Goal: Task Accomplishment & Management: Complete application form

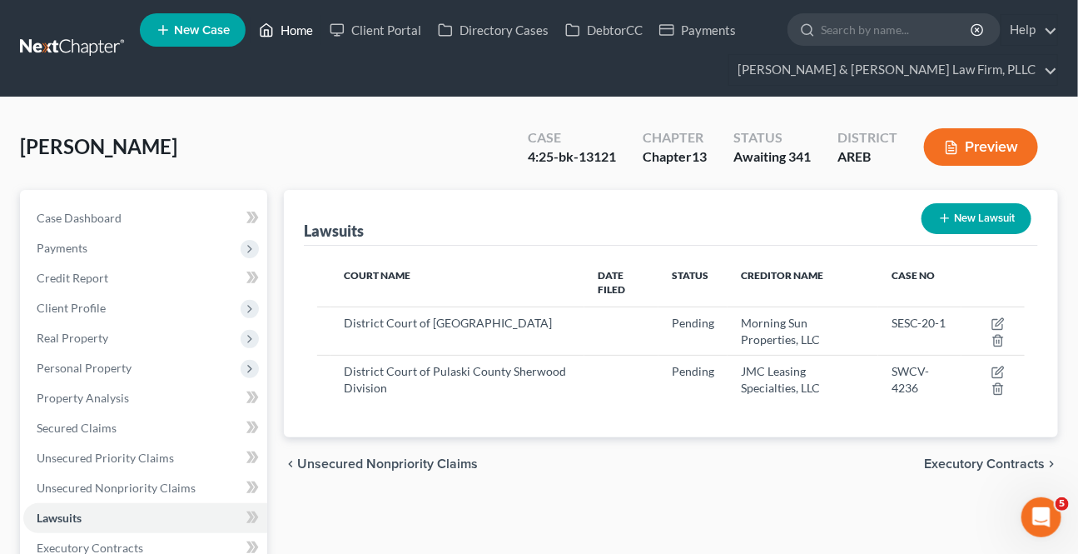
drag, startPoint x: 0, startPoint y: 0, endPoint x: 305, endPoint y: 37, distance: 307.0
click at [305, 37] on link "Home" at bounding box center [286, 30] width 71 height 30
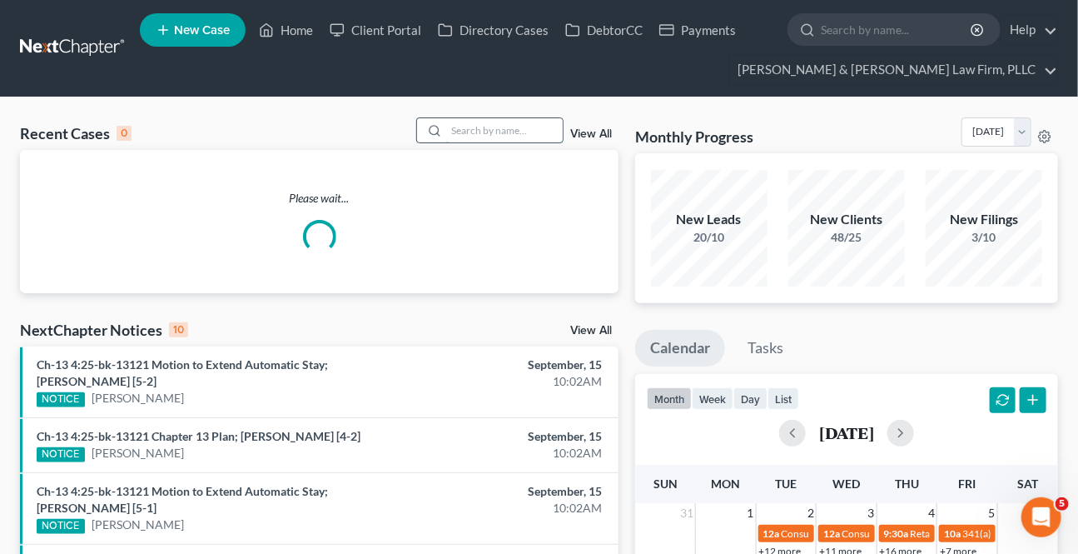
click at [526, 129] on input "search" at bounding box center [504, 130] width 117 height 24
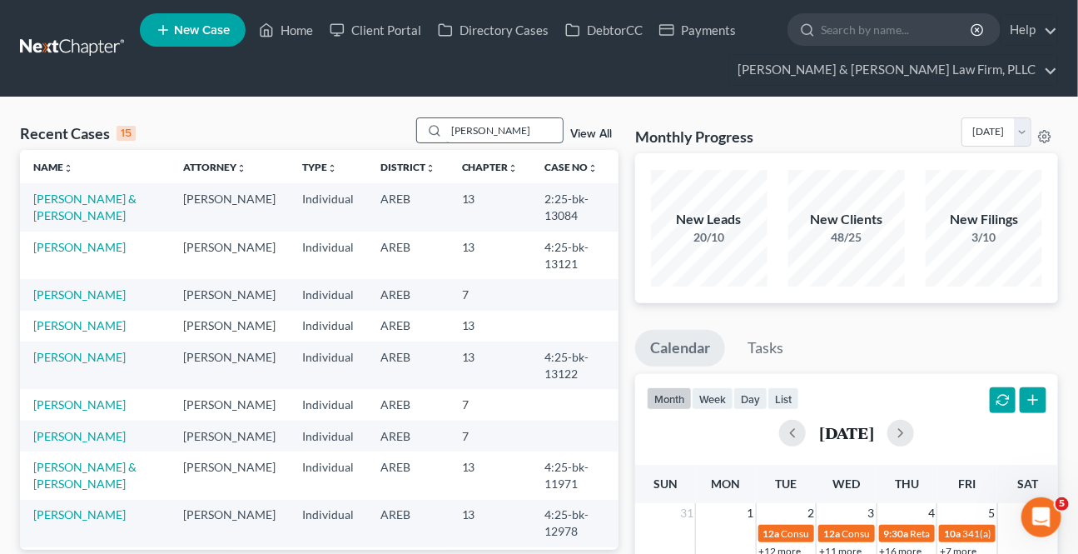
type input "[PERSON_NAME]"
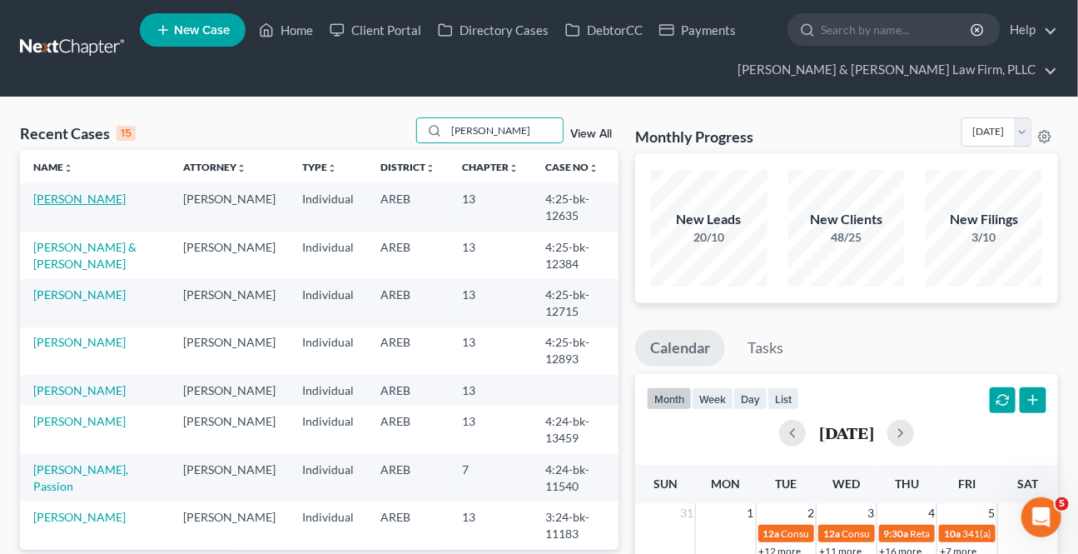
click at [87, 199] on link "[PERSON_NAME]" at bounding box center [79, 199] width 92 height 14
select select "0"
select select "4"
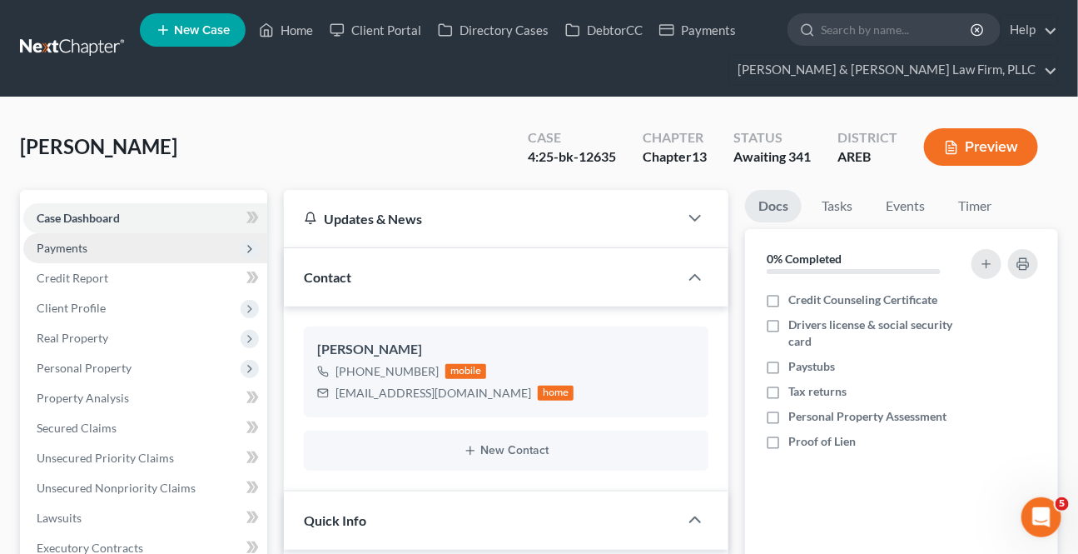
click at [52, 246] on span "Payments" at bounding box center [62, 248] width 51 height 14
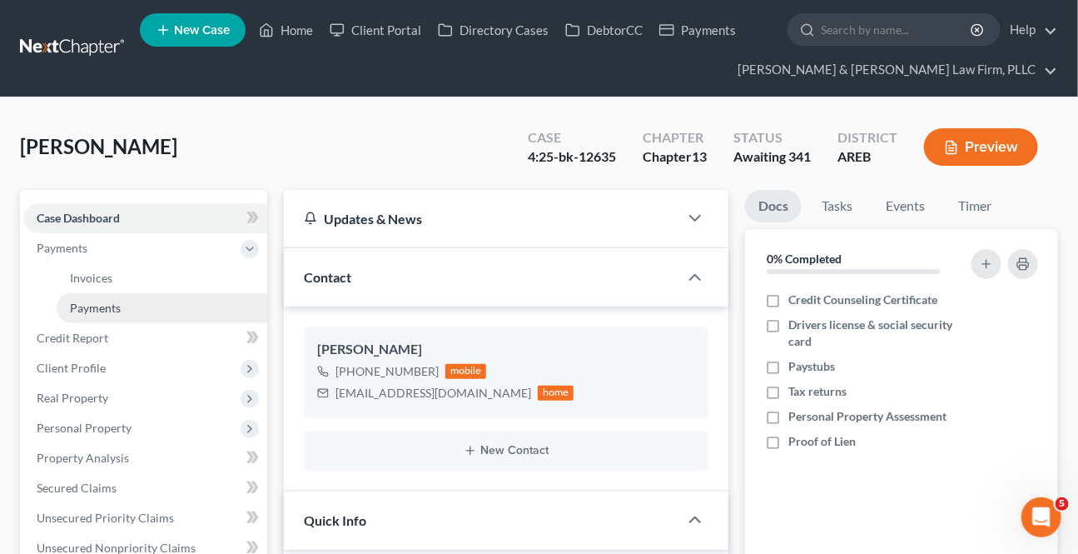
click at [88, 306] on span "Payments" at bounding box center [95, 308] width 51 height 14
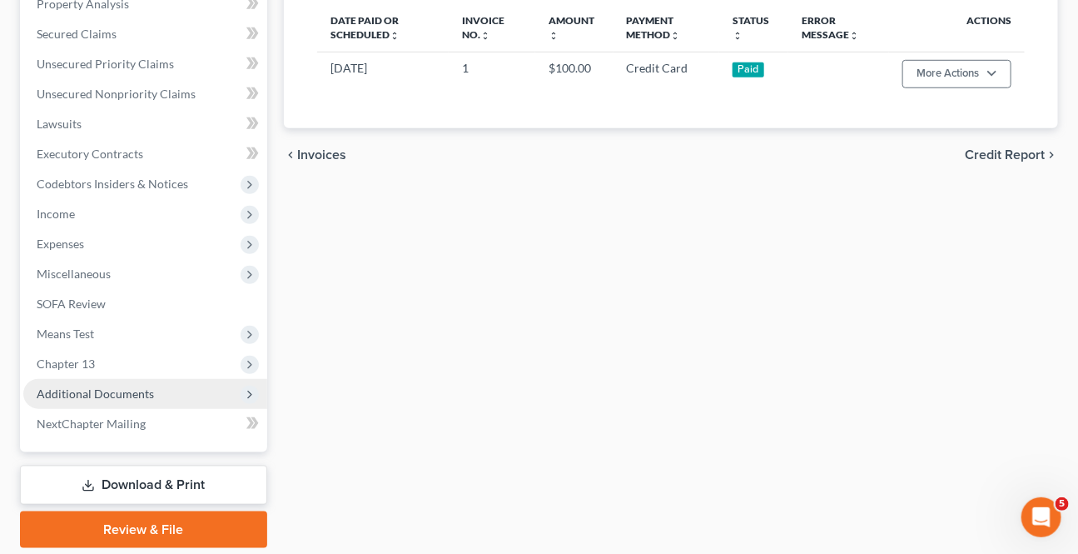
click at [162, 400] on span "Additional Documents" at bounding box center [145, 394] width 244 height 30
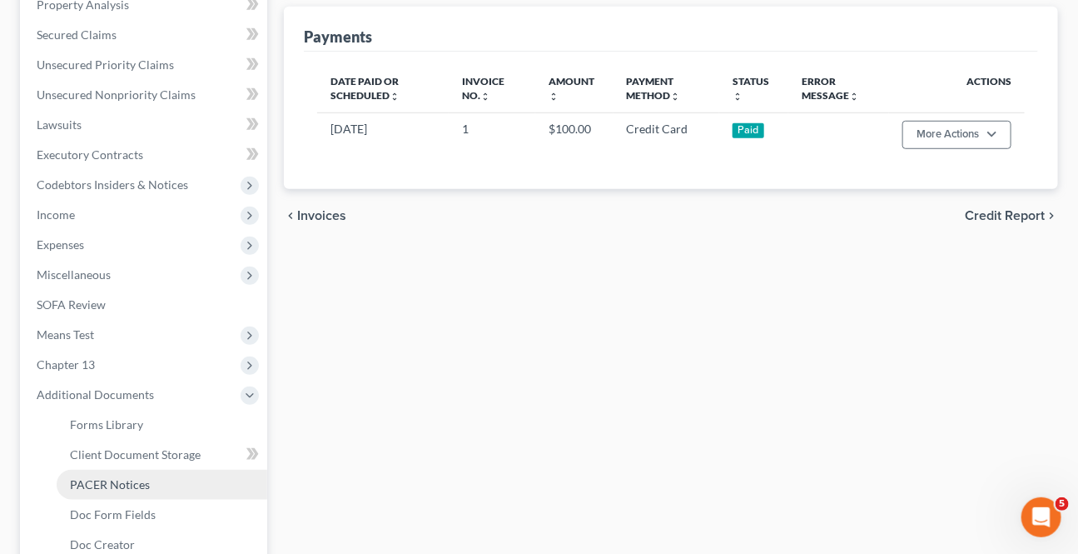
click at [102, 480] on span "PACER Notices" at bounding box center [110, 484] width 80 height 14
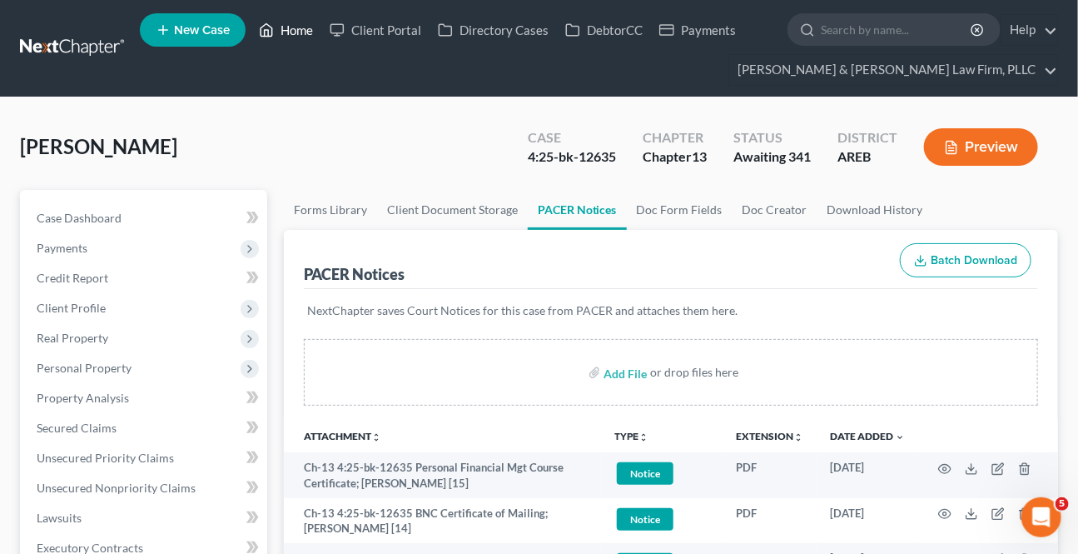
click at [292, 39] on link "Home" at bounding box center [286, 30] width 71 height 30
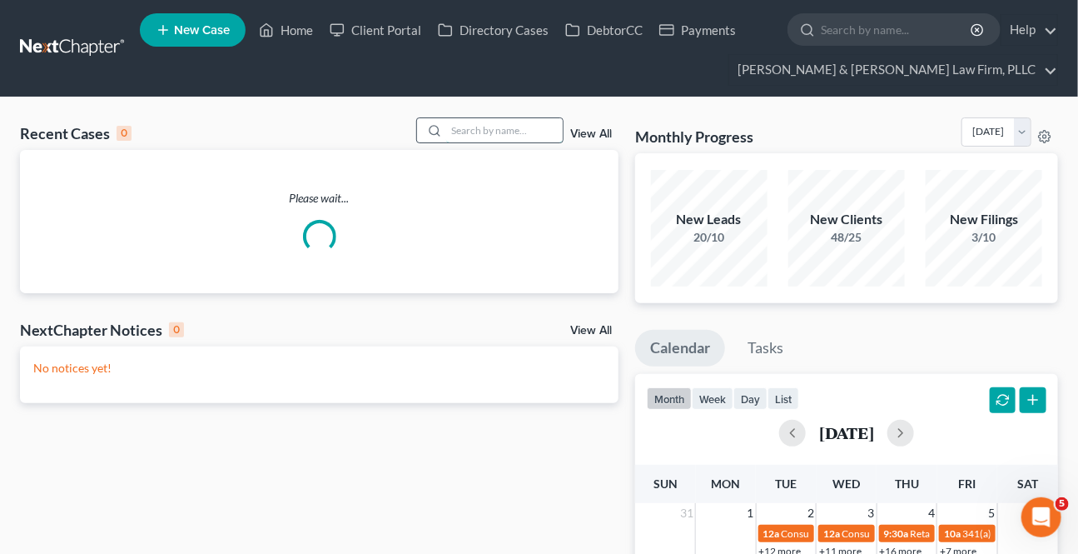
click at [493, 128] on input "search" at bounding box center [504, 130] width 117 height 24
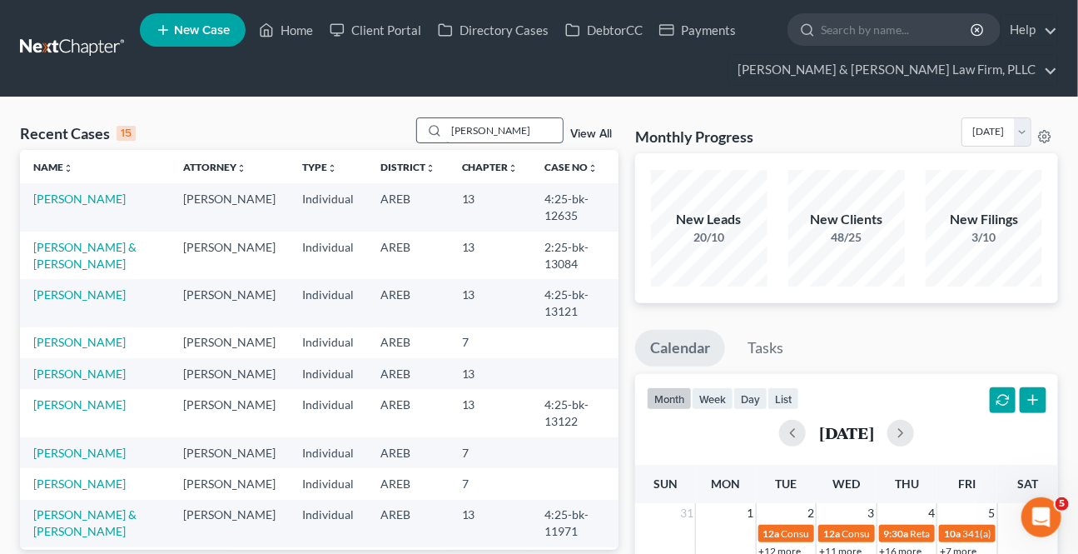
type input "[PERSON_NAME]"
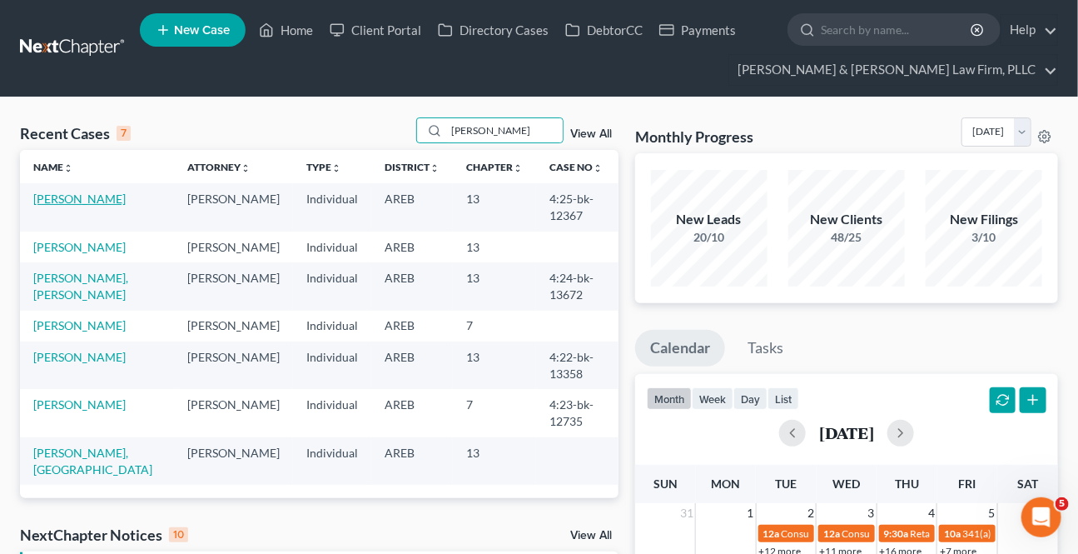
click at [88, 202] on link "[PERSON_NAME]" at bounding box center [79, 199] width 92 height 14
select select "9"
select select "2"
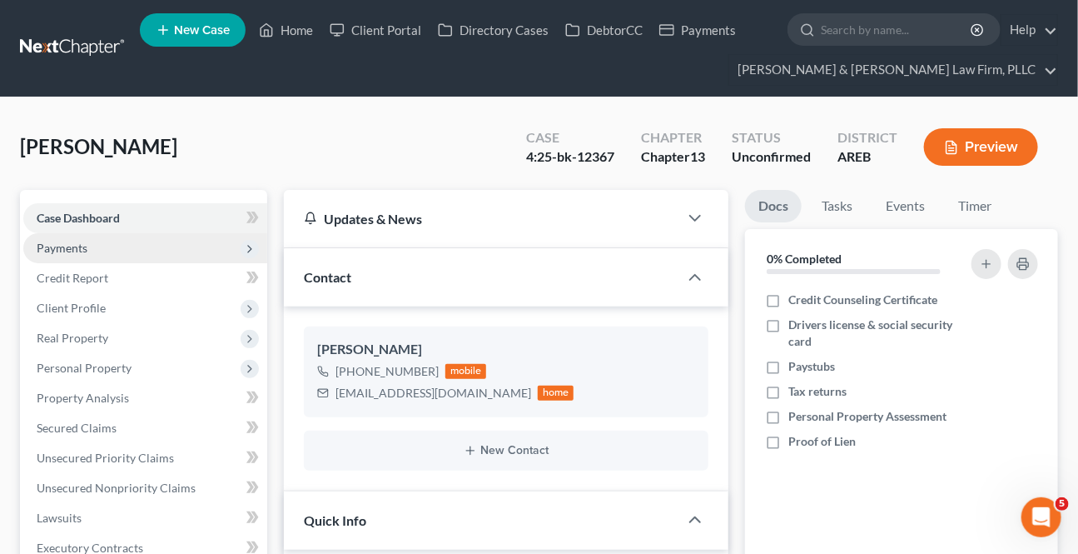
click at [70, 245] on span "Payments" at bounding box center [62, 248] width 51 height 14
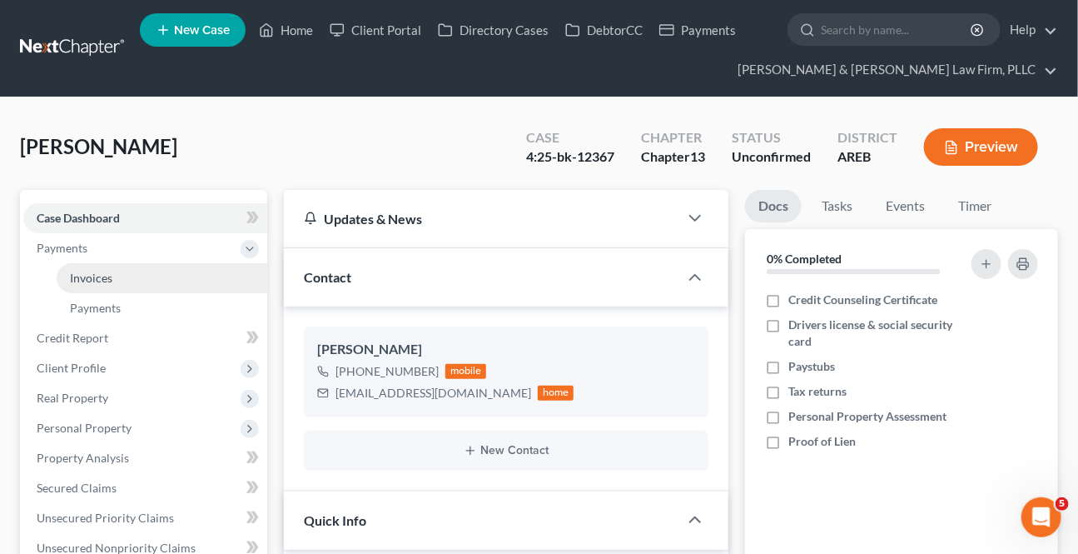
scroll to position [161, 0]
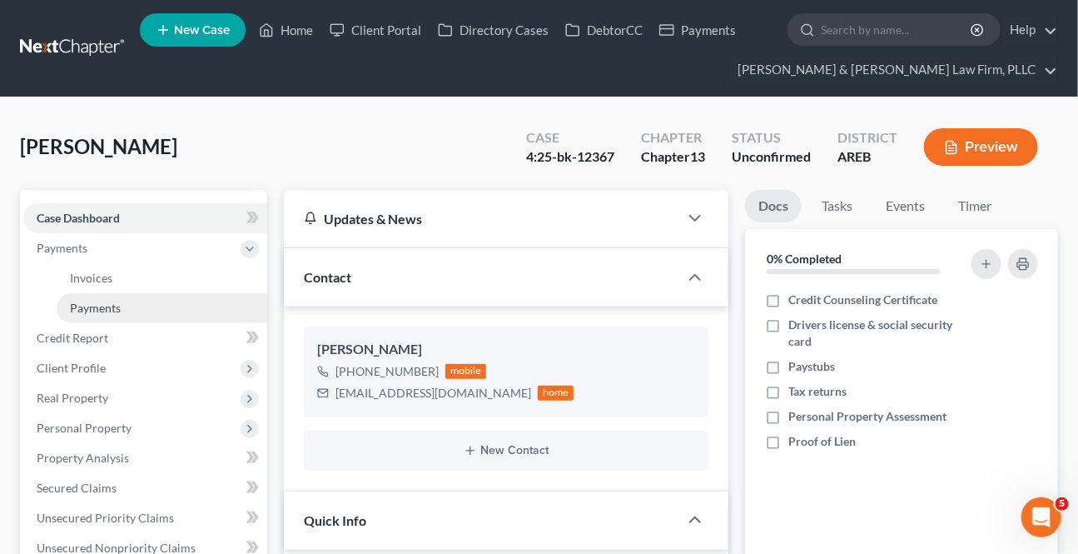
click at [84, 311] on span "Payments" at bounding box center [95, 308] width 51 height 14
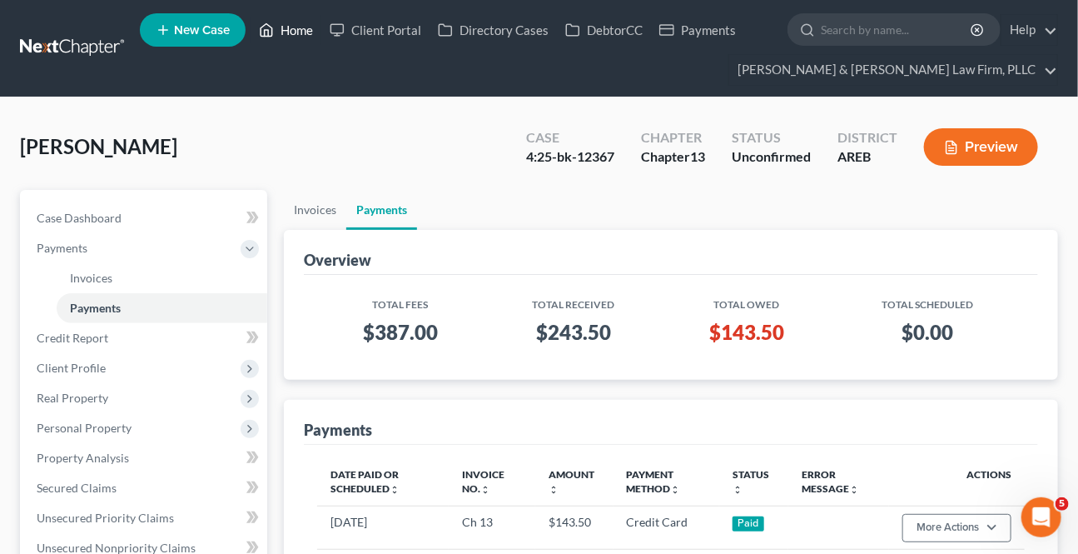
click at [275, 29] on link "Home" at bounding box center [286, 30] width 71 height 30
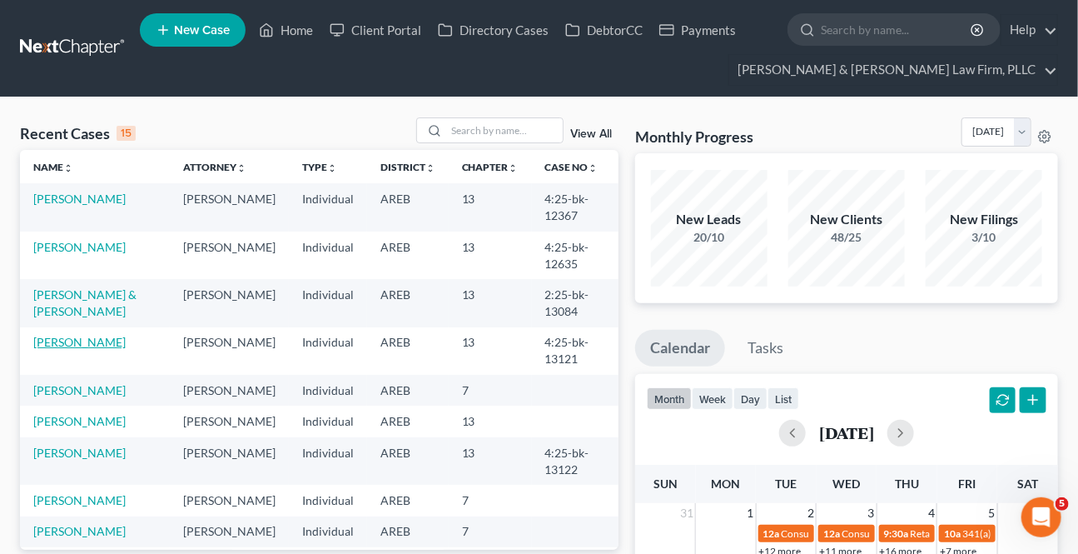
click at [58, 342] on link "[PERSON_NAME]" at bounding box center [79, 342] width 92 height 14
select select "2"
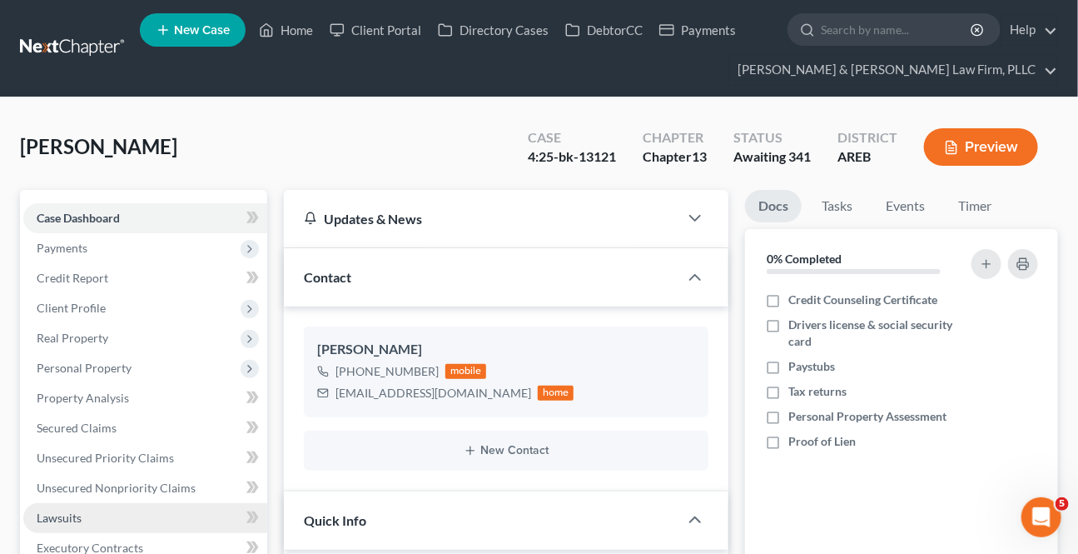
click at [76, 513] on span "Lawsuits" at bounding box center [59, 517] width 45 height 14
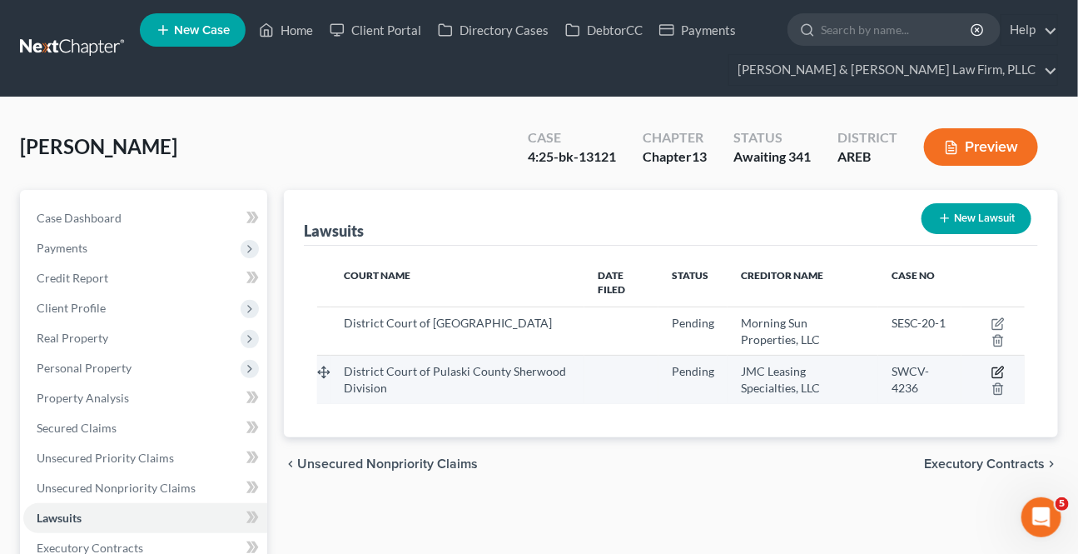
click at [1002, 374] on icon "button" at bounding box center [998, 372] width 13 height 13
select select "2"
select select "0"
select select "1"
select select "2"
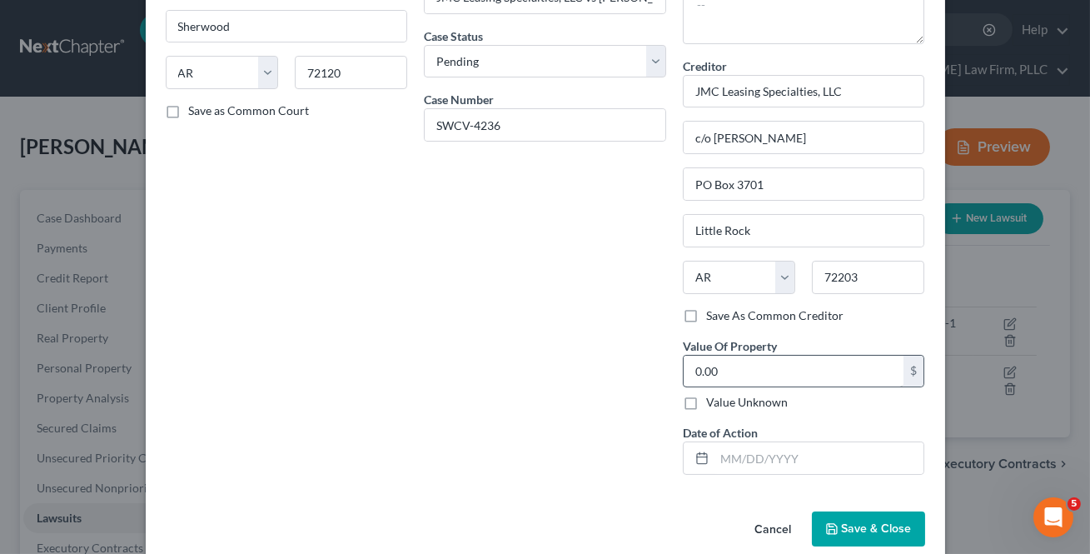
scroll to position [202, 0]
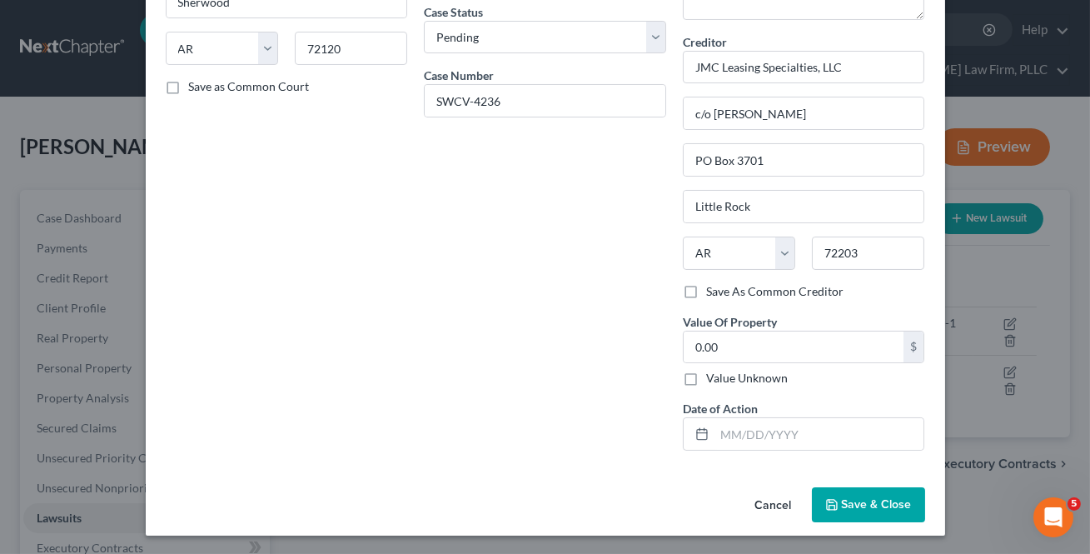
click at [757, 500] on button "Cancel" at bounding box center [773, 505] width 63 height 33
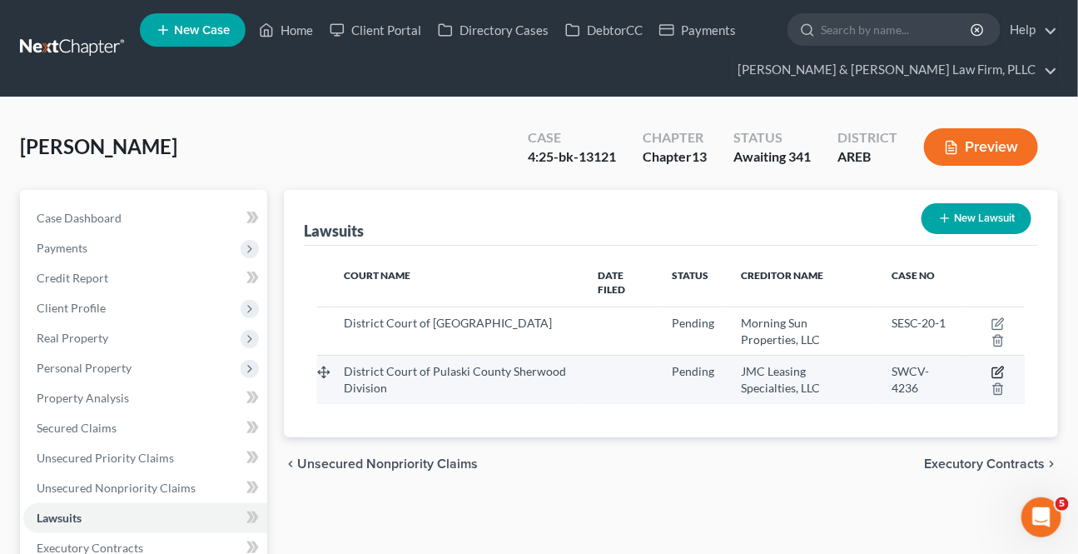
click at [994, 374] on icon "button" at bounding box center [998, 372] width 13 height 13
select select "2"
select select "0"
select select "1"
select select "2"
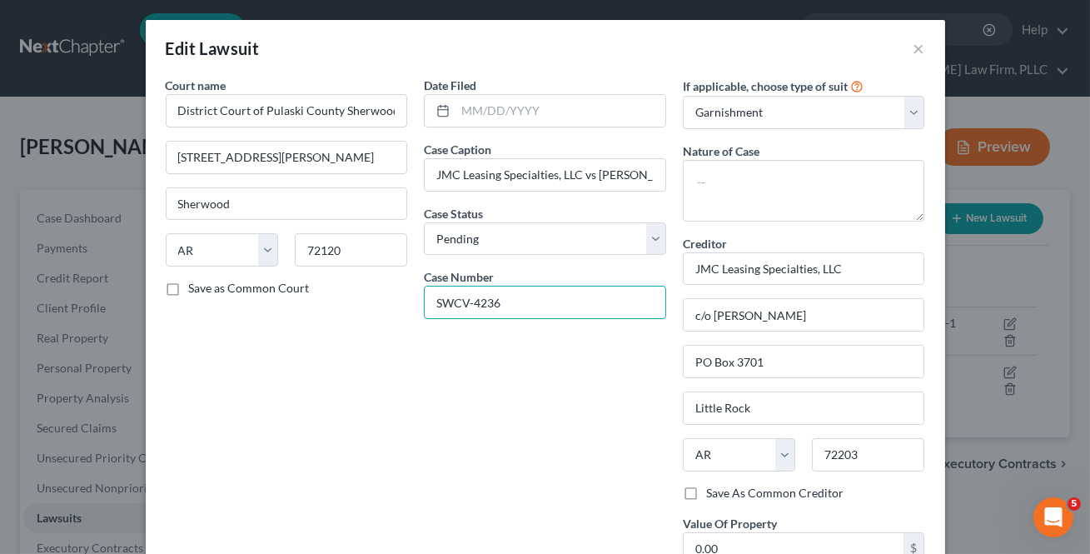
drag, startPoint x: 466, startPoint y: 297, endPoint x: 391, endPoint y: 281, distance: 76.8
click at [382, 279] on div "Court name * District Court of Pulaski County [GEOGRAPHIC_DATA] [STREET_ADDRESS…" at bounding box center [545, 371] width 776 height 589
type input "2017-04236"
click at [500, 366] on div "Date Filed Case Caption JMC Leasing Specialties, LLC vs [PERSON_NAME] Case Stat…" at bounding box center [545, 371] width 259 height 589
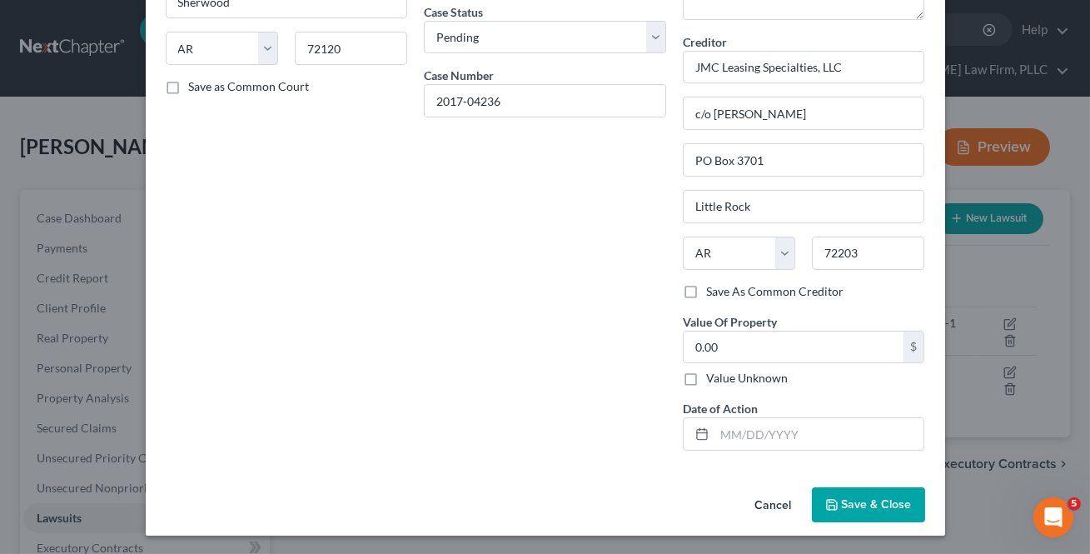
drag, startPoint x: 859, startPoint y: 501, endPoint x: 867, endPoint y: 541, distance: 40.8
click at [859, 501] on span "Save & Close" at bounding box center [877, 504] width 70 height 14
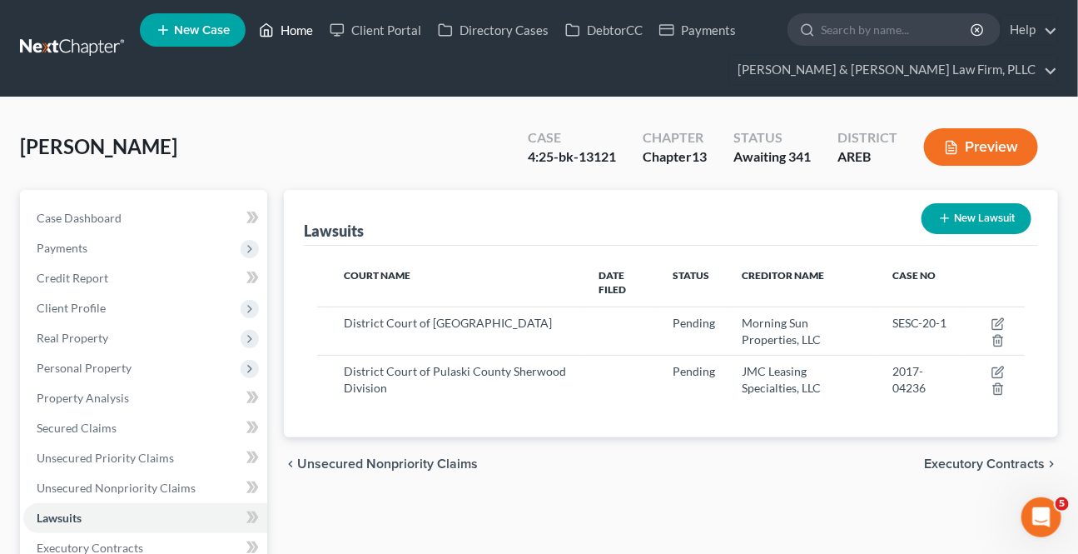
click at [279, 28] on link "Home" at bounding box center [286, 30] width 71 height 30
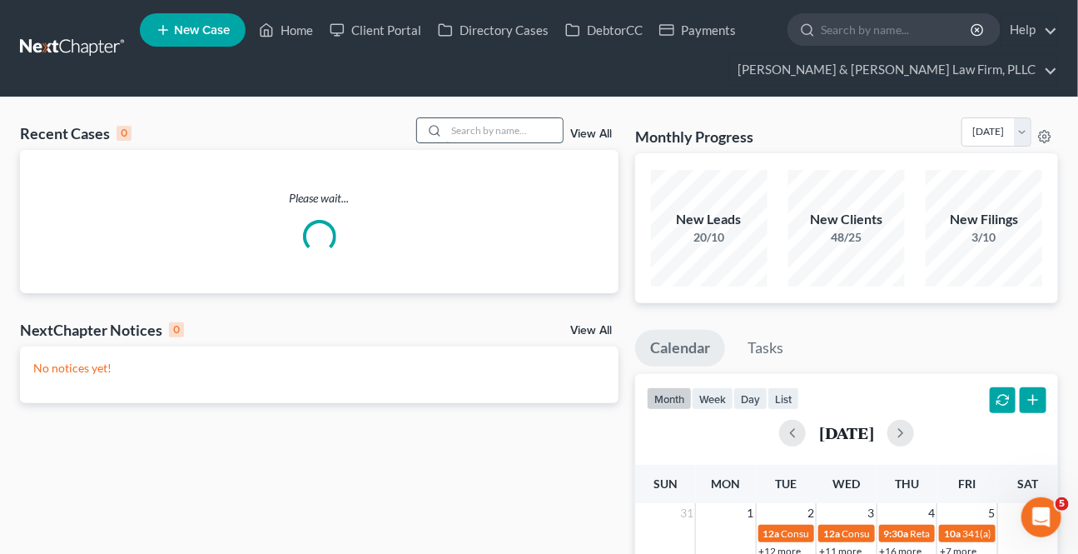
drag, startPoint x: 486, startPoint y: 143, endPoint x: 477, endPoint y: 132, distance: 14.8
click at [481, 136] on div "Recent Cases 0 View All" at bounding box center [319, 133] width 599 height 32
click at [475, 132] on input "search" at bounding box center [504, 130] width 117 height 24
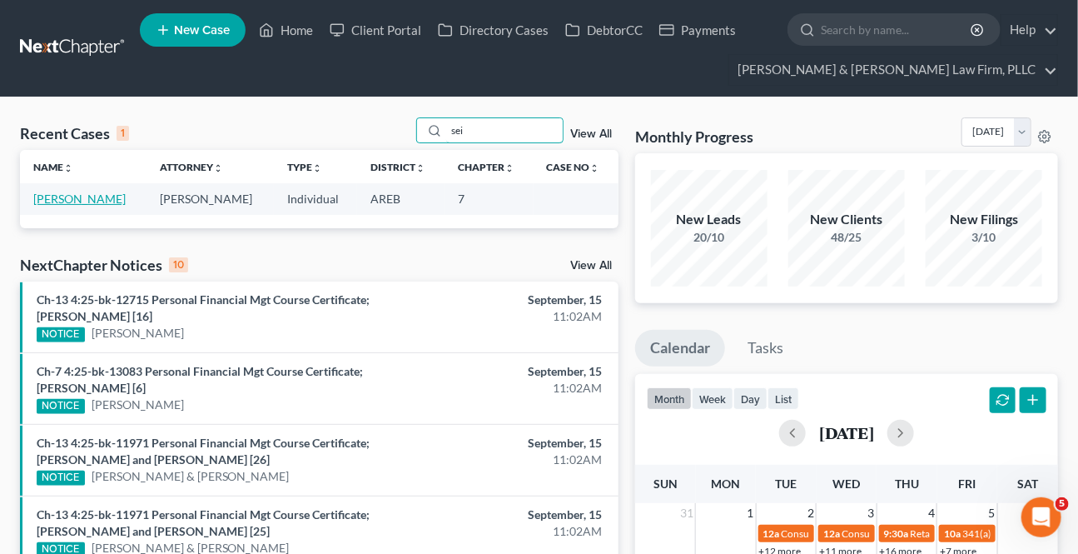
type input "sei"
click at [69, 198] on link "[PERSON_NAME]" at bounding box center [79, 199] width 92 height 14
select select "5"
select select "2"
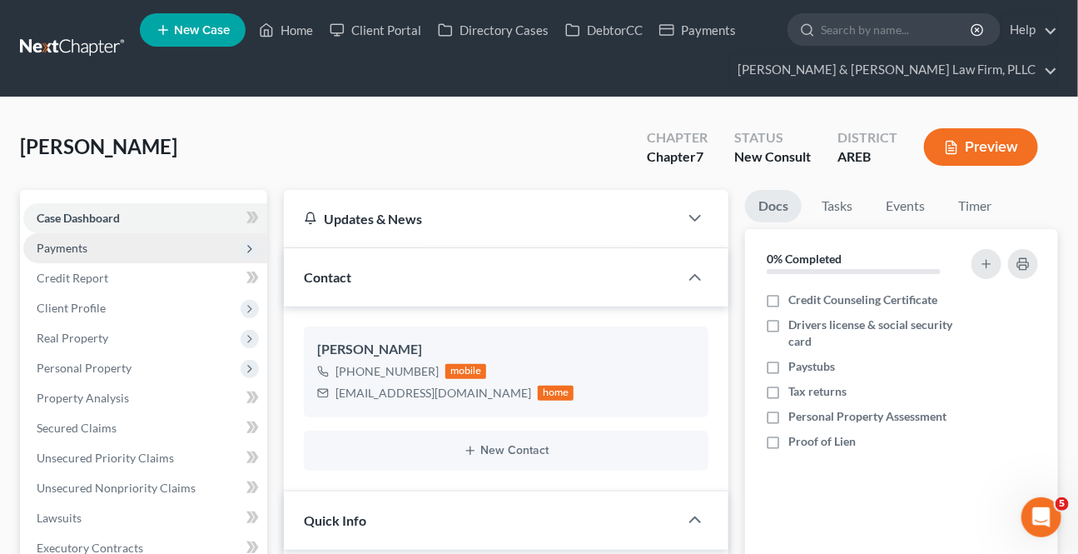
click at [115, 247] on span "Payments" at bounding box center [145, 248] width 244 height 30
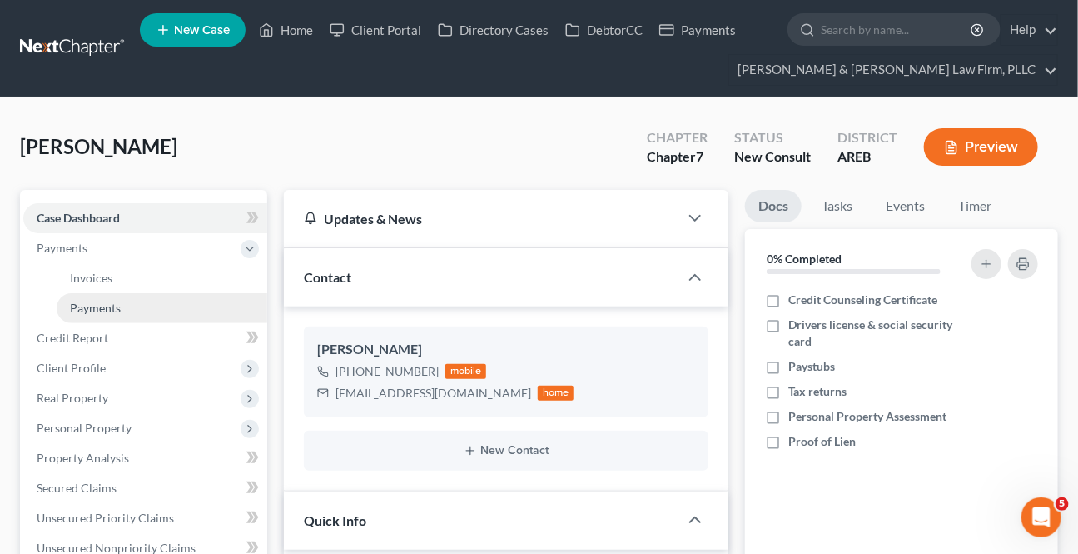
drag, startPoint x: 113, startPoint y: 315, endPoint x: 122, endPoint y: 308, distance: 11.3
click at [113, 314] on link "Payments" at bounding box center [162, 308] width 211 height 30
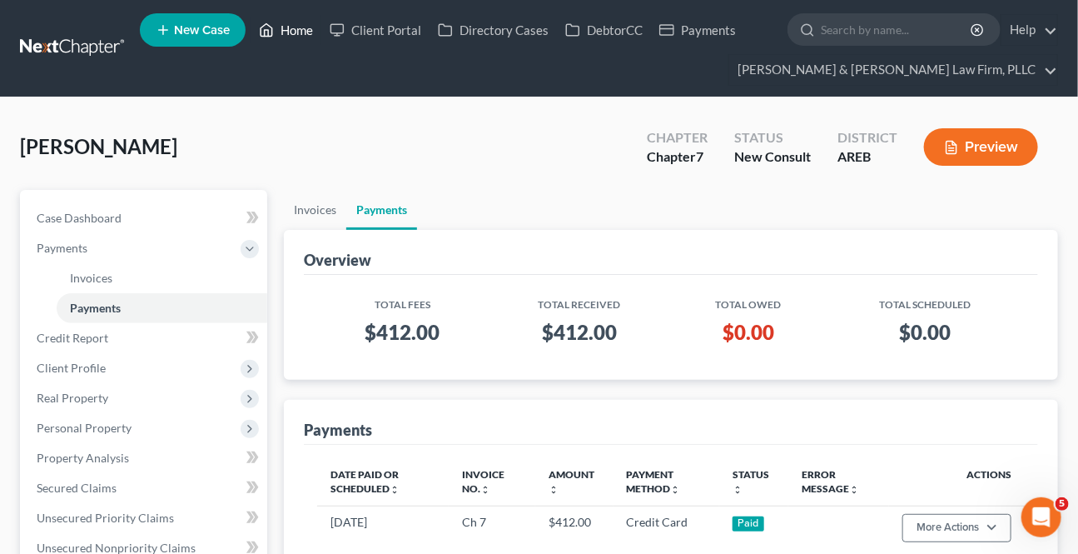
click at [284, 34] on link "Home" at bounding box center [286, 30] width 71 height 30
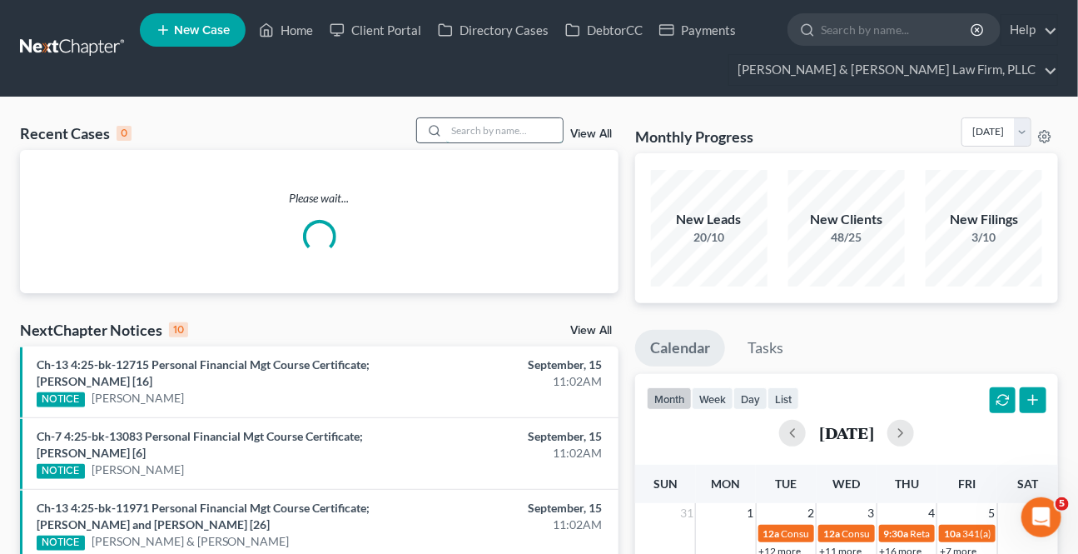
click at [492, 120] on input "search" at bounding box center [504, 130] width 117 height 24
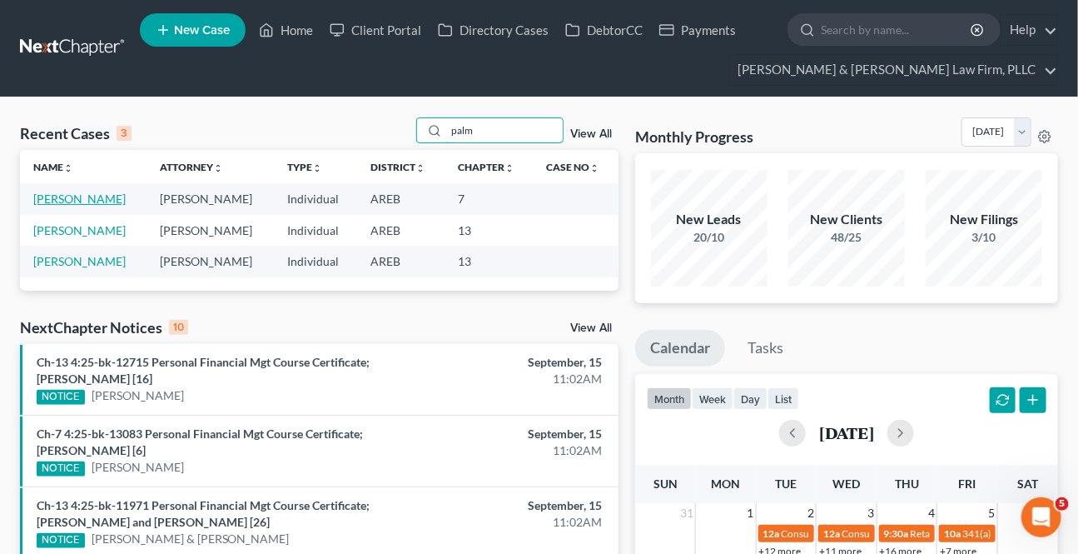
type input "palm"
click at [108, 202] on link "[PERSON_NAME]" at bounding box center [79, 199] width 92 height 14
select select "4"
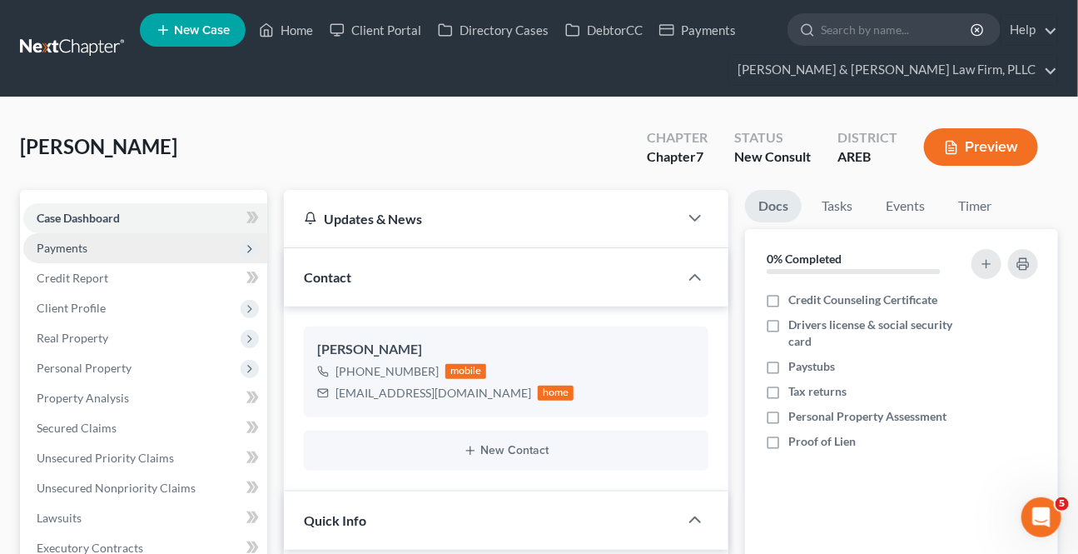
click at [66, 256] on span "Payments" at bounding box center [145, 248] width 244 height 30
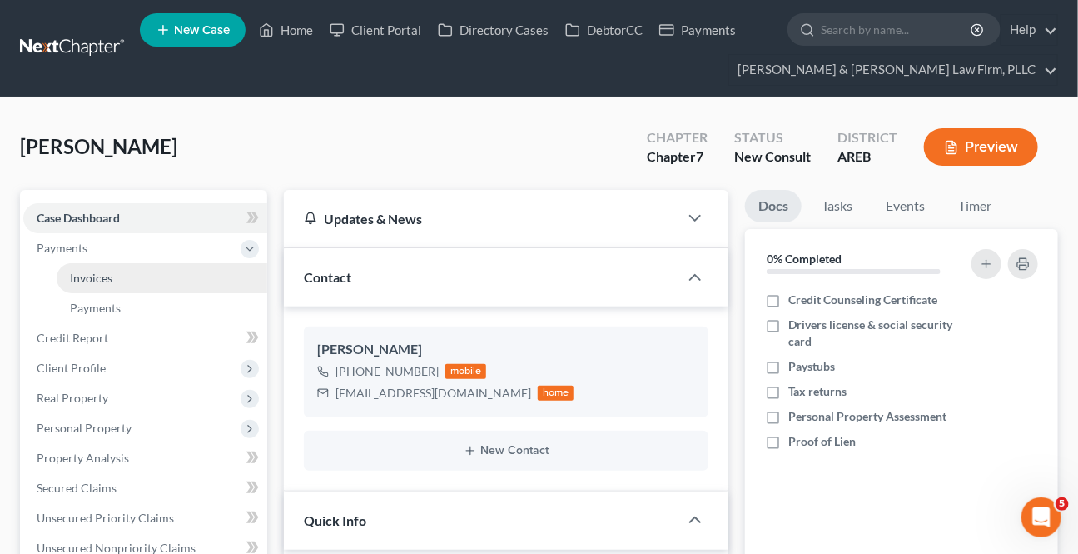
scroll to position [7, 0]
click at [89, 284] on link "Invoices" at bounding box center [162, 278] width 211 height 30
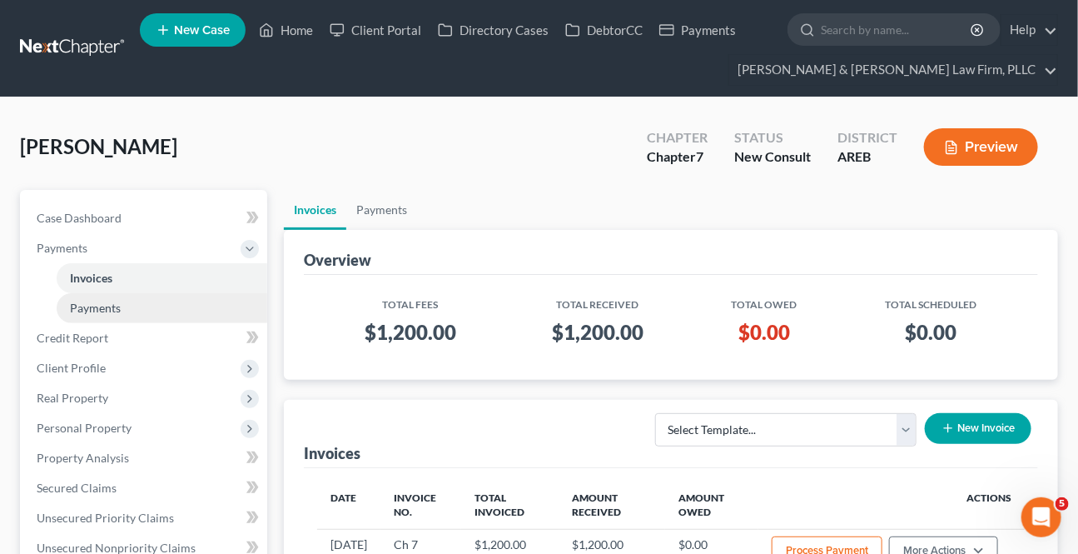
click at [94, 306] on span "Payments" at bounding box center [95, 308] width 51 height 14
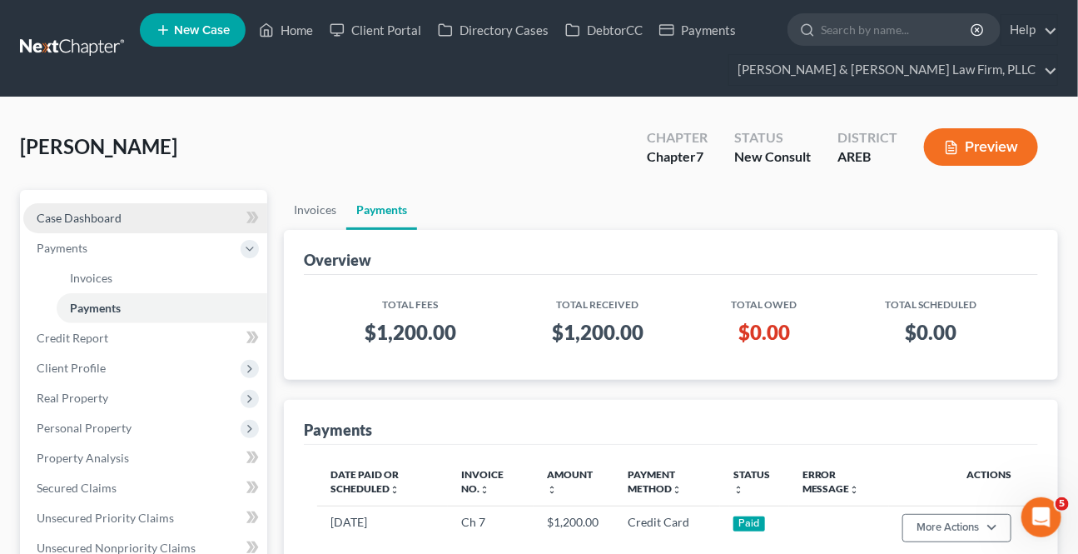
click at [114, 217] on span "Case Dashboard" at bounding box center [79, 218] width 85 height 14
select select "4"
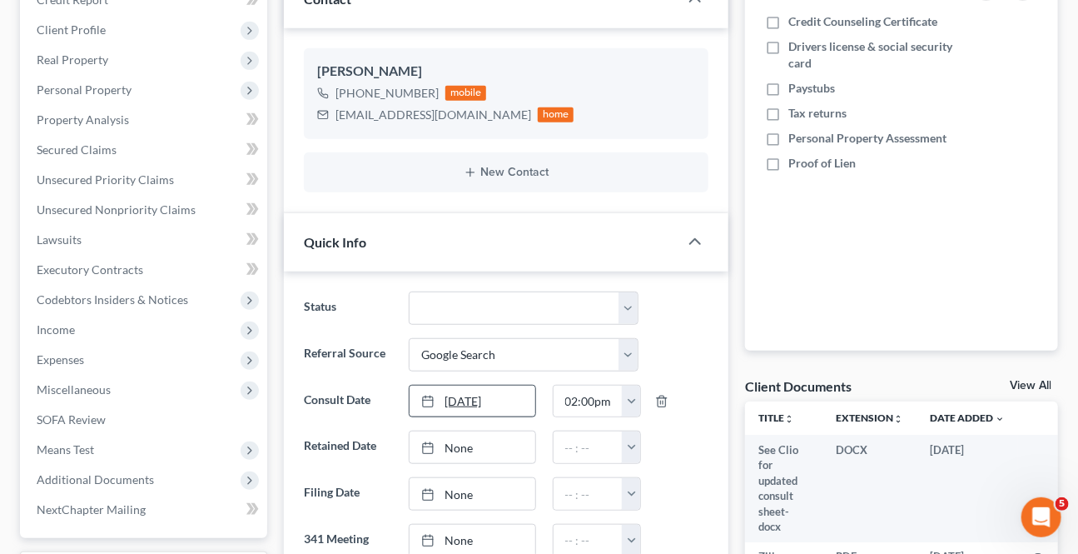
scroll to position [378, 0]
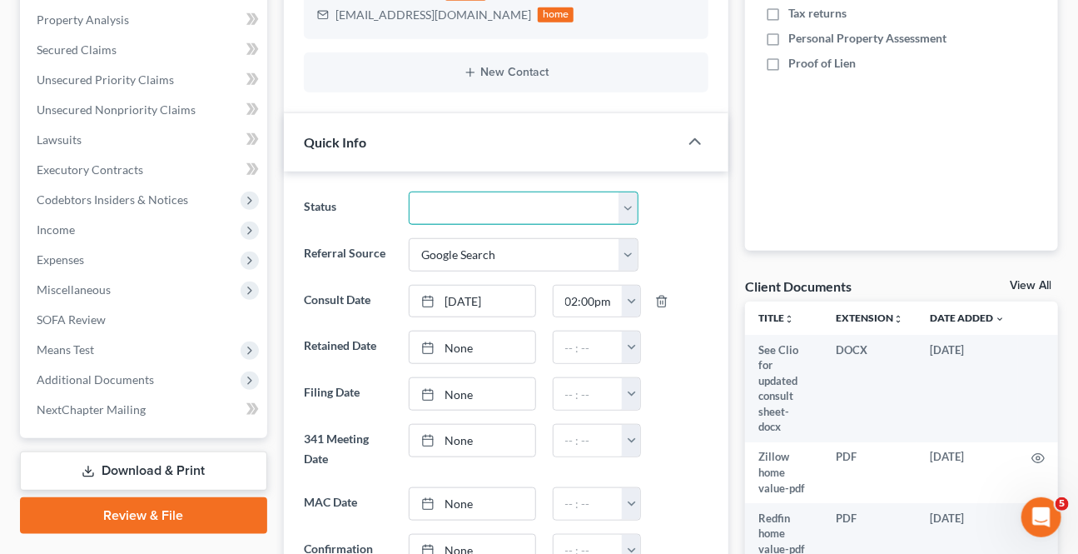
drag, startPoint x: 450, startPoint y: 202, endPoint x: 454, endPoint y: 220, distance: 18.0
click at [450, 202] on select "Awaiting 341 Chapter 7 - Attended Meeting Confirmed Discharged Dismissed New Co…" at bounding box center [523, 208] width 229 height 33
select select "8"
click at [409, 192] on select "Awaiting 341 Chapter 7 - Attended Meeting Confirmed Discharged Dismissed New Co…" at bounding box center [523, 208] width 229 height 33
type input "[DATE]"
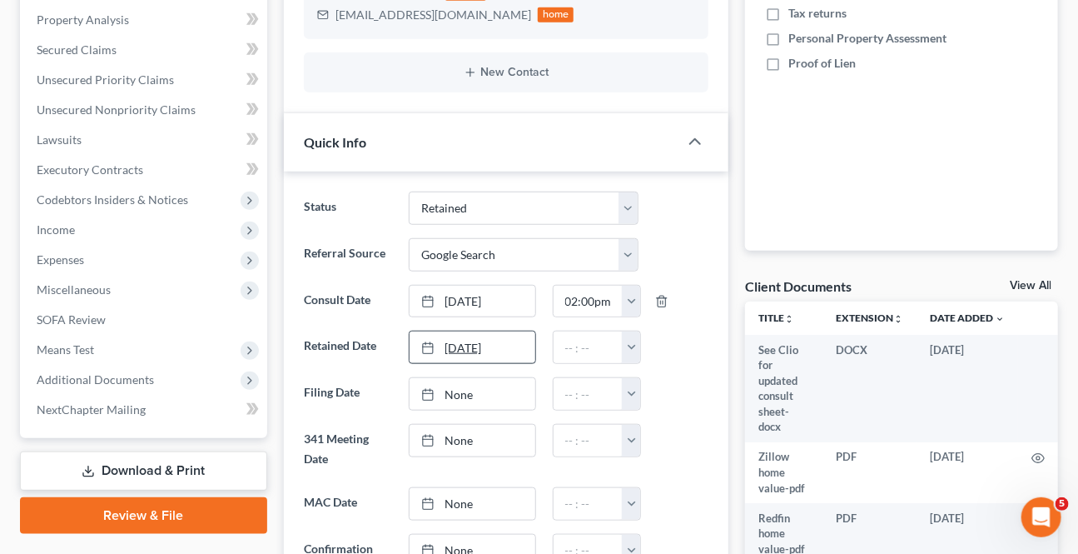
click at [478, 351] on link "[DATE]" at bounding box center [472, 347] width 125 height 32
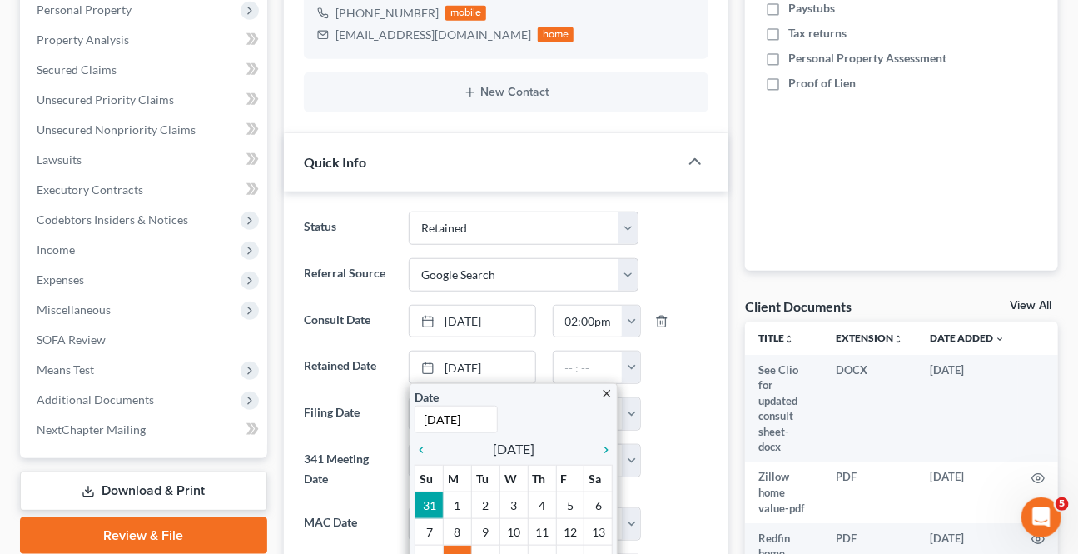
scroll to position [151, 0]
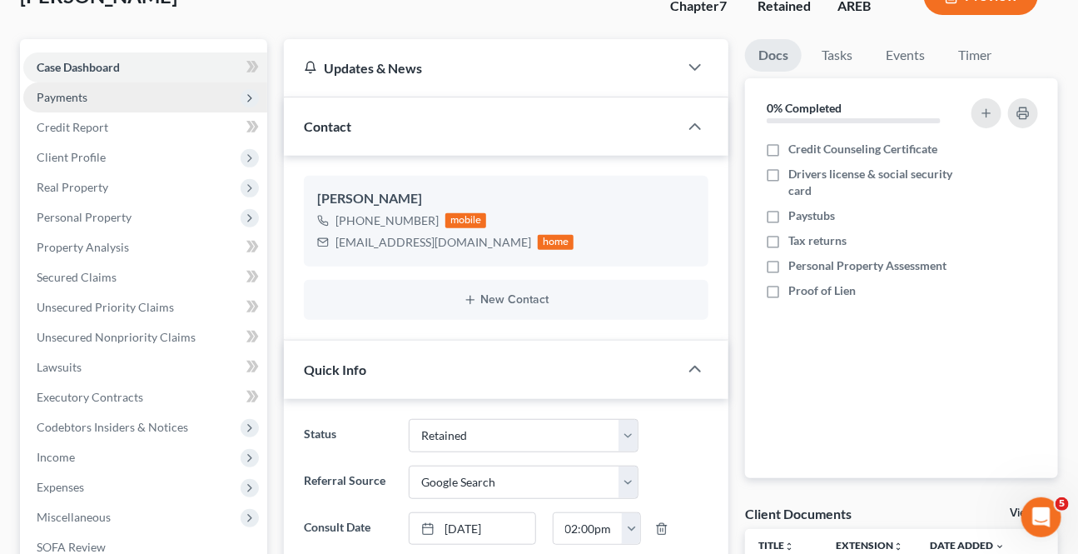
click at [73, 100] on span "Payments" at bounding box center [62, 97] width 51 height 14
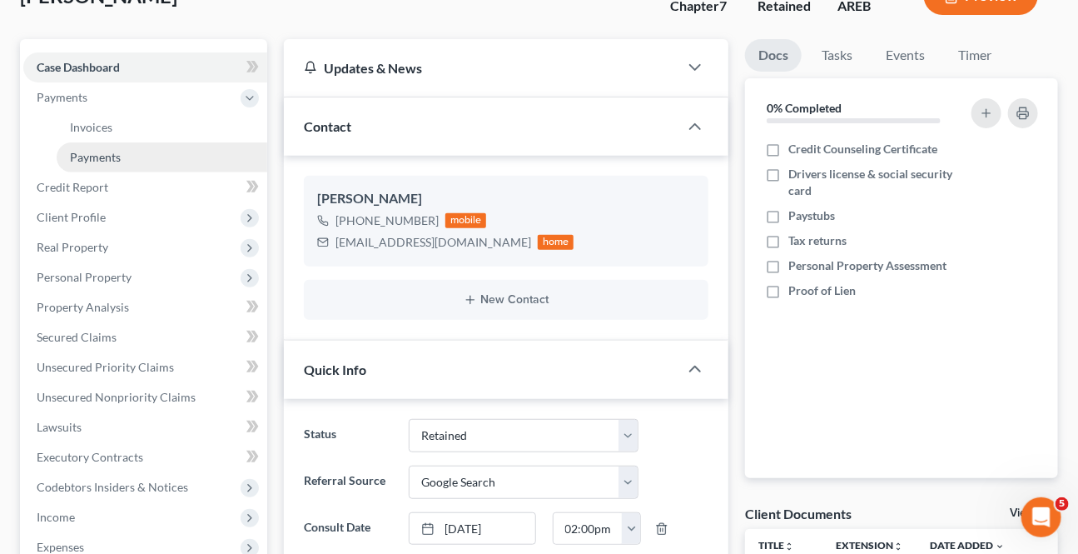
click at [112, 157] on span "Payments" at bounding box center [95, 157] width 51 height 14
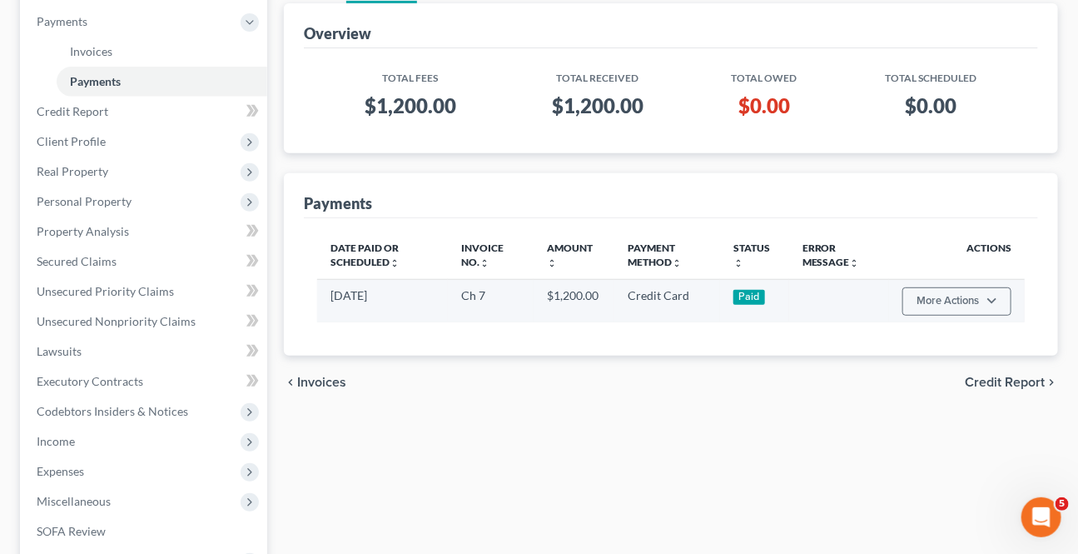
scroll to position [151, 0]
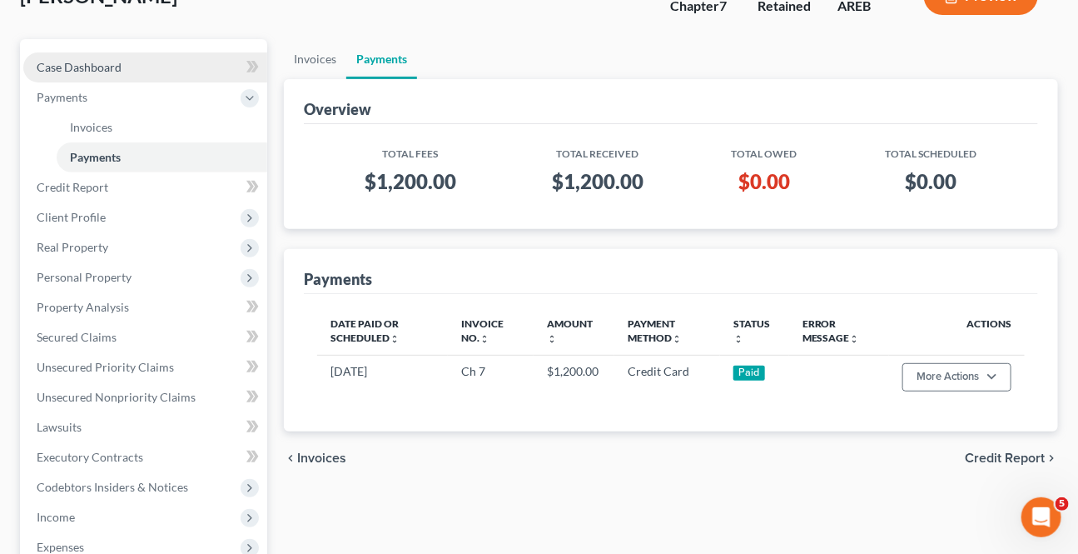
click at [100, 54] on link "Case Dashboard" at bounding box center [145, 67] width 244 height 30
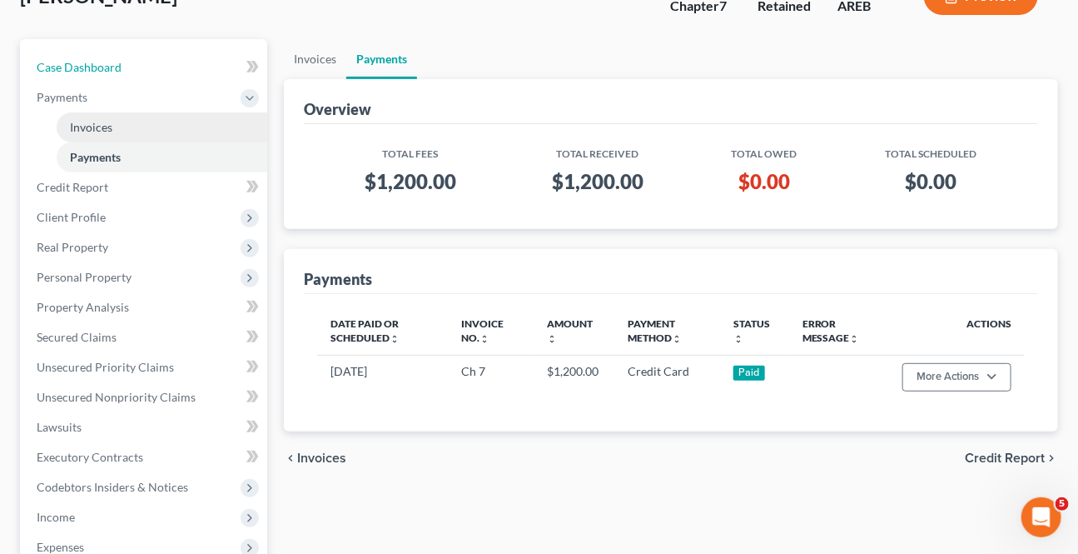
select select "4"
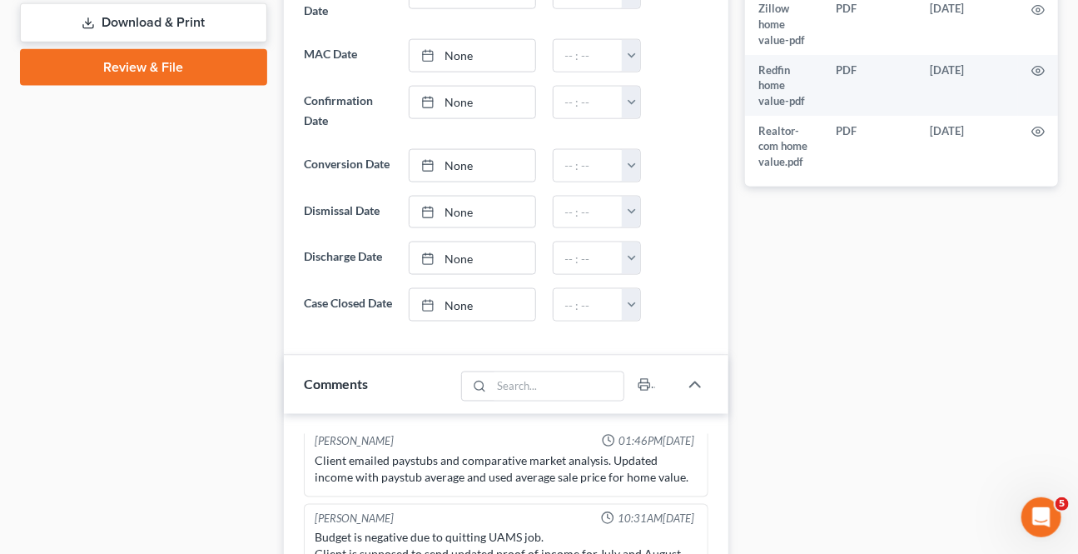
scroll to position [530, 0]
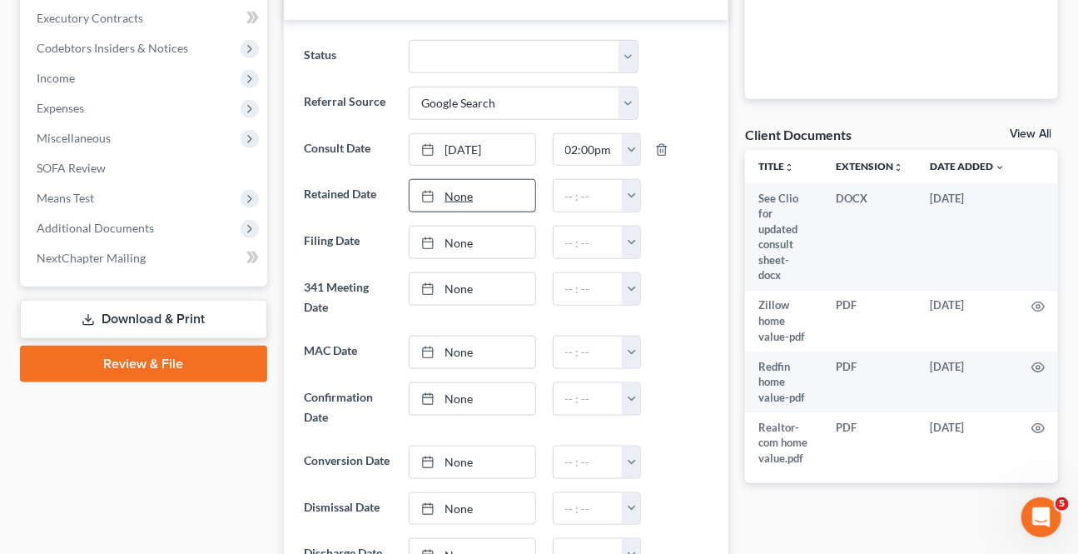
type input "[DATE]"
click at [455, 201] on link "[DATE]" at bounding box center [472, 196] width 125 height 32
click at [627, 197] on button "button" at bounding box center [631, 196] width 18 height 32
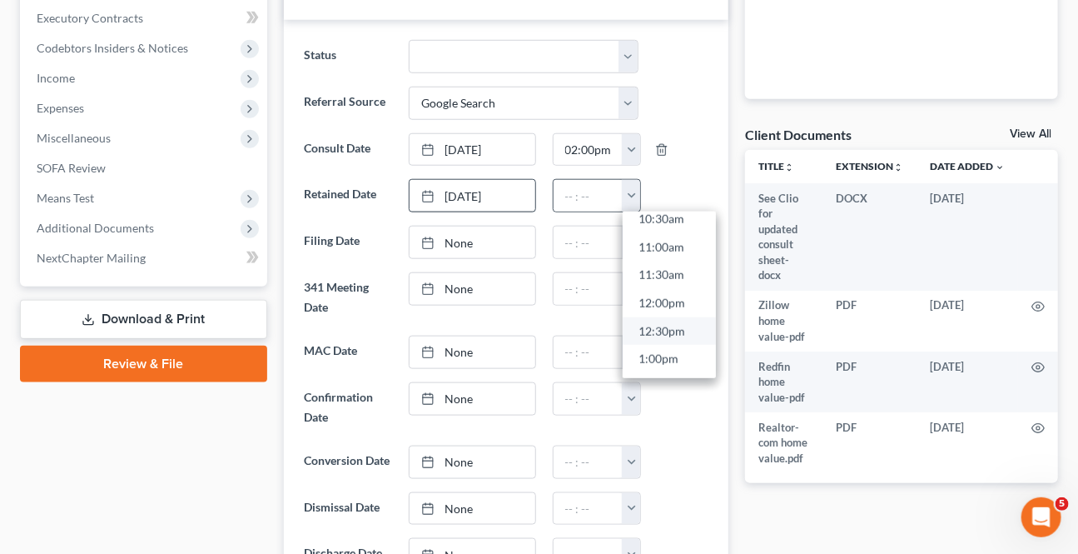
scroll to position [605, 0]
click at [660, 319] on link "12:30pm" at bounding box center [669, 326] width 93 height 28
type input "12:30pm"
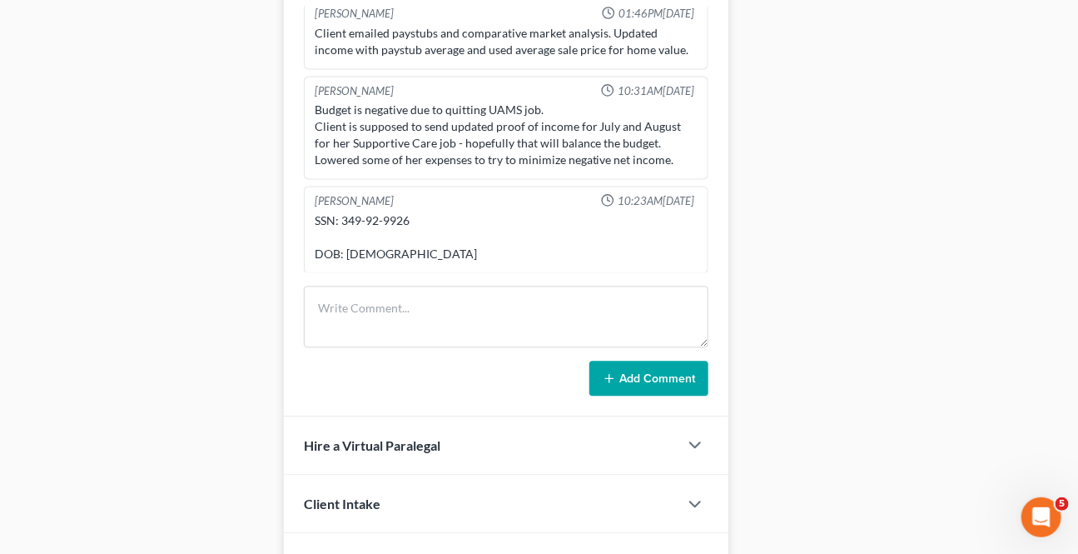
scroll to position [1287, 0]
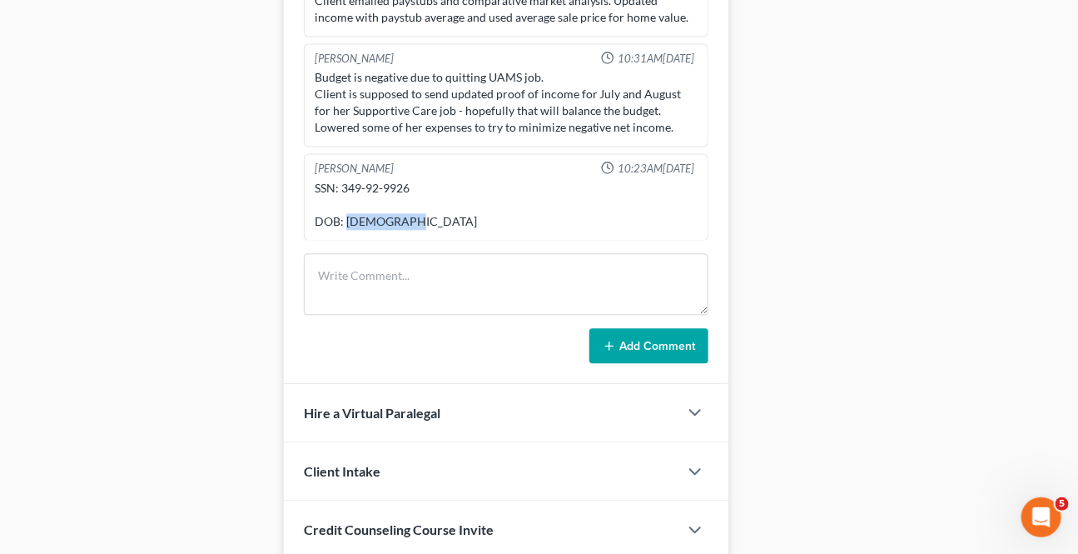
drag, startPoint x: 411, startPoint y: 228, endPoint x: 348, endPoint y: 236, distance: 63.7
click at [348, 230] on div "SSN: 349-92-9926 DOB: [DEMOGRAPHIC_DATA]" at bounding box center [506, 205] width 383 height 50
copy div "[DATE]"
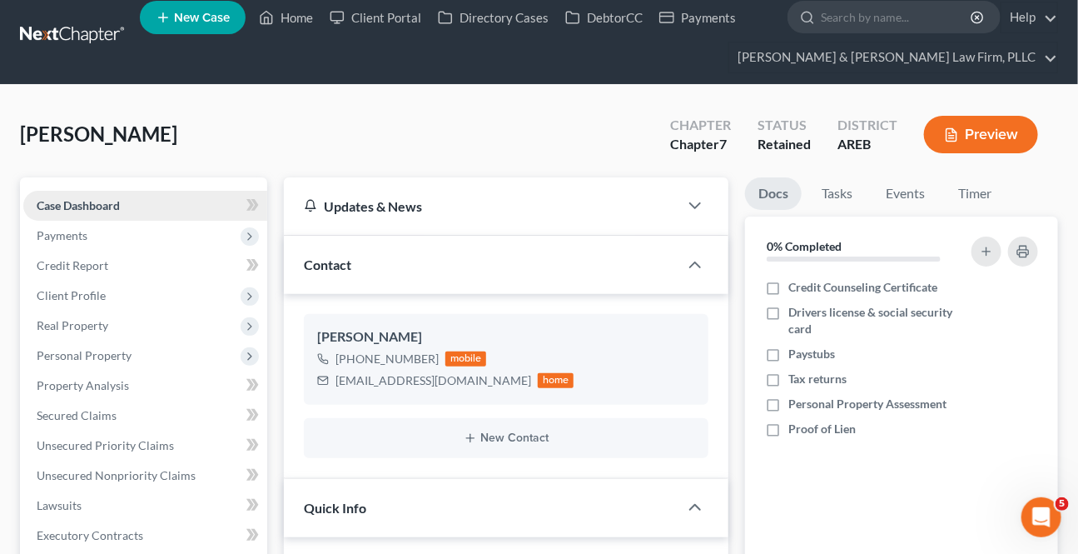
scroll to position [0, 0]
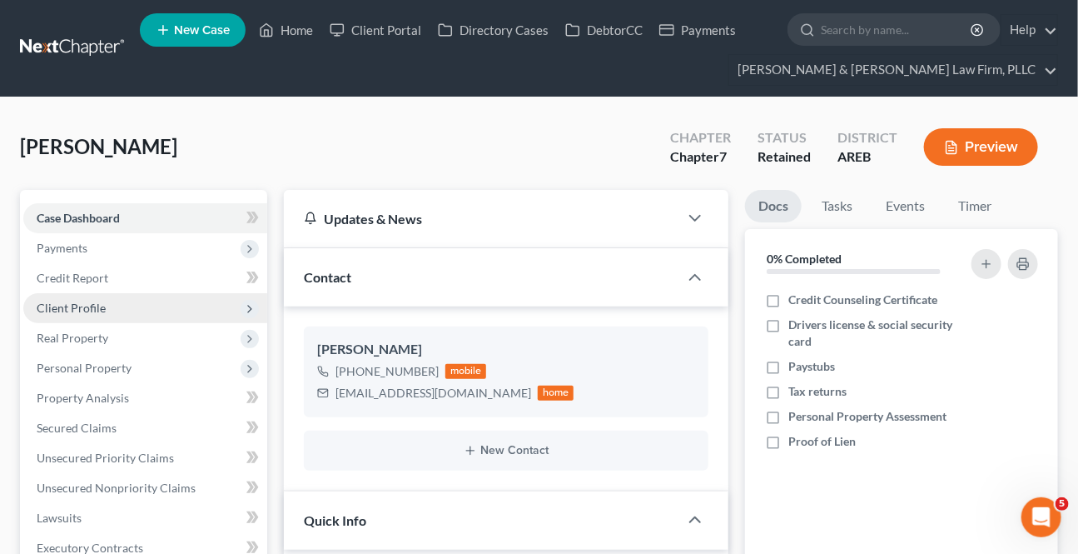
click at [75, 309] on span "Client Profile" at bounding box center [71, 308] width 69 height 14
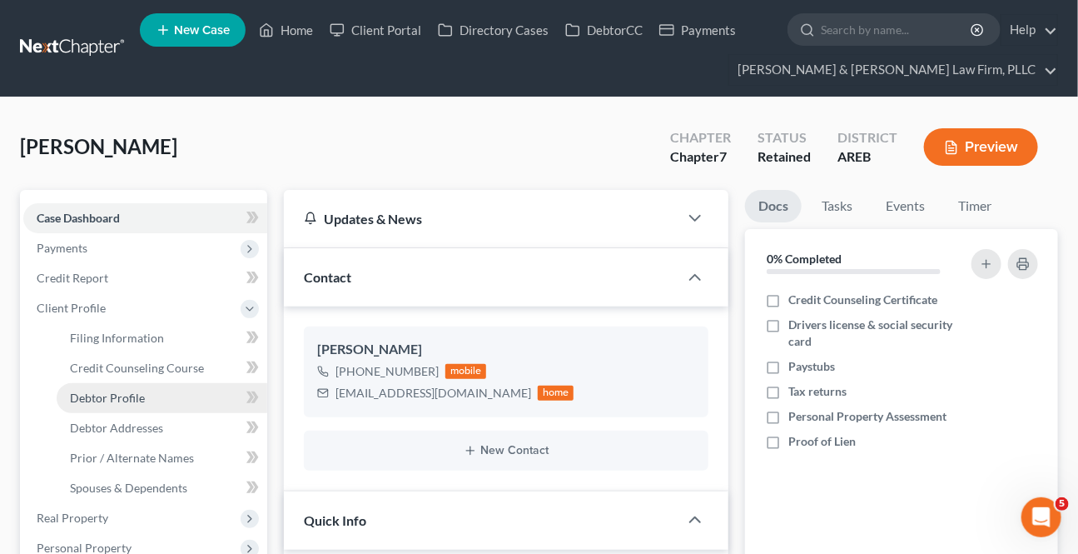
click at [113, 391] on span "Debtor Profile" at bounding box center [107, 398] width 75 height 14
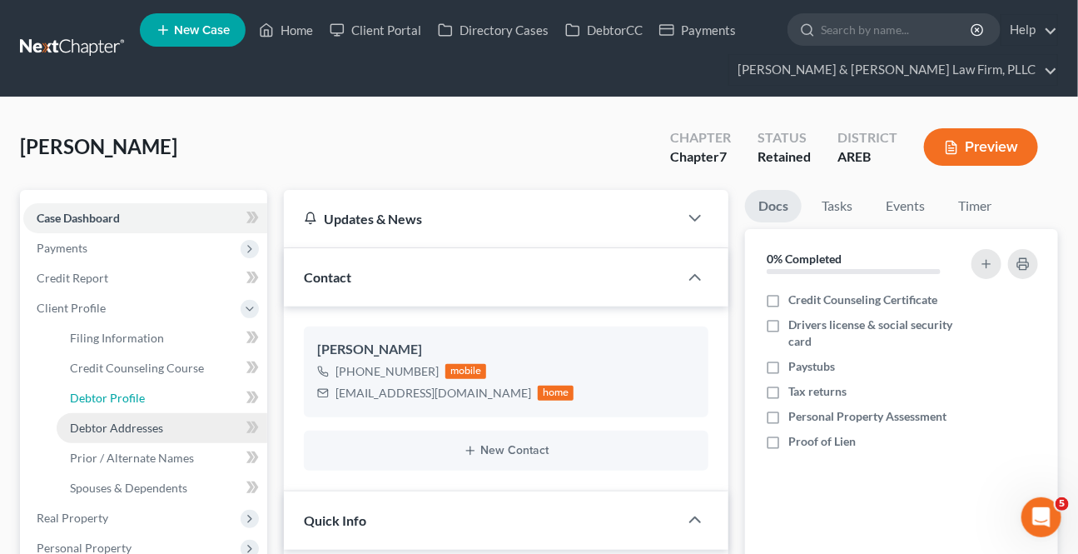
select select "0"
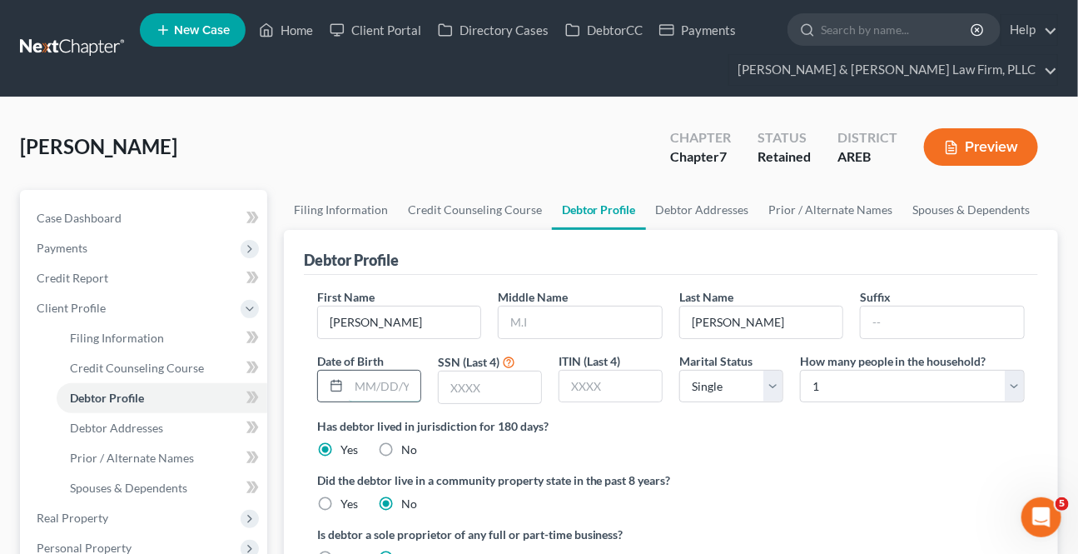
click at [367, 391] on input "text" at bounding box center [385, 387] width 72 height 32
paste input "[DATE]"
type input "[DATE]"
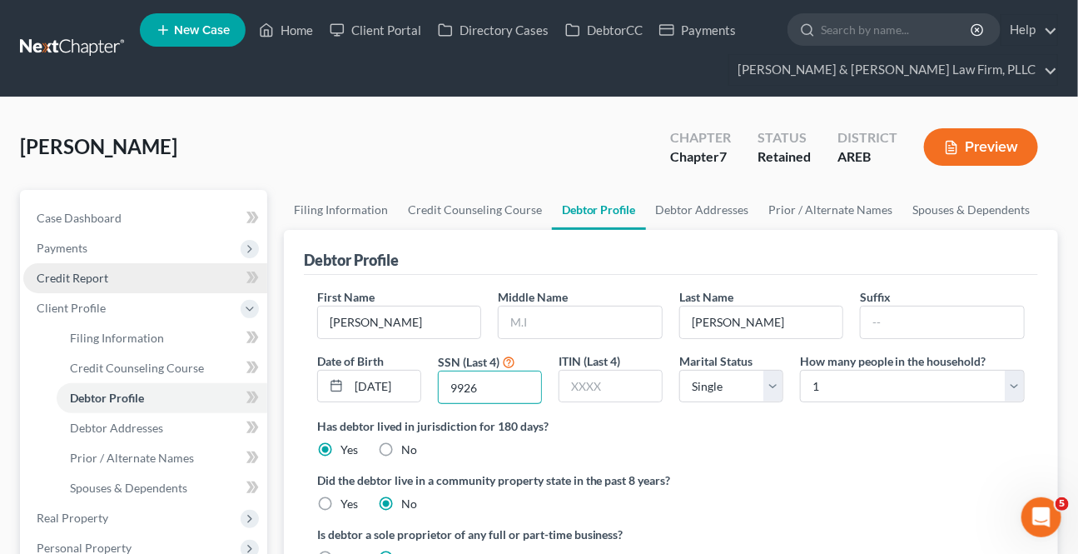
type input "9926"
click at [94, 272] on span "Credit Report" at bounding box center [73, 278] width 72 height 14
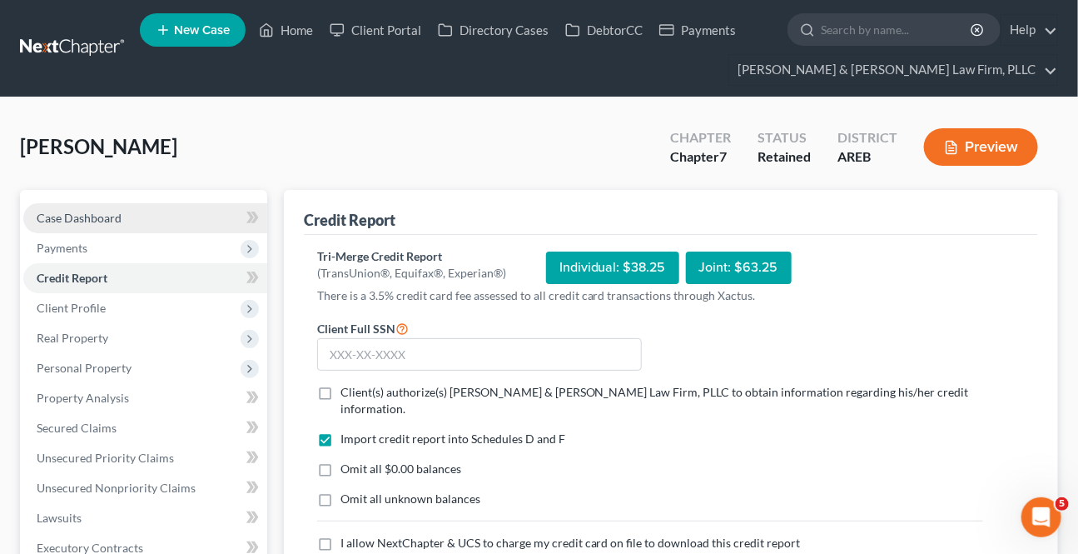
click at [126, 209] on link "Case Dashboard" at bounding box center [145, 218] width 244 height 30
select select "4"
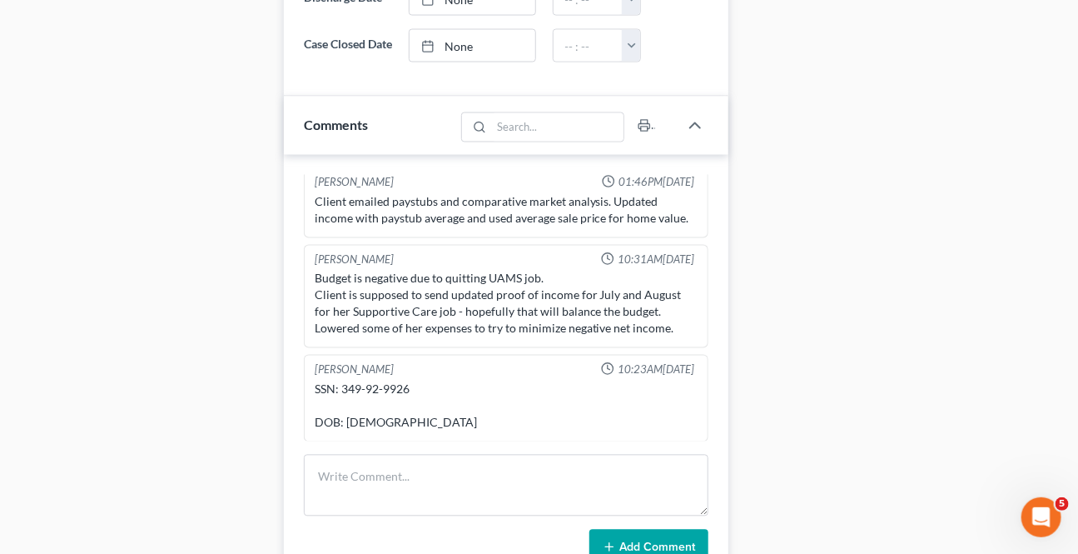
scroll to position [1135, 0]
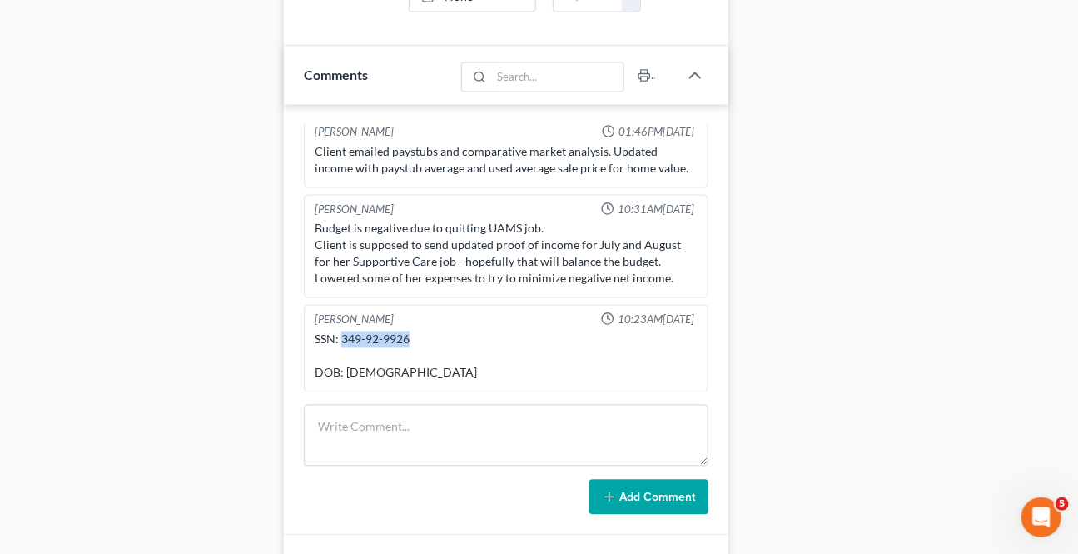
drag, startPoint x: 411, startPoint y: 350, endPoint x: 341, endPoint y: 344, distance: 69.4
click at [341, 344] on div "SSN: 349-92-9926 DOB: [DEMOGRAPHIC_DATA]" at bounding box center [506, 356] width 383 height 50
copy div "349-92-9926"
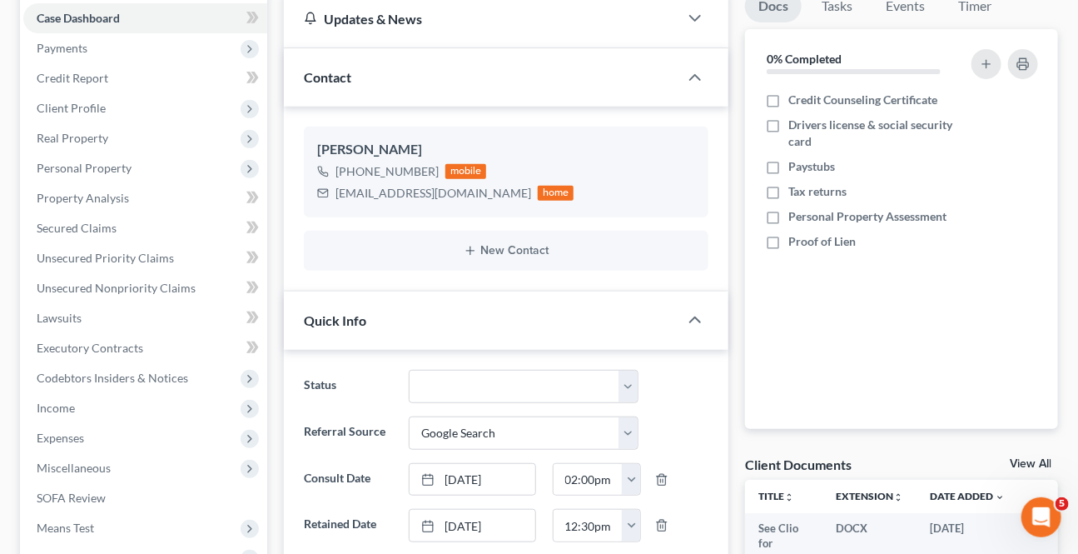
scroll to position [0, 0]
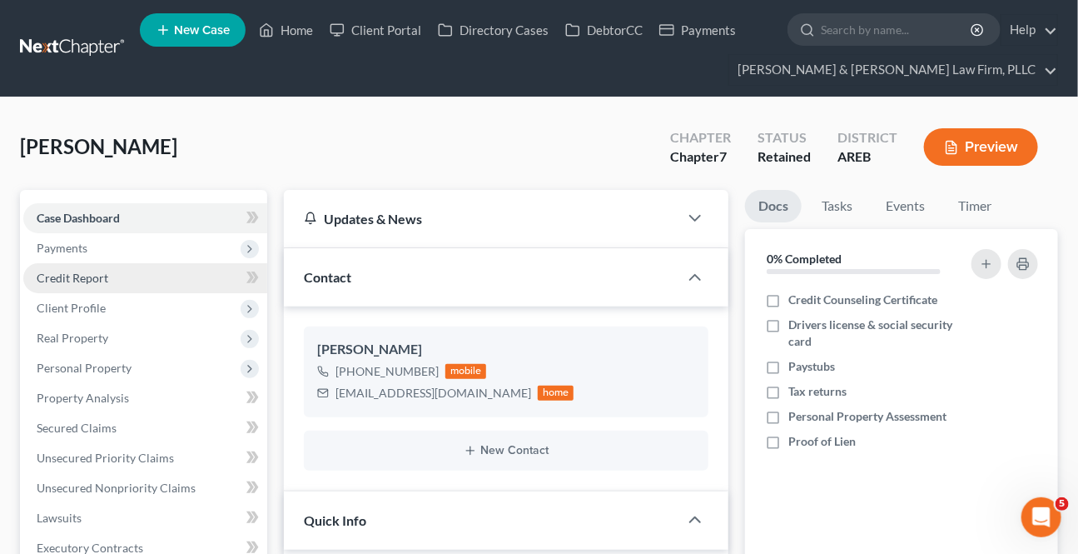
click at [113, 282] on link "Credit Report" at bounding box center [145, 278] width 244 height 30
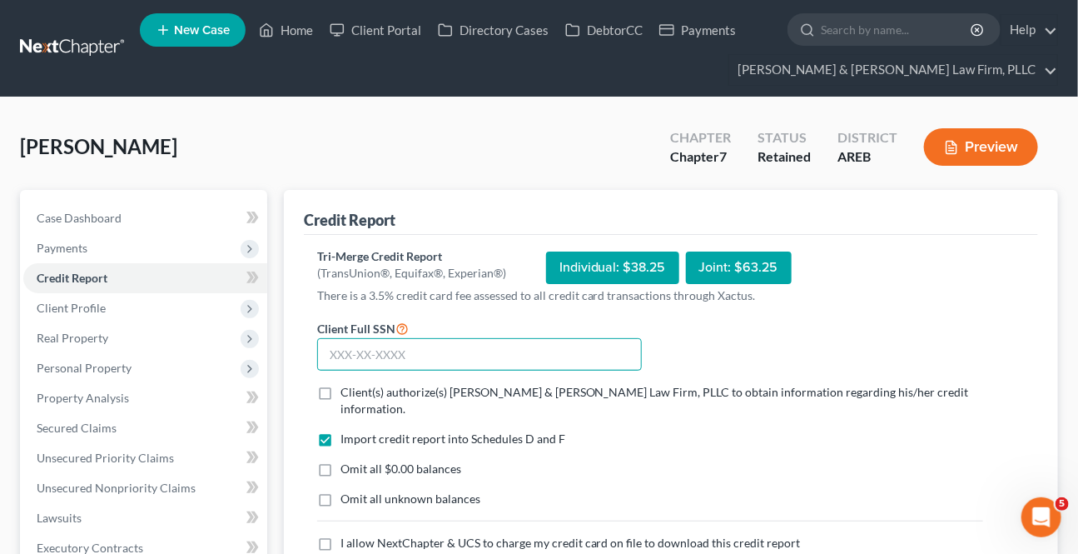
click at [370, 358] on input "text" at bounding box center [479, 354] width 325 height 33
paste input "349-92-9926"
type input "349-92-9926"
drag, startPoint x: 327, startPoint y: 396, endPoint x: 351, endPoint y: 449, distance: 58.2
click at [341, 394] on label "Client(s) authorize(s) [PERSON_NAME] & [PERSON_NAME] Law Firm, PLLC to obtain i…" at bounding box center [662, 400] width 643 height 33
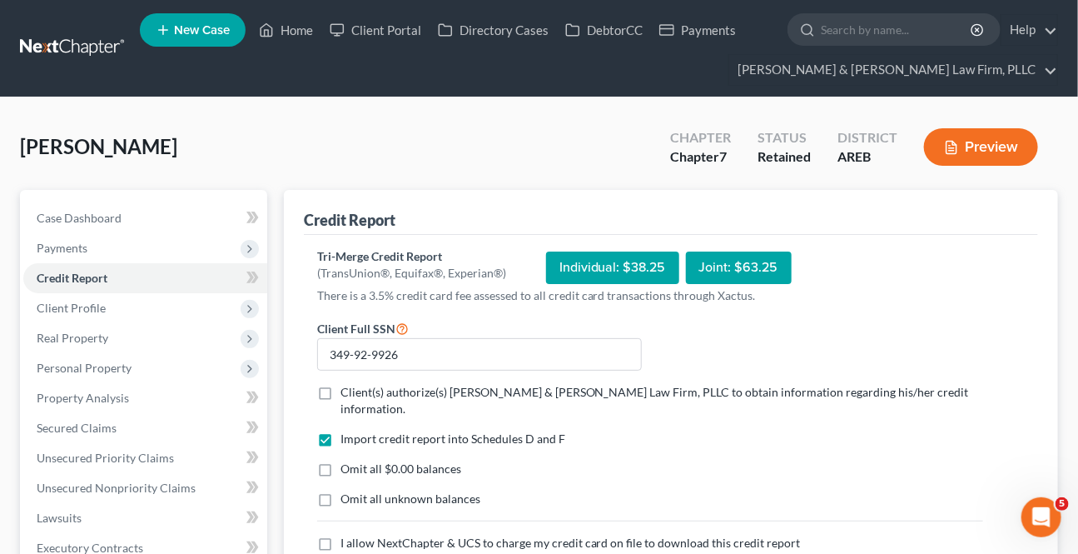
click at [347, 394] on input "Client(s) authorize(s) [PERSON_NAME] & [PERSON_NAME] Law Firm, PLLC to obtain i…" at bounding box center [352, 389] width 11 height 11
checkbox input "true"
drag, startPoint x: 319, startPoint y: 521, endPoint x: 359, endPoint y: 540, distance: 44.3
click at [341, 535] on label "I allow NextChapter & UCS to charge my credit card on file to download this cre…" at bounding box center [571, 543] width 460 height 17
click at [347, 535] on input "I allow NextChapter & UCS to charge my credit card on file to download this cre…" at bounding box center [352, 540] width 11 height 11
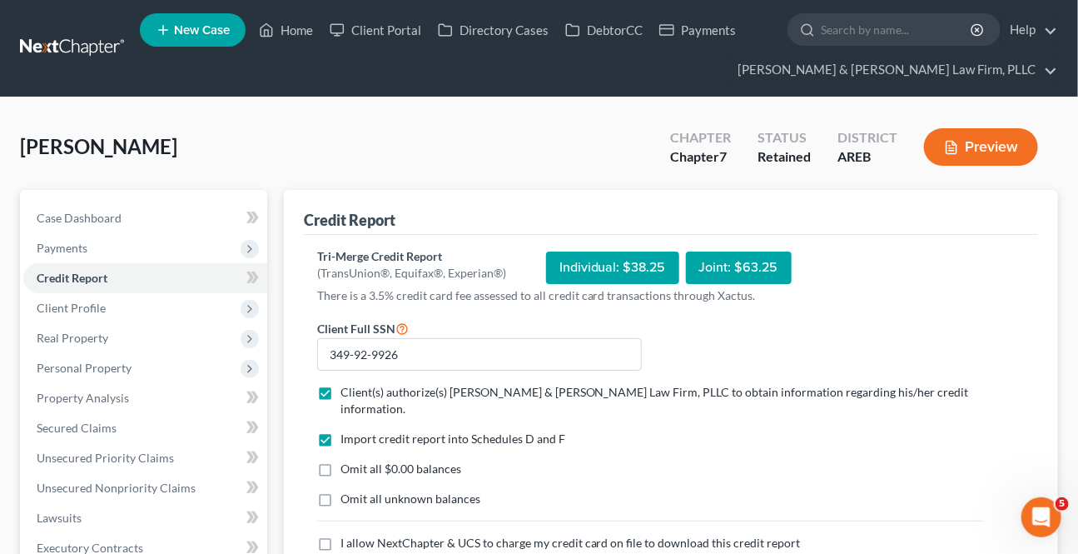
checkbox input "true"
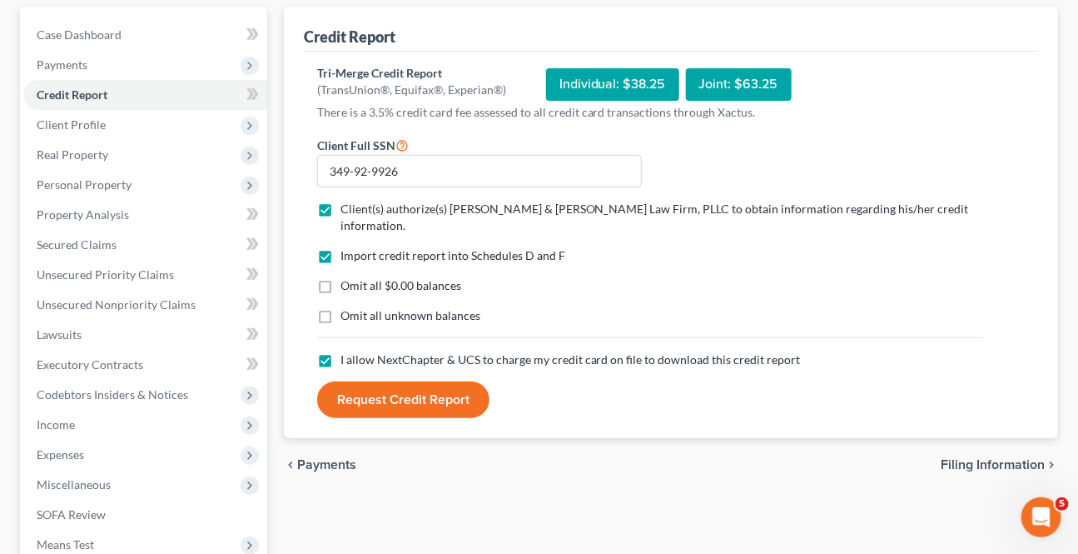
scroll to position [226, 0]
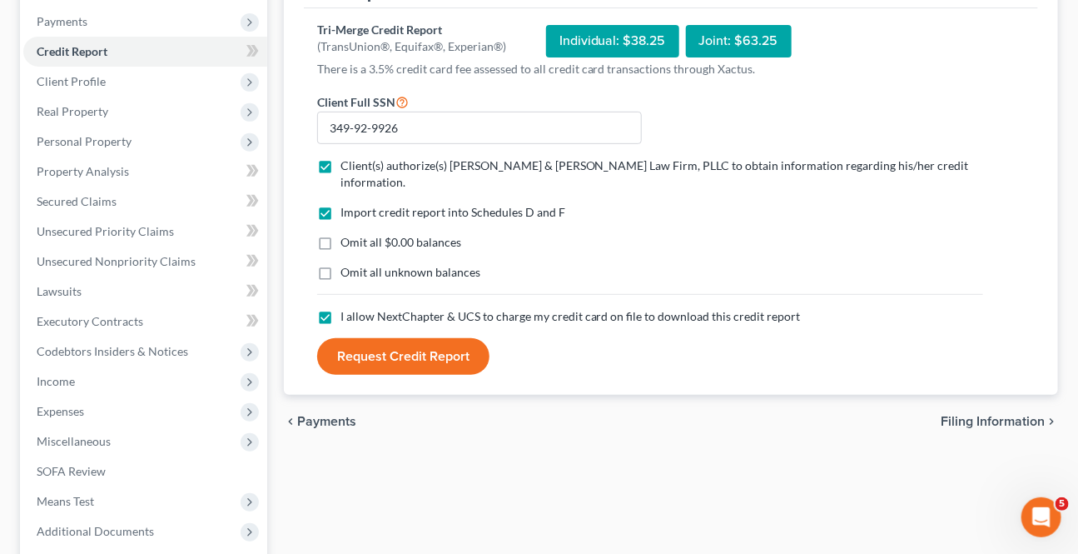
click at [349, 338] on button "Request Credit Report" at bounding box center [403, 356] width 172 height 37
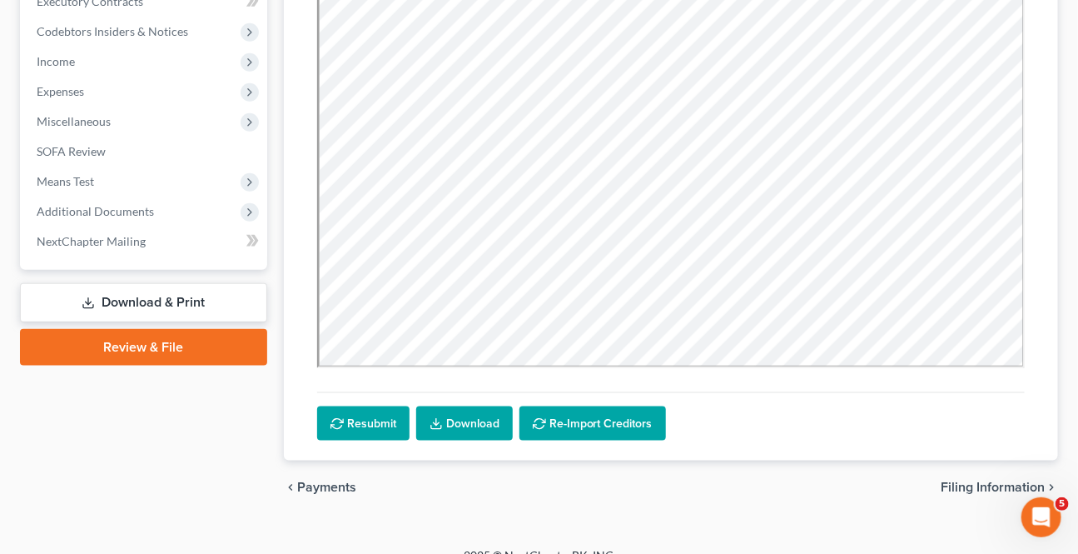
scroll to position [568, 0]
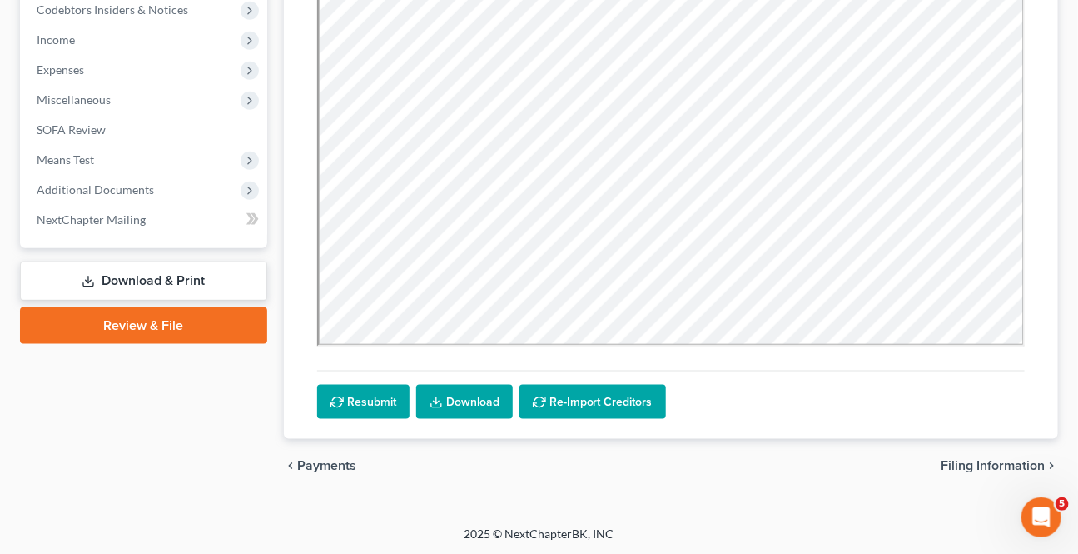
click at [950, 466] on span "Filing Information" at bounding box center [993, 465] width 104 height 13
select select "1"
select select "0"
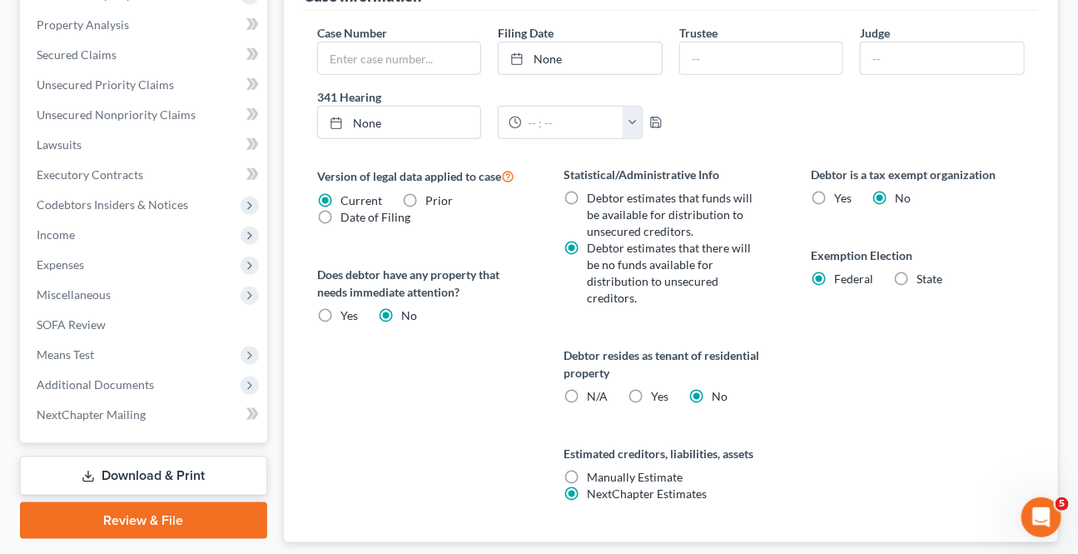
scroll to position [655, 0]
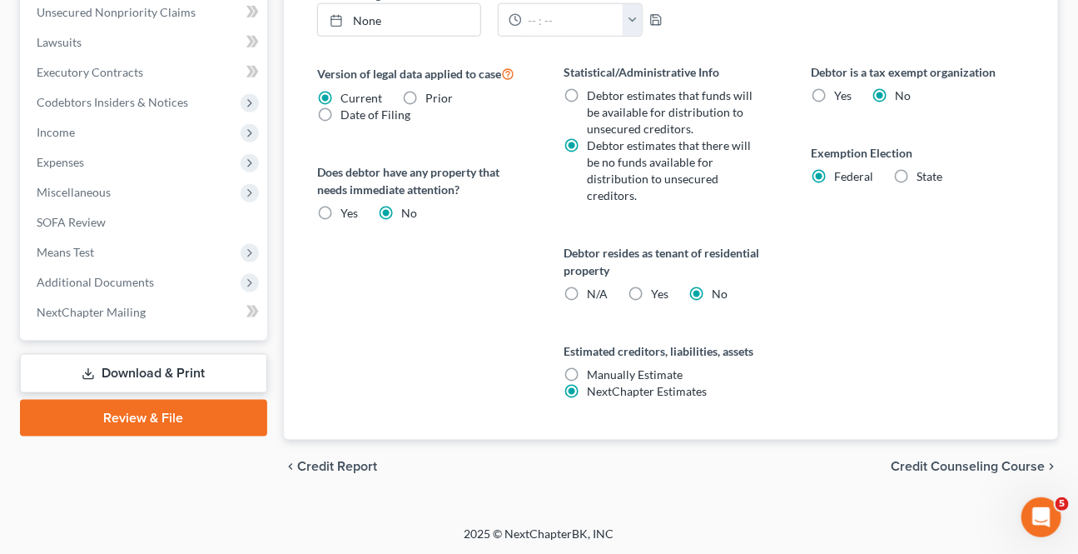
click at [957, 460] on span "Credit Counseling Course" at bounding box center [968, 466] width 154 height 13
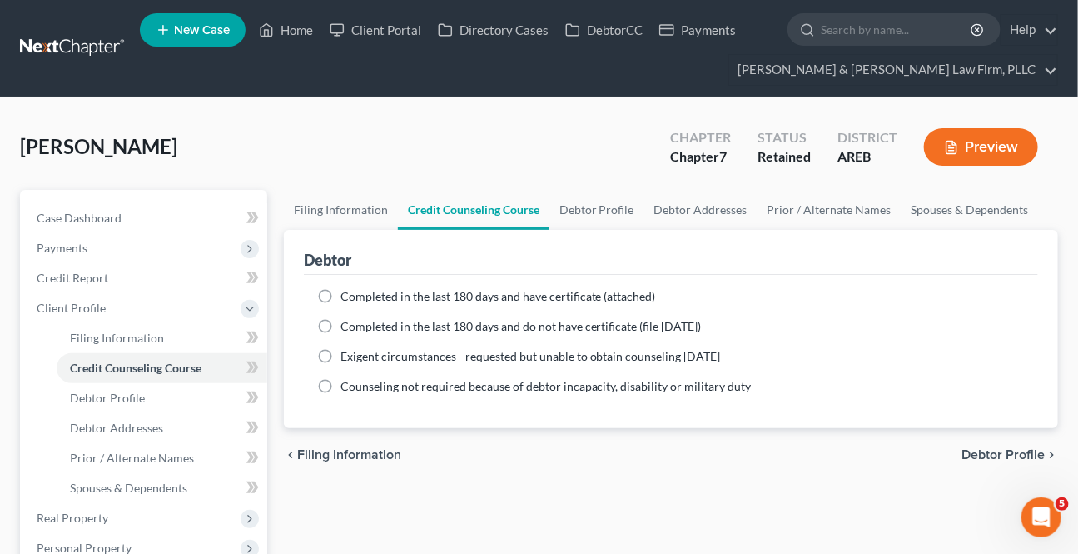
click at [961, 453] on div "chevron_left Filing Information Debtor Profile chevron_right" at bounding box center [671, 454] width 774 height 53
click at [981, 451] on span "Debtor Profile" at bounding box center [1003, 454] width 83 height 13
select select "0"
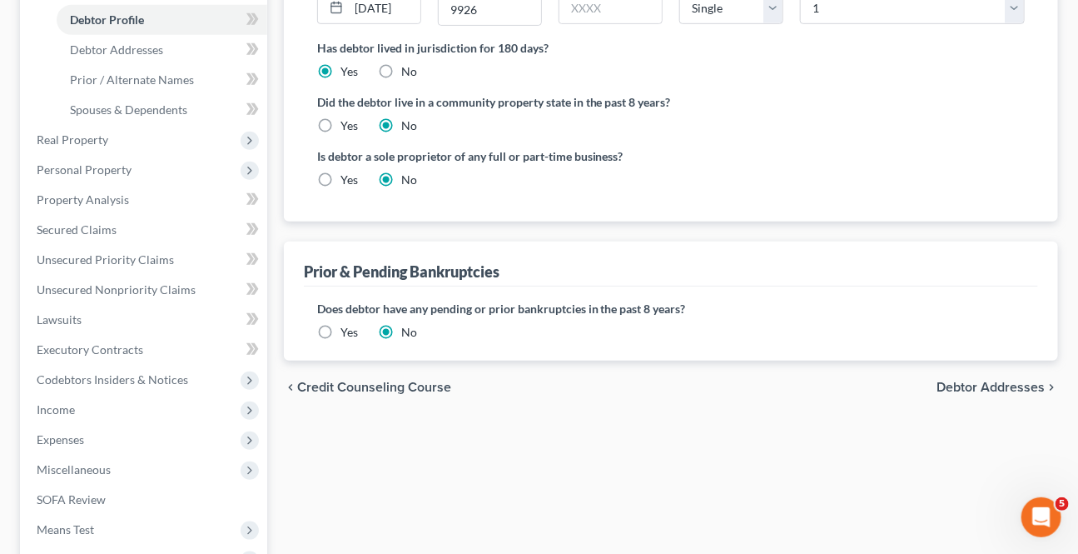
click at [981, 386] on span "Debtor Addresses" at bounding box center [991, 387] width 108 height 13
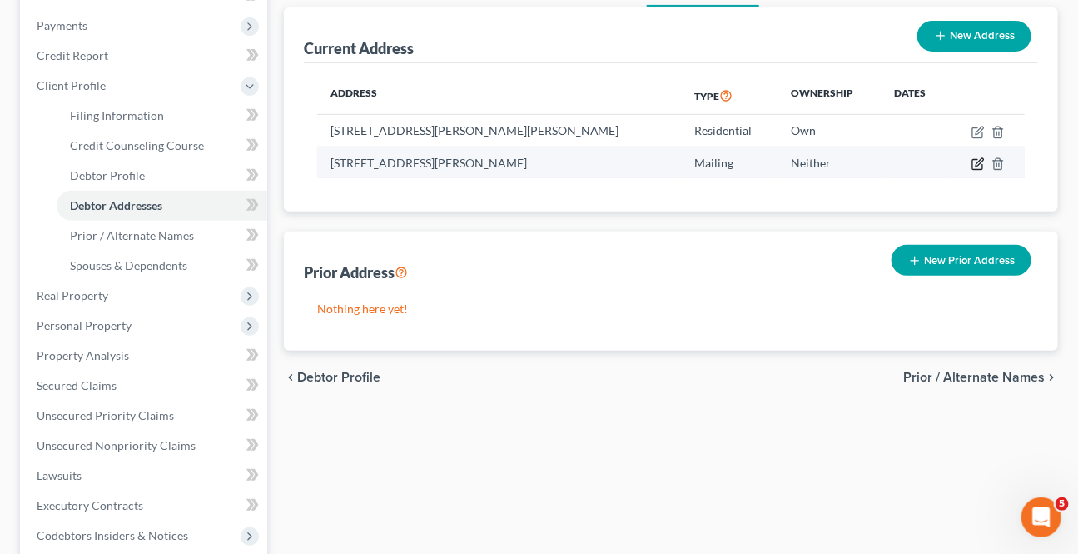
scroll to position [226, 0]
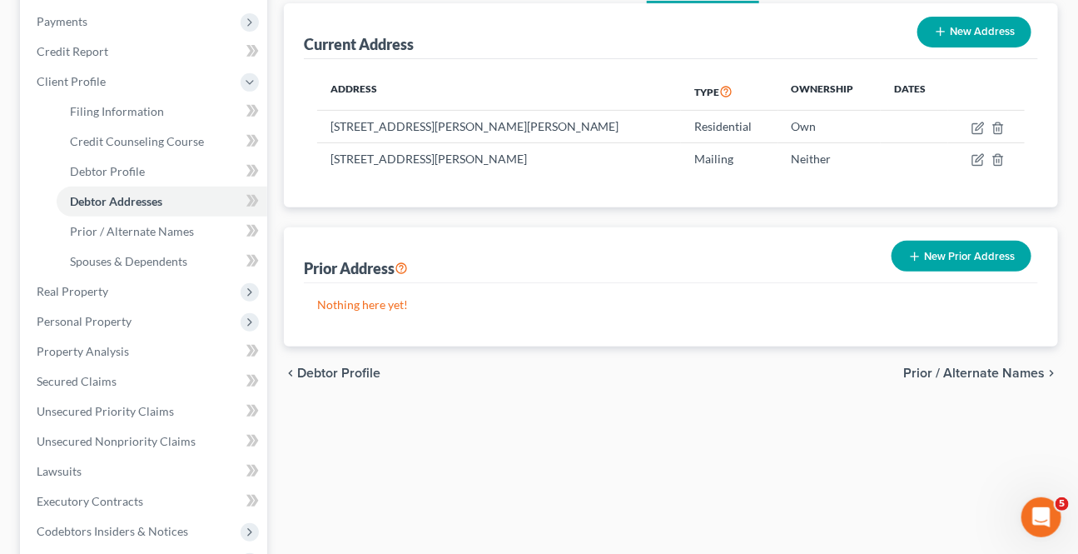
click at [986, 366] on span "Prior / Alternate Names" at bounding box center [974, 372] width 142 height 13
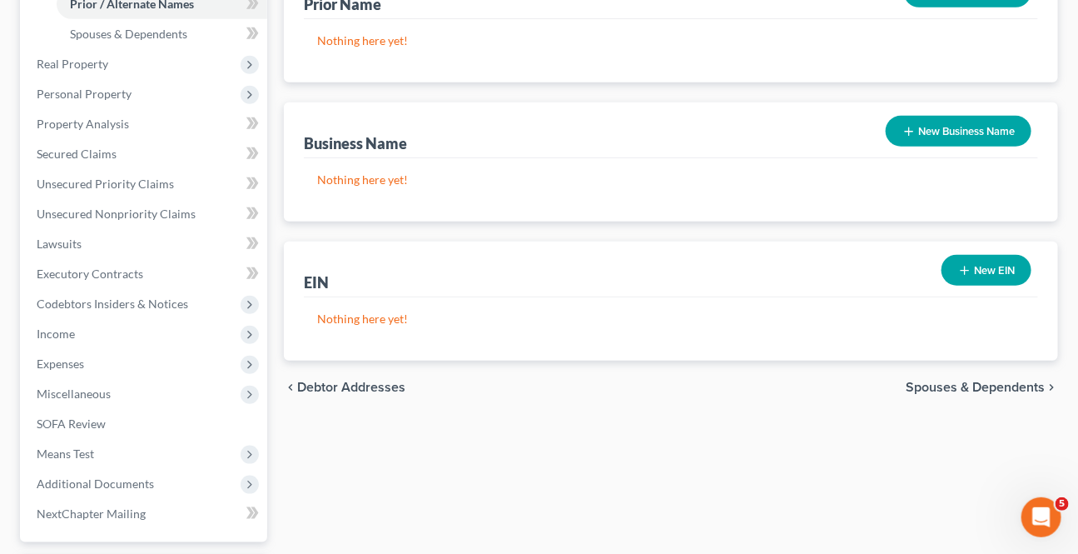
click at [973, 383] on span "Spouses & Dependents" at bounding box center [975, 387] width 139 height 13
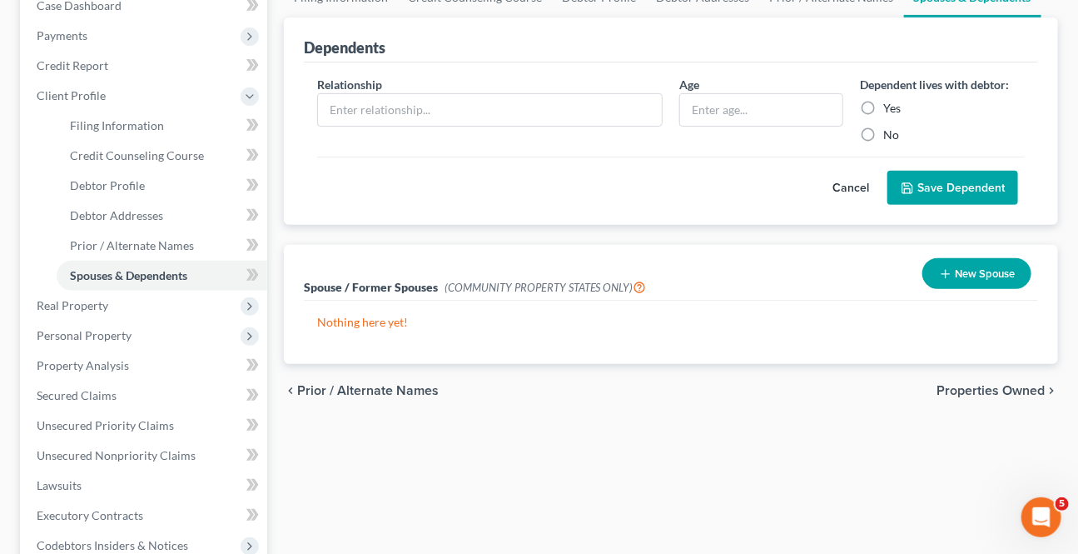
scroll to position [226, 0]
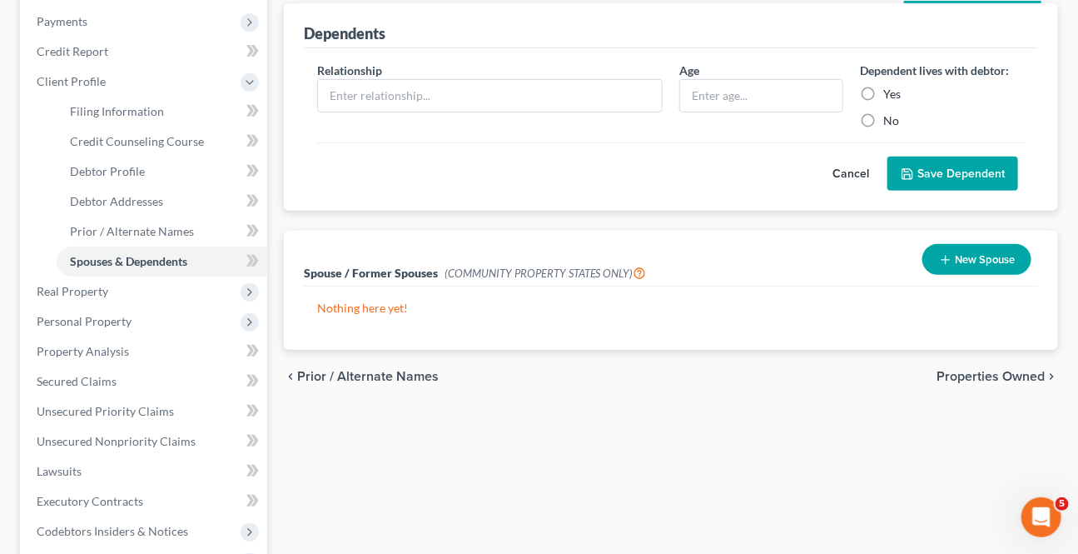
click at [972, 383] on div "chevron_left Prior / Alternate Names Properties Owned chevron_right" at bounding box center [671, 376] width 774 height 53
click at [974, 381] on span "Properties Owned" at bounding box center [991, 376] width 108 height 13
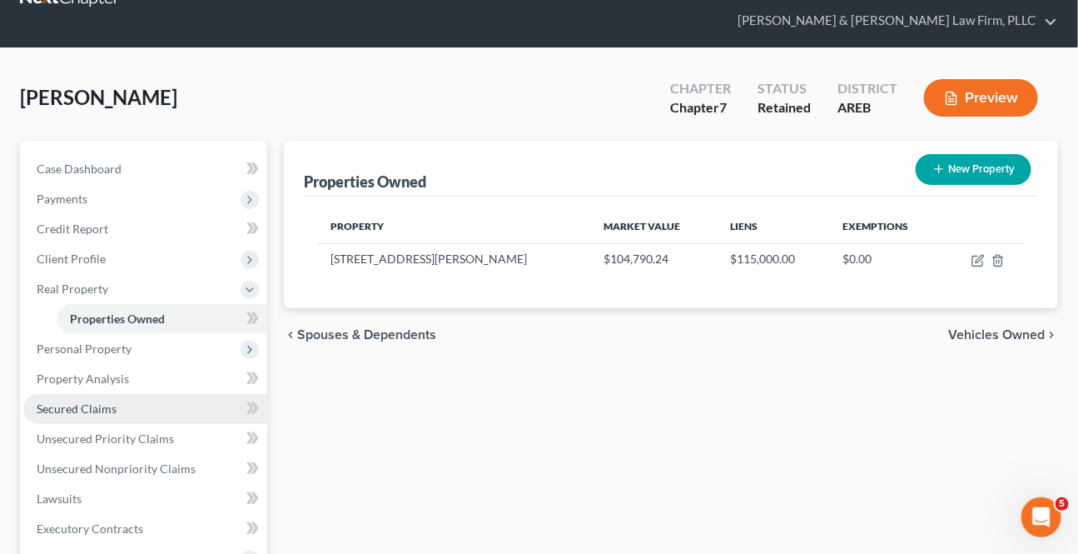
scroll to position [75, 0]
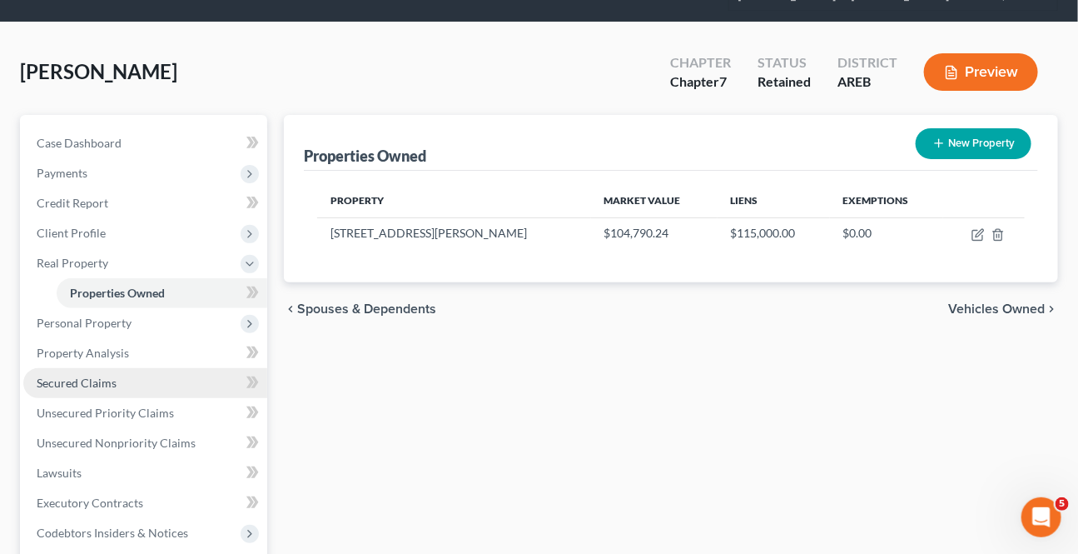
click at [80, 368] on link "Secured Claims" at bounding box center [145, 383] width 244 height 30
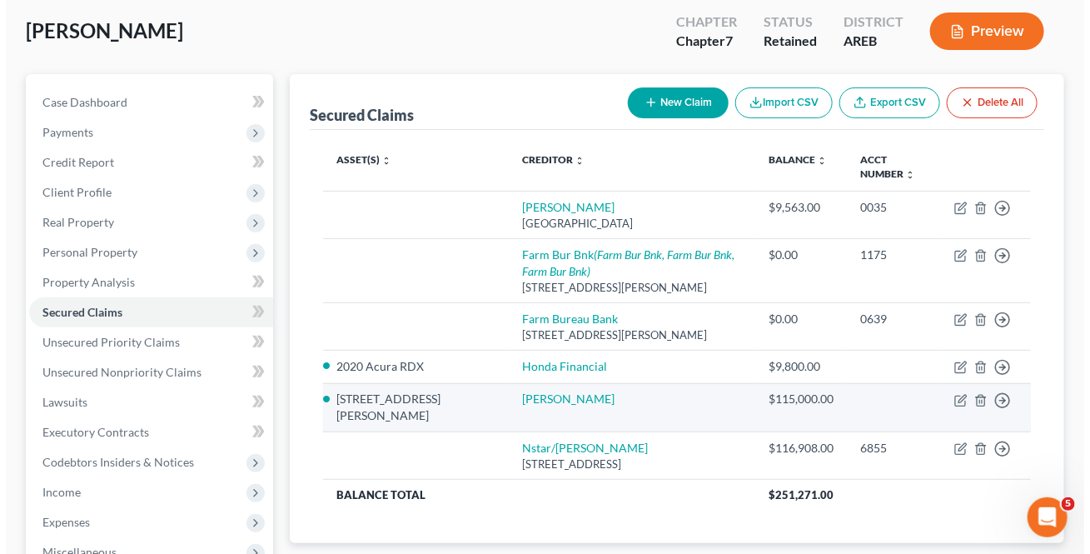
scroll to position [151, 0]
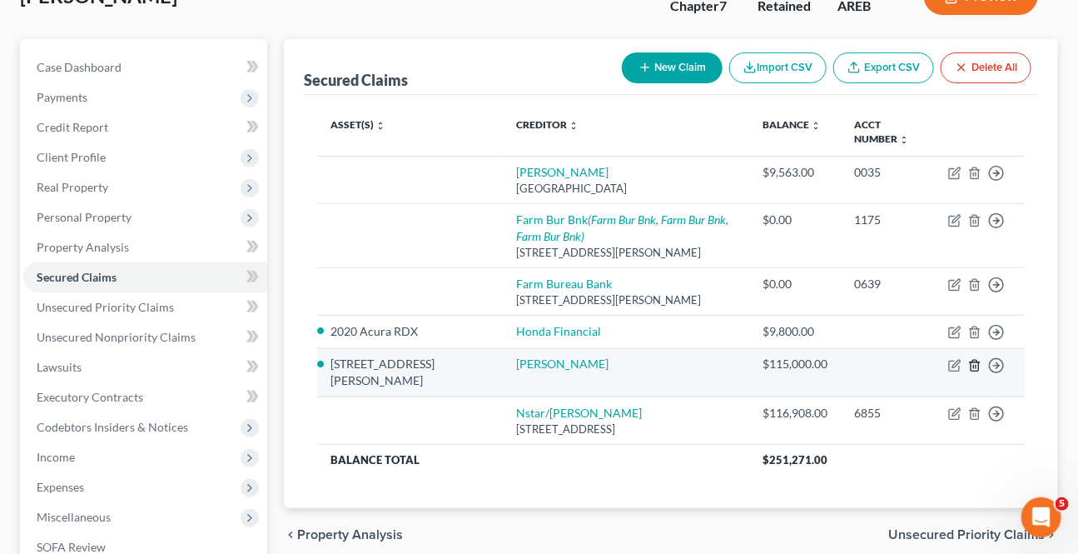
click at [978, 371] on icon "button" at bounding box center [974, 365] width 7 height 11
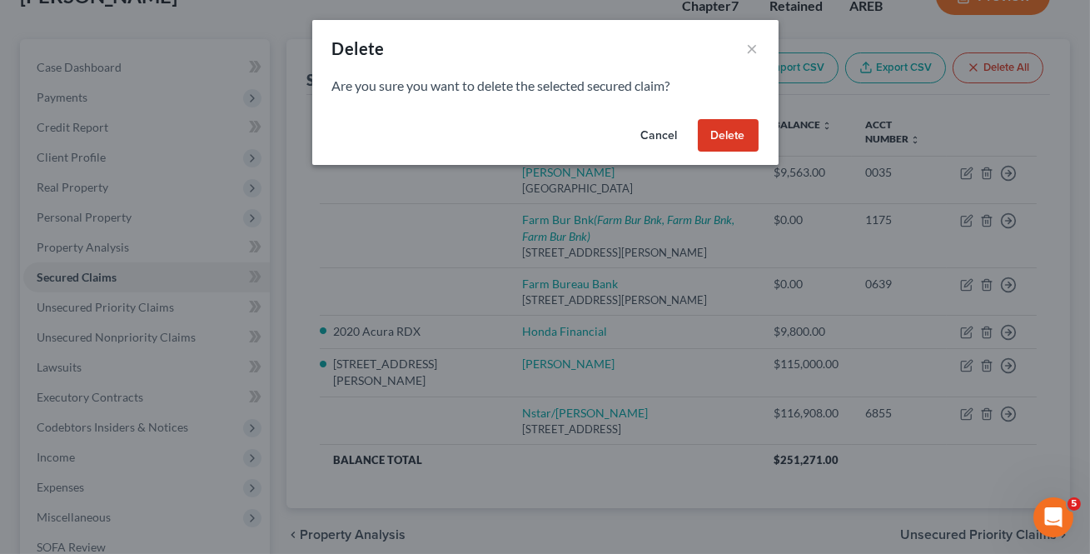
drag, startPoint x: 719, startPoint y: 134, endPoint x: 710, endPoint y: 142, distance: 11.2
click at [718, 133] on button "Delete" at bounding box center [728, 135] width 61 height 33
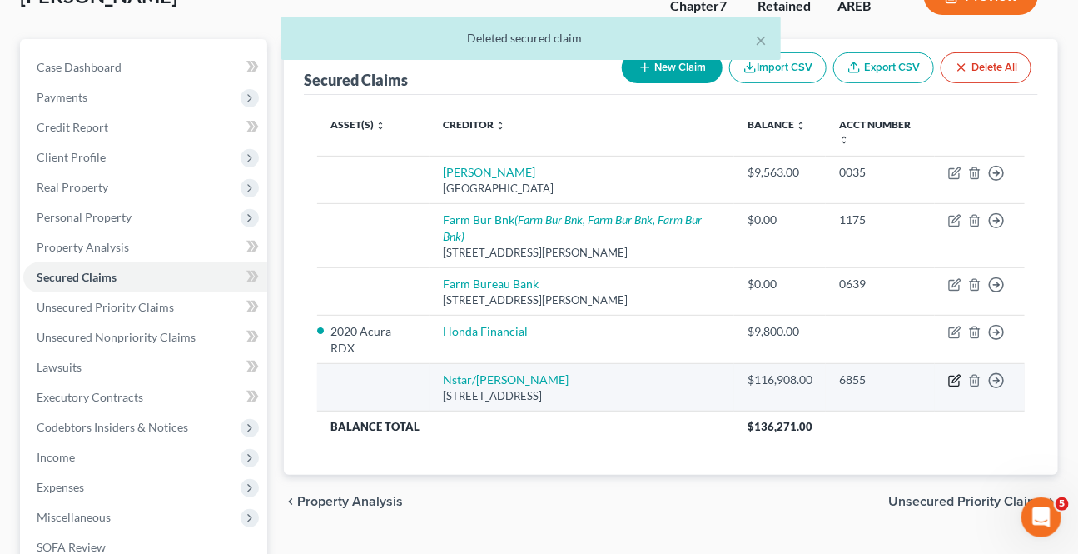
click at [953, 374] on icon "button" at bounding box center [954, 380] width 13 height 13
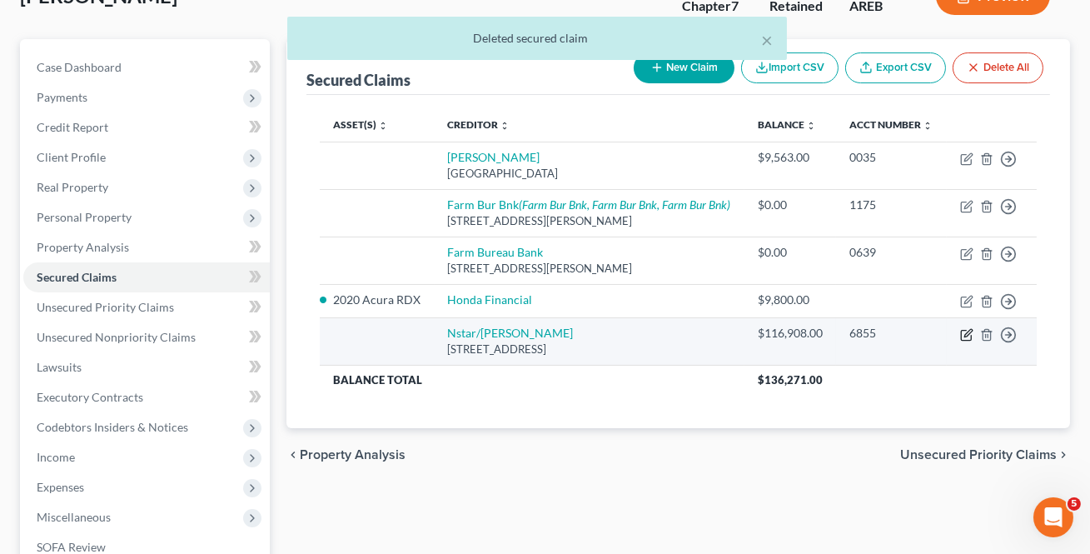
select select "45"
select select "0"
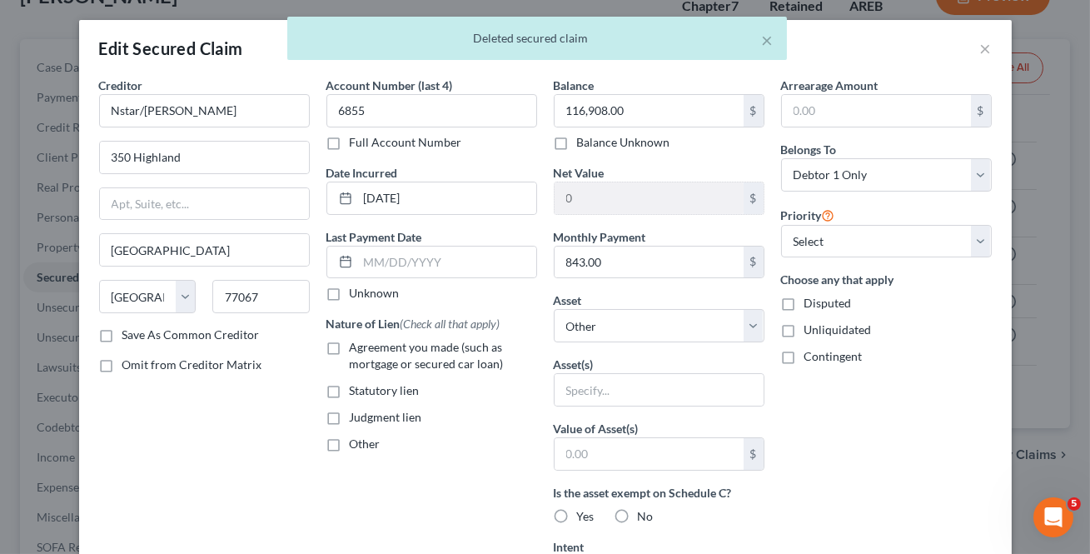
click at [350, 340] on label "Agreement you made (such as mortgage or secured car loan)" at bounding box center [443, 355] width 187 height 33
click at [356, 340] on input "Agreement you made (such as mortgage or secured car loan)" at bounding box center [361, 344] width 11 height 11
checkbox input "true"
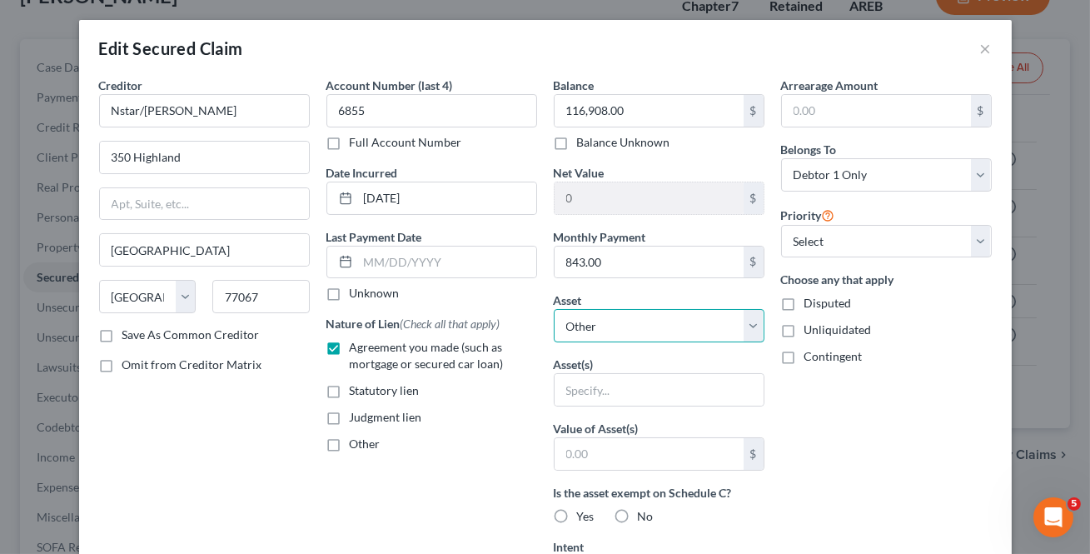
drag, startPoint x: 727, startPoint y: 324, endPoint x: 719, endPoint y: 326, distance: 8.5
click at [727, 323] on select "Select Other Multiple Assets 2020 Acura RDX - $20400.0 401k through work - $248…" at bounding box center [659, 325] width 211 height 33
select select "4"
click at [554, 309] on select "Select Other Multiple Assets 2020 Acura RDX - $20400.0 401k through work - $248…" at bounding box center [659, 325] width 211 height 33
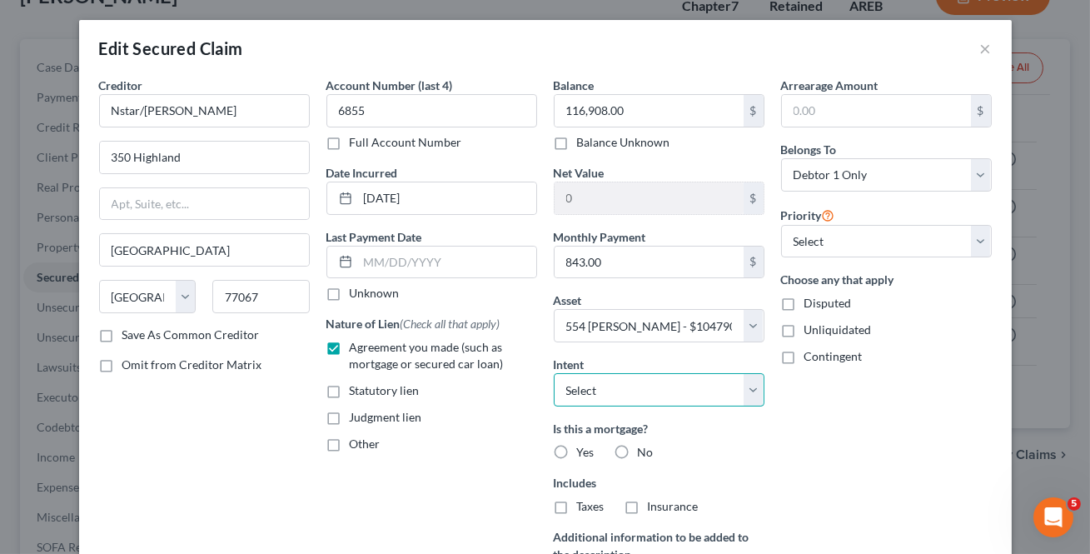
click at [734, 382] on select "Select Surrender Redeem Reaffirm Avoid Other" at bounding box center [659, 389] width 211 height 33
select select "2"
click at [554, 373] on select "Select Surrender Redeem Reaffirm Avoid Other" at bounding box center [659, 389] width 211 height 33
drag, startPoint x: 550, startPoint y: 445, endPoint x: 563, endPoint y: 455, distance: 17.2
click at [577, 445] on label "Yes" at bounding box center [585, 452] width 17 height 17
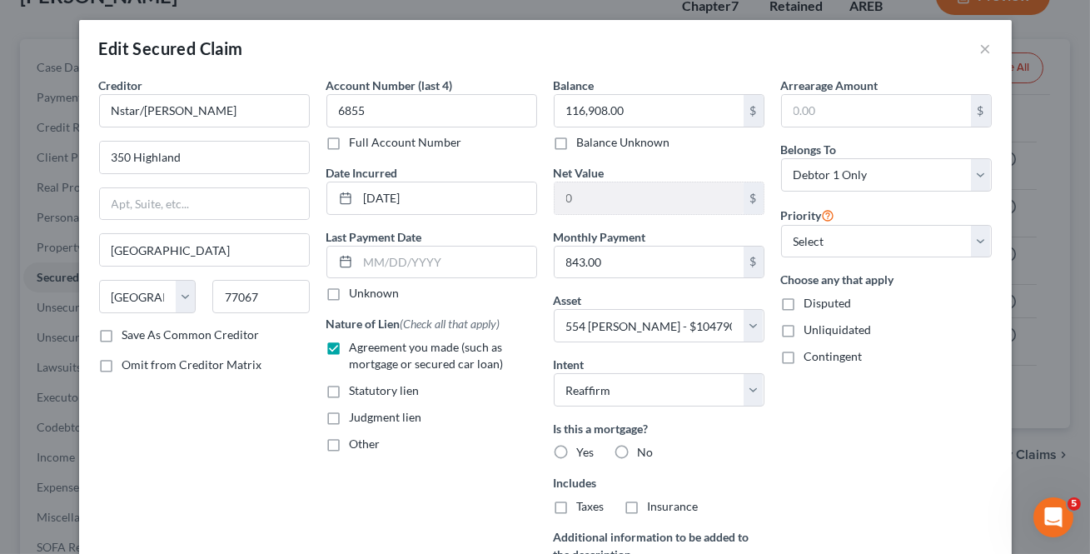
click at [584, 445] on input "Yes" at bounding box center [589, 449] width 11 height 11
radio input "true"
click at [577, 505] on label "Taxes" at bounding box center [590, 506] width 27 height 17
click at [584, 505] on input "Taxes" at bounding box center [589, 503] width 11 height 11
checkbox input "true"
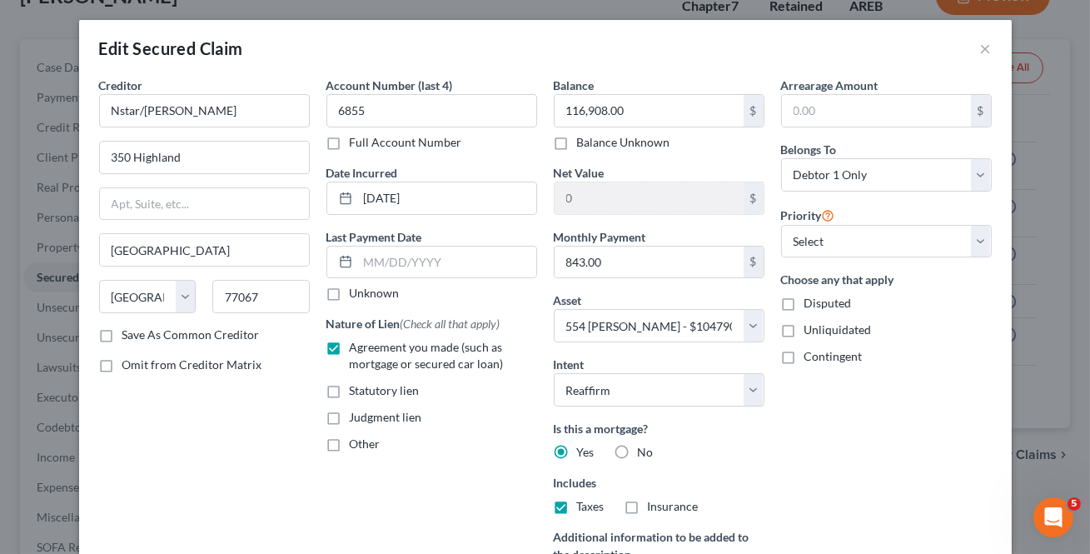
drag, startPoint x: 626, startPoint y: 508, endPoint x: 908, endPoint y: 527, distance: 282.9
click at [648, 507] on label "Insurance" at bounding box center [673, 506] width 51 height 17
click at [655, 507] on input "Insurance" at bounding box center [660, 503] width 11 height 11
checkbox input "true"
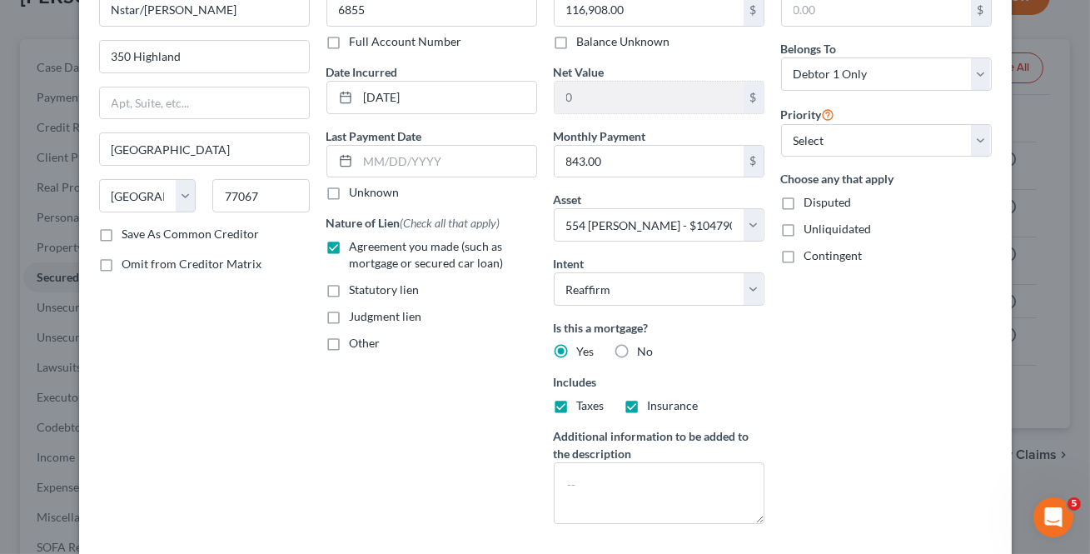
scroll to position [236, 0]
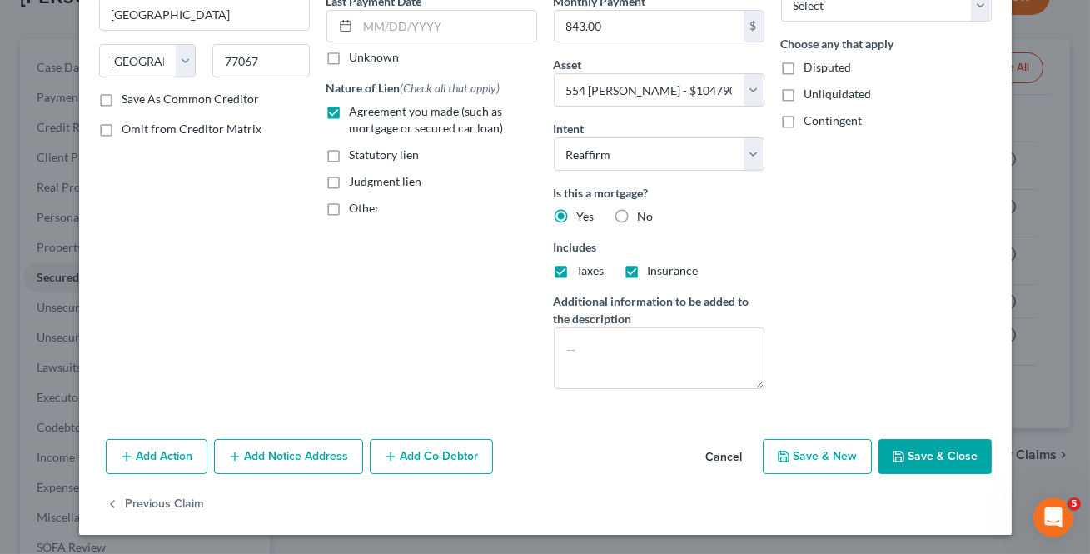
click at [925, 448] on button "Save & Close" at bounding box center [934, 456] width 113 height 35
select select
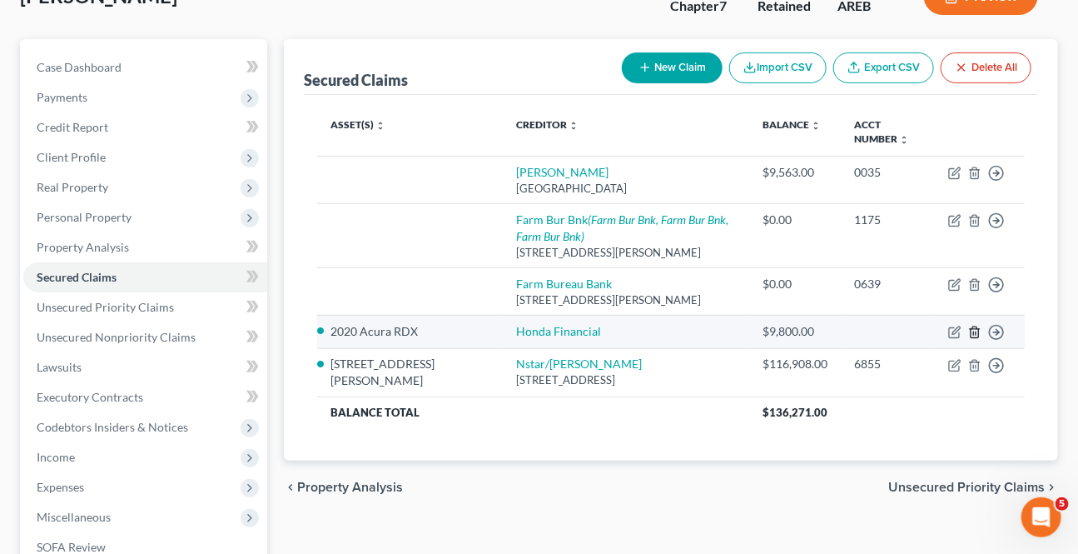
click at [973, 326] on icon "button" at bounding box center [974, 331] width 7 height 11
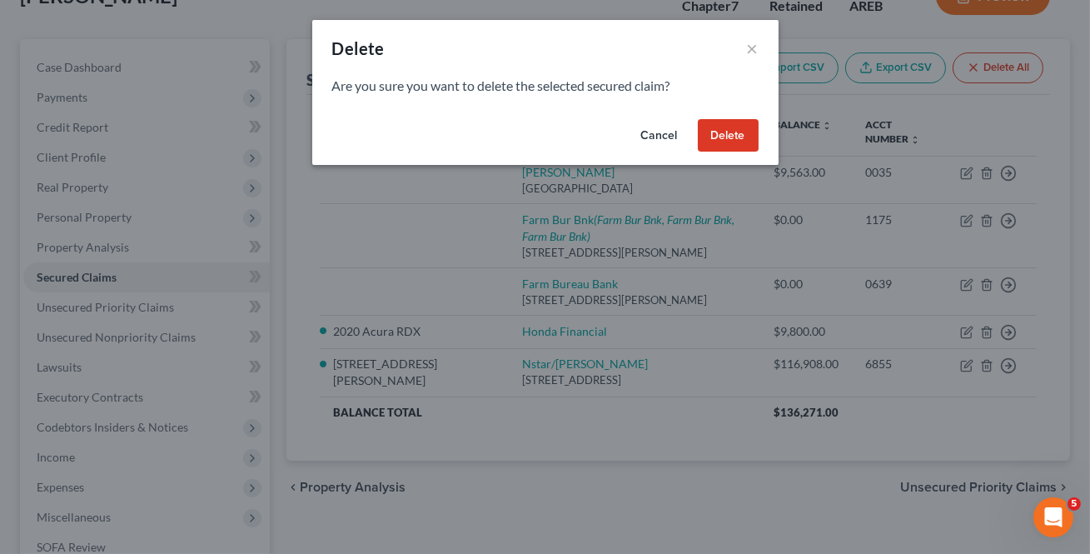
click at [729, 133] on button "Delete" at bounding box center [728, 135] width 61 height 33
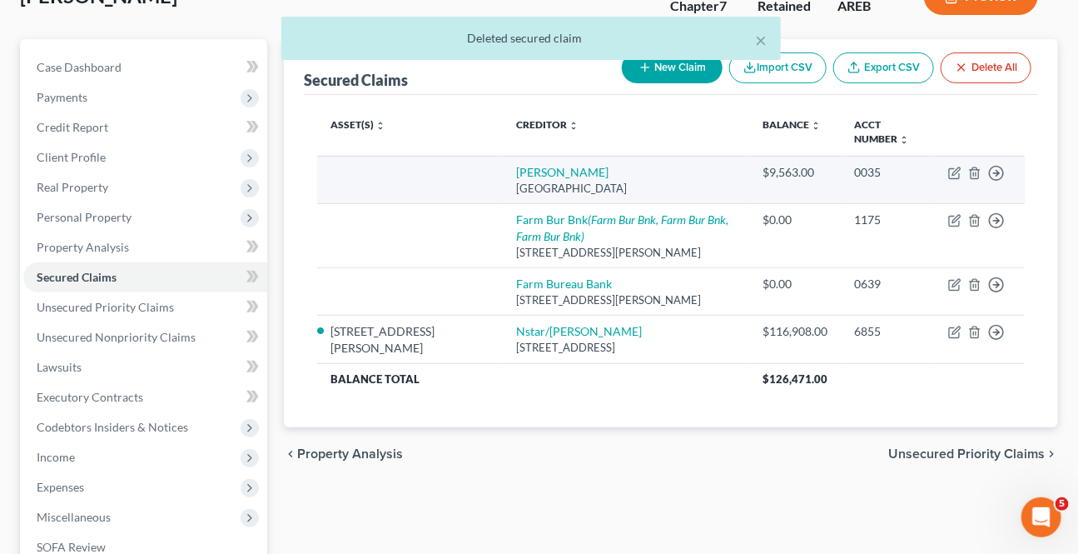
click at [963, 163] on td "Move to E Move to F Move to G Move to Notice Only" at bounding box center [980, 179] width 90 height 47
click at [952, 167] on icon "button" at bounding box center [954, 173] width 13 height 13
select select "45"
select select "0"
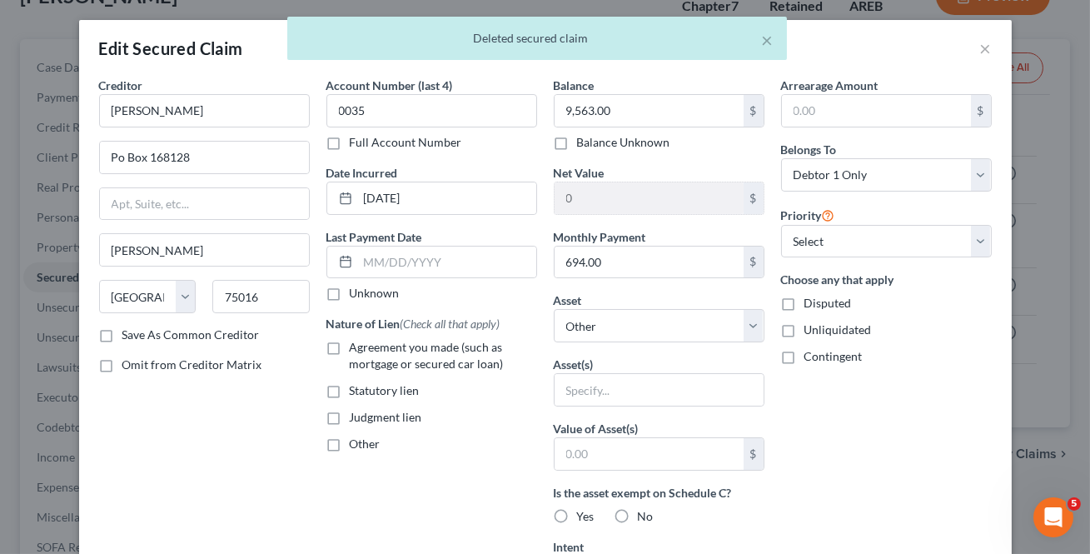
click at [350, 343] on label "Agreement you made (such as mortgage or secured car loan)" at bounding box center [443, 355] width 187 height 33
click at [356, 343] on input "Agreement you made (such as mortgage or secured car loan)" at bounding box center [361, 344] width 11 height 11
checkbox input "true"
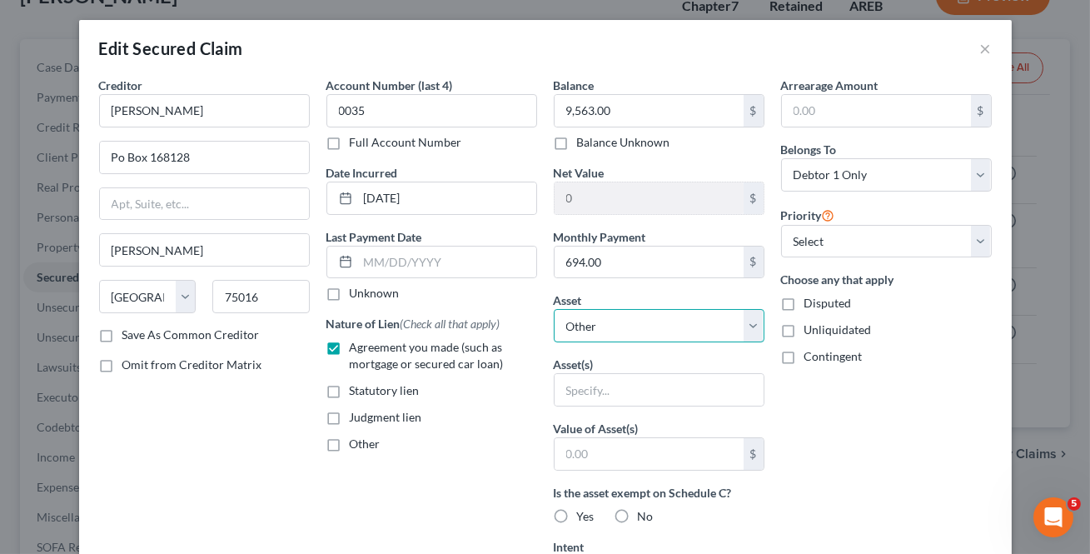
click at [654, 322] on select "Select Other Multiple Assets 2020 Acura RDX - $20400.0 401k through work - $248…" at bounding box center [659, 325] width 211 height 33
select select "2"
click at [554, 309] on select "Select Other Multiple Assets 2020 Acura RDX - $20400.0 401k through work - $248…" at bounding box center [659, 325] width 211 height 33
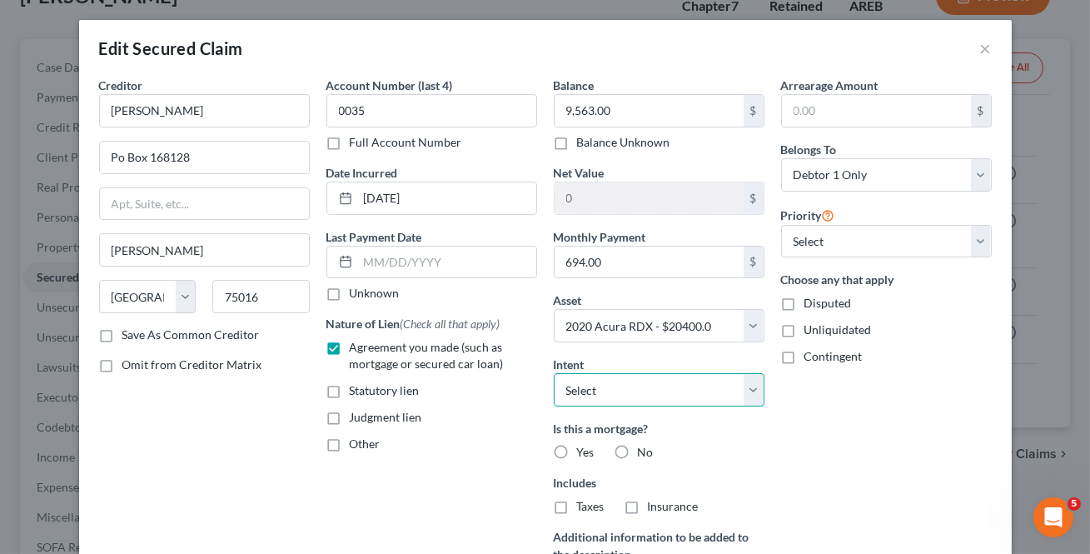
click at [605, 390] on select "Select Surrender Redeem Reaffirm Avoid Other" at bounding box center [659, 389] width 211 height 33
select select "2"
click at [554, 373] on select "Select Surrender Redeem Reaffirm Avoid Other" at bounding box center [659, 389] width 211 height 33
click at [638, 450] on label "No" at bounding box center [646, 452] width 16 height 17
click at [645, 450] on input "No" at bounding box center [650, 449] width 11 height 11
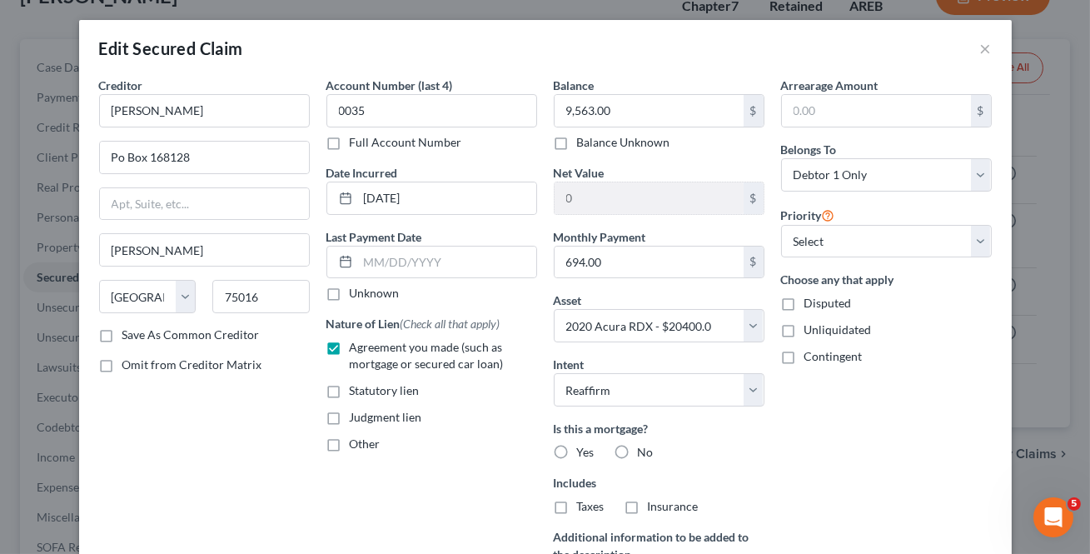
radio input "true"
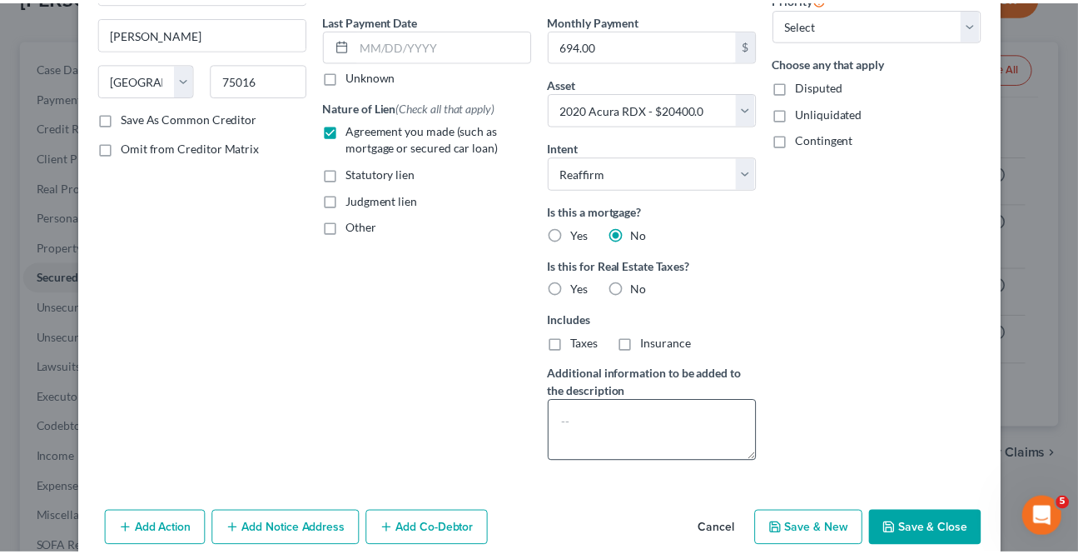
scroll to position [226, 0]
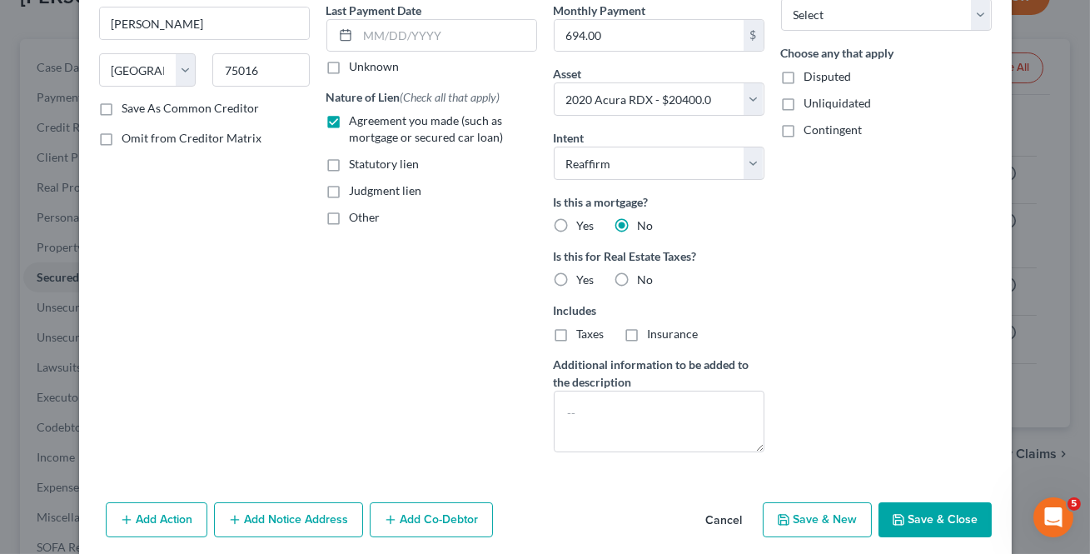
click at [638, 281] on label "No" at bounding box center [646, 279] width 16 height 17
click at [645, 281] on input "No" at bounding box center [650, 276] width 11 height 11
radio input "true"
click at [929, 514] on button "Save & Close" at bounding box center [934, 519] width 113 height 35
select select
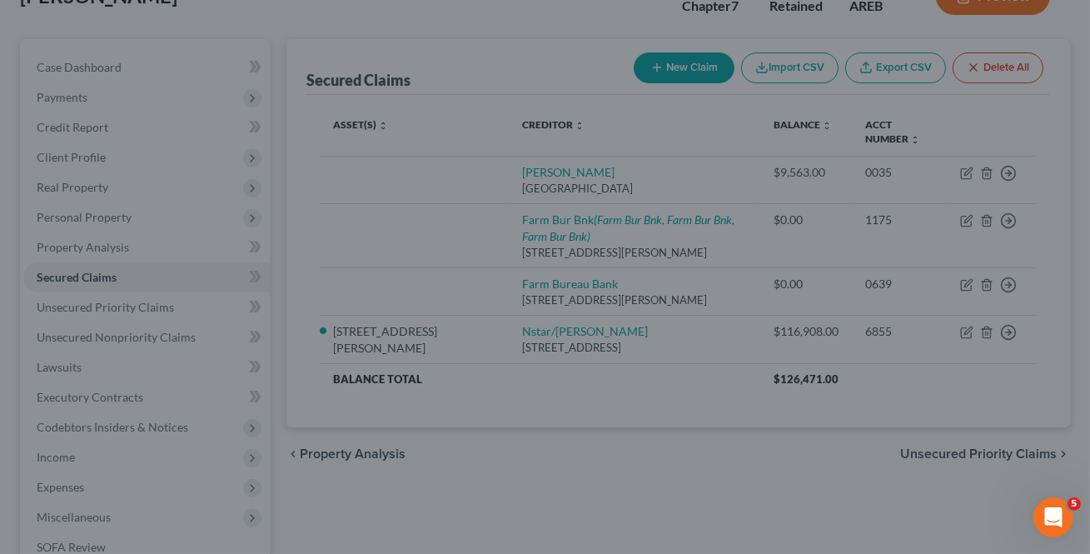
type input "10,837.00"
select select "2"
type input "0"
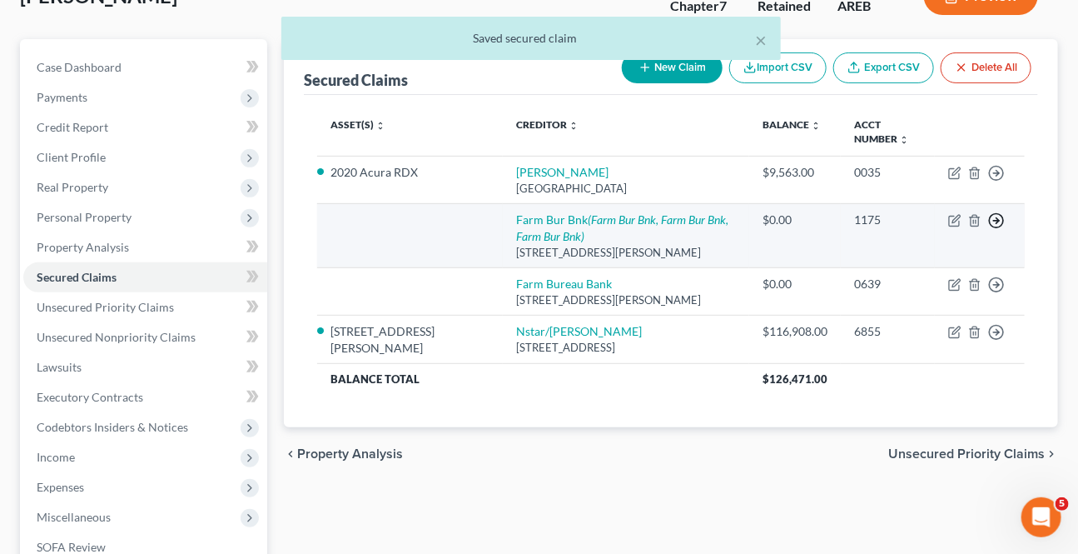
click at [1000, 223] on icon "button" at bounding box center [996, 220] width 17 height 17
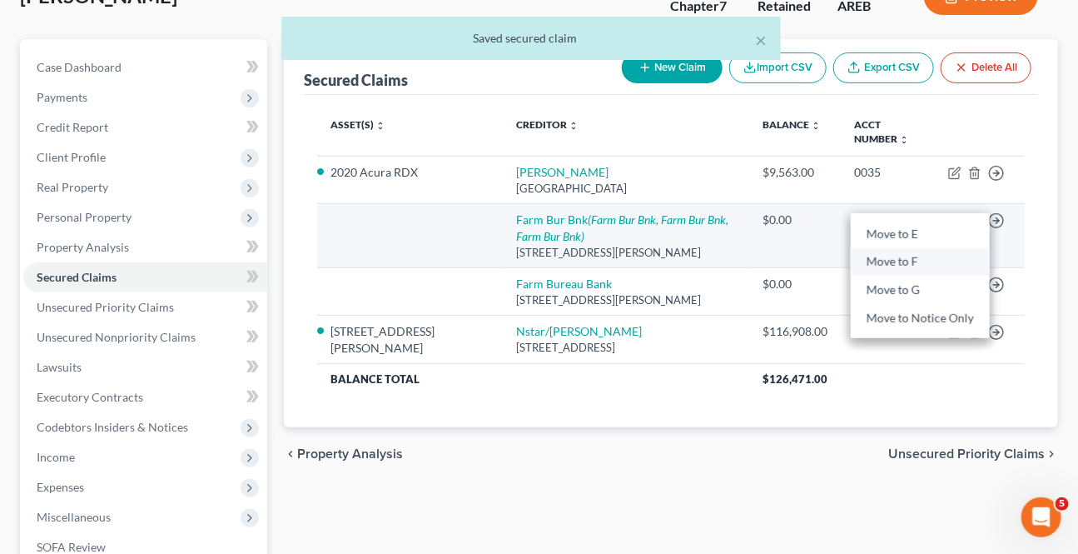
click at [895, 261] on link "Move to F" at bounding box center [920, 261] width 139 height 28
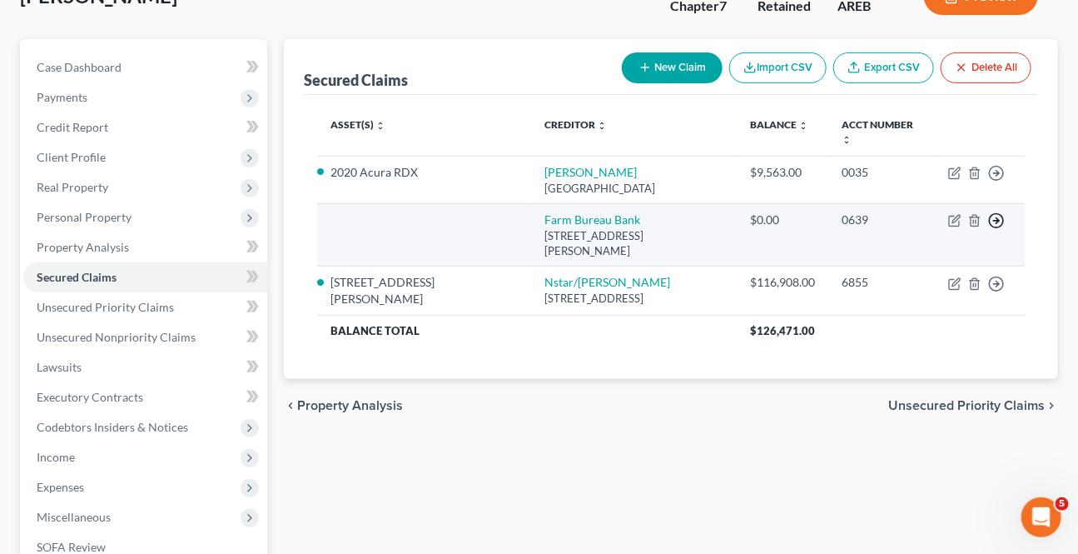
click at [994, 221] on line "button" at bounding box center [997, 221] width 6 height 0
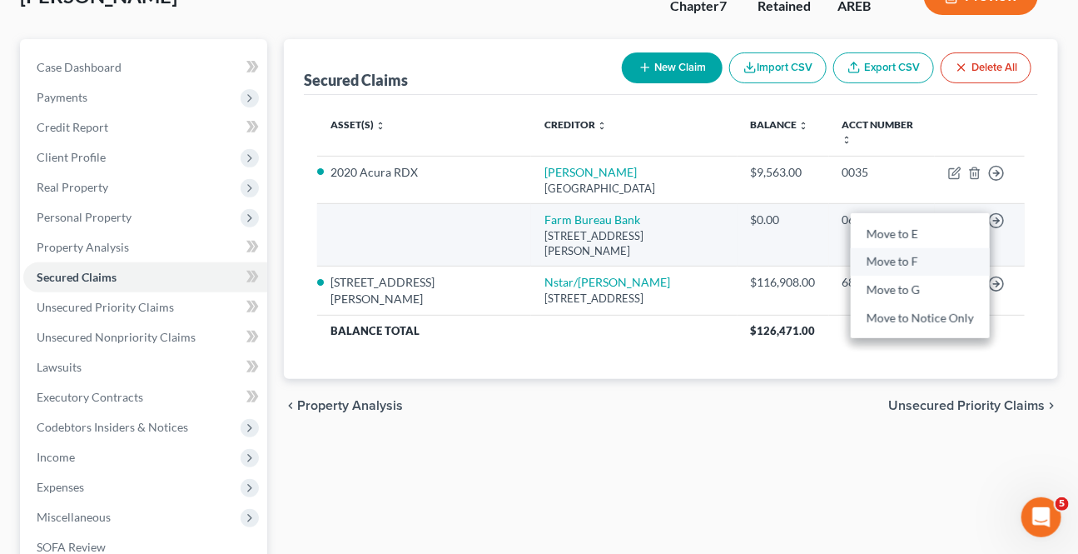
click at [927, 247] on link "Move to F" at bounding box center [920, 261] width 139 height 28
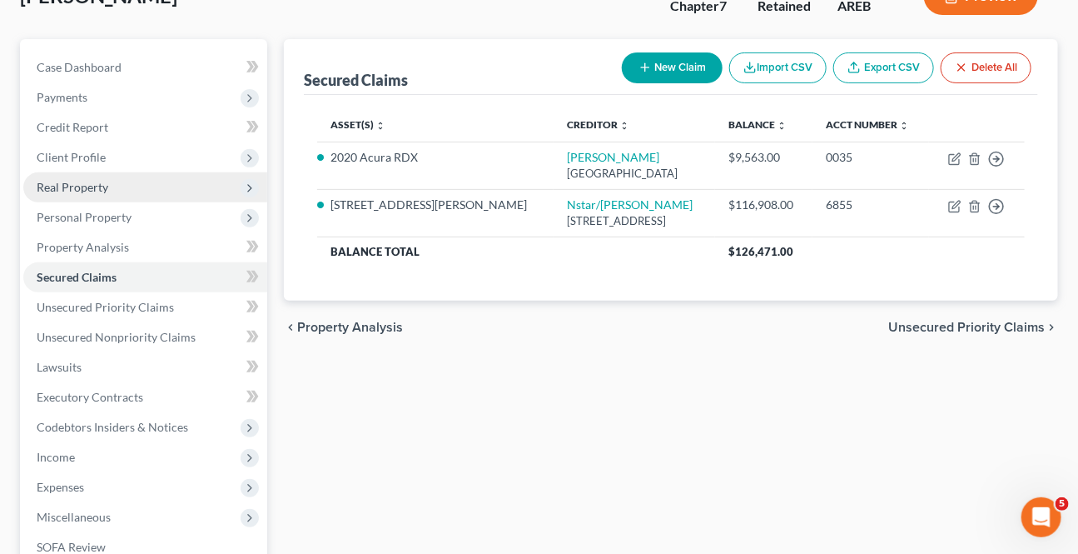
click at [75, 181] on span "Real Property" at bounding box center [73, 187] width 72 height 14
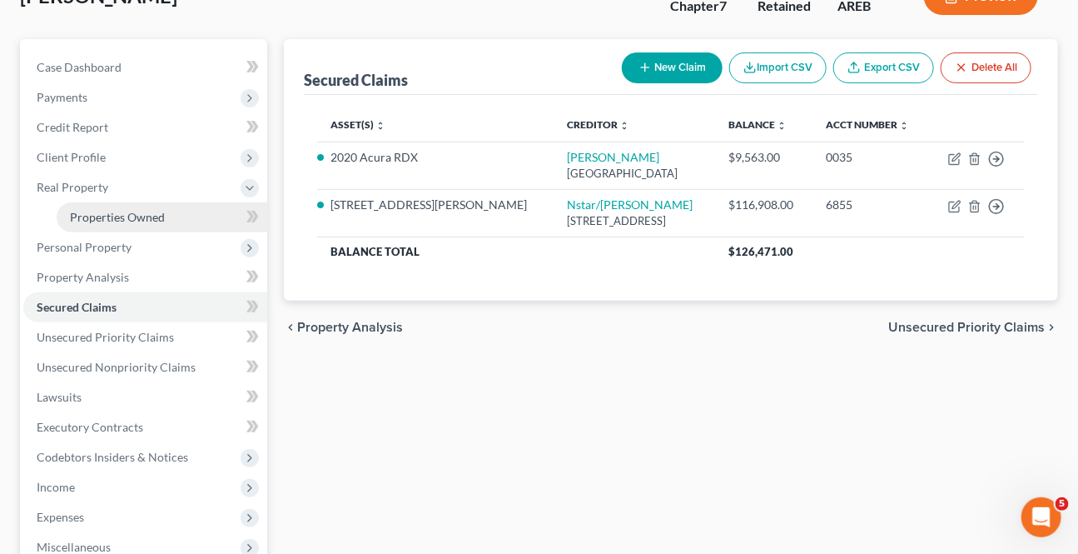
click at [98, 210] on span "Properties Owned" at bounding box center [117, 217] width 95 height 14
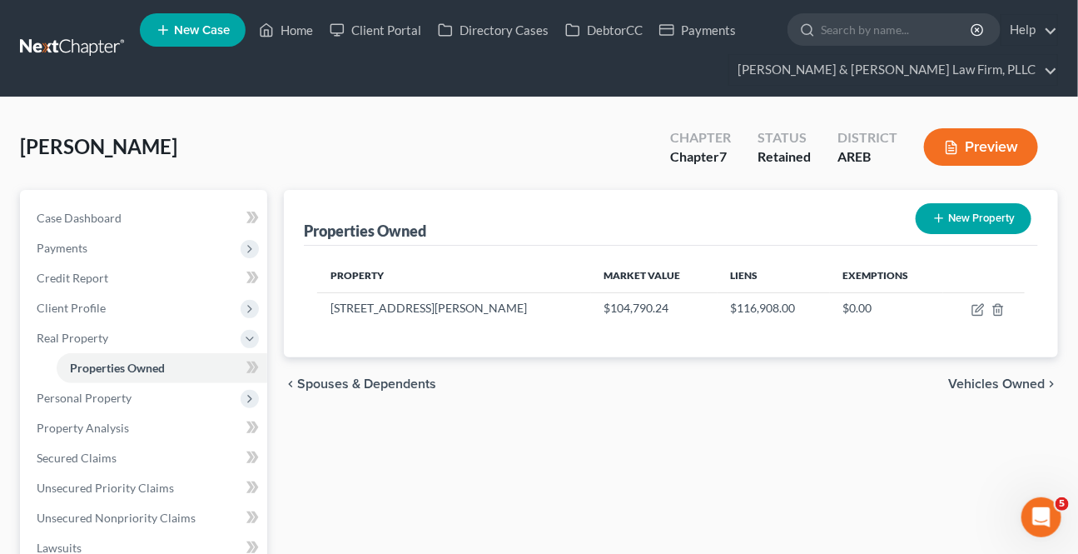
click at [1018, 380] on span "Vehicles Owned" at bounding box center [996, 383] width 97 height 13
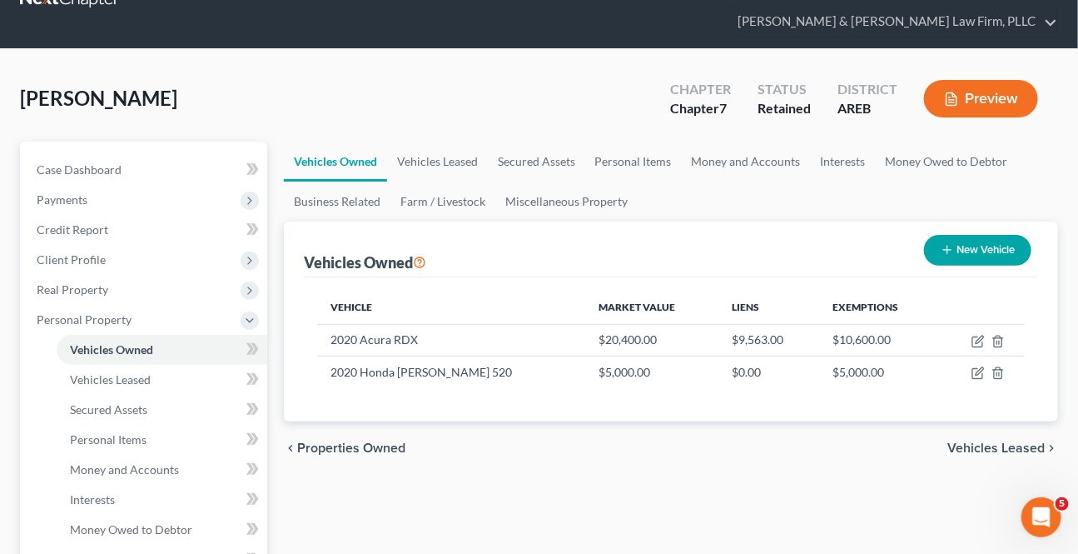
scroll to position [75, 0]
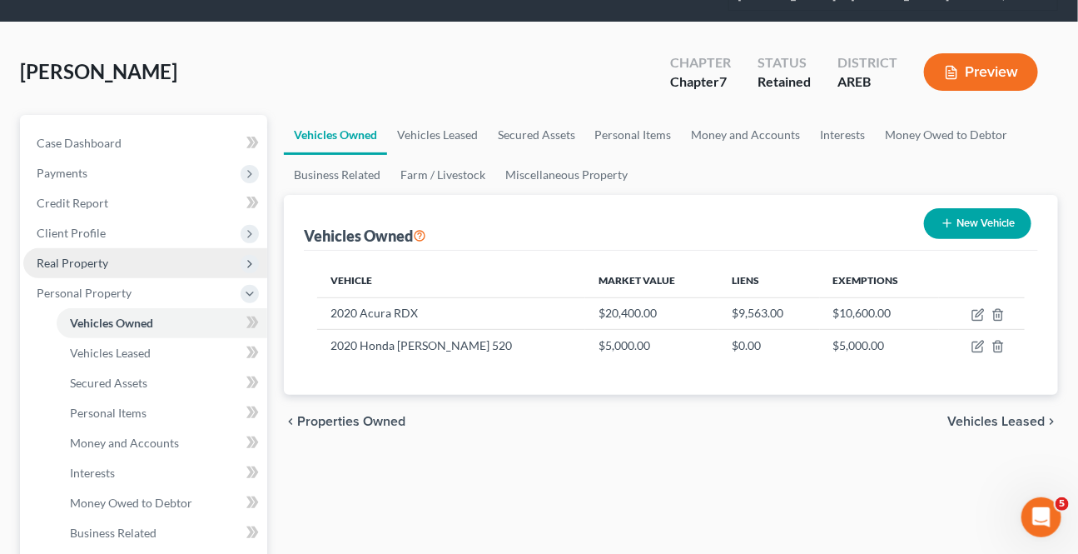
click at [69, 256] on span "Real Property" at bounding box center [73, 263] width 72 height 14
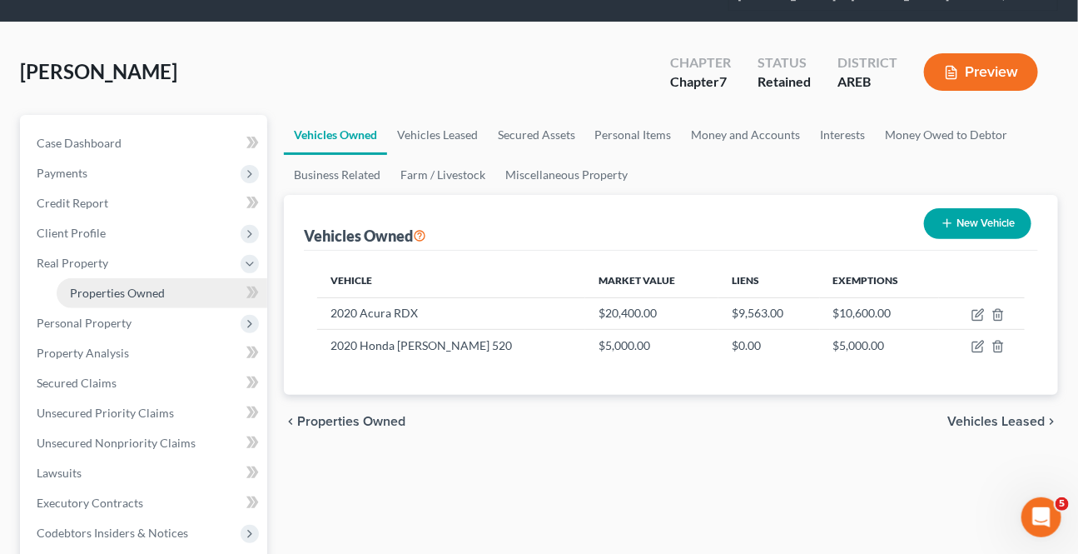
click at [138, 286] on span "Properties Owned" at bounding box center [117, 293] width 95 height 14
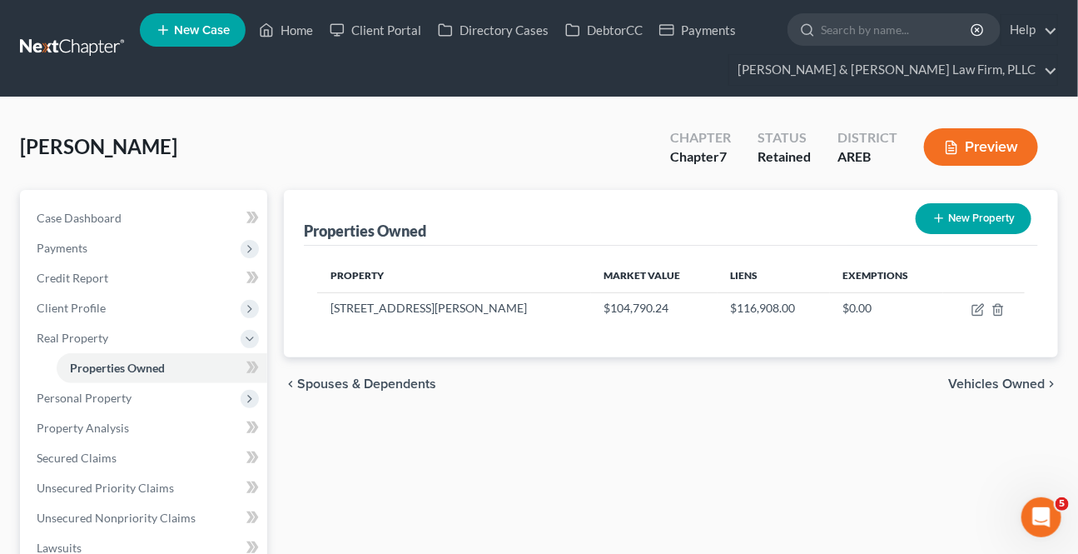
click at [983, 386] on span "Vehicles Owned" at bounding box center [996, 383] width 97 height 13
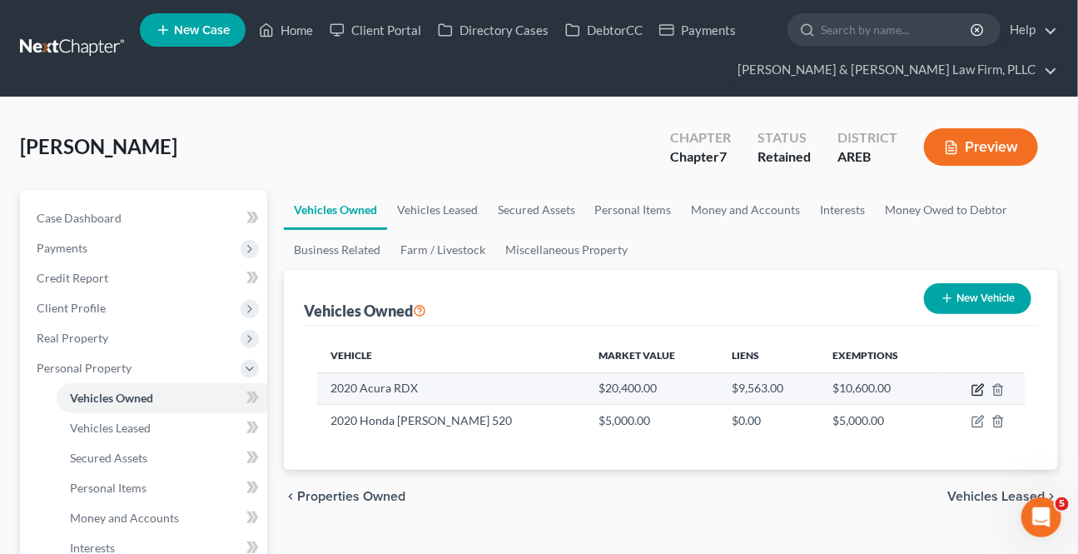
click at [977, 386] on icon "button" at bounding box center [978, 389] width 13 height 13
select select "0"
select select "6"
select select "3"
select select "0"
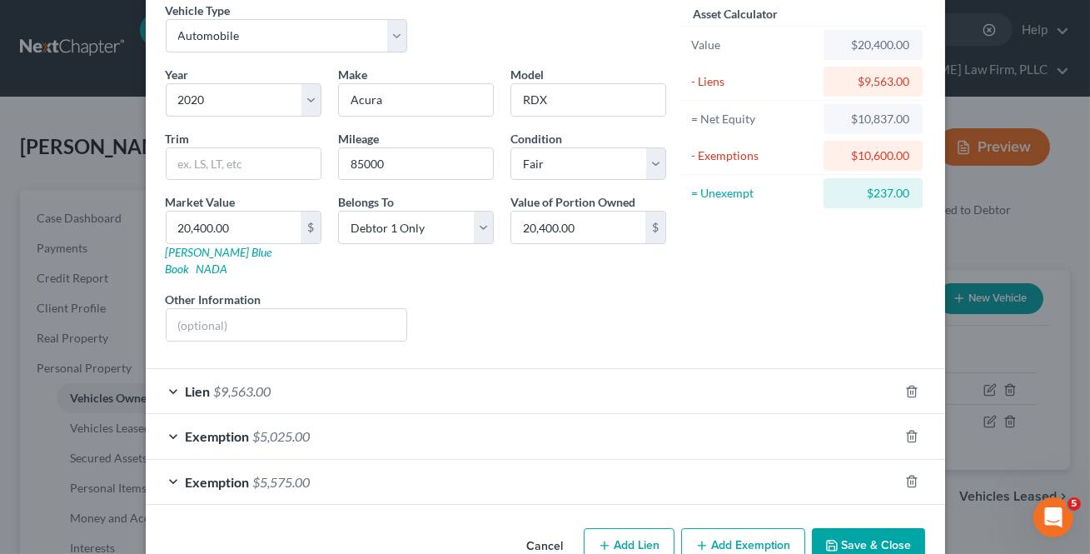
scroll to position [100, 0]
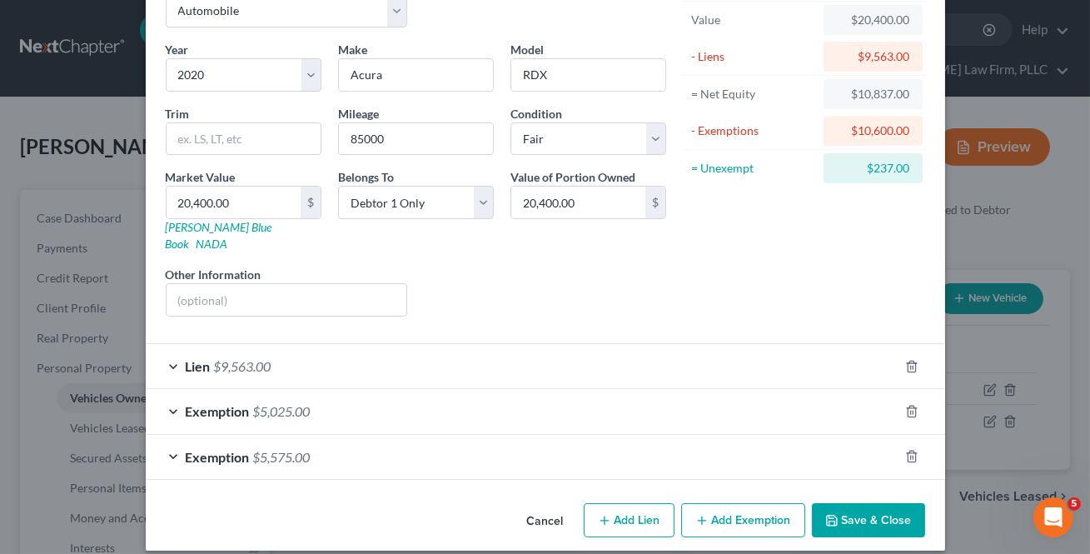
click at [203, 449] on span "Exemption" at bounding box center [218, 457] width 64 height 16
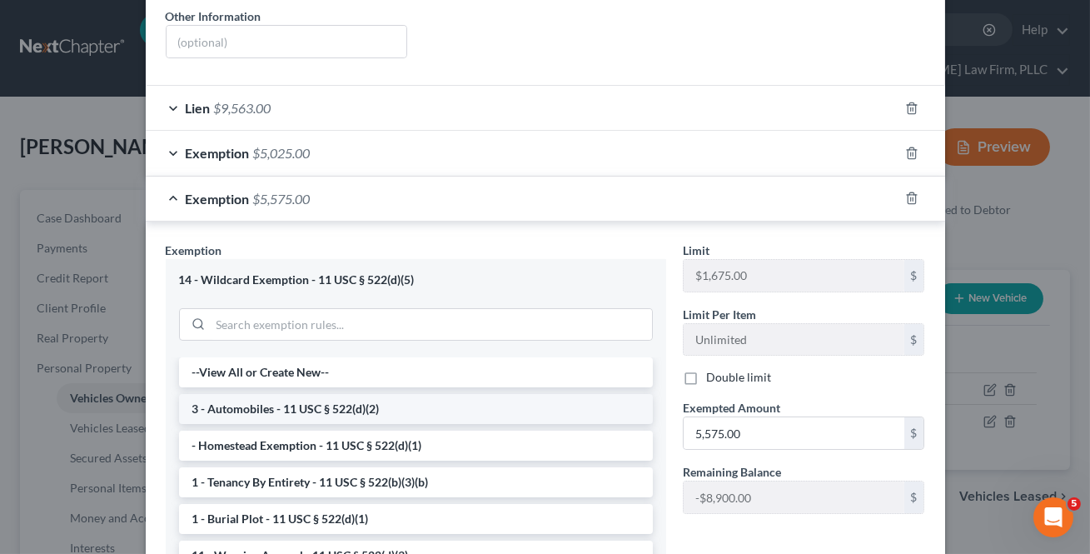
scroll to position [402, 0]
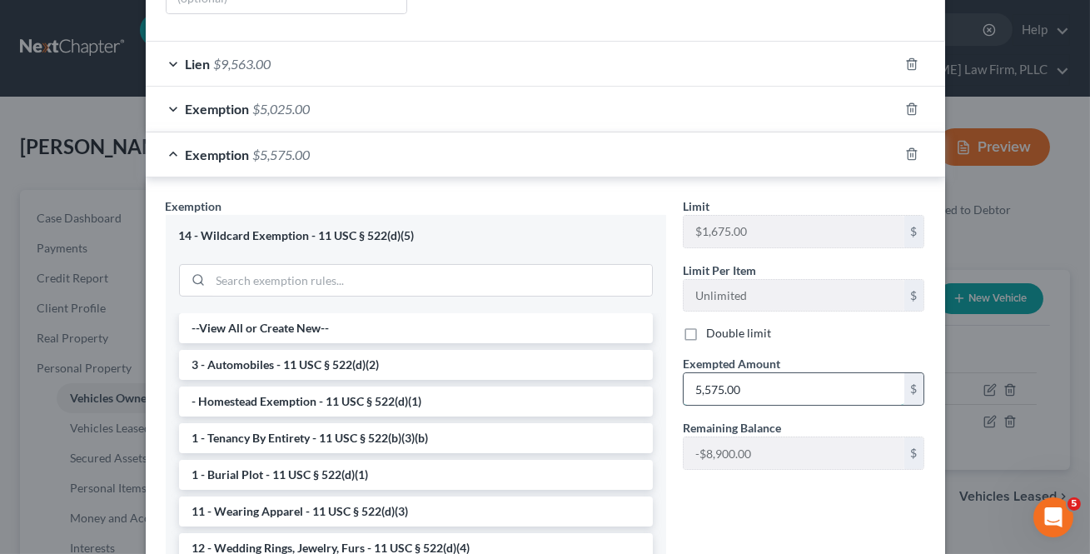
drag, startPoint x: 800, startPoint y: 384, endPoint x: 792, endPoint y: 378, distance: 10.2
click at [800, 383] on input "5,575.00" at bounding box center [794, 389] width 221 height 32
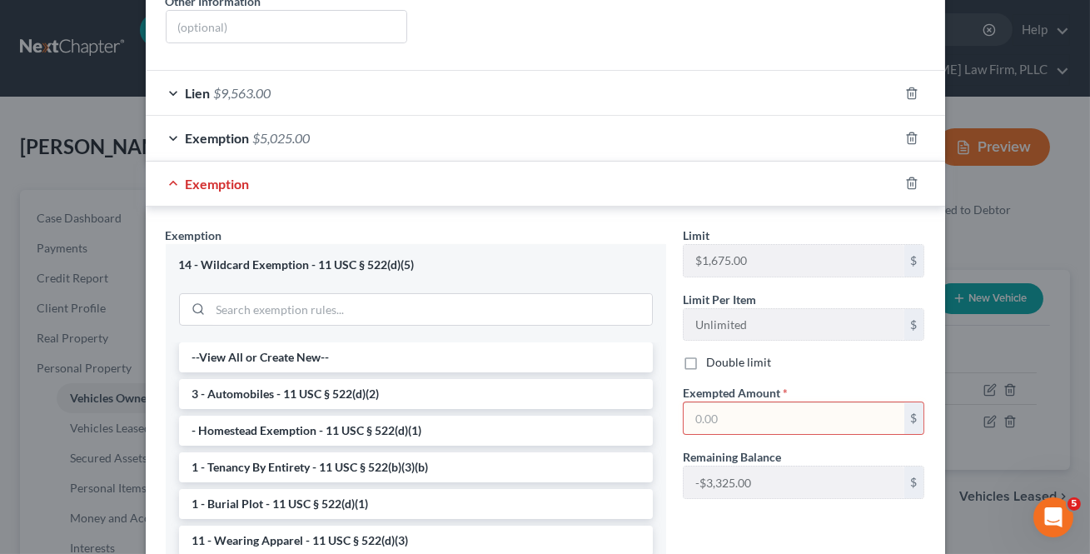
scroll to position [378, 0]
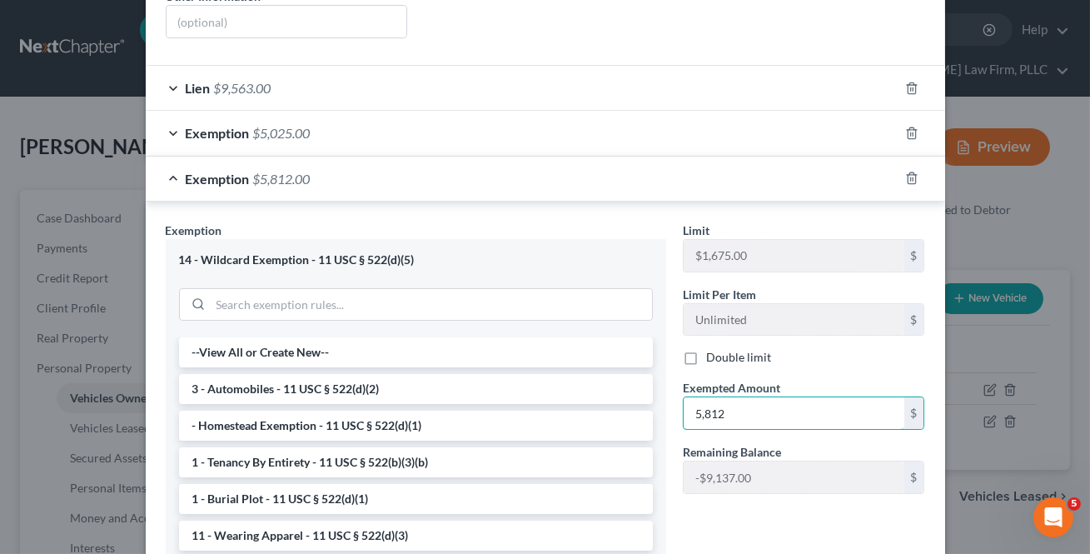
type input "5,812"
click at [768, 202] on div "Exemption Set must be selected for CA. Exemption * 14 - Wildcard Exemption - 11…" at bounding box center [545, 417] width 799 height 430
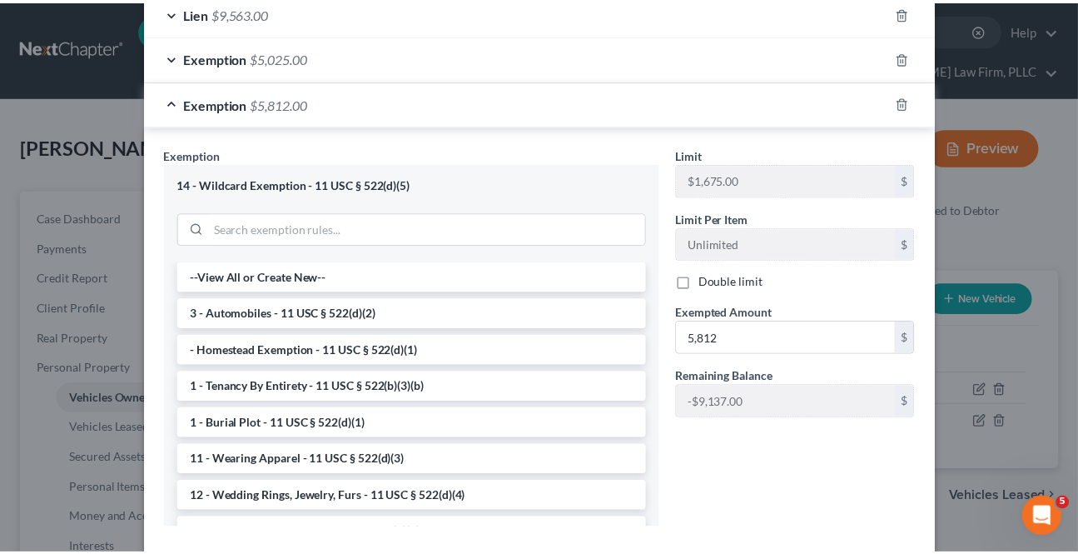
scroll to position [529, 0]
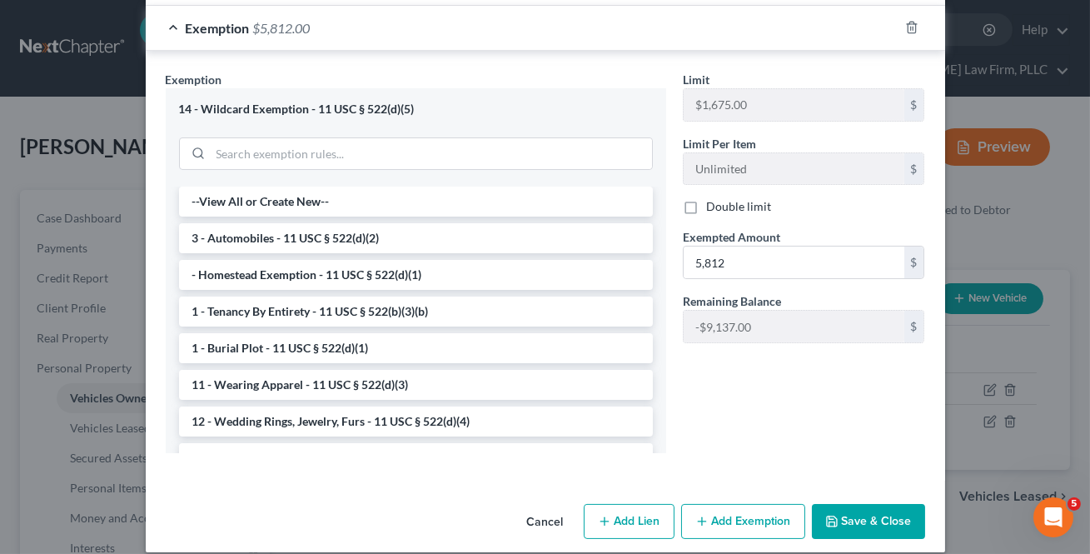
click at [874, 504] on button "Save & Close" at bounding box center [868, 521] width 113 height 35
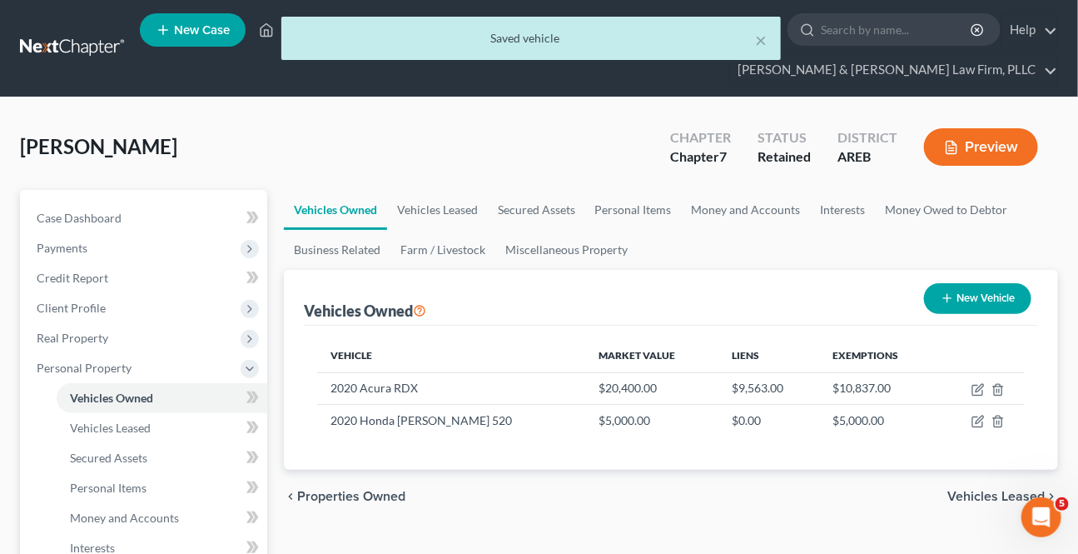
click at [953, 491] on span "Vehicles Leased" at bounding box center [996, 496] width 97 height 13
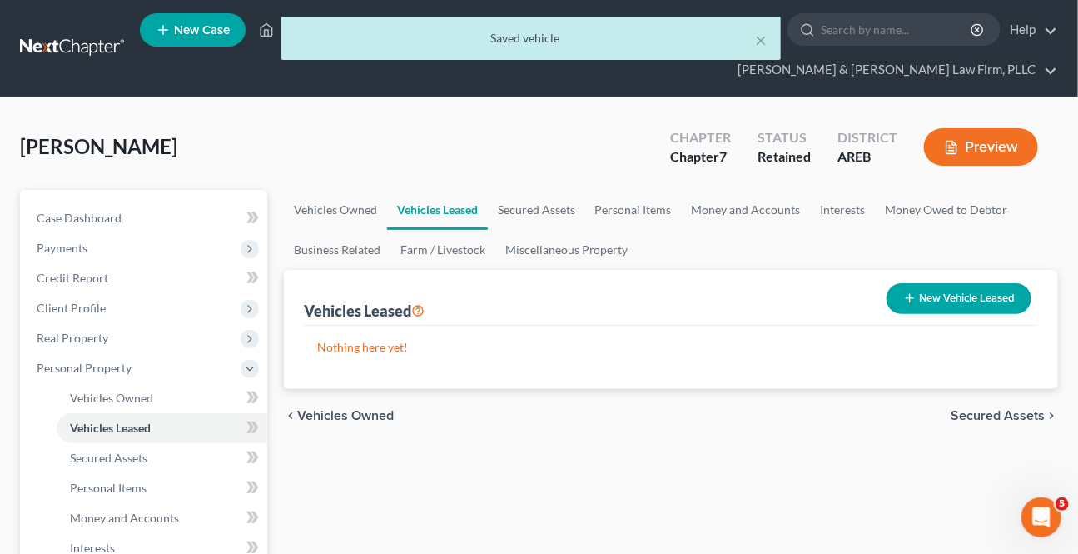
click at [954, 409] on span "Secured Assets" at bounding box center [998, 415] width 94 height 13
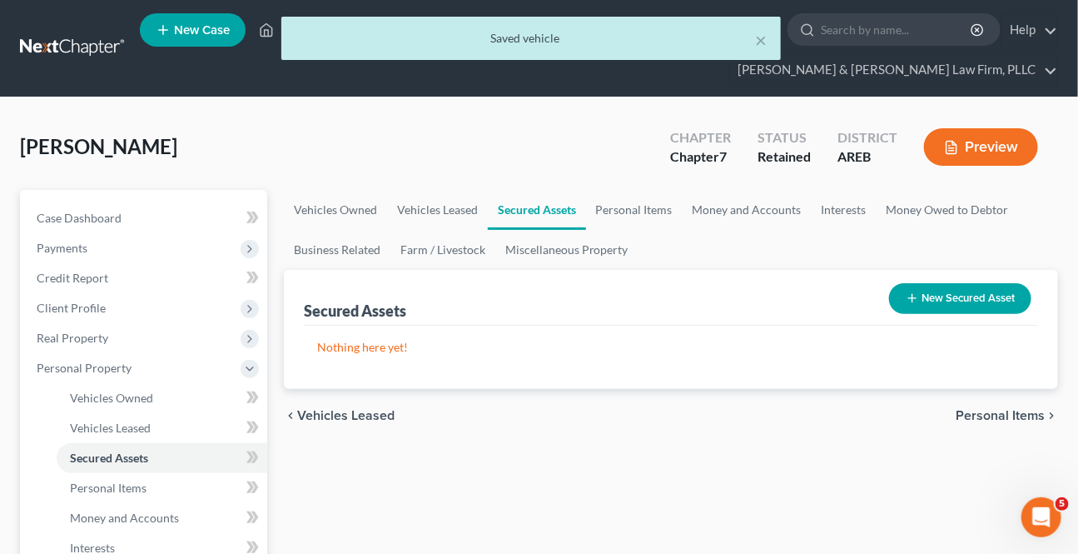
click at [954, 407] on div "chevron_left Vehicles Leased Personal Items chevron_right" at bounding box center [671, 415] width 774 height 53
click at [972, 417] on span "Personal Items" at bounding box center [1000, 415] width 89 height 13
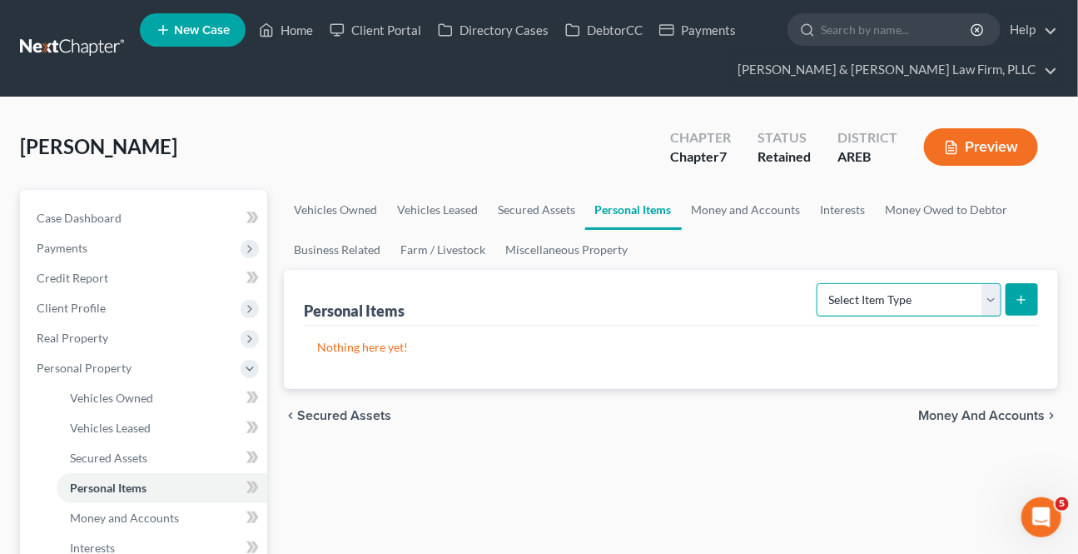
click at [991, 290] on select "Select Item Type Clothing Collectibles Of Value Electronics Firearms Household …" at bounding box center [909, 299] width 185 height 33
select select "clothing"
click at [819, 283] on select "Select Item Type Clothing Collectibles Of Value Electronics Firearms Household …" at bounding box center [909, 299] width 185 height 33
click at [1018, 299] on icon "submit" at bounding box center [1021, 299] width 13 height 13
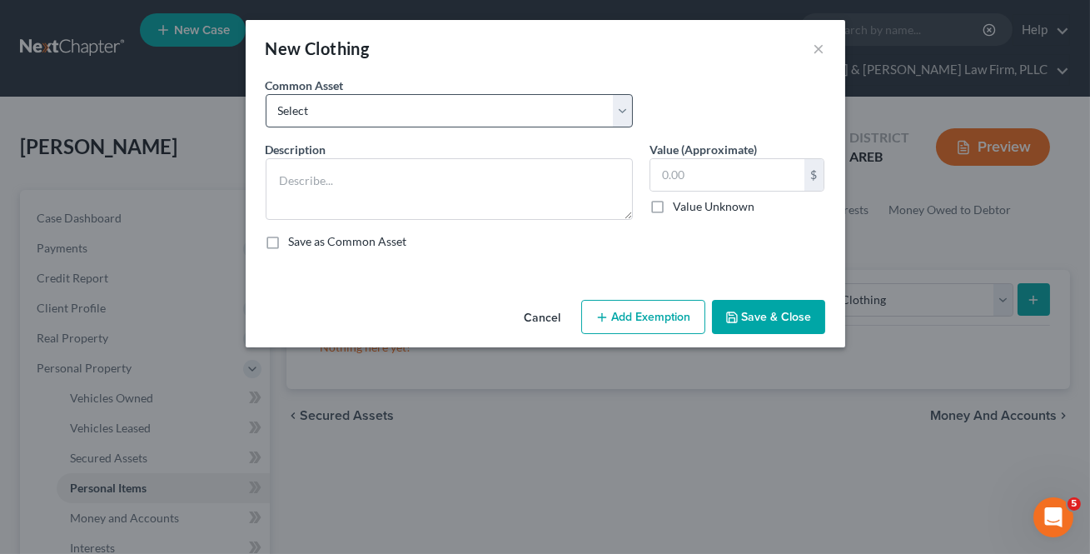
drag, startPoint x: 486, startPoint y: 82, endPoint x: 473, endPoint y: 95, distance: 18.3
click at [485, 83] on div "Common Asset Select Clothing" at bounding box center [449, 102] width 384 height 51
click at [472, 95] on select "Select Clothing" at bounding box center [449, 110] width 367 height 33
select select "0"
click at [266, 94] on select "Select Clothing" at bounding box center [449, 110] width 367 height 33
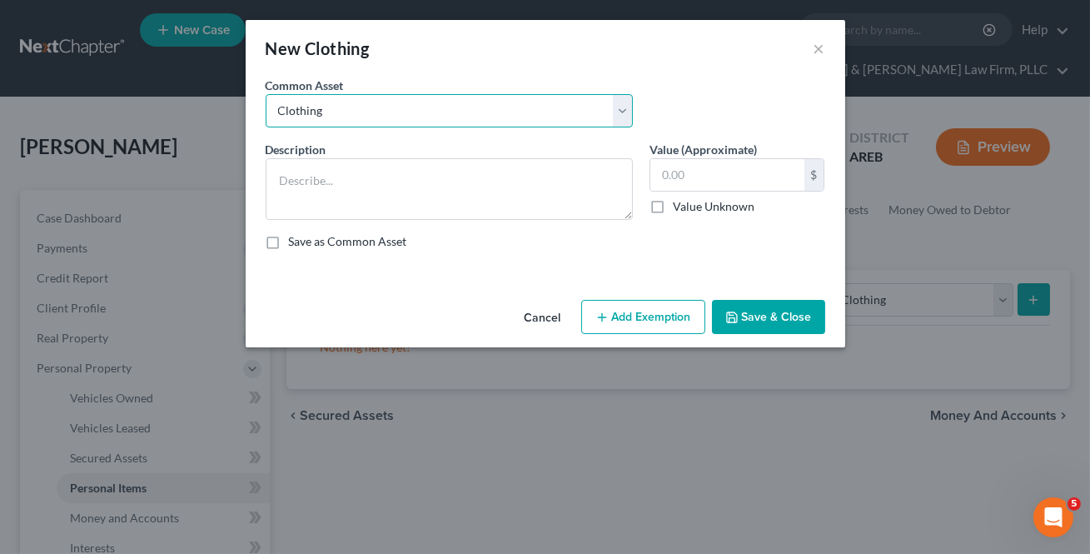
type textarea "Clothing"
type input "0"
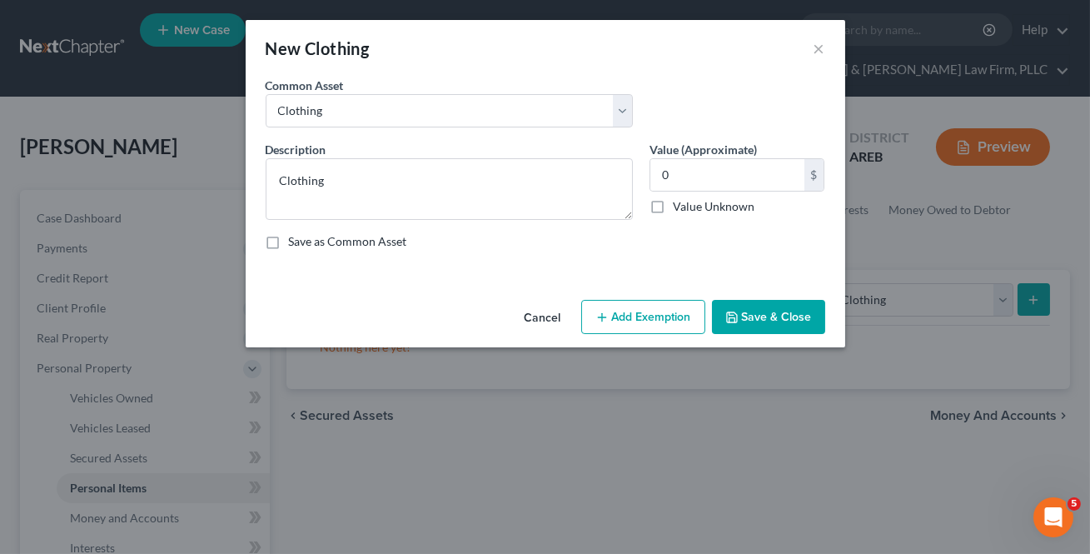
click at [759, 311] on button "Save & Close" at bounding box center [768, 317] width 113 height 35
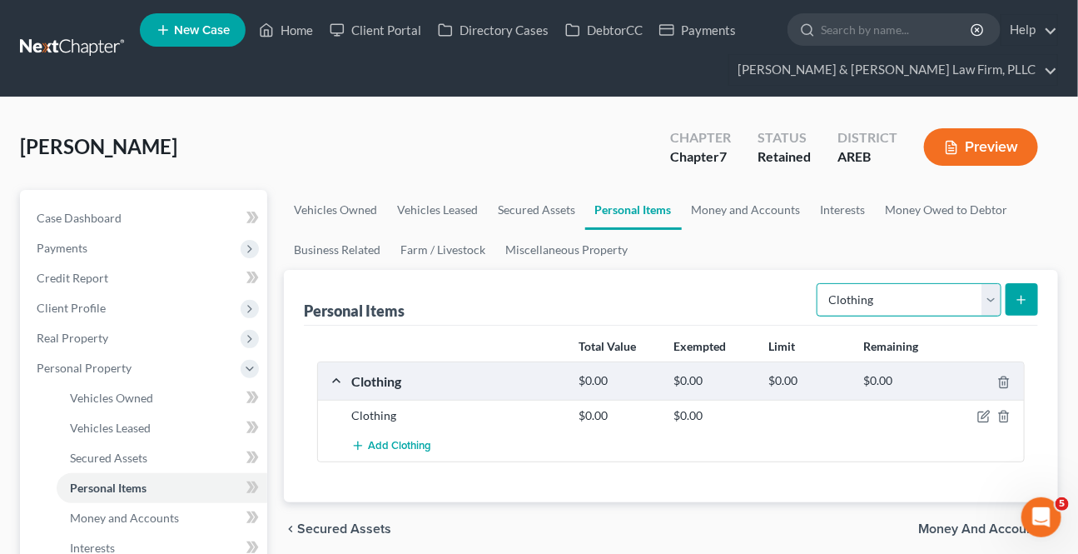
drag, startPoint x: 997, startPoint y: 293, endPoint x: 983, endPoint y: 300, distance: 15.6
click at [996, 293] on select "Select Item Type Clothing Collectibles Of Value Electronics Firearms Household …" at bounding box center [909, 299] width 185 height 33
select select "electronics"
click at [819, 283] on select "Select Item Type Clothing Collectibles Of Value Electronics Firearms Household …" at bounding box center [909, 299] width 185 height 33
click at [1016, 297] on icon "submit" at bounding box center [1021, 299] width 13 height 13
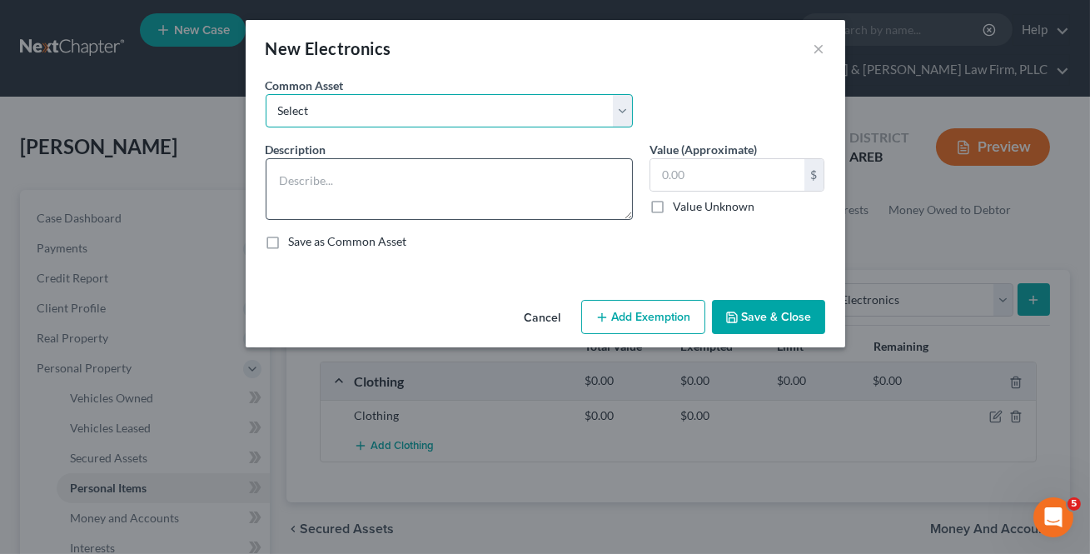
drag, startPoint x: 444, startPoint y: 116, endPoint x: 425, endPoint y: 167, distance: 55.1
click at [445, 116] on select "Select Household electronics" at bounding box center [449, 110] width 367 height 33
select select "0"
click at [266, 94] on select "Select Household electronics" at bounding box center [449, 110] width 367 height 33
type textarea "Household electronics"
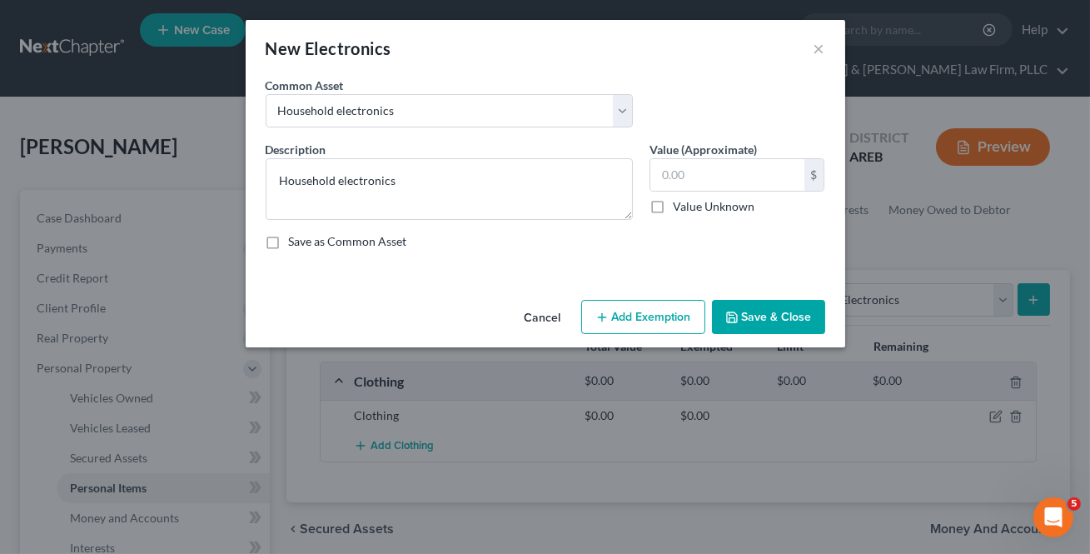
drag, startPoint x: 774, startPoint y: 315, endPoint x: 909, endPoint y: 349, distance: 140.0
click at [774, 316] on button "Save & Close" at bounding box center [768, 317] width 113 height 35
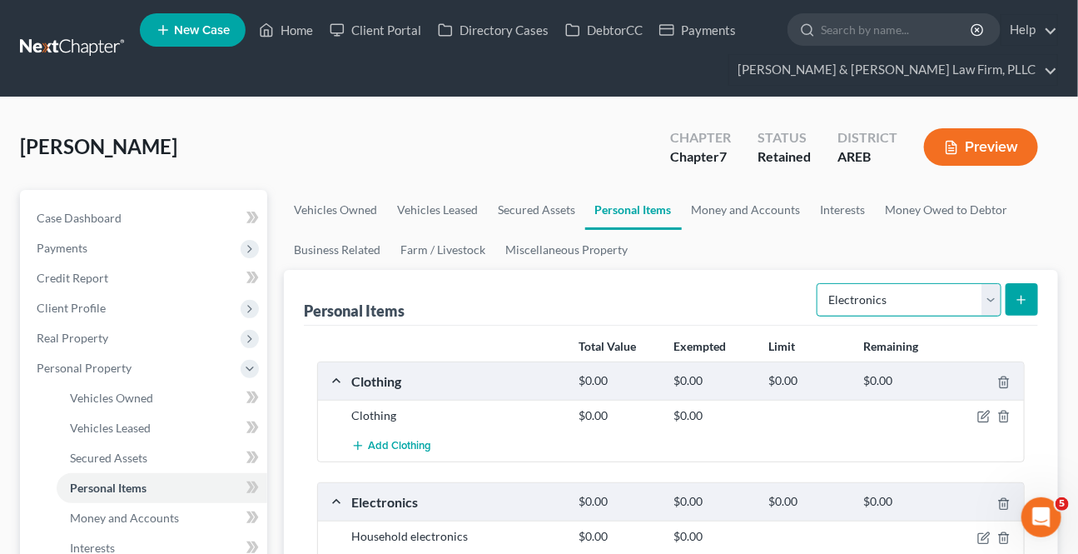
click at [985, 302] on select "Select Item Type Clothing Collectibles Of Value Electronics Firearms Household …" at bounding box center [909, 299] width 185 height 33
select select "household_goods"
click at [819, 283] on select "Select Item Type Clothing Collectibles Of Value Electronics Firearms Household …" at bounding box center [909, 299] width 185 height 33
click at [1018, 301] on icon "submit" at bounding box center [1021, 299] width 13 height 13
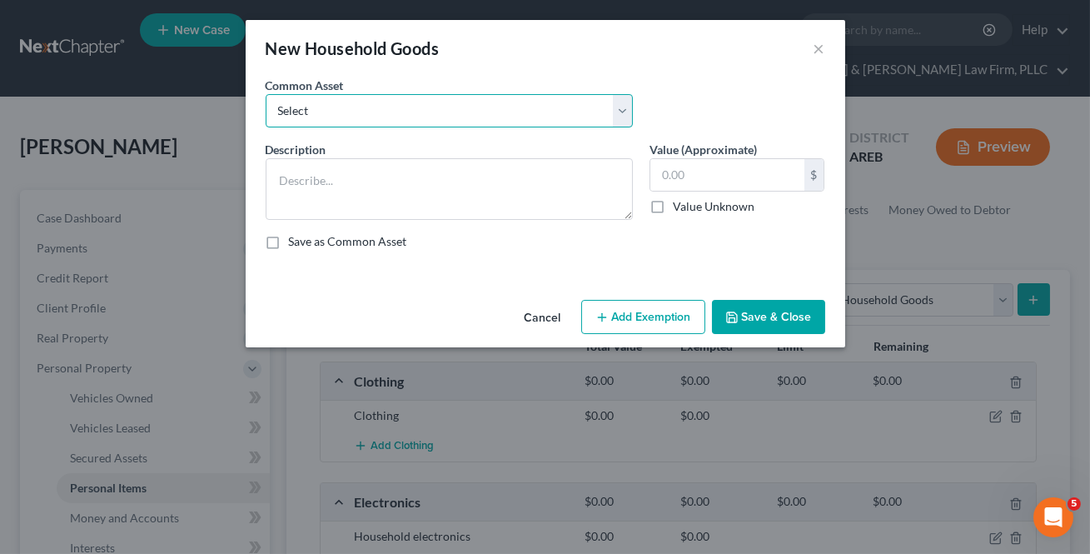
drag, startPoint x: 435, startPoint y: 101, endPoint x: 436, endPoint y: 123, distance: 22.5
click at [435, 102] on select "Select Household goods and furnishings" at bounding box center [449, 110] width 367 height 33
select select "0"
click at [266, 94] on select "Select Household goods and furnishings" at bounding box center [449, 110] width 367 height 33
type textarea "Household goods and furnishings"
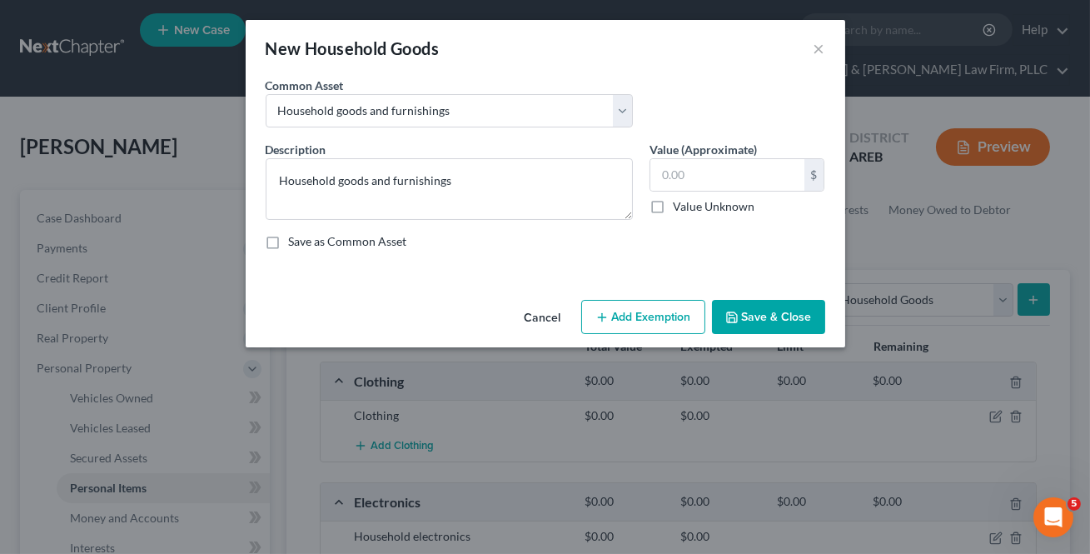
drag, startPoint x: 758, startPoint y: 320, endPoint x: 789, endPoint y: 329, distance: 32.1
click at [757, 319] on button "Save & Close" at bounding box center [768, 317] width 113 height 35
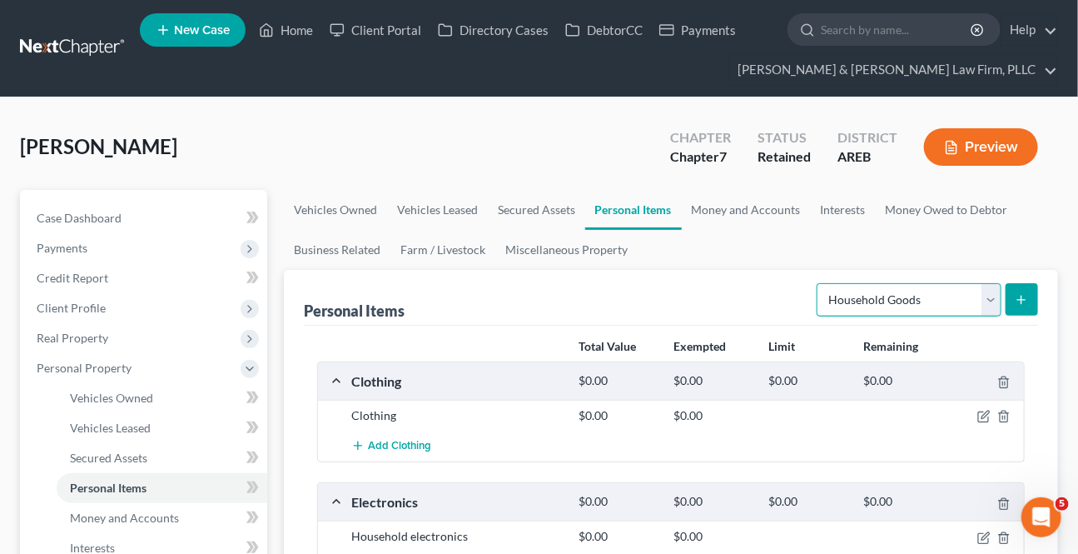
click at [983, 305] on select "Select Item Type Clothing Collectibles Of Value Electronics Firearms Household …" at bounding box center [909, 299] width 185 height 33
select select "jewelry"
click at [819, 283] on select "Select Item Type Clothing Collectibles Of Value Electronics Firearms Household …" at bounding box center [909, 299] width 185 height 33
click at [1011, 296] on button "submit" at bounding box center [1022, 299] width 32 height 32
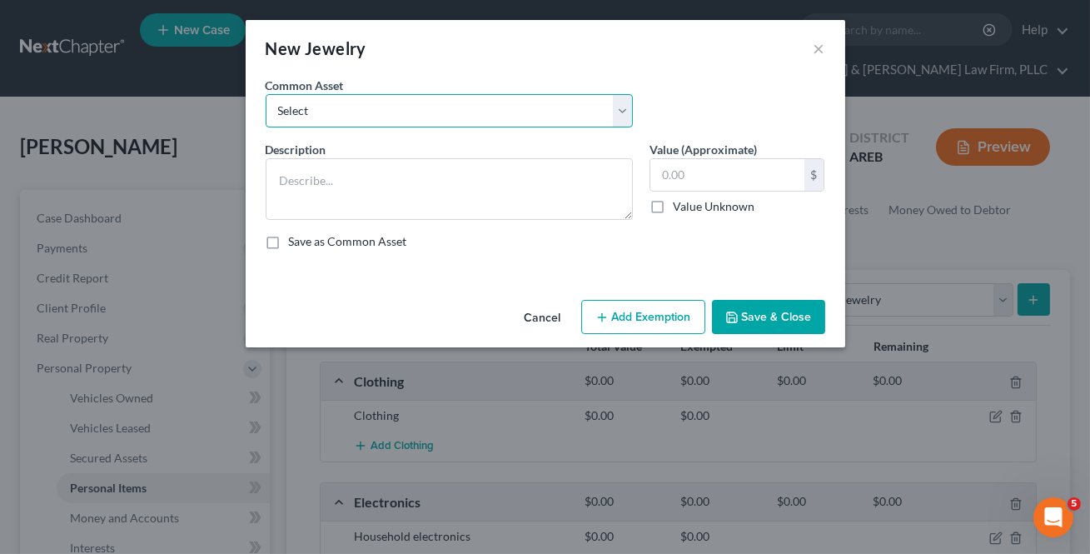
click at [313, 111] on select "Select Jewelry" at bounding box center [449, 110] width 367 height 33
select select "0"
click at [266, 94] on select "Select Jewelry" at bounding box center [449, 110] width 367 height 33
type textarea "Jewelry"
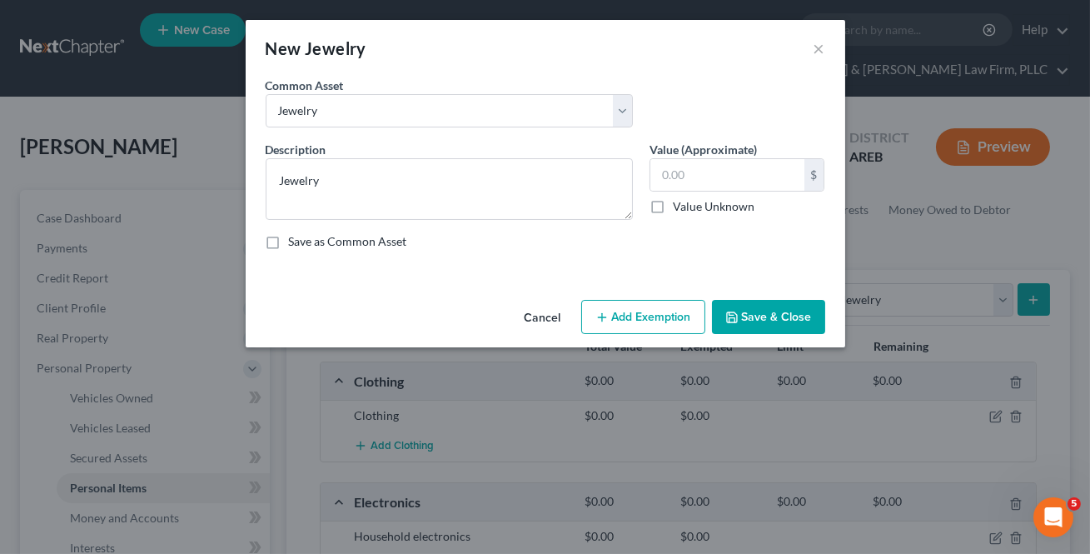
click at [780, 318] on button "Save & Close" at bounding box center [768, 317] width 113 height 35
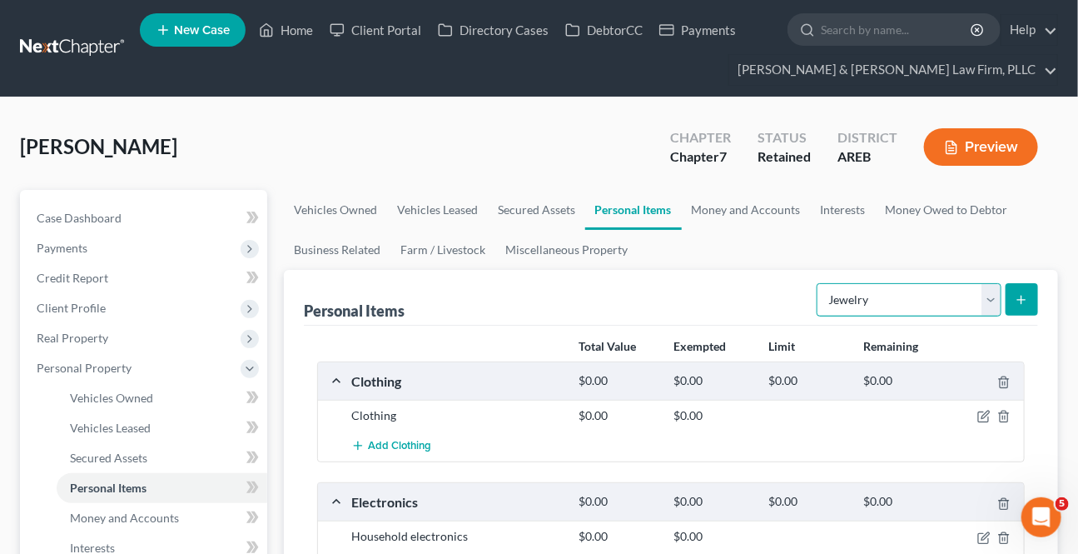
click at [973, 300] on select "Select Item Type Clothing Collectibles Of Value Electronics Firearms Household …" at bounding box center [909, 299] width 185 height 33
select select "pets"
click at [819, 283] on select "Select Item Type Clothing Collectibles Of Value Electronics Firearms Household …" at bounding box center [909, 299] width 185 height 33
click at [1012, 290] on button "submit" at bounding box center [1022, 299] width 32 height 32
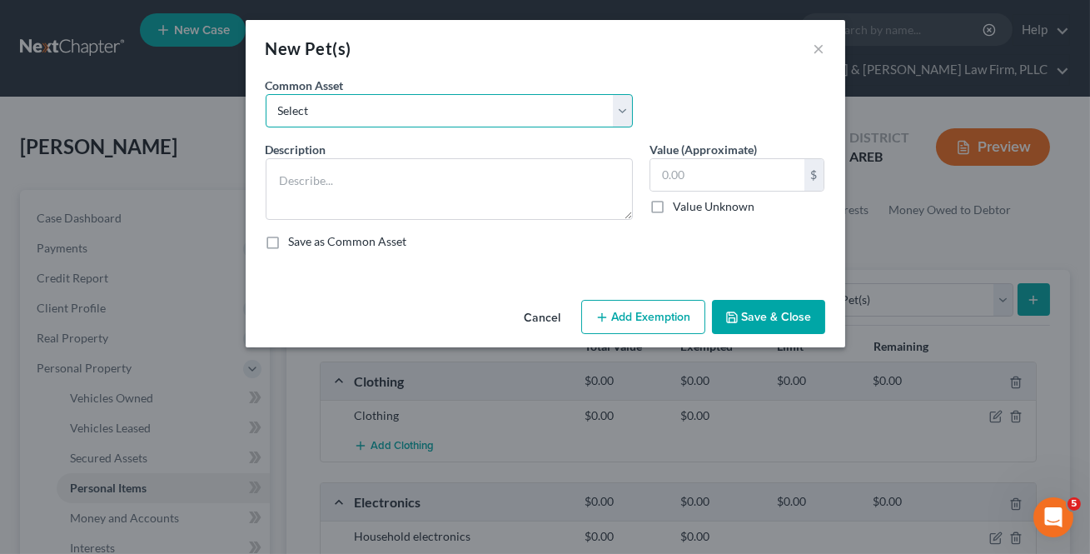
drag, startPoint x: 494, startPoint y: 113, endPoint x: 486, endPoint y: 126, distance: 14.6
click at [495, 113] on select "Select Pet(s)" at bounding box center [449, 110] width 367 height 33
select select "0"
click at [266, 94] on select "Select Pet(s)" at bounding box center [449, 110] width 367 height 33
type textarea "Pet(s)"
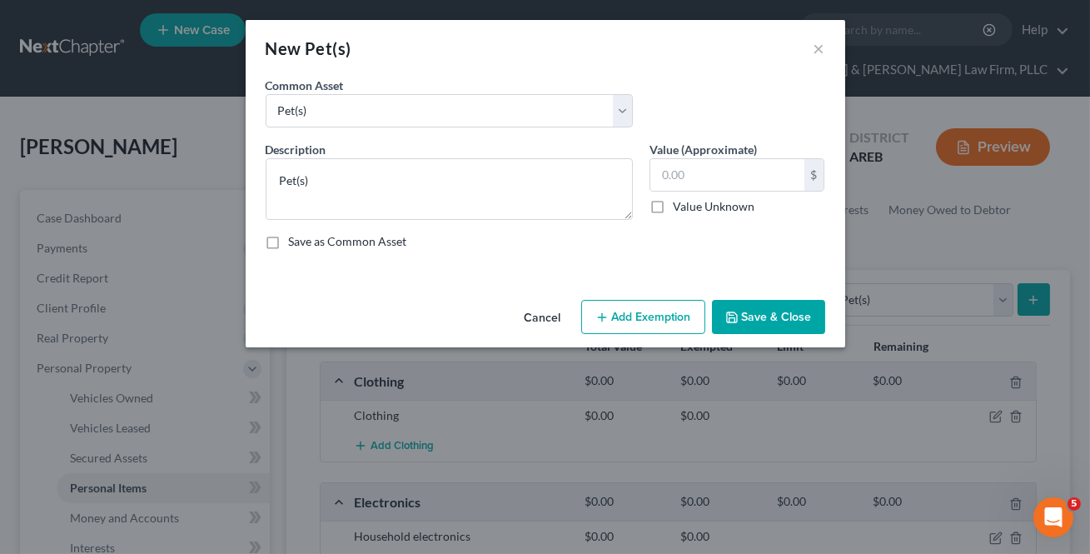
click at [764, 300] on button "Save & Close" at bounding box center [768, 317] width 113 height 35
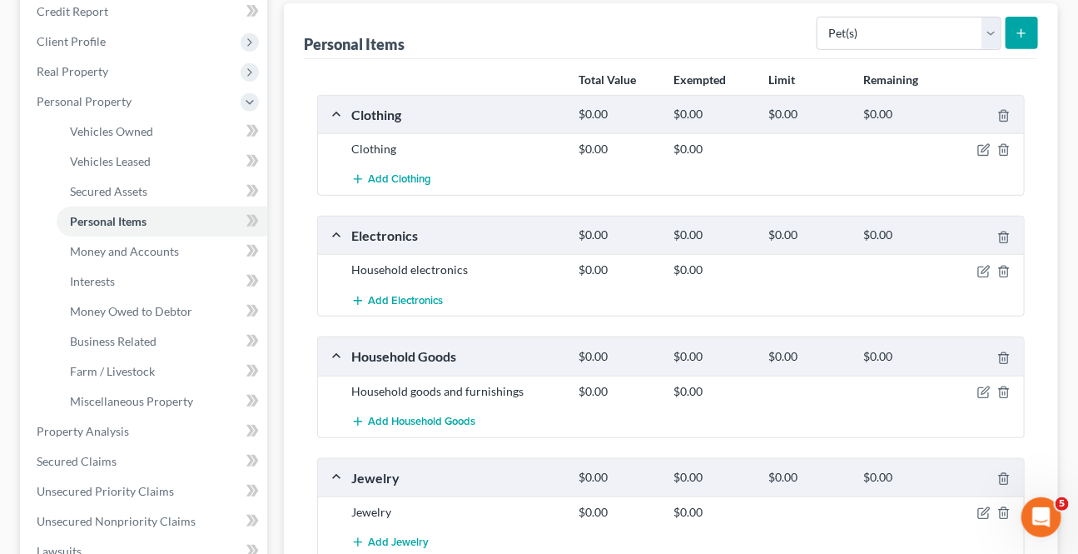
scroll to position [226, 0]
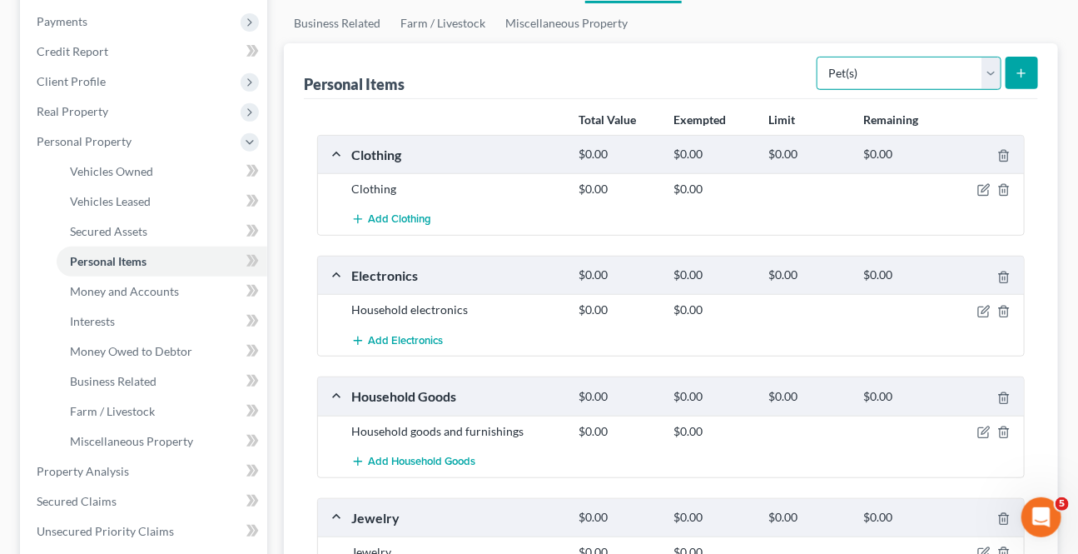
click at [979, 75] on select "Select Item Type Clothing Collectibles Of Value Electronics Firearms Household …" at bounding box center [909, 73] width 185 height 33
select select "firearms"
click at [819, 57] on select "Select Item Type Clothing Collectibles Of Value Electronics Firearms Household …" at bounding box center [909, 73] width 185 height 33
click at [1016, 75] on icon "submit" at bounding box center [1021, 73] width 13 height 13
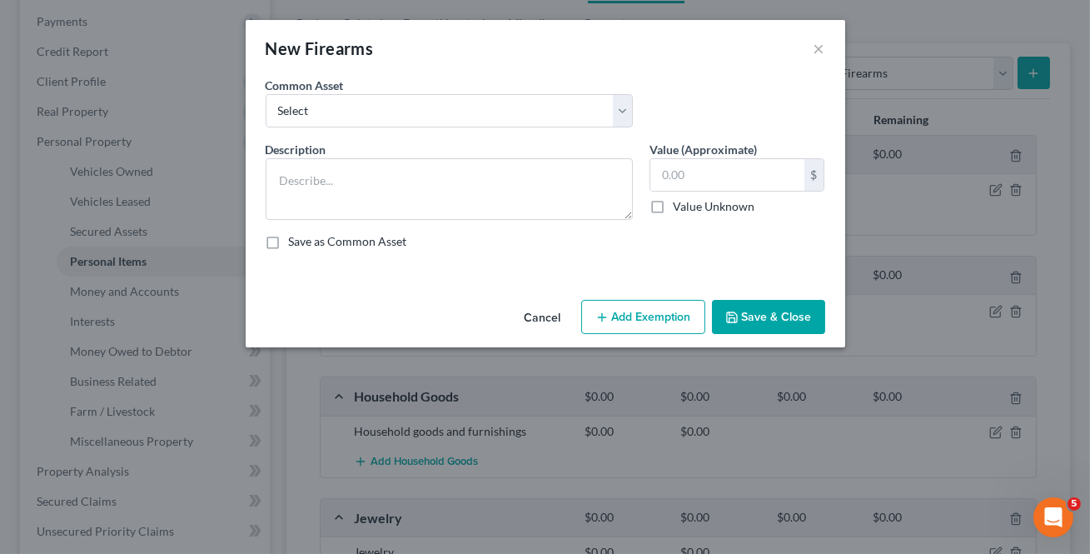
click at [399, 91] on div "Common Asset Select Firearms, ammunition, & related equipment" at bounding box center [449, 102] width 384 height 51
drag, startPoint x: 379, startPoint y: 115, endPoint x: 375, endPoint y: 125, distance: 10.8
click at [380, 114] on select "Select Firearms, ammunition, & related equipment" at bounding box center [449, 110] width 367 height 33
select select "0"
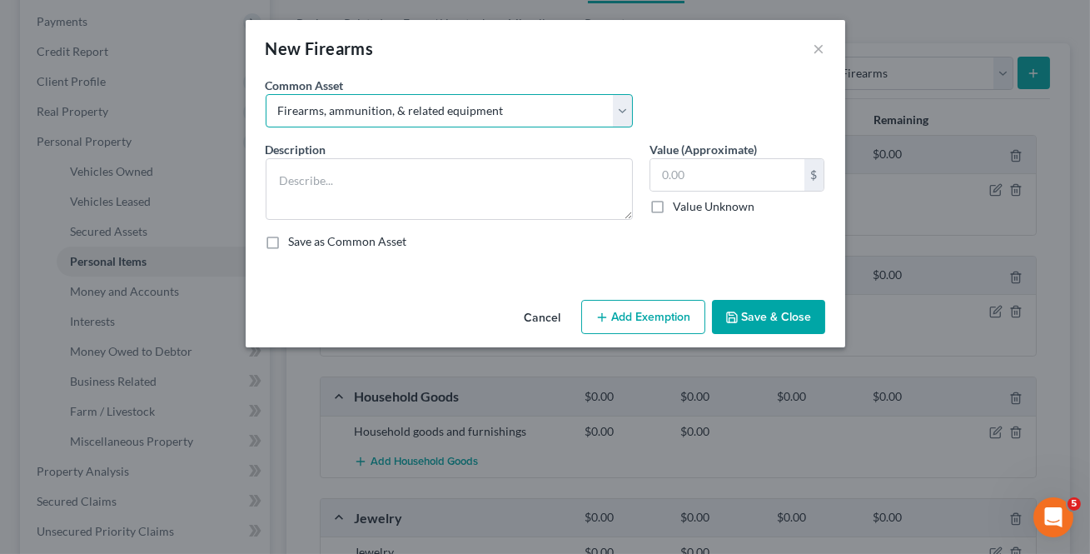
click at [266, 94] on select "Select Firearms, ammunition, & related equipment" at bounding box center [449, 110] width 367 height 33
type textarea "Firearms, ammunition, & related equipment"
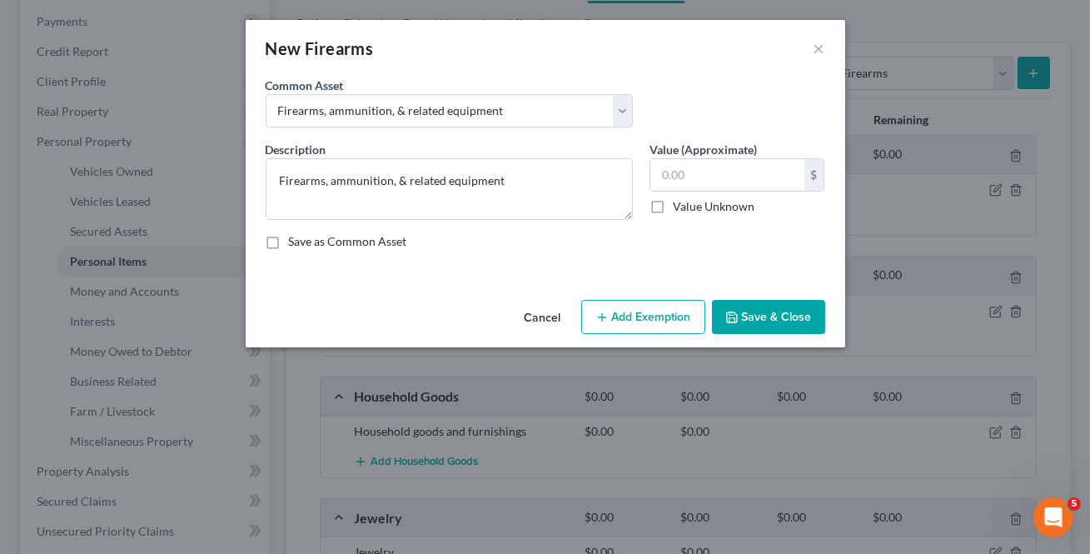
drag, startPoint x: 749, startPoint y: 312, endPoint x: 697, endPoint y: 327, distance: 53.8
click at [749, 311] on button "Save & Close" at bounding box center [768, 317] width 113 height 35
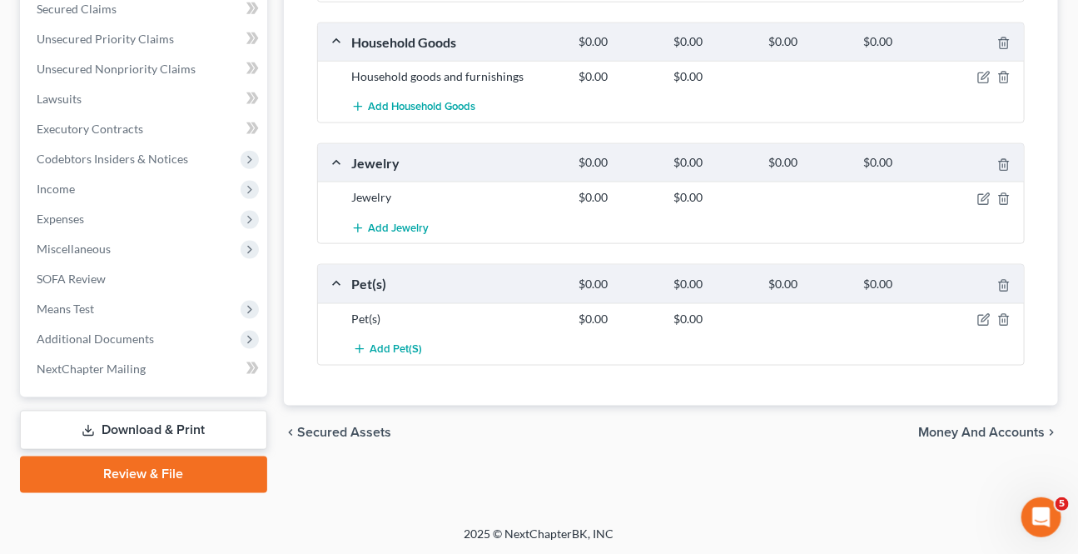
click at [983, 426] on span "Money and Accounts" at bounding box center [981, 432] width 127 height 13
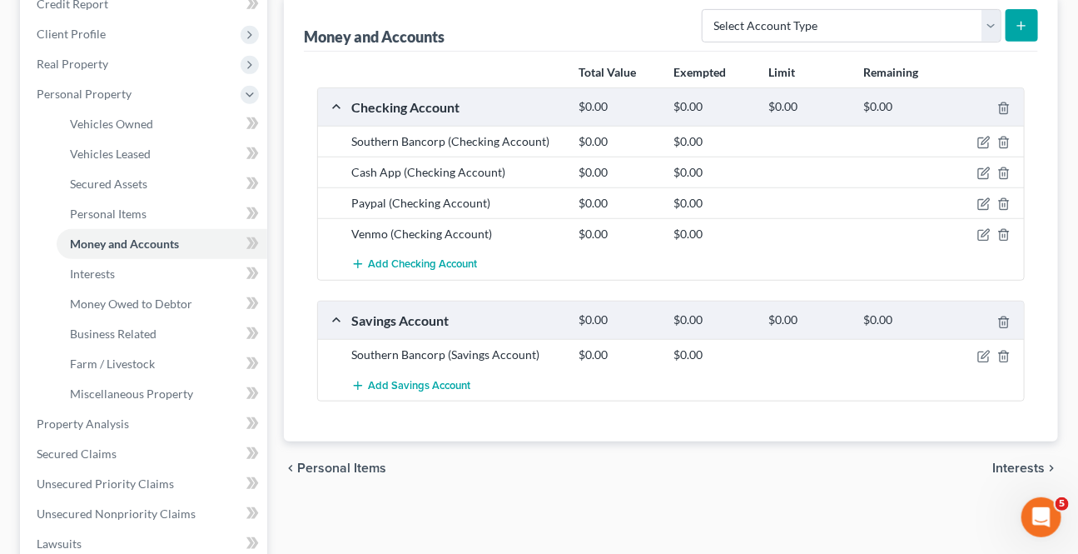
scroll to position [302, 0]
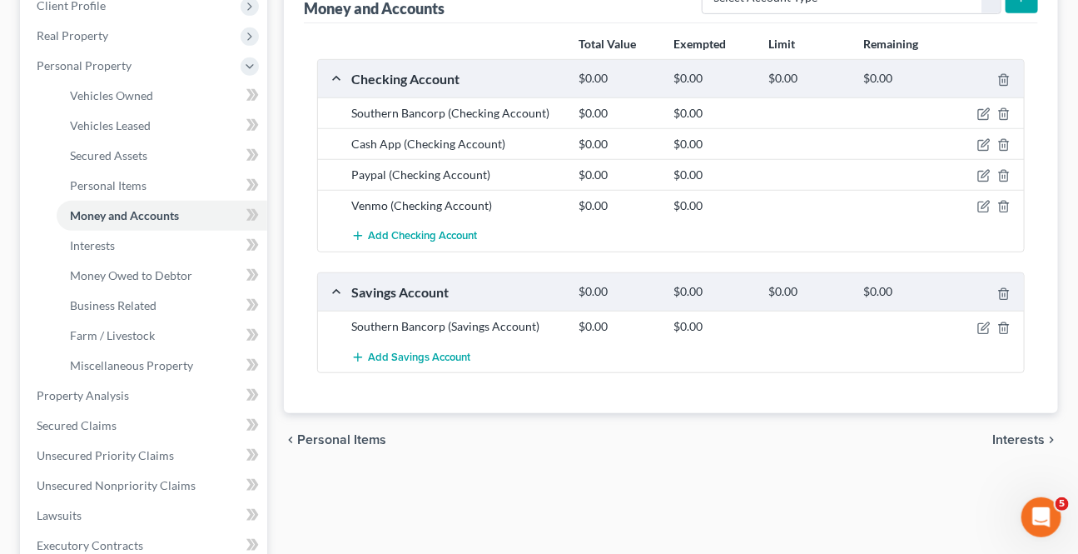
click at [997, 433] on span "Interests" at bounding box center [1019, 439] width 52 height 13
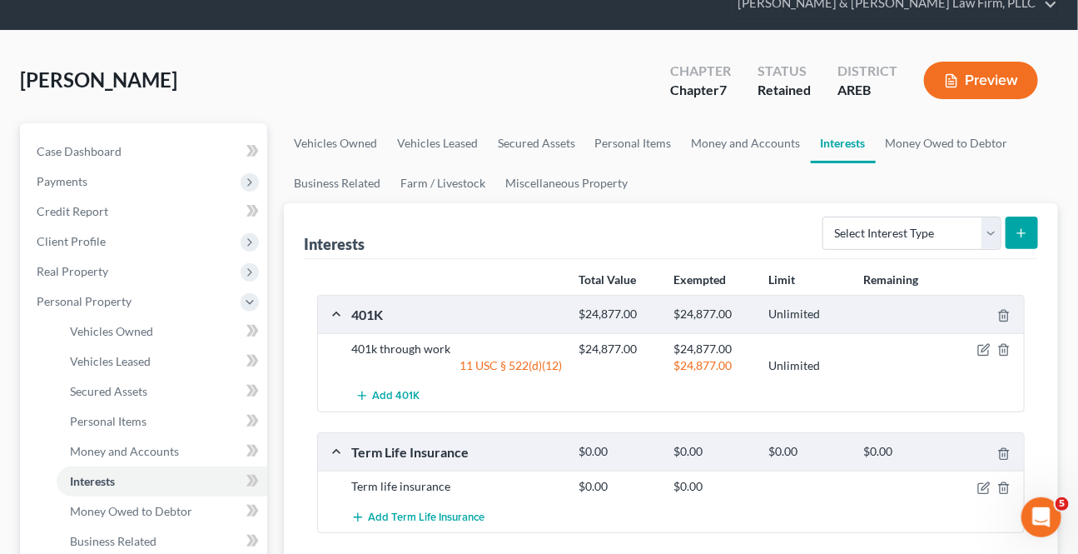
scroll to position [151, 0]
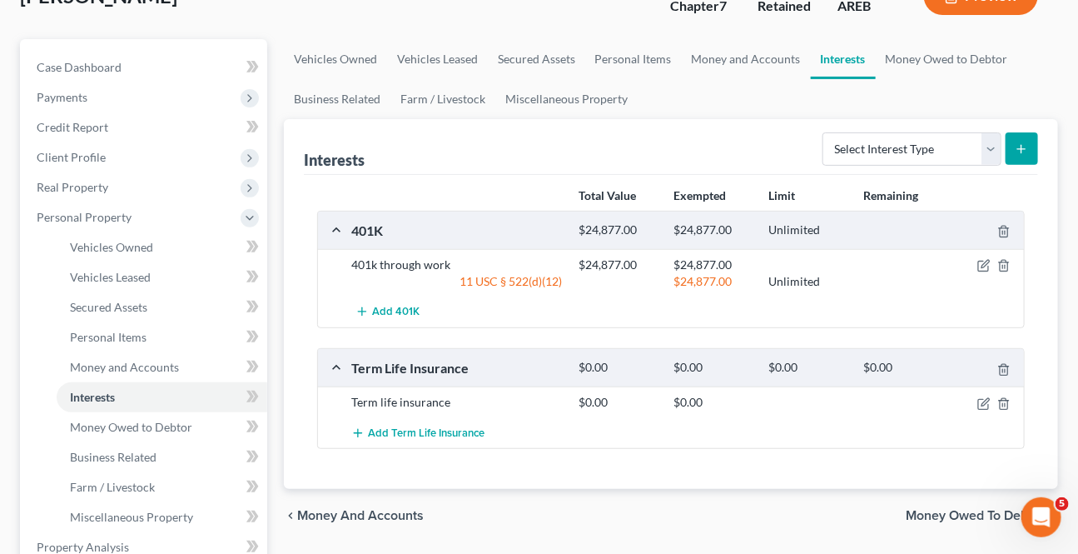
click at [970, 509] on span "Money Owed to Debtor" at bounding box center [975, 515] width 139 height 13
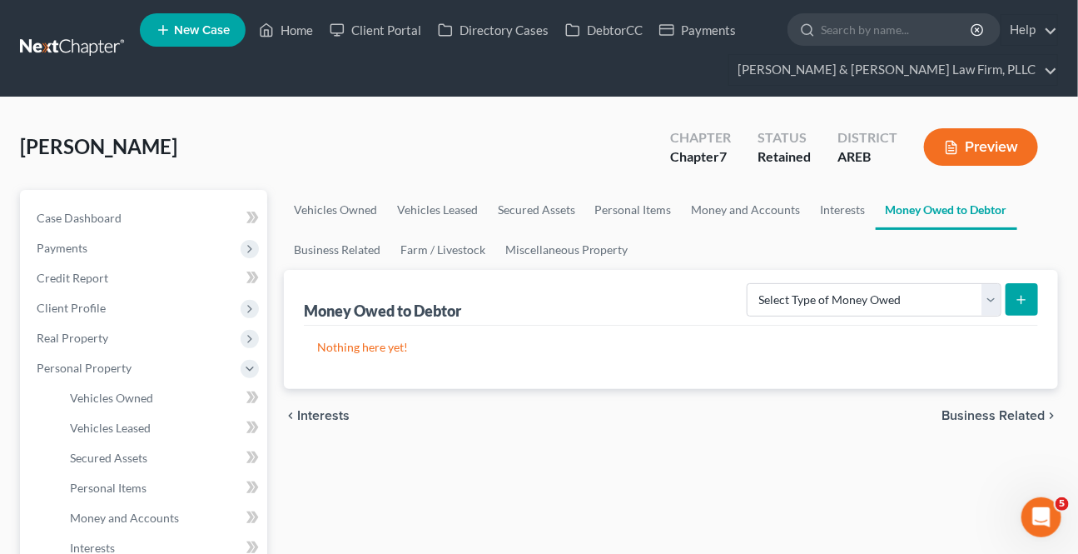
click at [974, 420] on span "Business Related" at bounding box center [993, 415] width 103 height 13
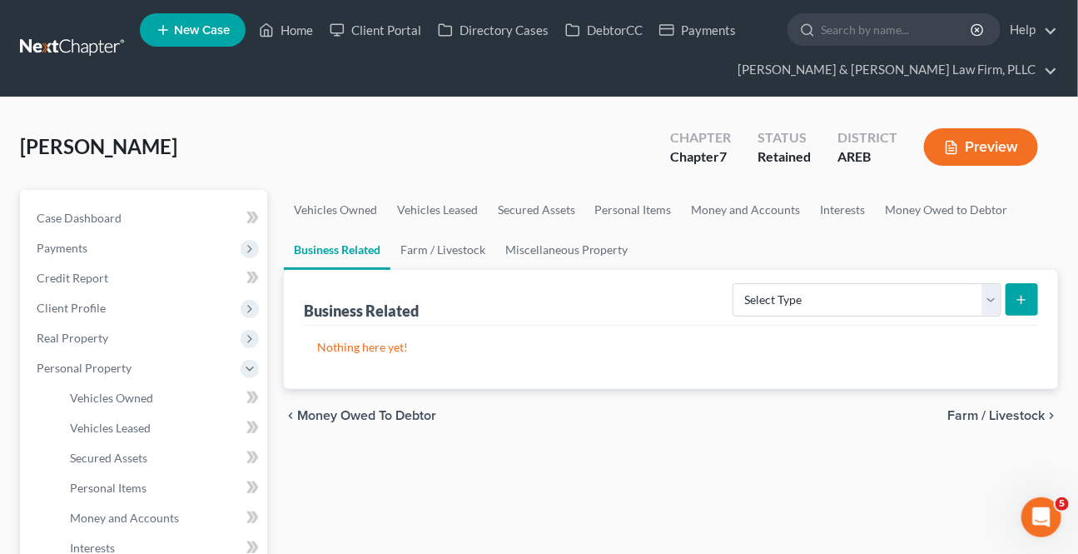
click at [974, 420] on span "Farm / Livestock" at bounding box center [996, 415] width 97 height 13
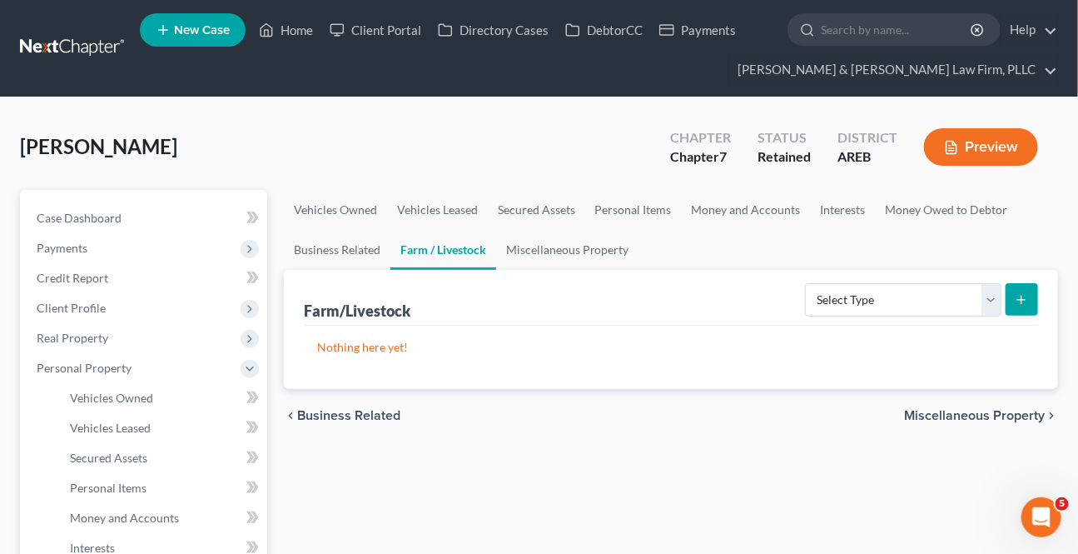
click at [974, 420] on span "Miscellaneous Property" at bounding box center [974, 415] width 141 height 13
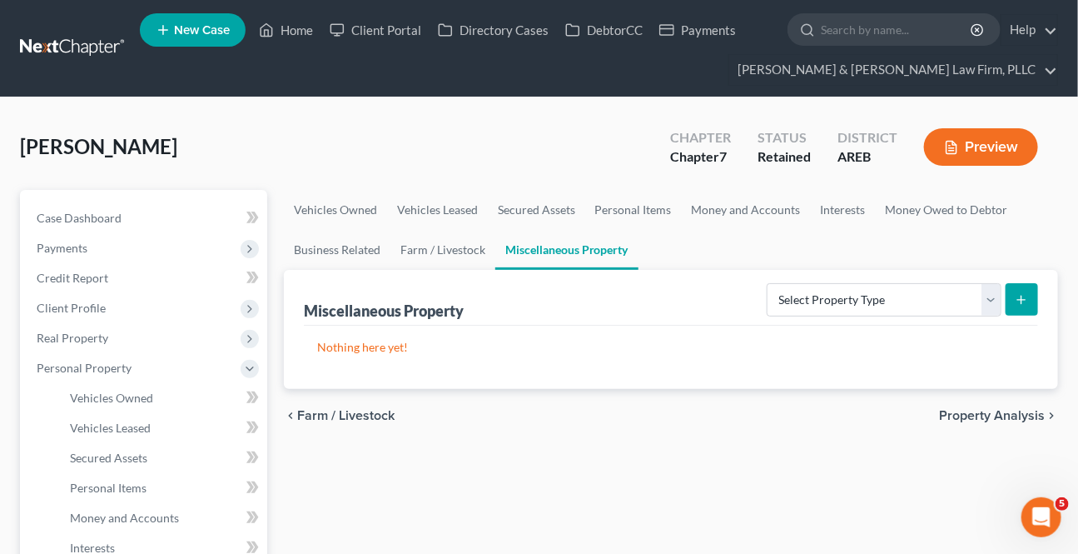
click at [974, 420] on span "Property Analysis" at bounding box center [992, 415] width 106 height 13
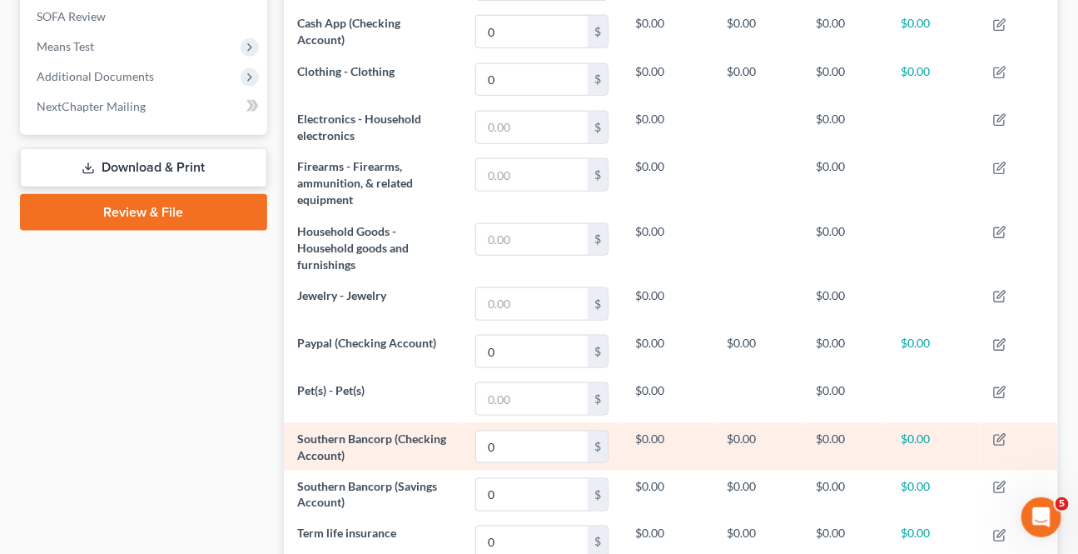
scroll to position [901, 0]
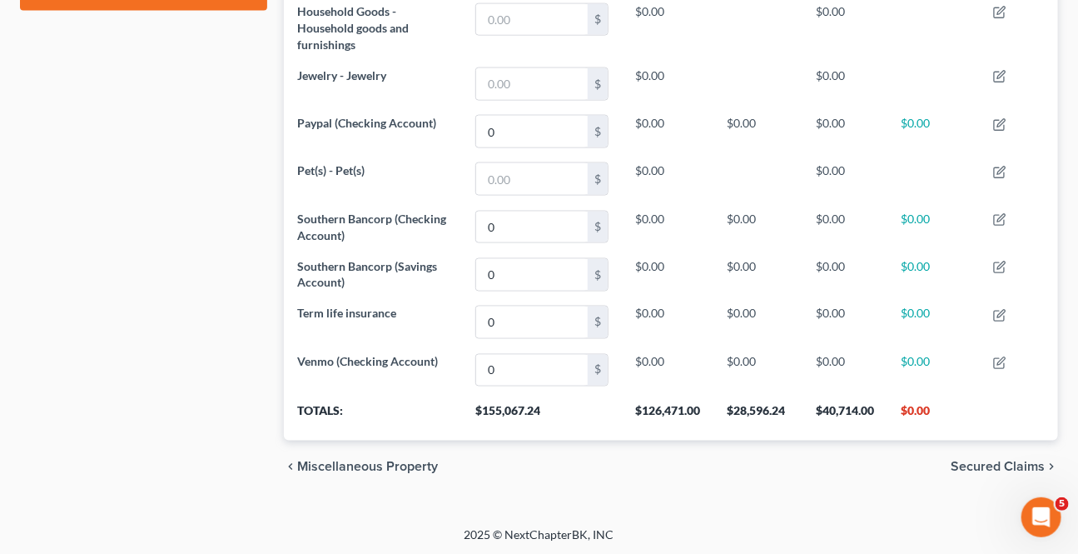
click at [989, 469] on span "Secured Claims" at bounding box center [998, 466] width 94 height 13
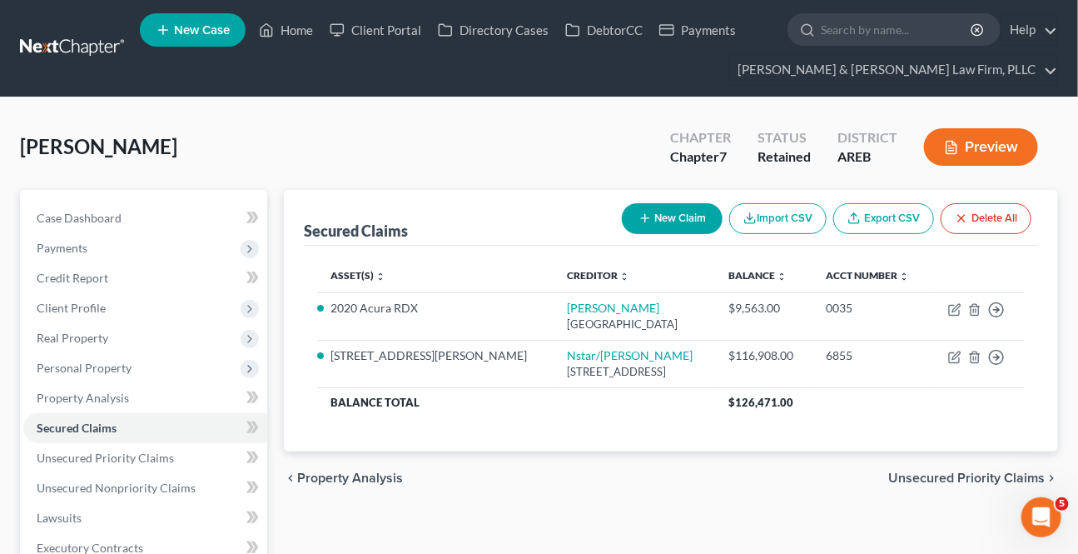
click at [989, 471] on span "Unsecured Priority Claims" at bounding box center [966, 477] width 157 height 13
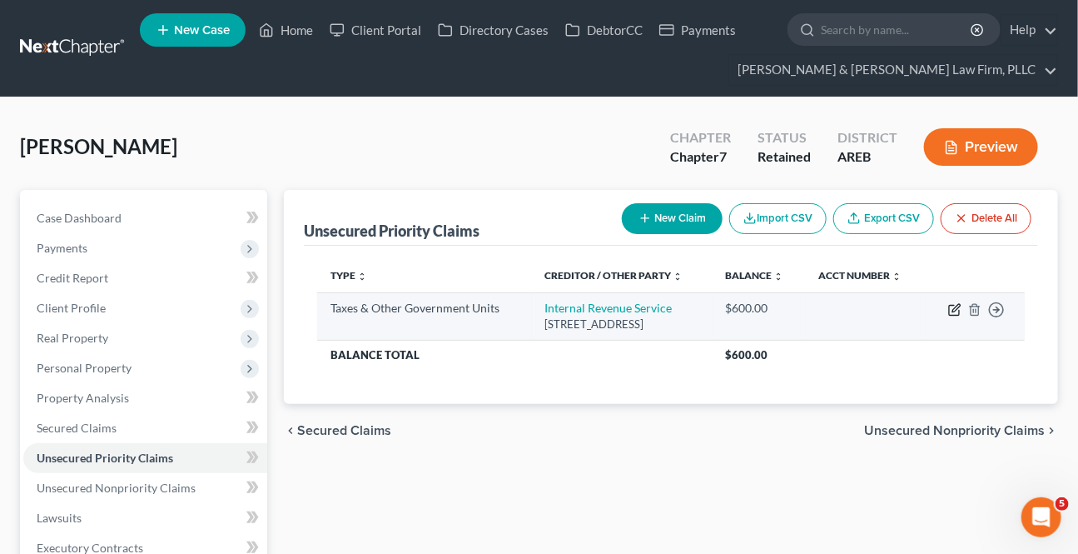
click at [955, 306] on icon "button" at bounding box center [956, 307] width 7 height 7
select select "0"
select select "39"
select select "0"
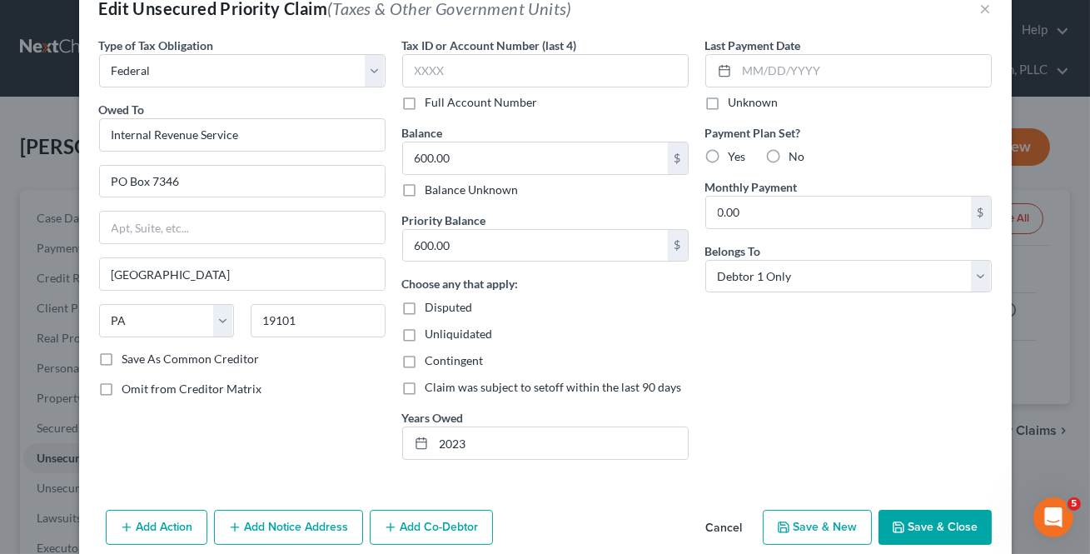
scroll to position [77, 0]
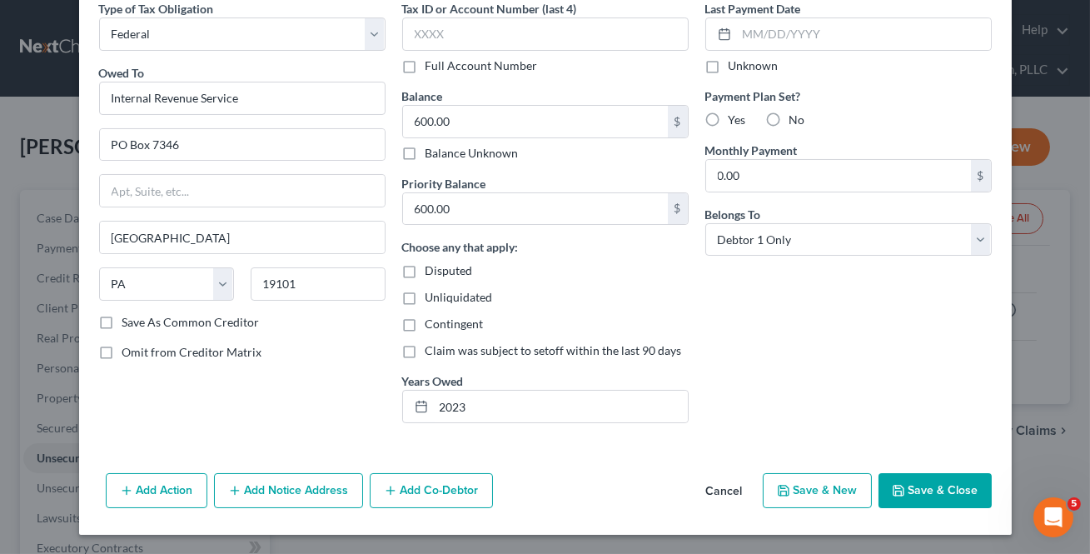
click at [951, 475] on button "Save & Close" at bounding box center [934, 490] width 113 height 35
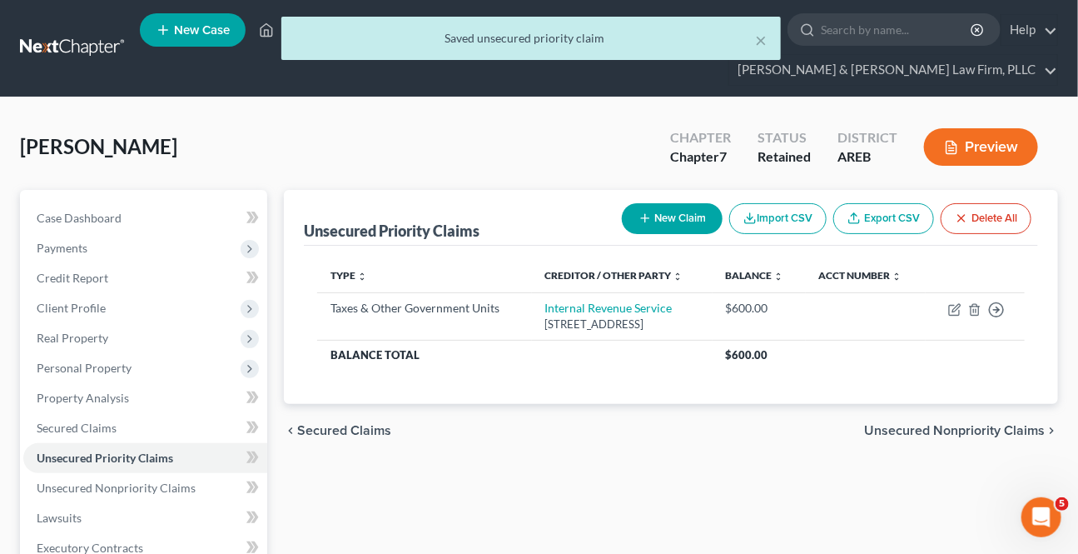
click at [949, 430] on span "Unsecured Nonpriority Claims" at bounding box center [954, 430] width 181 height 13
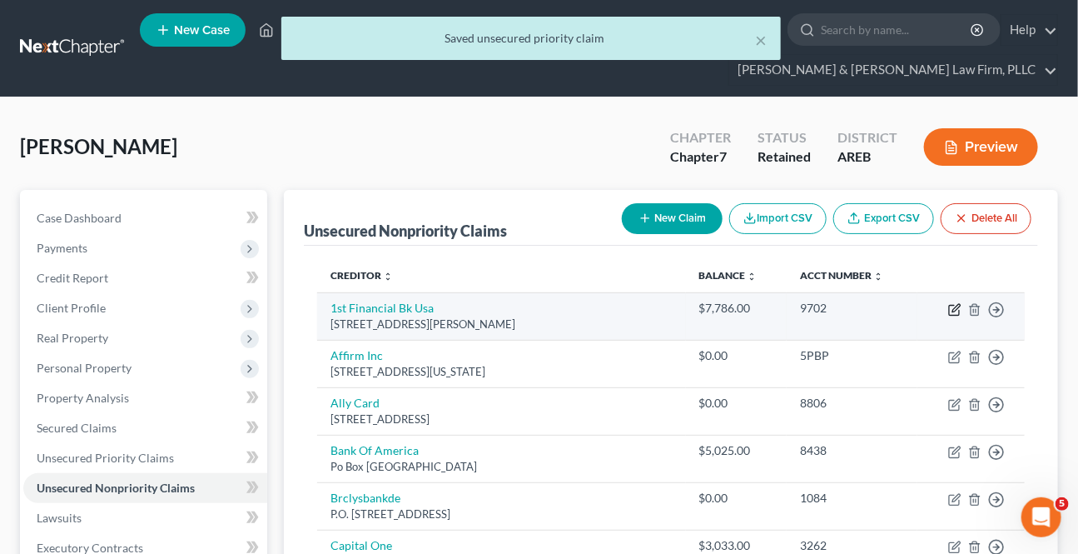
click at [955, 310] on icon "button" at bounding box center [956, 307] width 7 height 7
select select "43"
select select "2"
select select "0"
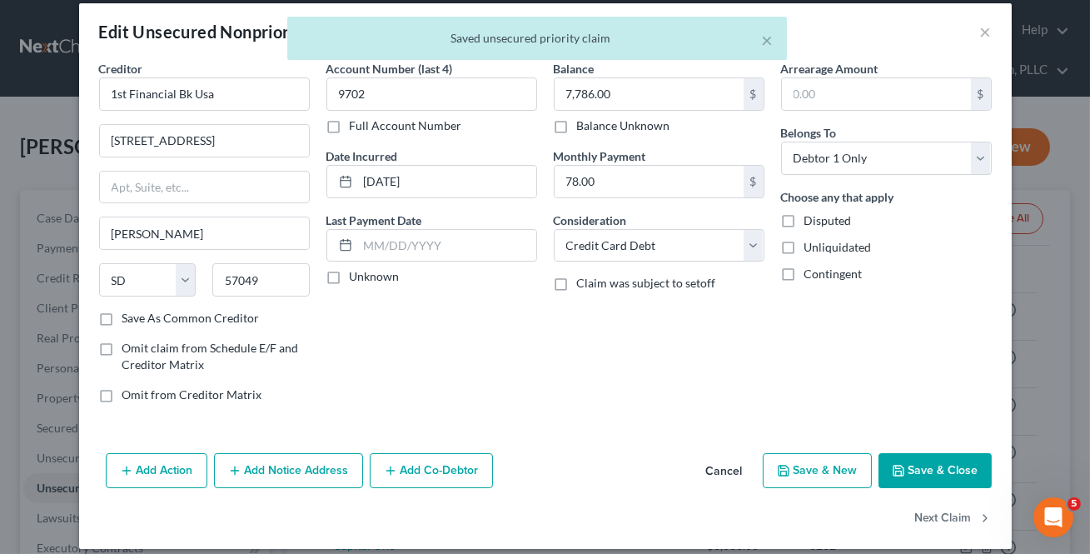
scroll to position [31, 0]
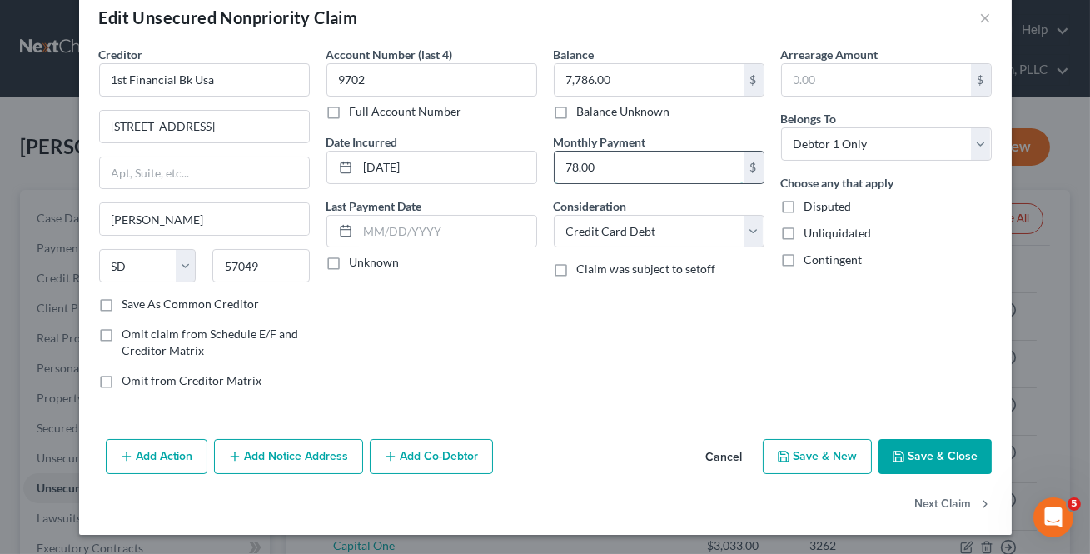
click at [605, 164] on input "78.00" at bounding box center [649, 168] width 189 height 32
click at [925, 504] on button "Next Claim" at bounding box center [953, 504] width 77 height 35
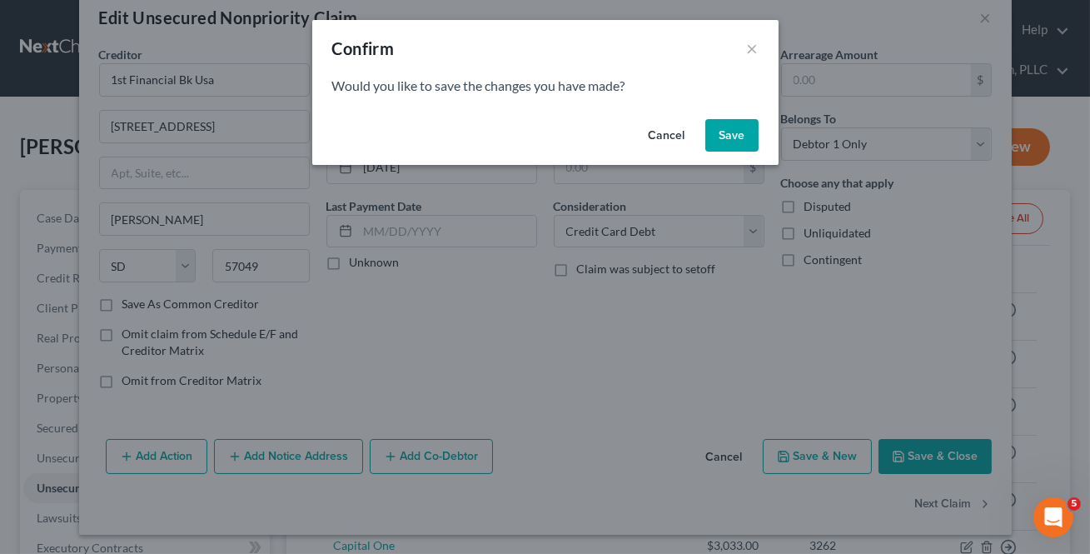
click at [745, 138] on button "Save" at bounding box center [731, 135] width 53 height 33
select select "4"
select select "0"
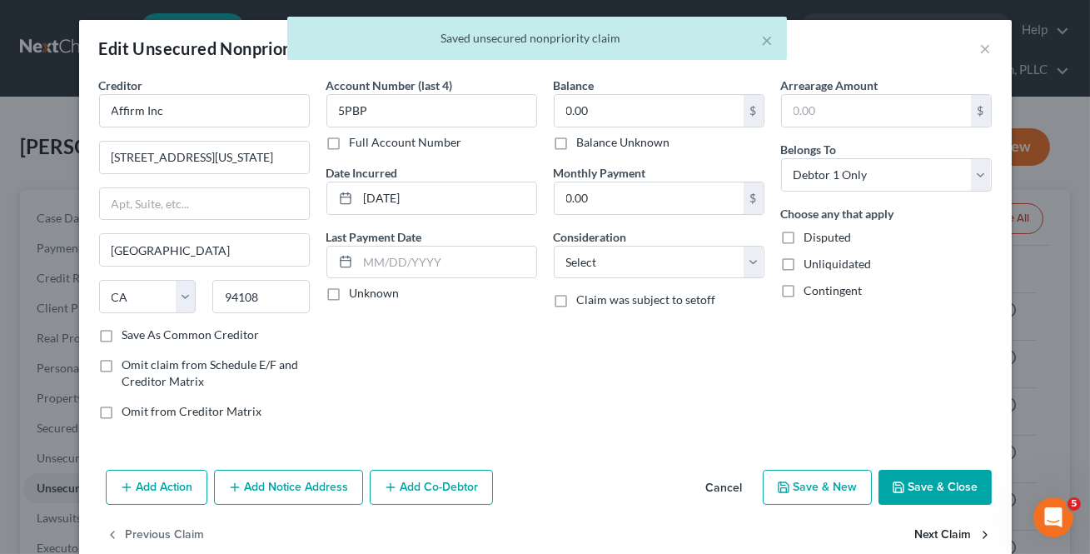
click at [948, 529] on button "Next Claim" at bounding box center [953, 535] width 77 height 35
select select "35"
select select "2"
select select "0"
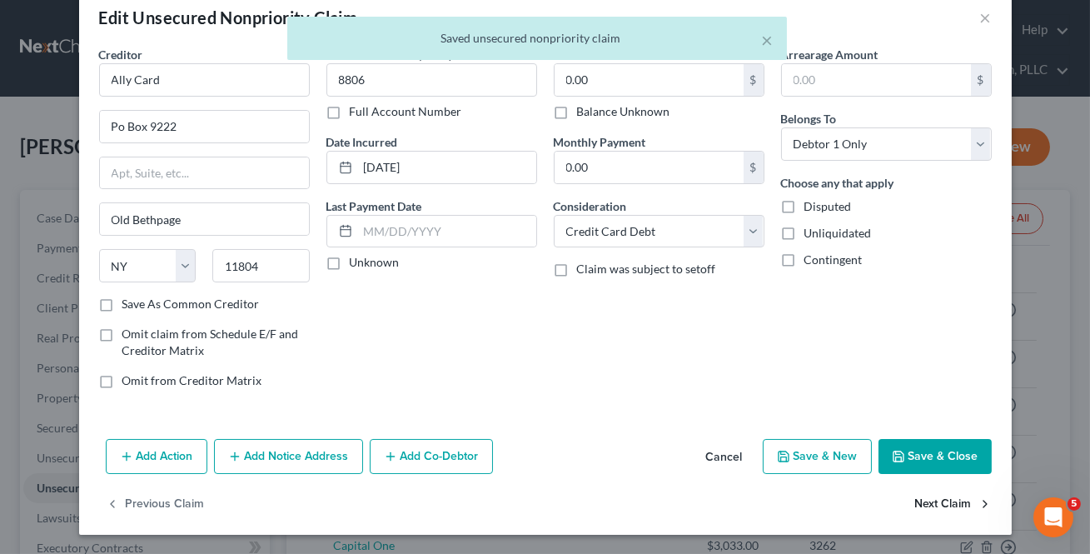
click at [918, 506] on button "Next Claim" at bounding box center [953, 504] width 77 height 35
select select "45"
select select "2"
select select "0"
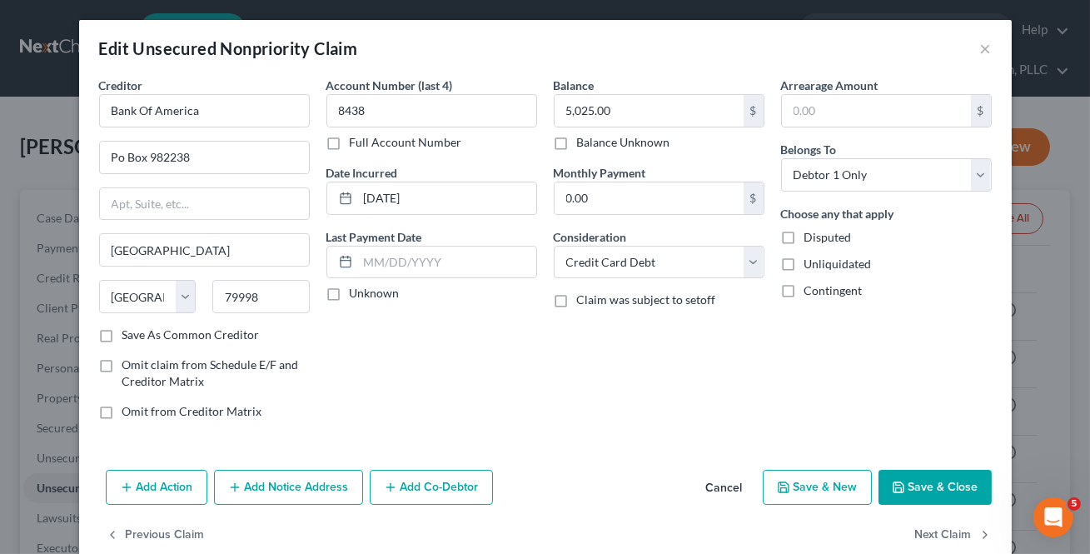
click at [918, 506] on div "Add Action Add Notice Address Add Co-Debtor Cancel Save & New Save & Close" at bounding box center [545, 490] width 933 height 55
click at [926, 538] on button "Next Claim" at bounding box center [953, 535] width 77 height 35
select select "7"
select select "2"
select select "0"
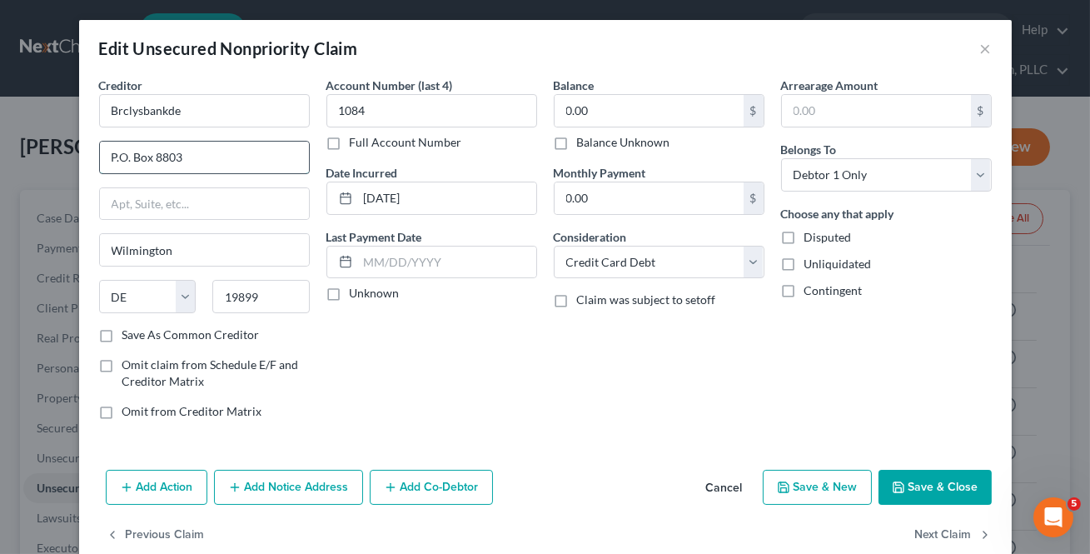
click at [113, 157] on input "P.O. Box 8803" at bounding box center [204, 158] width 209 height 32
type input "PO Box 8803"
click at [954, 521] on button "Next Claim" at bounding box center [953, 535] width 77 height 35
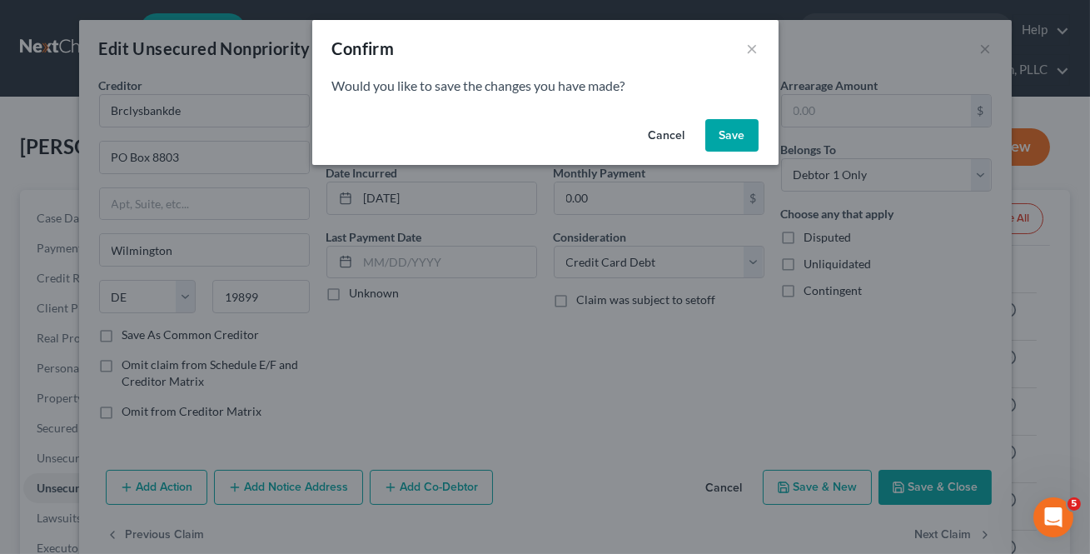
click at [740, 121] on button "Save" at bounding box center [731, 135] width 53 height 33
select select "46"
select select "2"
select select "0"
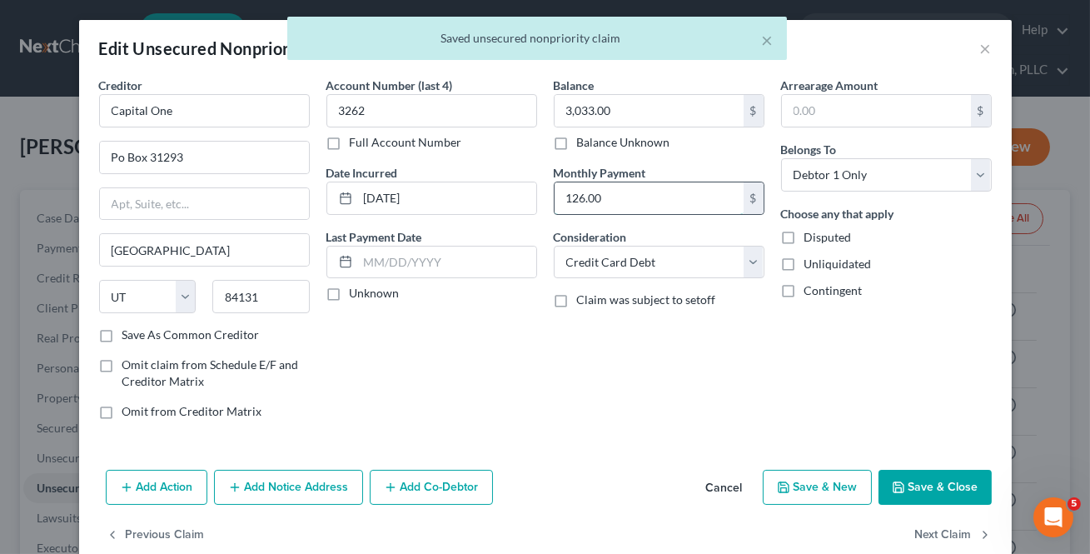
click at [652, 200] on input "126.00" at bounding box center [649, 198] width 189 height 32
click at [924, 538] on button "Next Claim" at bounding box center [953, 535] width 77 height 35
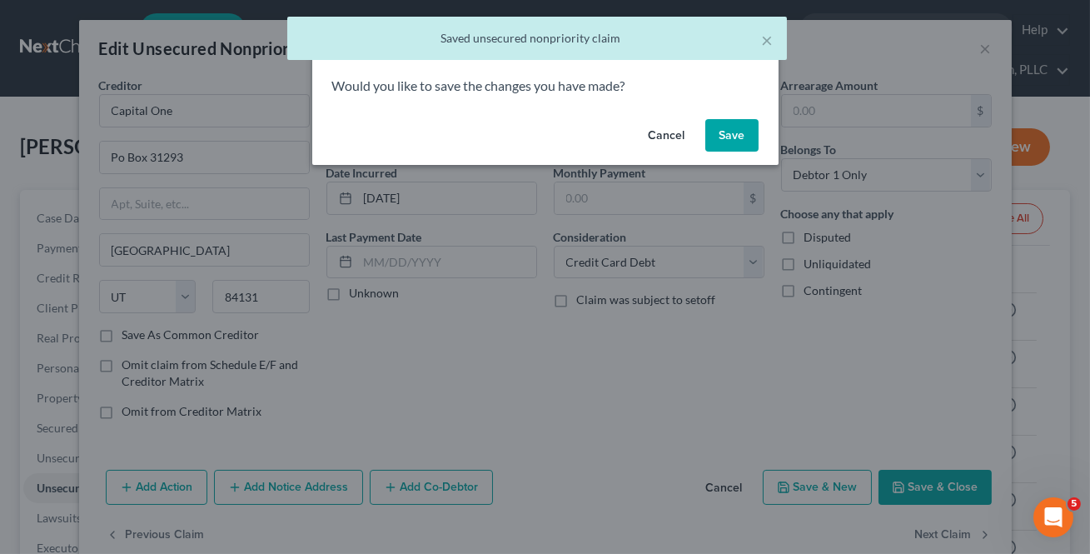
click at [745, 127] on button "Save" at bounding box center [731, 135] width 53 height 33
select select "46"
select select "2"
select select "0"
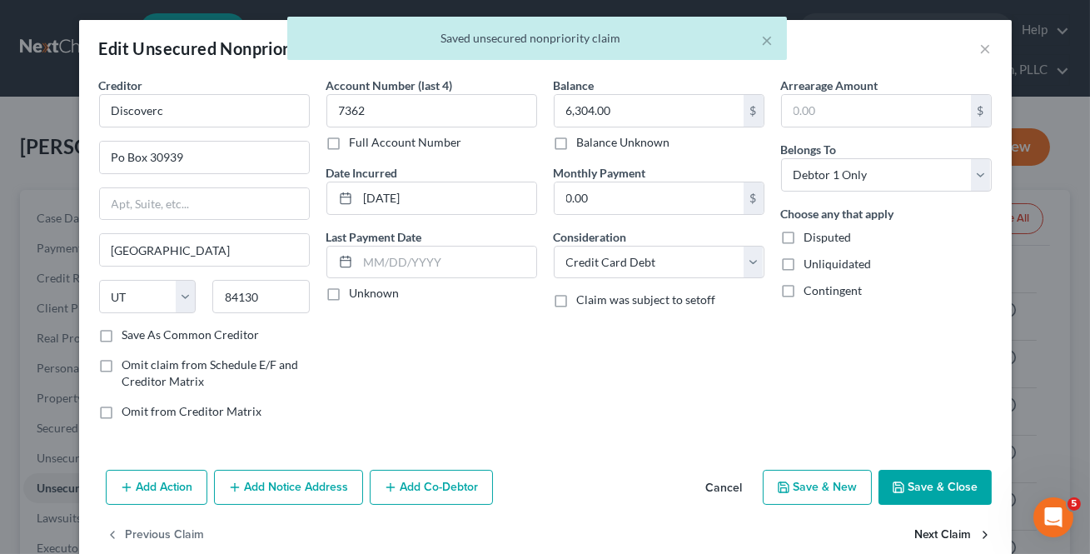
click at [955, 534] on button "Next Claim" at bounding box center [953, 535] width 77 height 35
select select "44"
select select "17"
select select "0"
click at [659, 204] on input "55.00" at bounding box center [649, 198] width 189 height 32
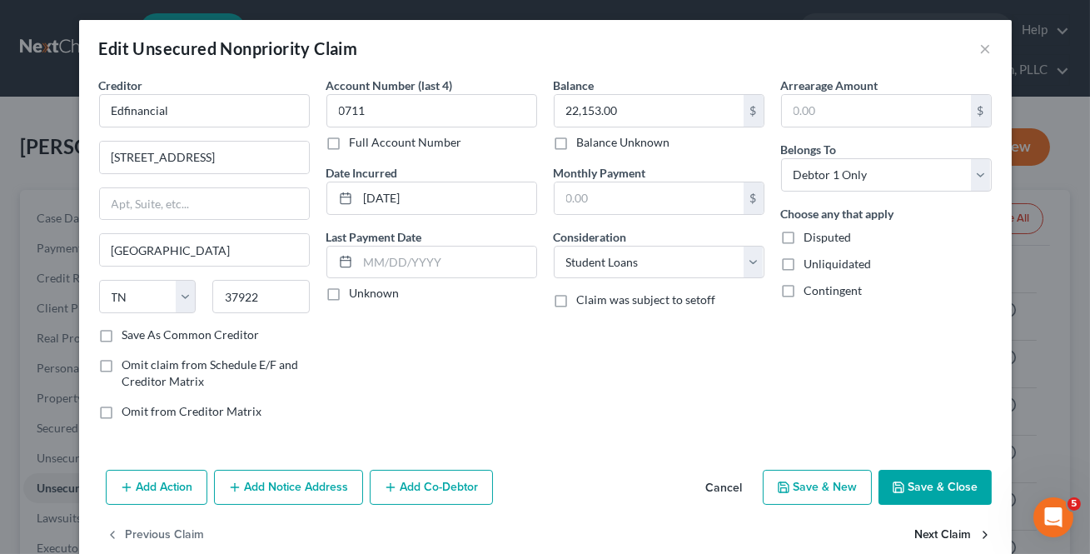
click at [942, 539] on button "Next Claim" at bounding box center [953, 535] width 77 height 35
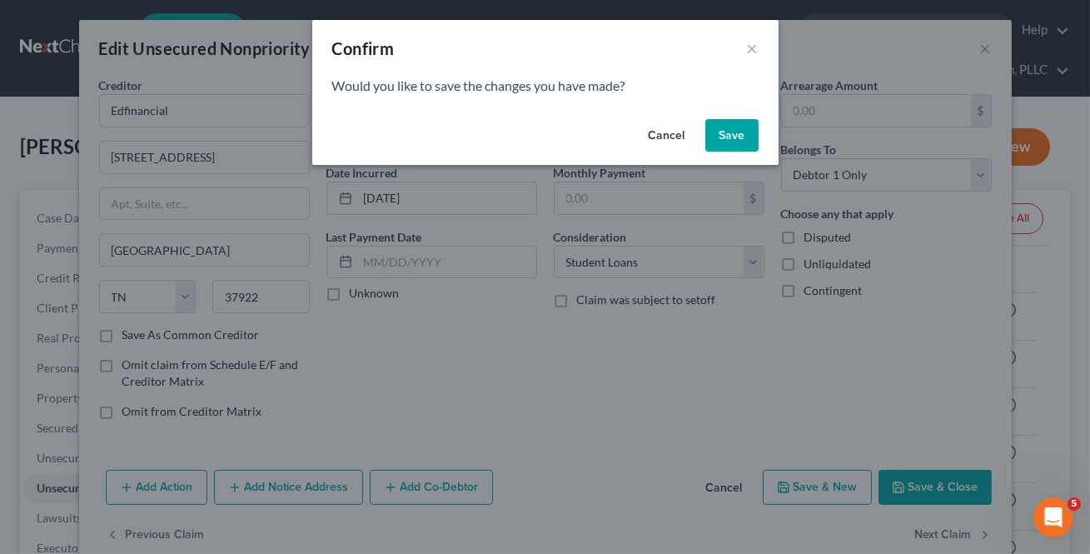
click at [742, 136] on button "Save" at bounding box center [731, 135] width 53 height 33
select select "44"
select select "17"
select select "0"
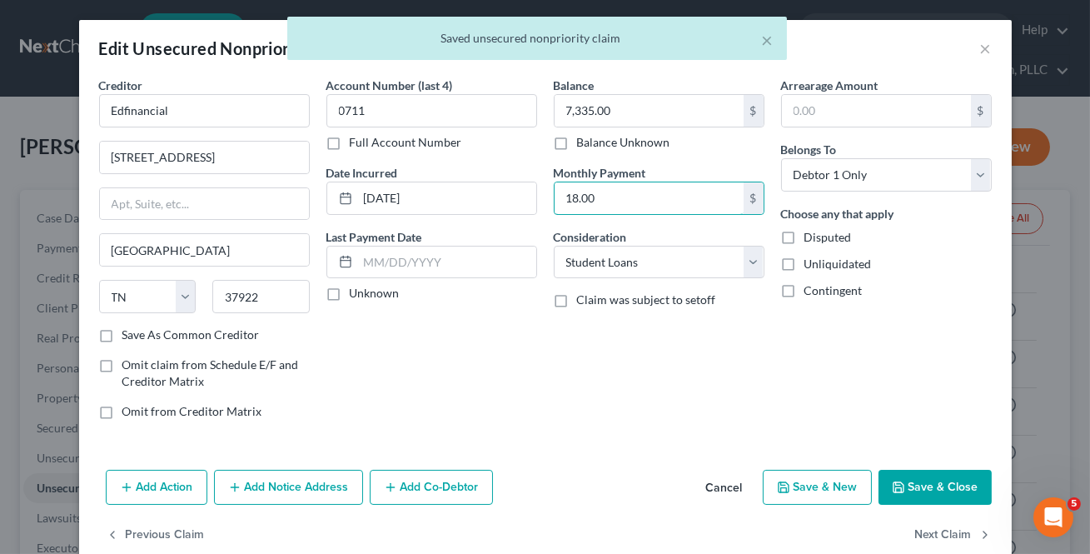
drag, startPoint x: 669, startPoint y: 190, endPoint x: 808, endPoint y: 403, distance: 254.5
click at [669, 190] on input "18.00" at bounding box center [649, 198] width 189 height 32
click at [937, 527] on button "Next Claim" at bounding box center [953, 535] width 77 height 35
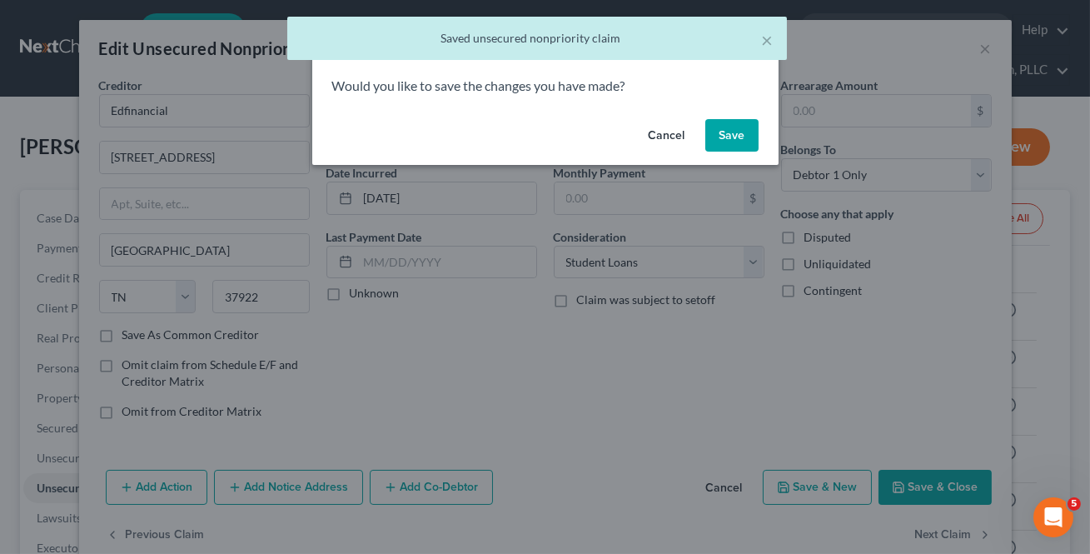
click at [724, 132] on button "Save" at bounding box center [731, 135] width 53 height 33
select select "44"
select select "17"
select select "0"
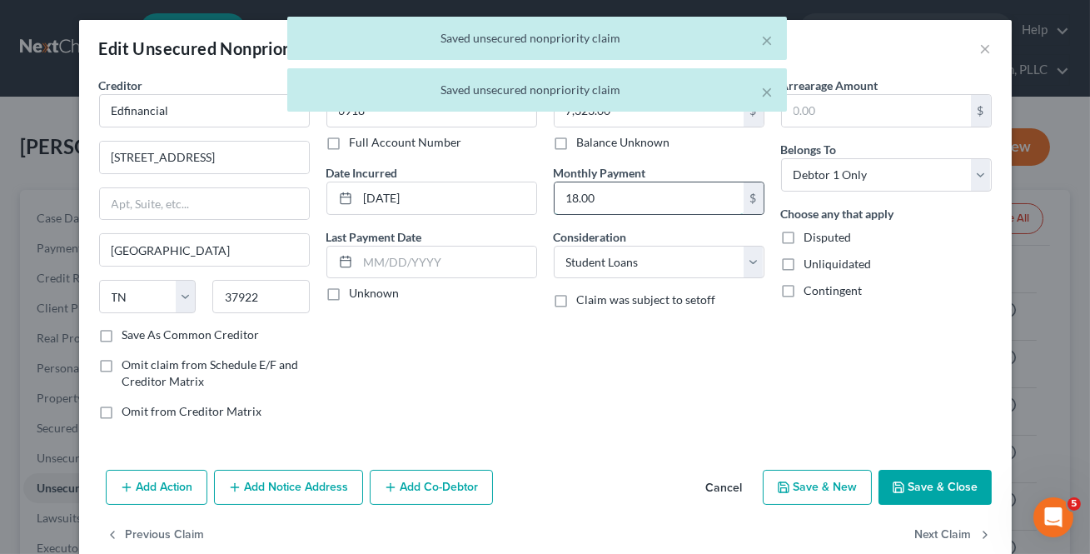
click at [691, 187] on input "18.00" at bounding box center [649, 198] width 189 height 32
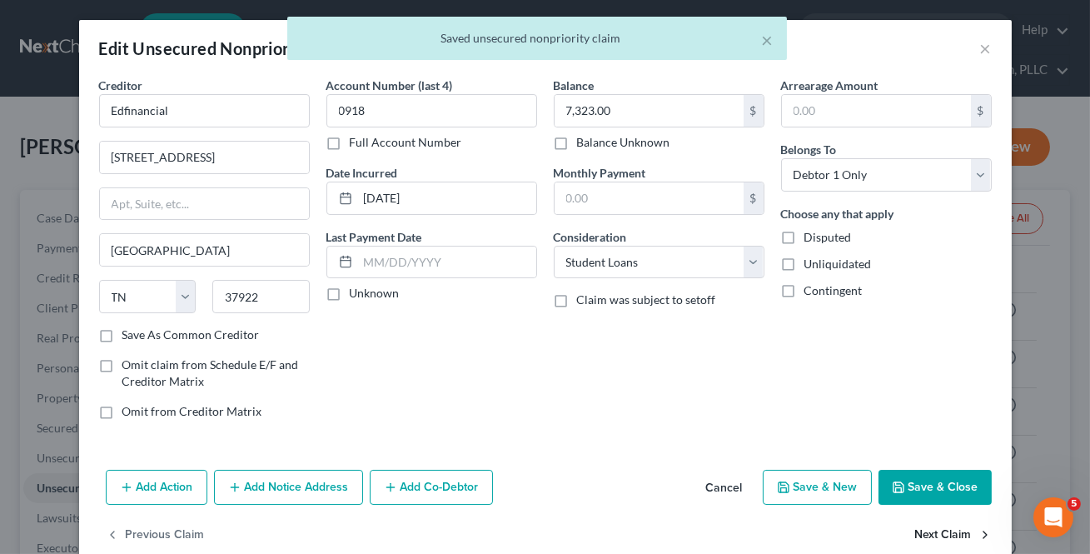
click at [919, 529] on button "Next Claim" at bounding box center [953, 535] width 77 height 35
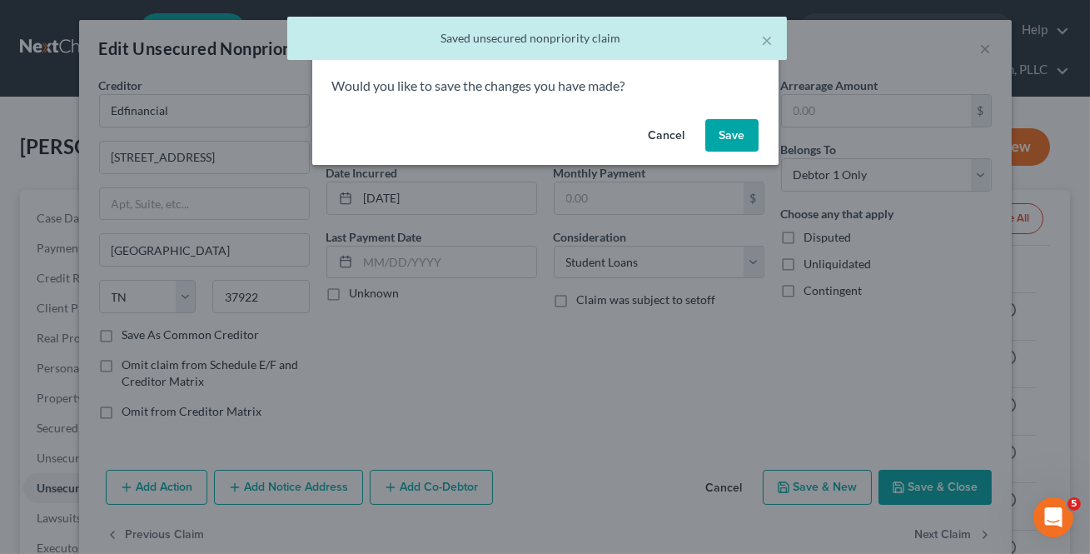
click at [731, 131] on button "Save" at bounding box center [731, 135] width 53 height 33
select select "44"
select select "17"
select select "0"
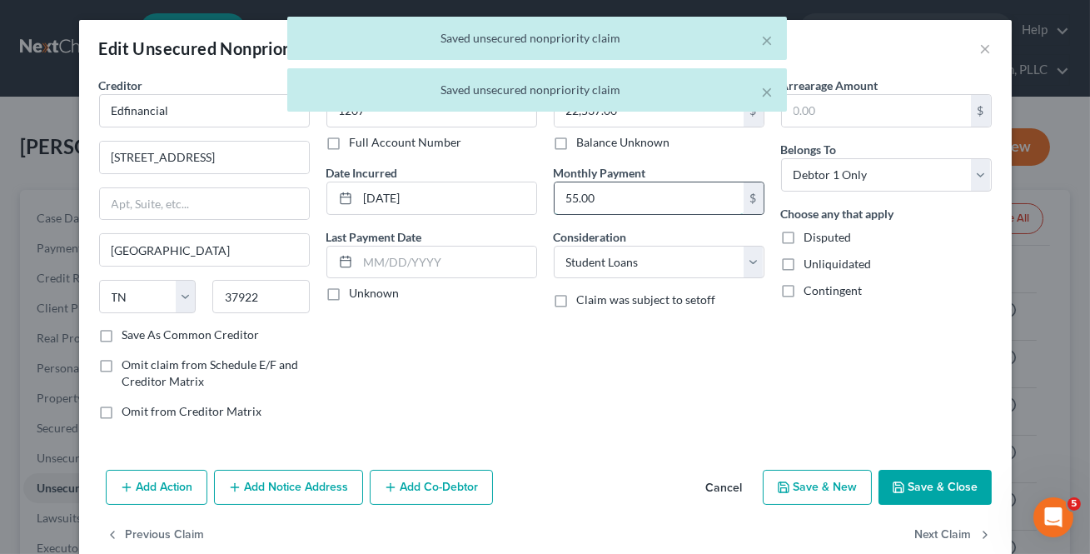
click at [683, 187] on input "55.00" at bounding box center [649, 198] width 189 height 32
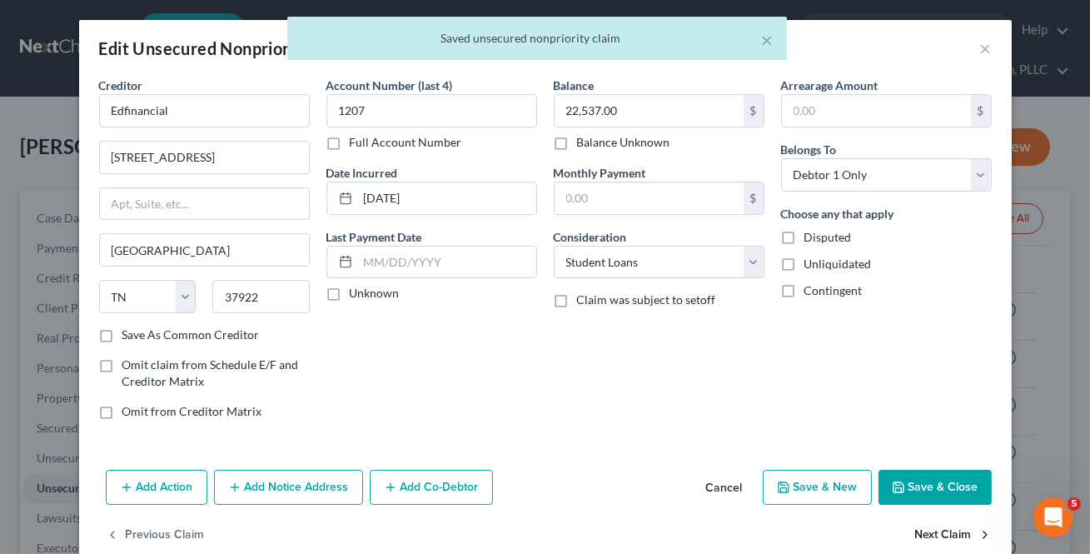
click at [973, 525] on button "Next Claim" at bounding box center [953, 535] width 77 height 35
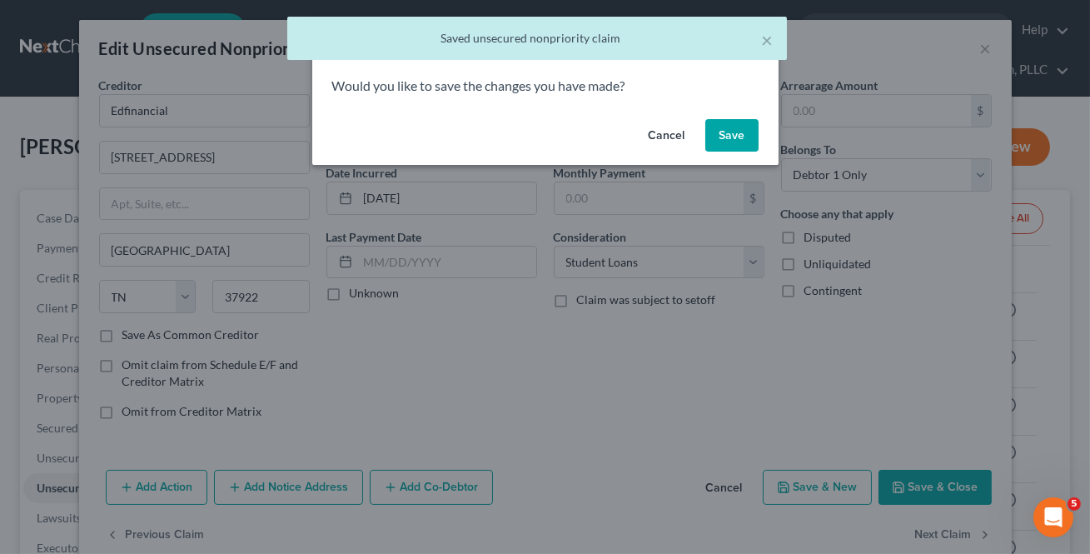
click at [743, 142] on button "Save" at bounding box center [731, 135] width 53 height 33
select select "44"
select select "17"
select select "0"
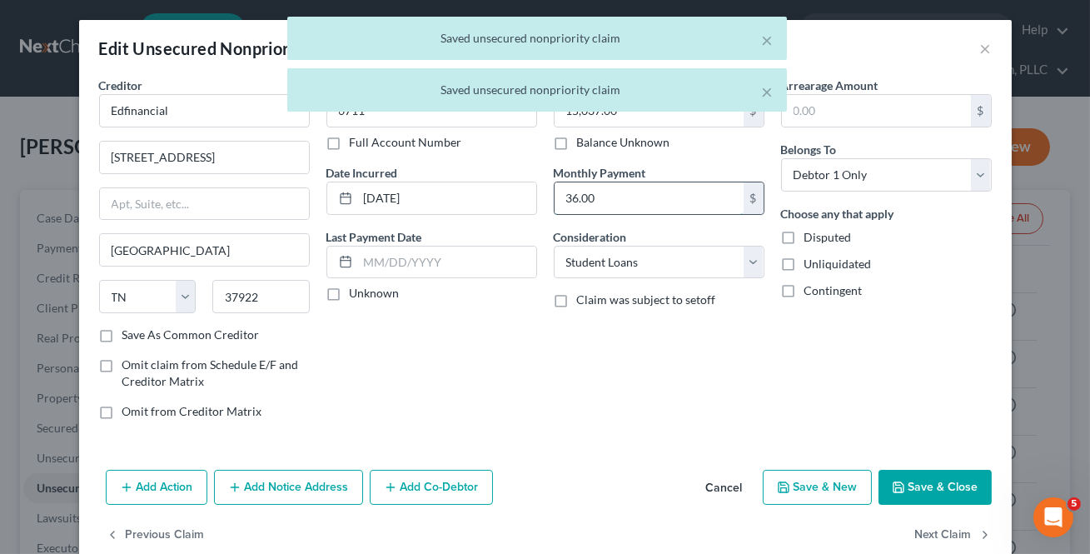
click at [630, 207] on input "36.00" at bounding box center [649, 198] width 189 height 32
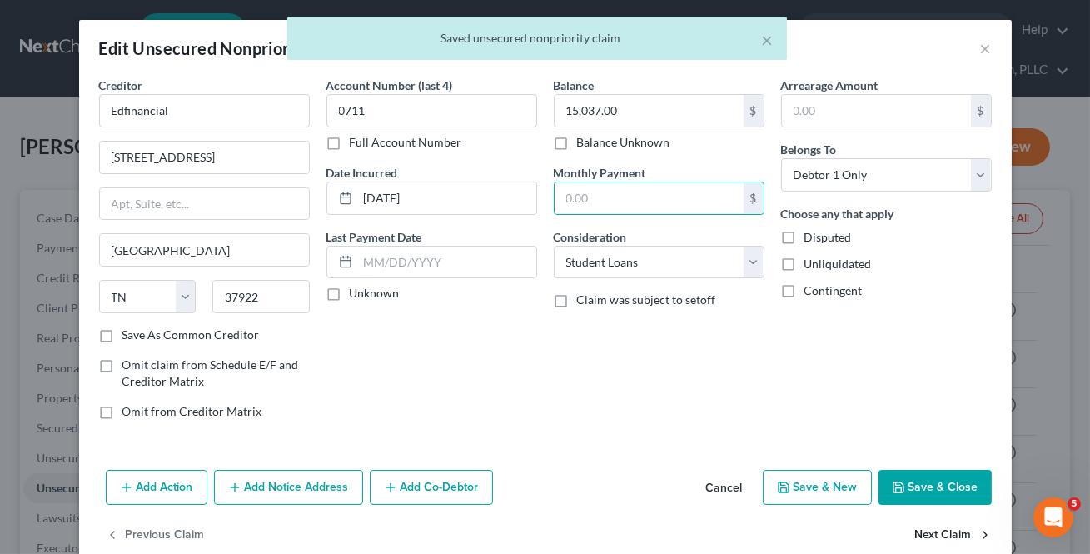
click at [933, 526] on button "Next Claim" at bounding box center [953, 535] width 77 height 35
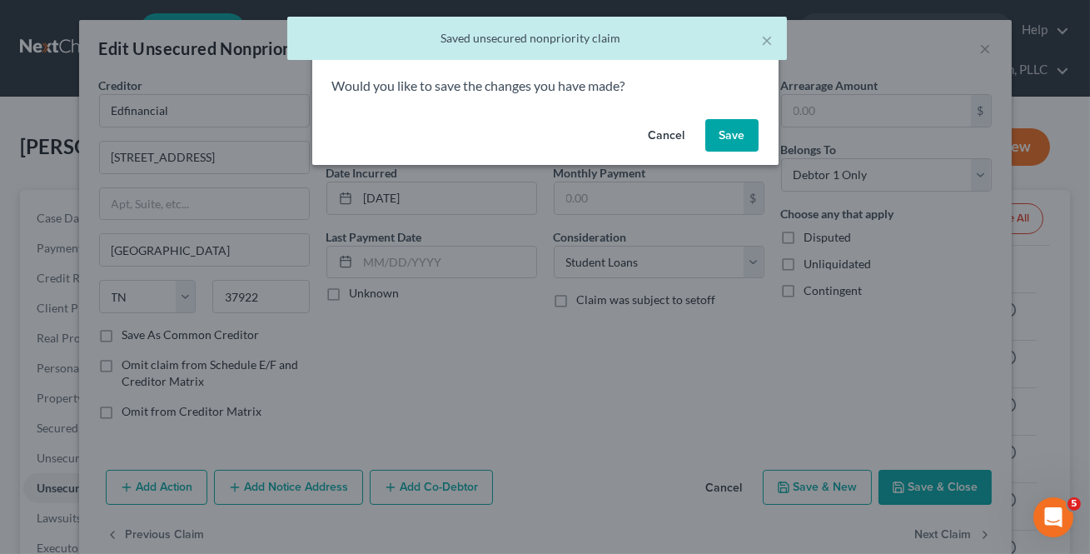
click at [732, 143] on button "Save" at bounding box center [731, 135] width 53 height 33
select select "45"
select select "0"
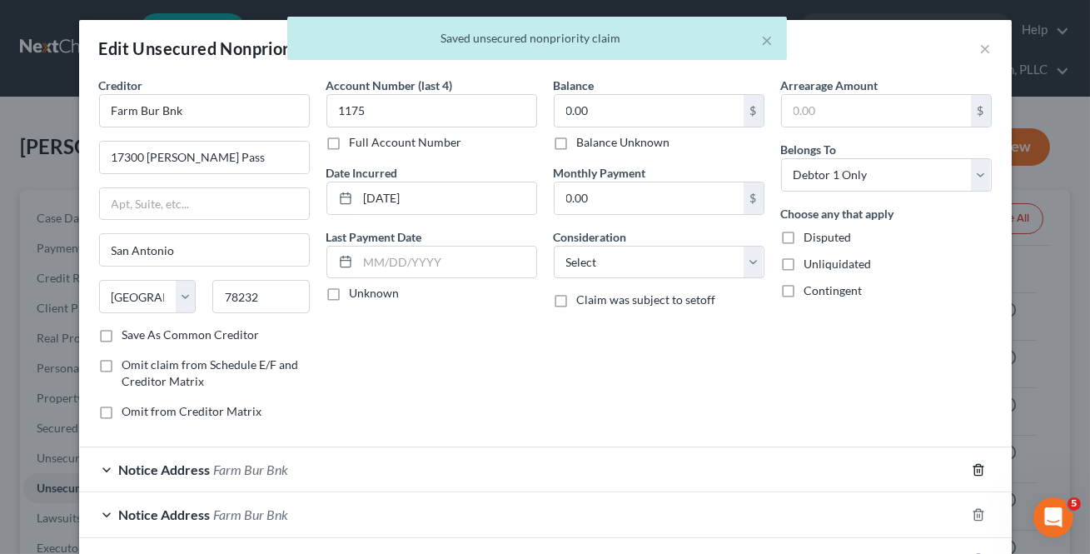
click at [974, 464] on icon "button" at bounding box center [977, 469] width 7 height 11
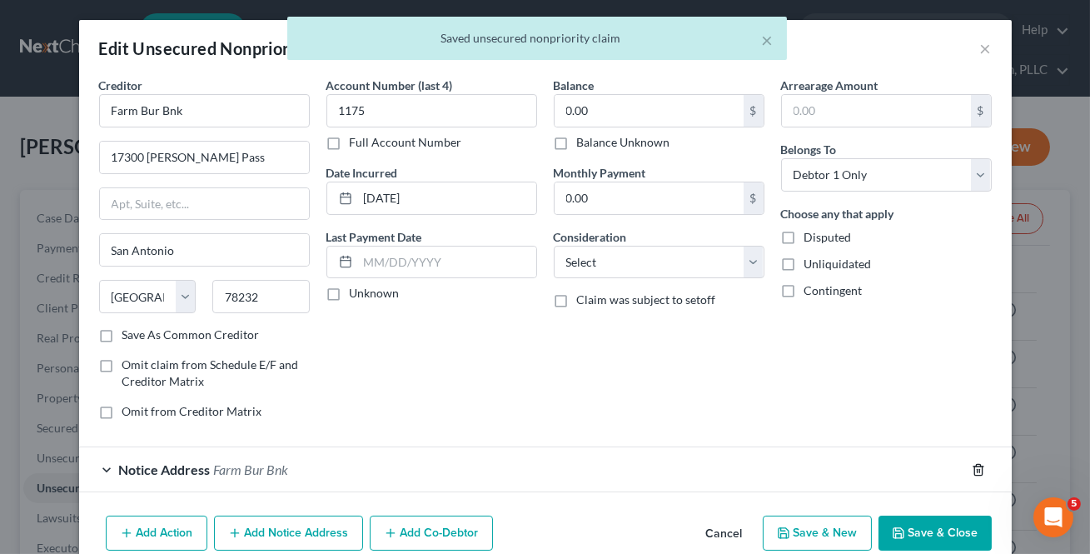
click at [974, 464] on icon "button" at bounding box center [977, 469] width 7 height 11
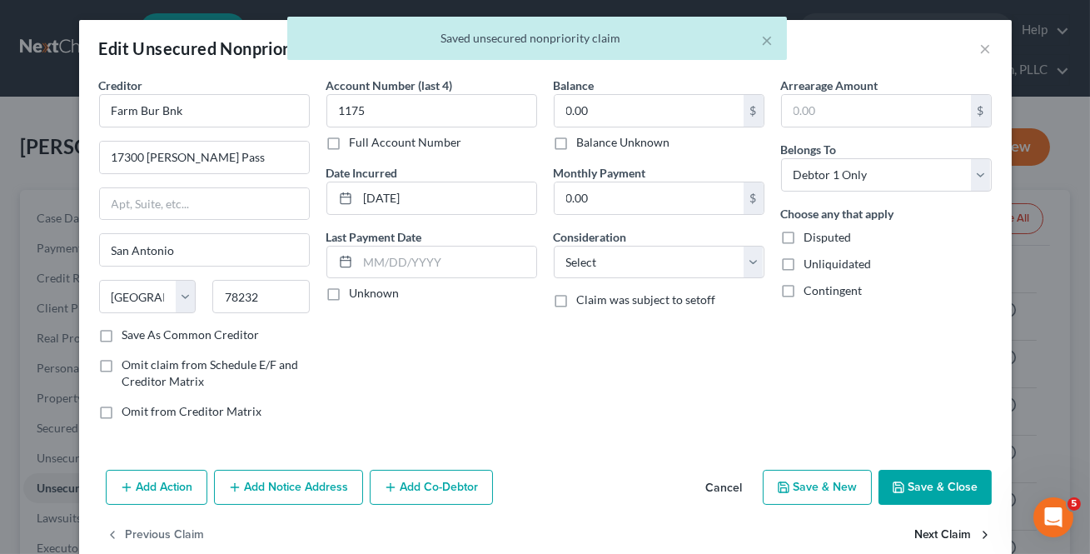
click at [942, 535] on button "Next Claim" at bounding box center [953, 535] width 77 height 35
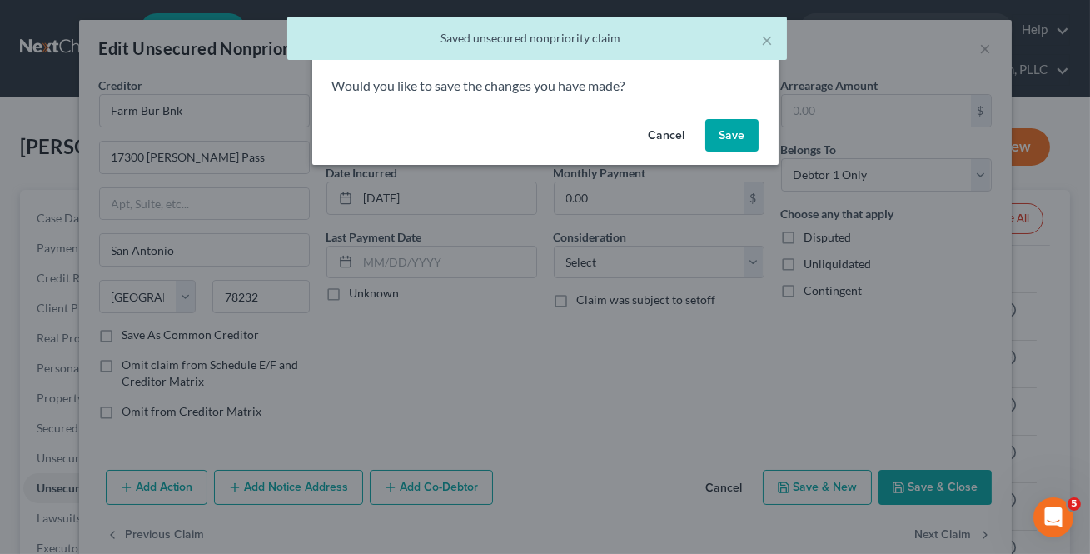
click at [749, 135] on button "Save" at bounding box center [731, 135] width 53 height 33
select select "45"
select select "0"
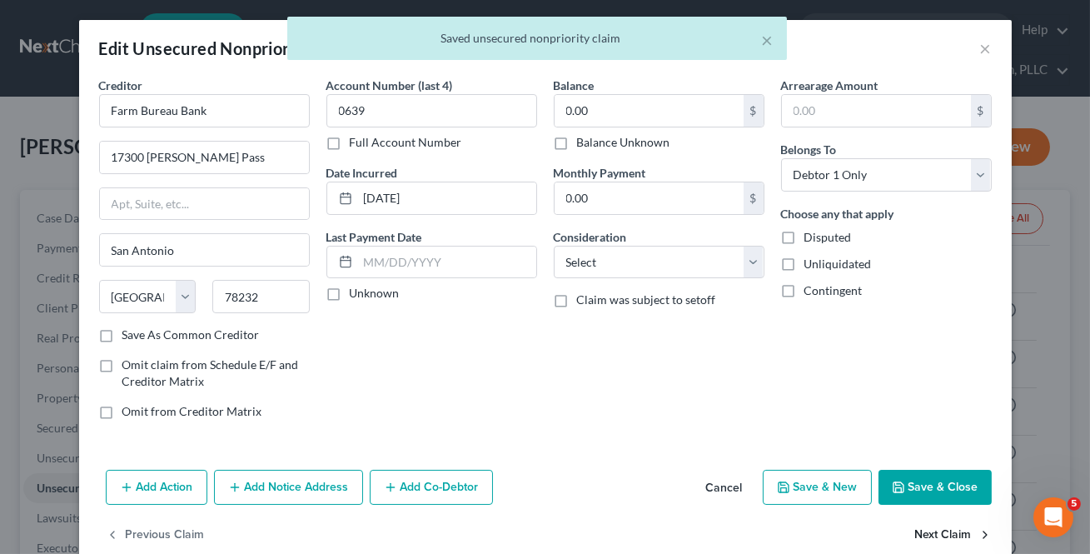
click at [946, 533] on button "Next Claim" at bounding box center [953, 535] width 77 height 35
select select "23"
select select "0"
click at [946, 533] on button "Next Claim" at bounding box center [953, 535] width 77 height 35
select select "7"
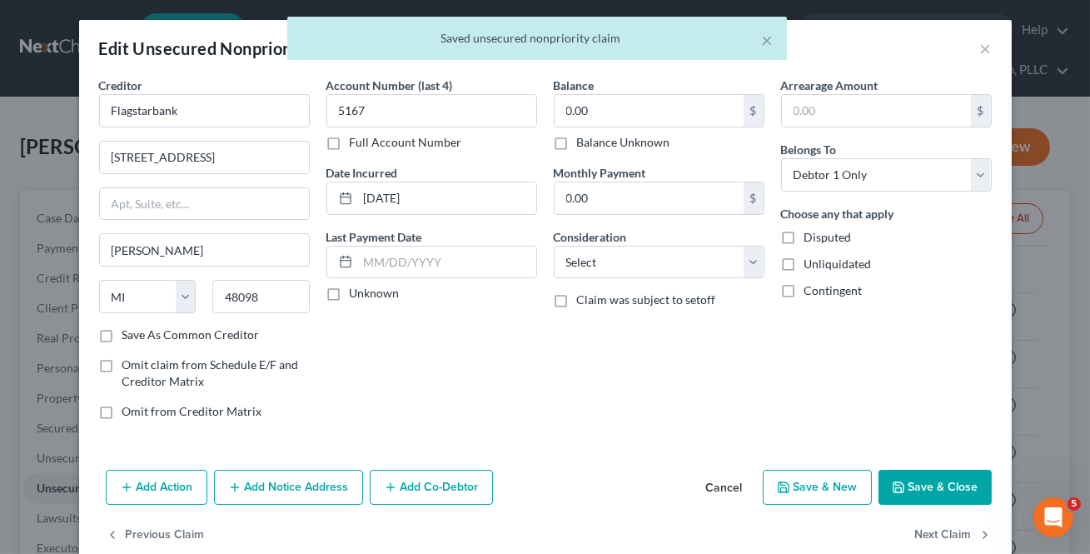
select select "0"
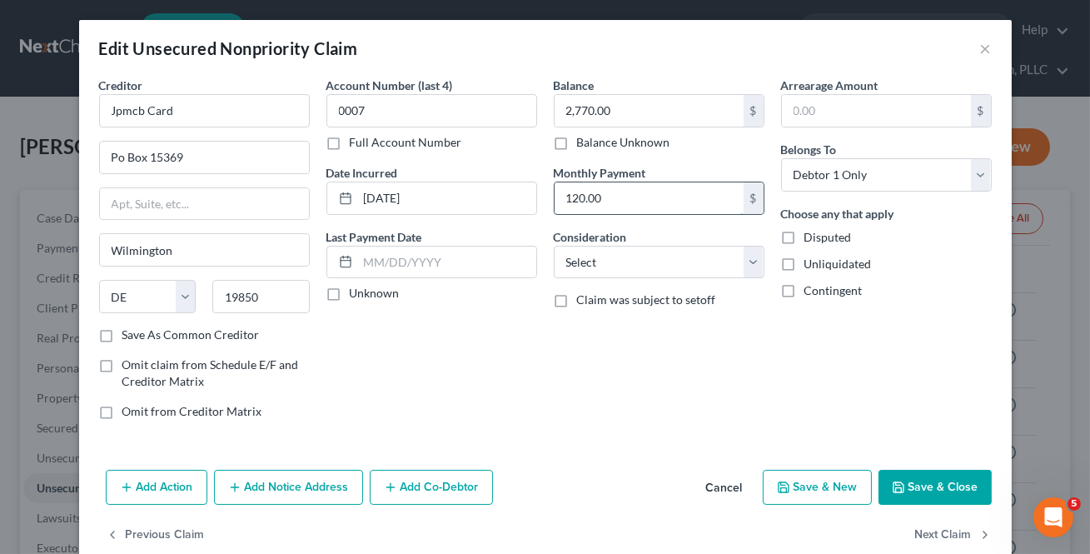
click at [708, 197] on input "120.00" at bounding box center [649, 198] width 189 height 32
click at [957, 535] on button "Next Claim" at bounding box center [953, 535] width 77 height 35
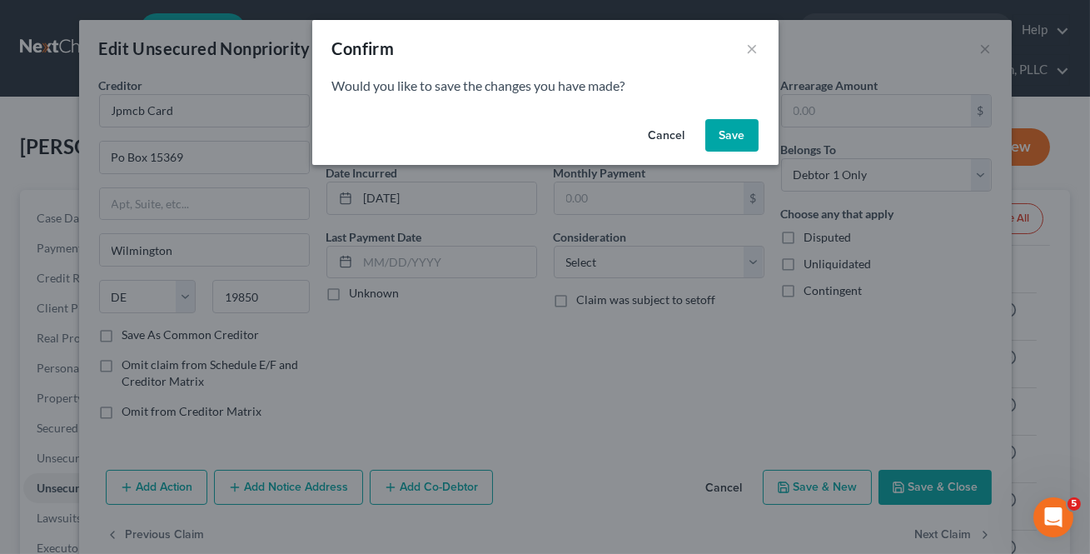
click at [738, 135] on button "Save" at bounding box center [731, 135] width 53 height 33
select select "43"
select select "0"
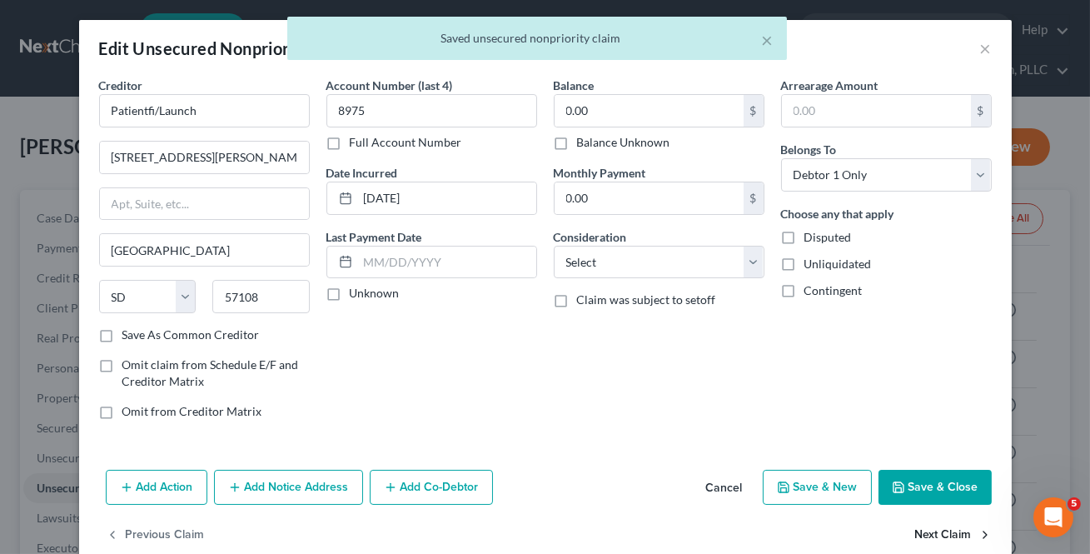
click at [926, 541] on button "Next Claim" at bounding box center [953, 535] width 77 height 35
select select "39"
select select "2"
select select "0"
click at [924, 534] on button "Next Claim" at bounding box center [953, 535] width 77 height 35
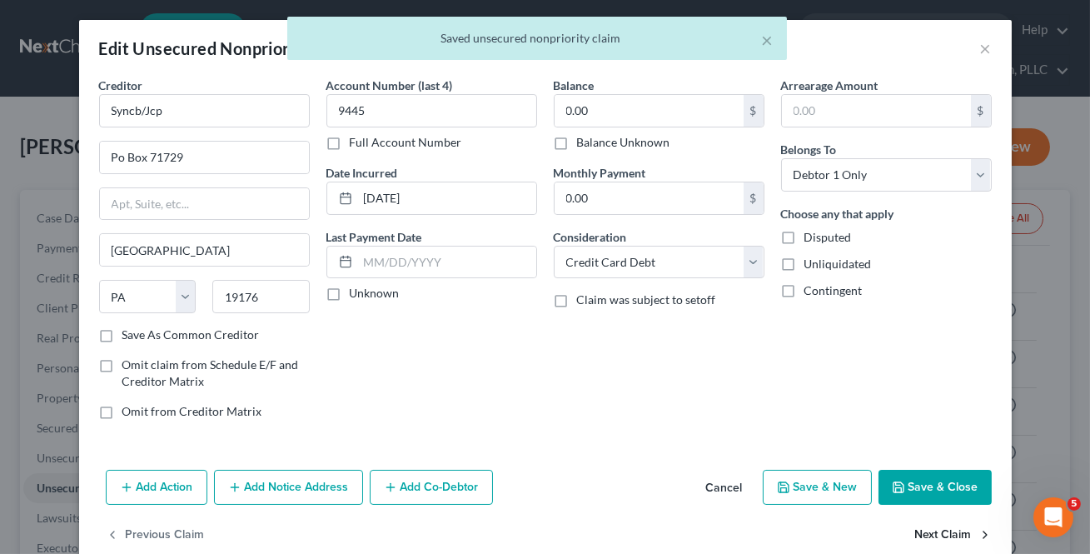
select select "39"
select select "2"
select select "0"
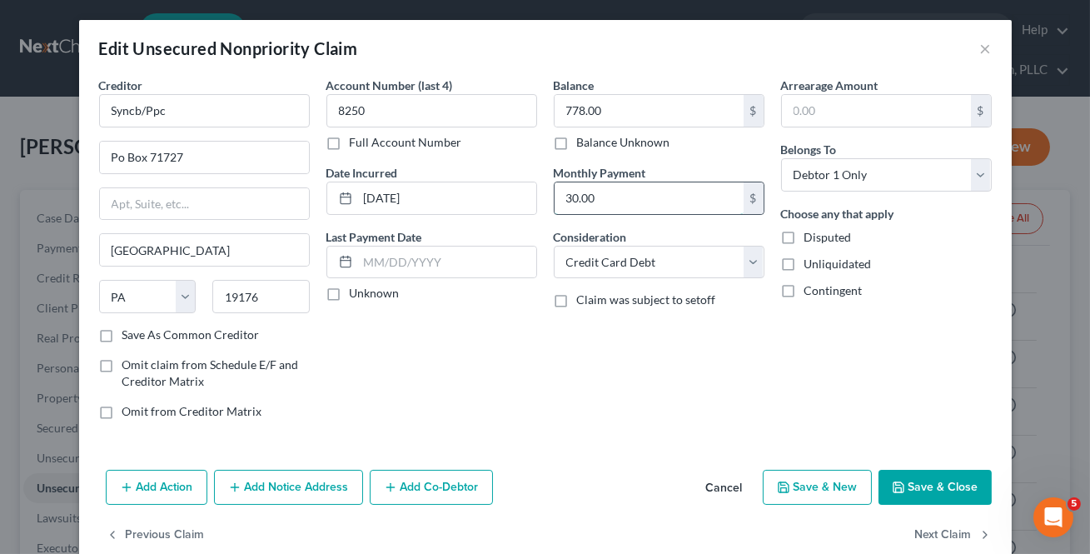
click at [652, 200] on input "30.00" at bounding box center [649, 198] width 189 height 32
click at [918, 527] on button "Next Claim" at bounding box center [953, 535] width 77 height 35
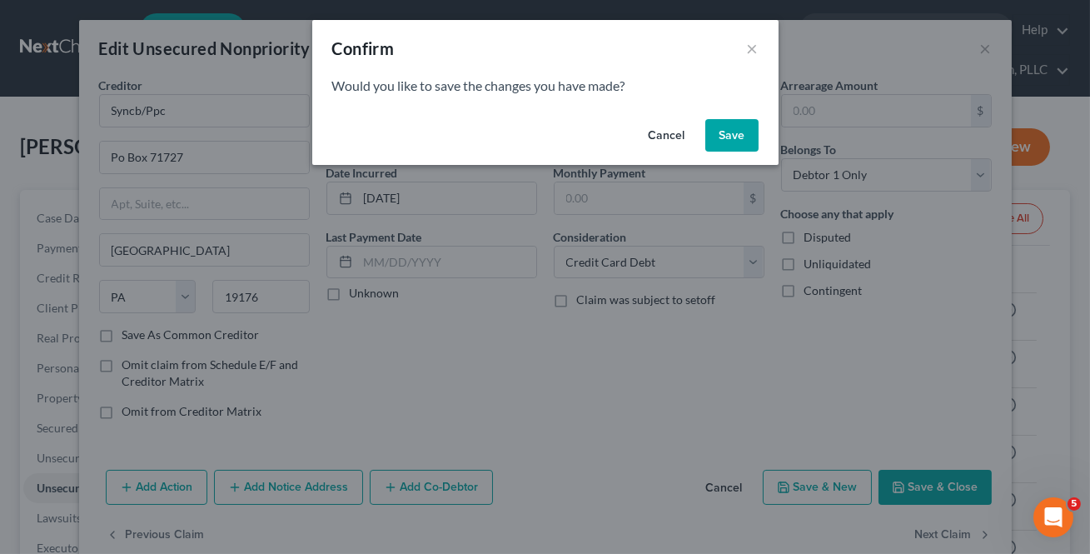
drag, startPoint x: 744, startPoint y: 137, endPoint x: 938, endPoint y: 441, distance: 360.1
click at [744, 138] on button "Save" at bounding box center [731, 135] width 53 height 33
select select "4"
select select "0"
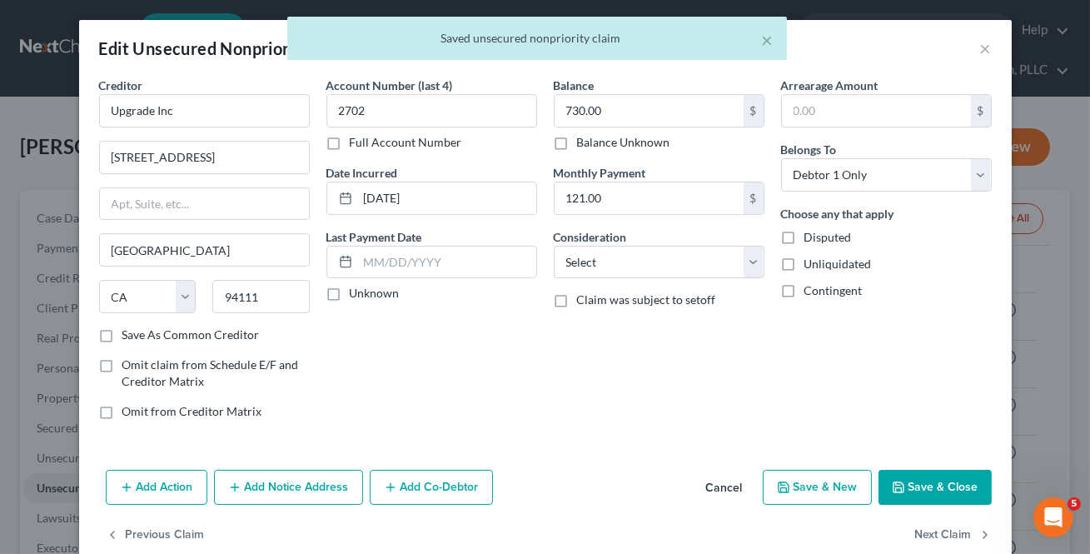
click at [672, 180] on div "Monthly Payment 121.00 $" at bounding box center [659, 189] width 211 height 51
click at [658, 193] on input "121.00" at bounding box center [649, 198] width 189 height 32
click at [924, 522] on button "Next Claim" at bounding box center [953, 535] width 77 height 35
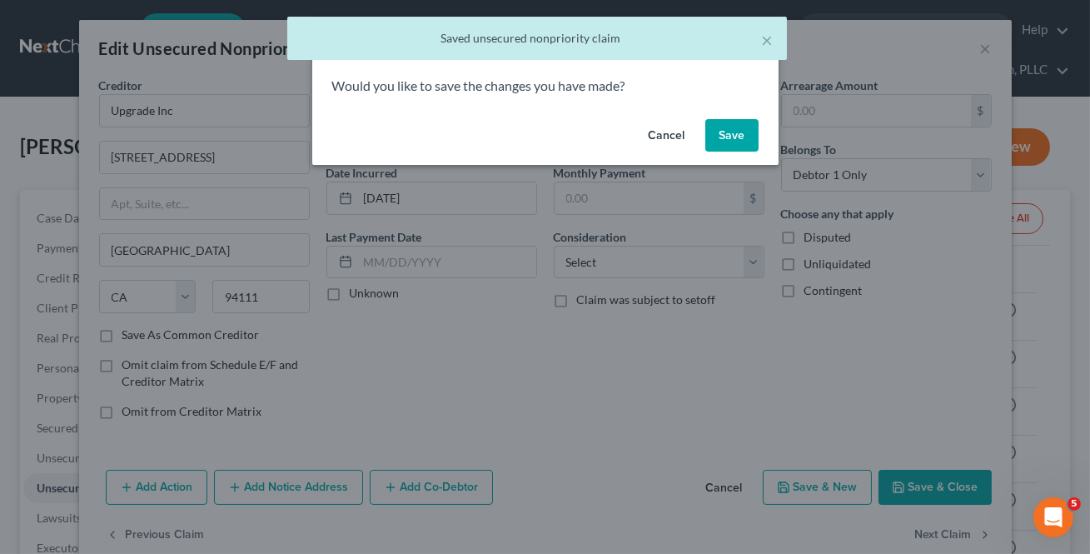
click at [733, 133] on button "Save" at bounding box center [731, 135] width 53 height 33
select select "52"
select select "17"
select select "0"
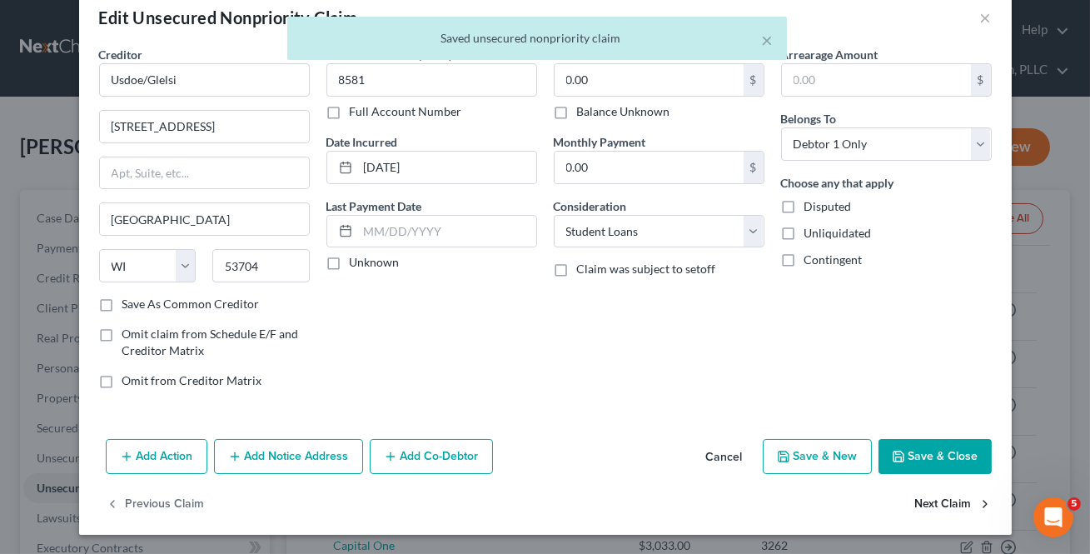
click at [924, 502] on button "Next Claim" at bounding box center [953, 504] width 77 height 35
select select "16"
select select "2"
select select "0"
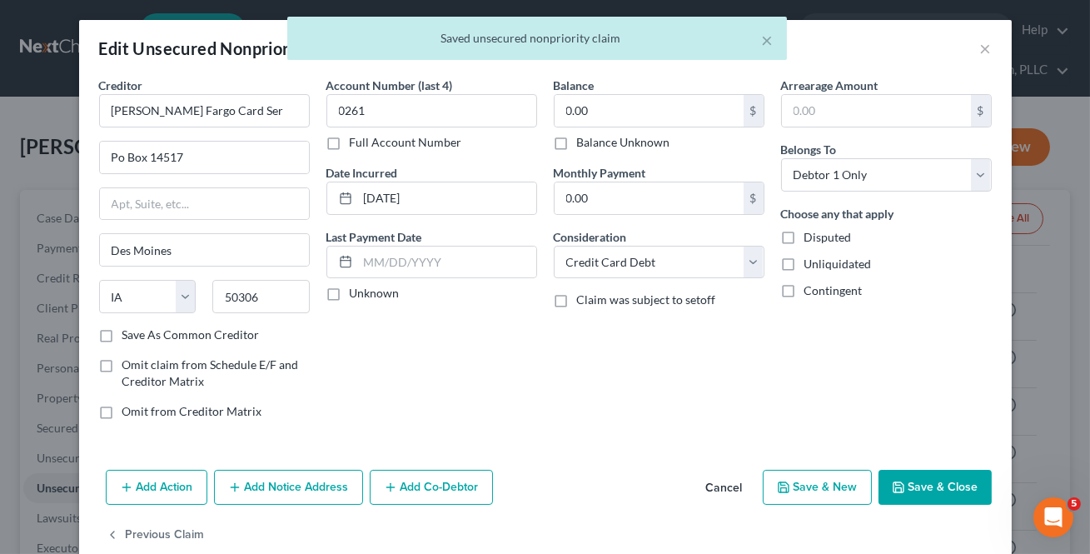
click at [924, 500] on button "Save & Close" at bounding box center [934, 487] width 113 height 35
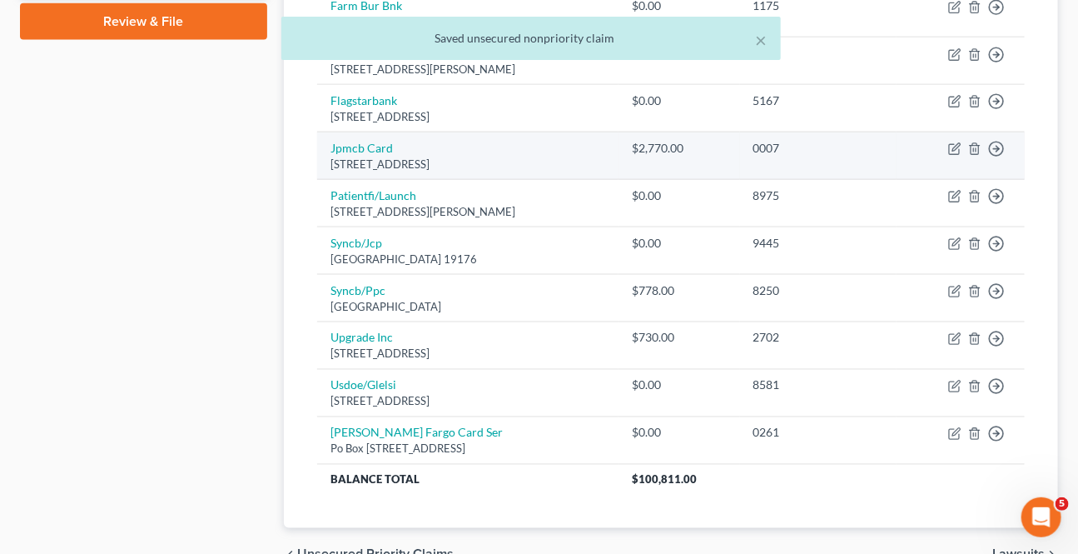
scroll to position [959, 0]
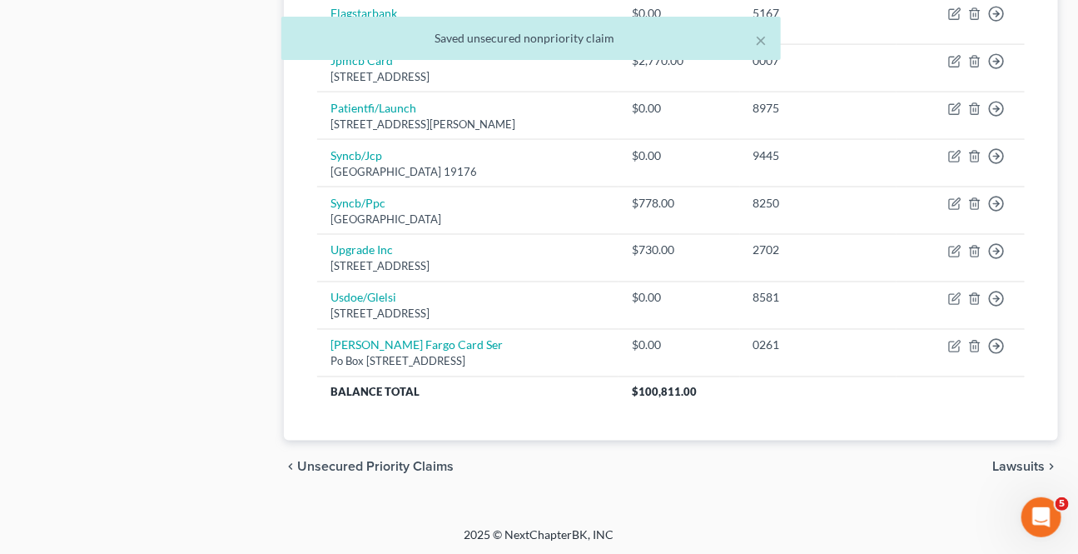
click at [1033, 466] on span "Lawsuits" at bounding box center [1019, 466] width 52 height 13
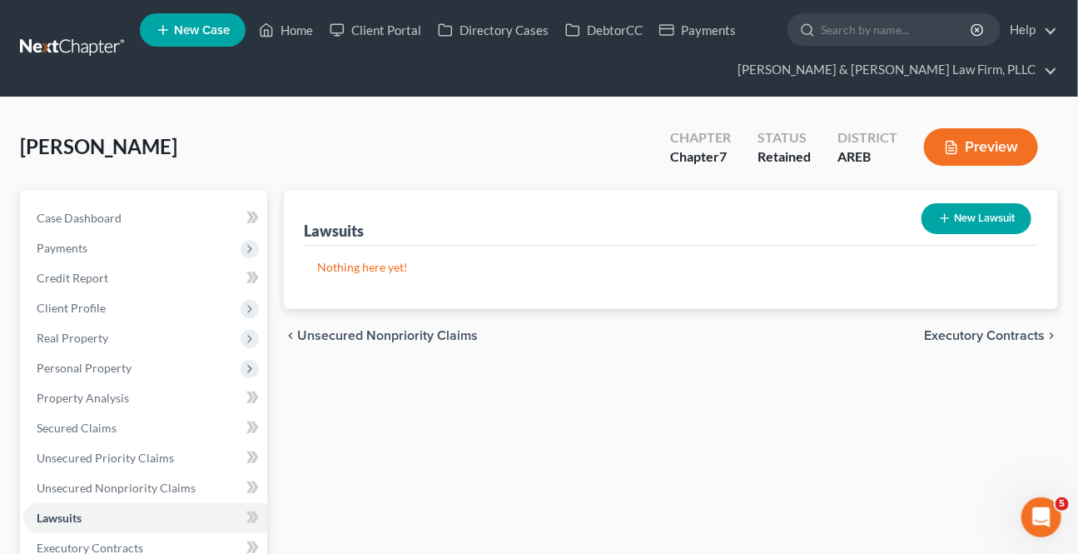
click at [948, 336] on span "Executory Contracts" at bounding box center [984, 335] width 121 height 13
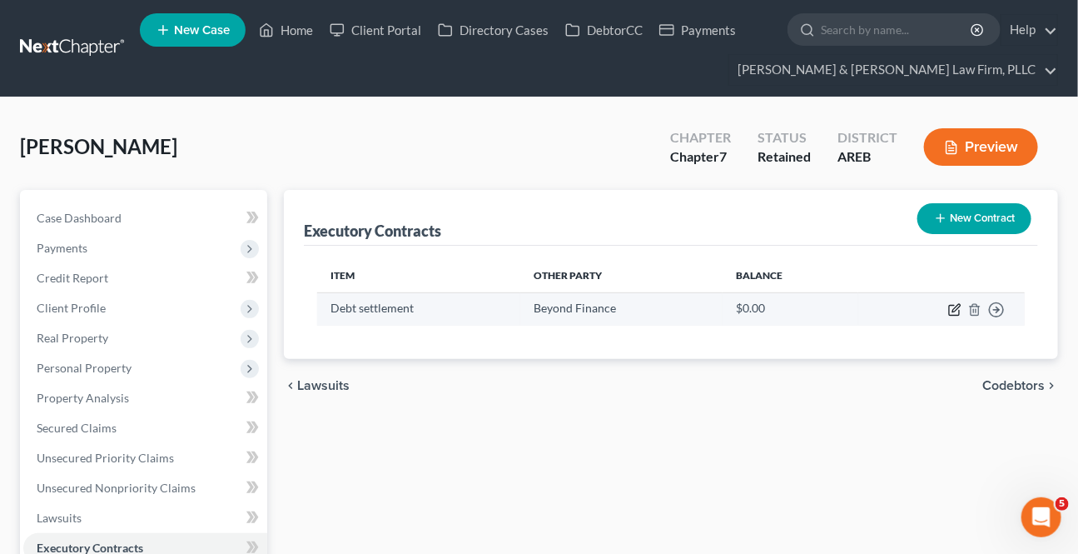
click at [952, 309] on icon "button" at bounding box center [954, 309] width 13 height 13
select select "0"
select select "2"
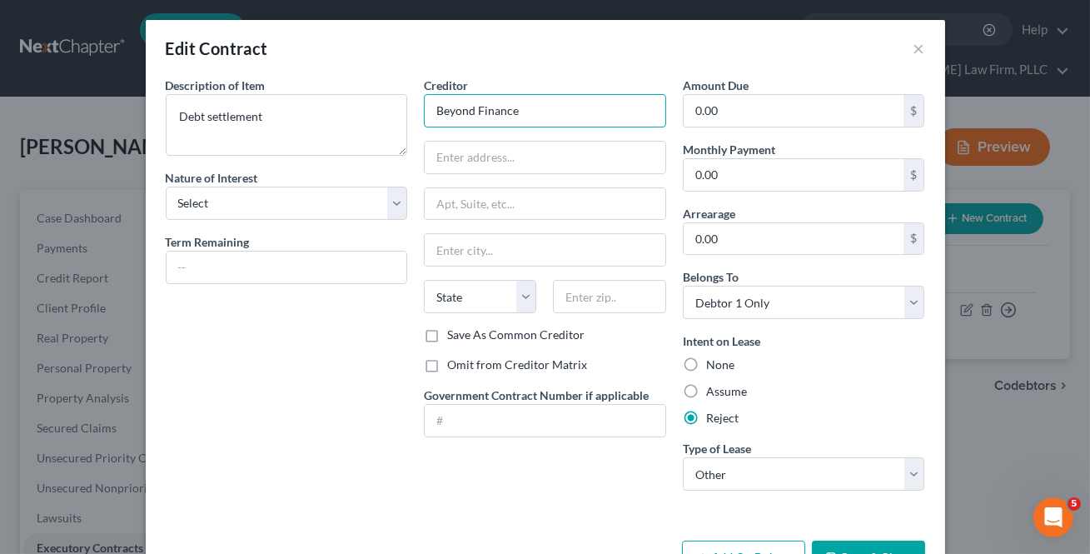
click at [550, 103] on input "Beyond Finance" at bounding box center [545, 110] width 242 height 33
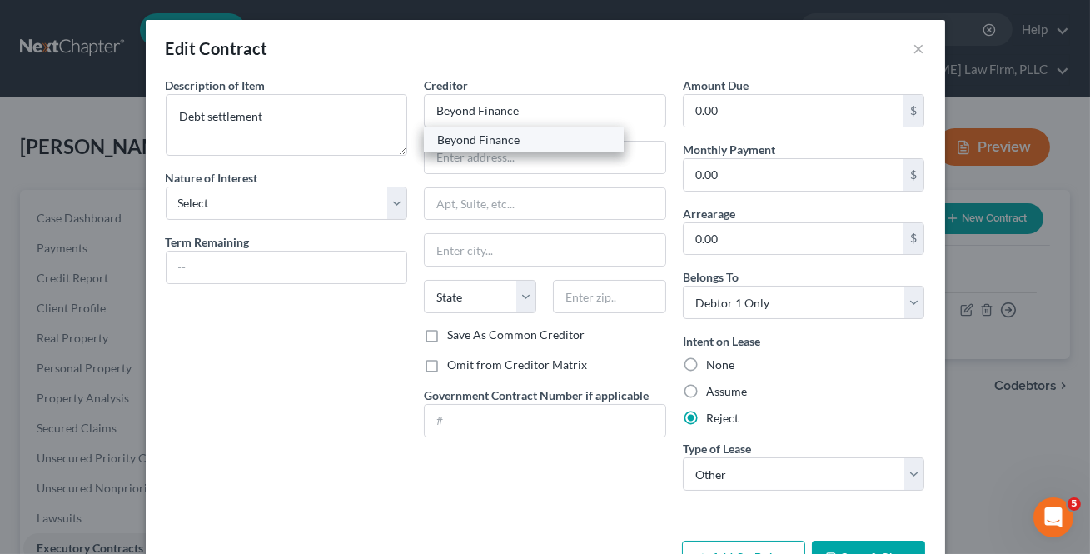
click at [502, 137] on div "Beyond Finance" at bounding box center [523, 140] width 173 height 17
type input "[STREET_ADDRESS]"
type input "#1600"
type input "[GEOGRAPHIC_DATA]"
select select "14"
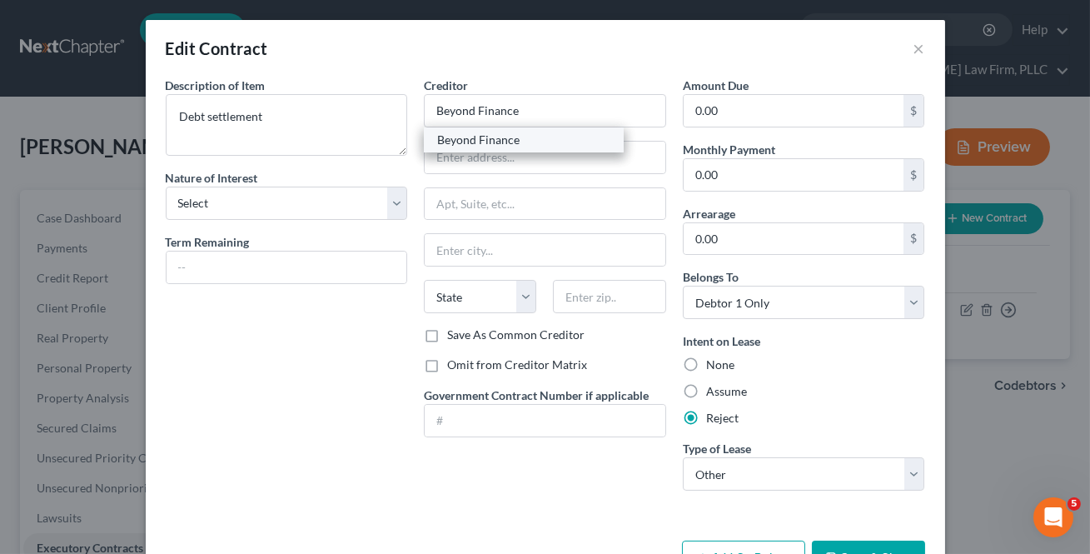
type input "60601"
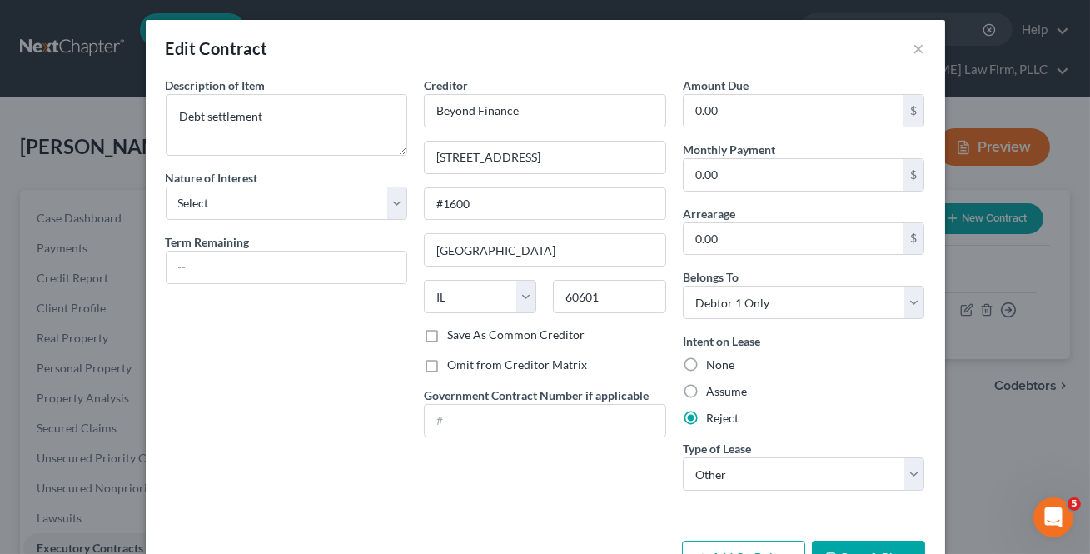
drag, startPoint x: 341, startPoint y: 354, endPoint x: 247, endPoint y: 226, distance: 158.6
click at [340, 353] on div "Description of non-residential real property * Description of Item * Debt settl…" at bounding box center [286, 290] width 259 height 427
click at [207, 192] on select "Select Purchaser Agent Lessor Lessee" at bounding box center [287, 203] width 242 height 33
click at [206, 191] on select "Select Purchaser Agent Lessor Lessee" at bounding box center [287, 203] width 242 height 33
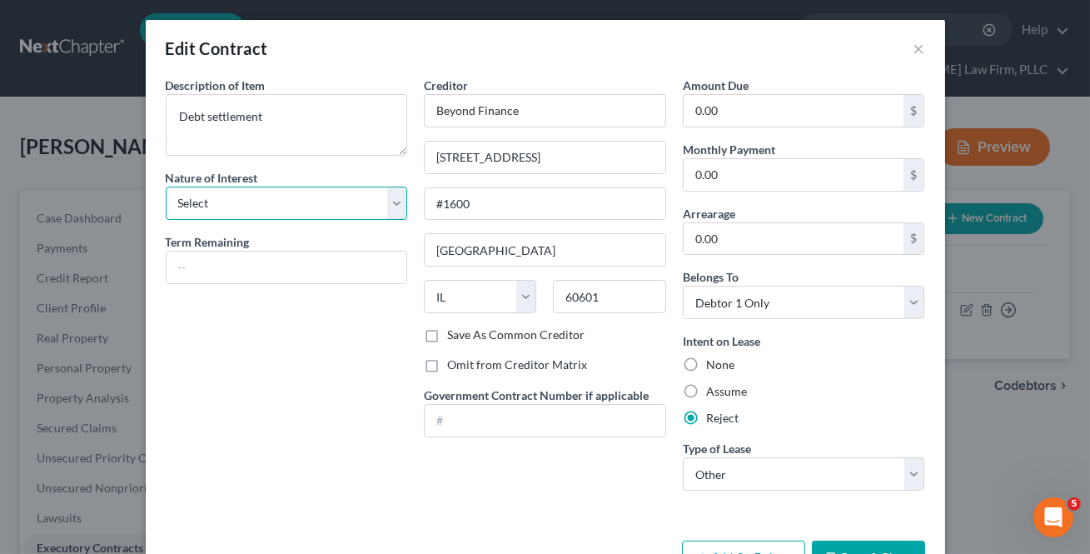
click at [206, 191] on select "Select Purchaser Agent Lessor Lessee" at bounding box center [287, 203] width 242 height 33
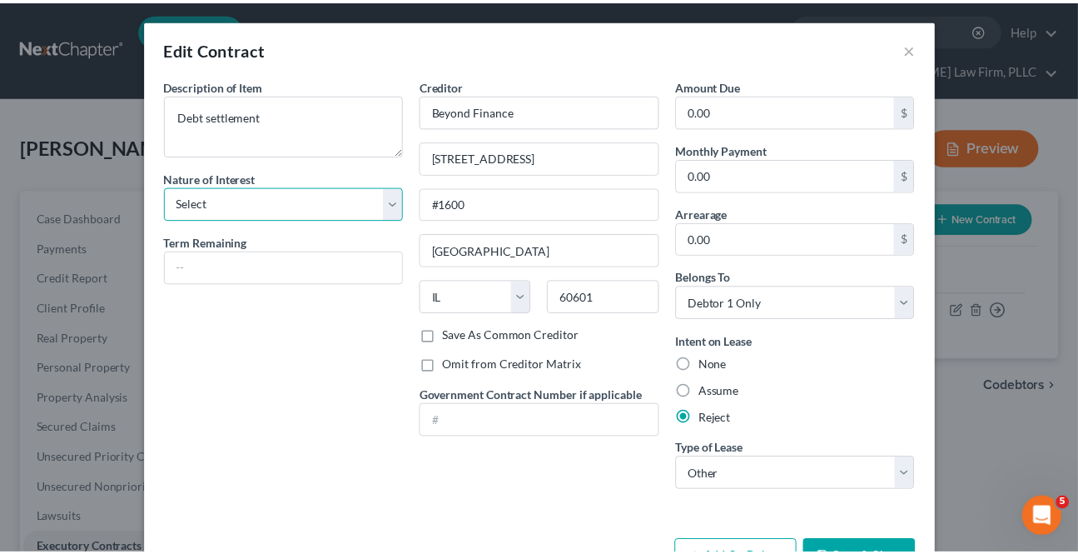
scroll to position [54, 0]
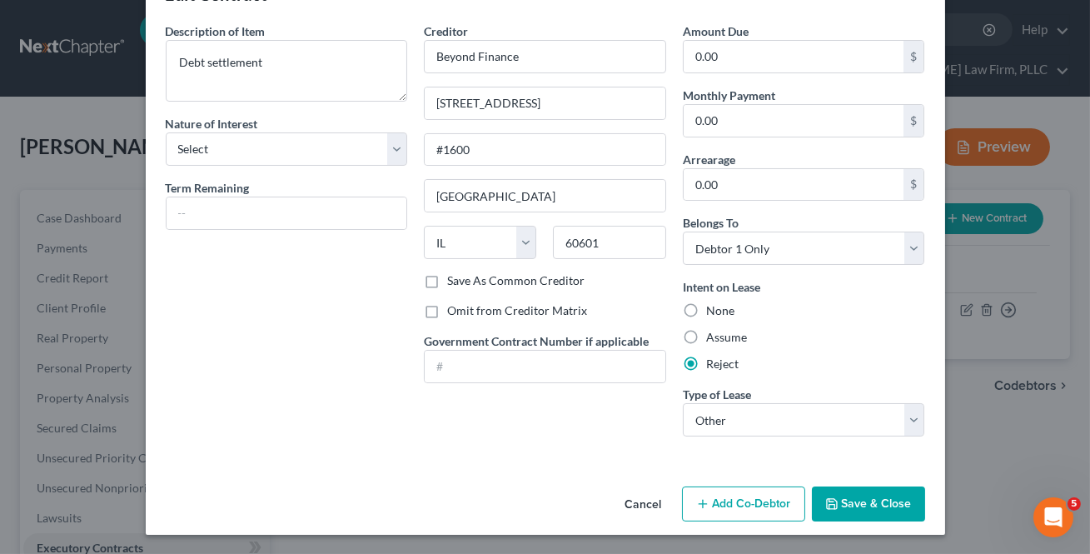
click at [858, 500] on button "Save & Close" at bounding box center [868, 503] width 113 height 35
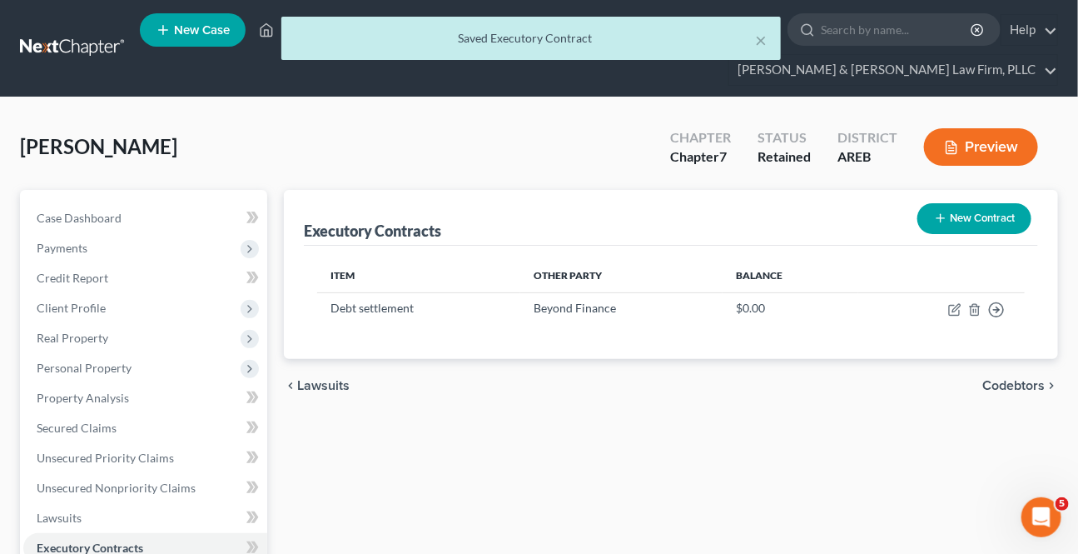
click at [992, 382] on span "Codebtors" at bounding box center [1014, 385] width 62 height 13
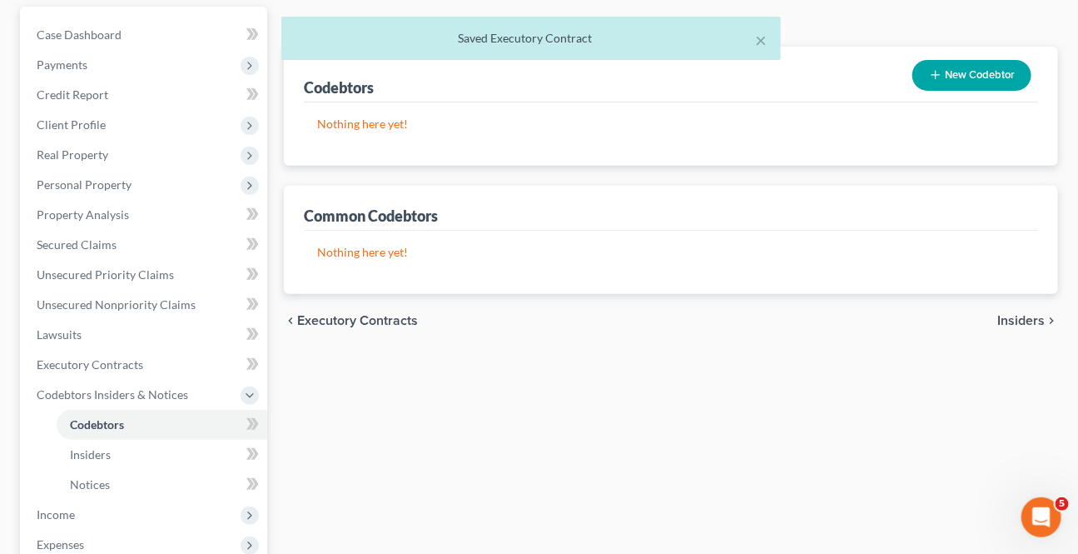
scroll to position [226, 0]
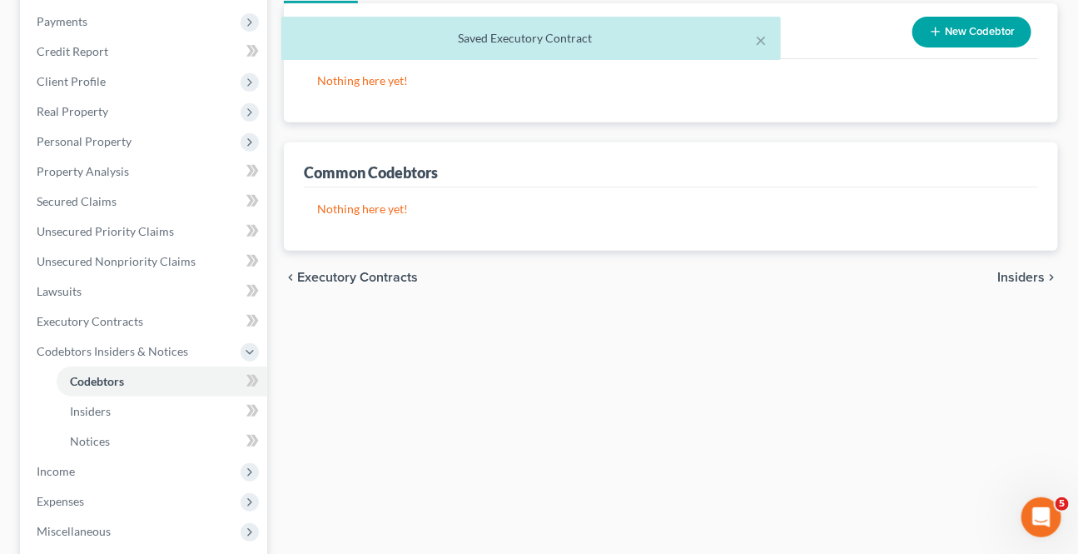
drag, startPoint x: 1023, startPoint y: 284, endPoint x: 1020, endPoint y: 275, distance: 9.5
click at [1022, 283] on div "chevron_left Executory Contracts Insiders chevron_right" at bounding box center [671, 277] width 774 height 53
click at [1020, 275] on span "Insiders" at bounding box center [1021, 277] width 47 height 13
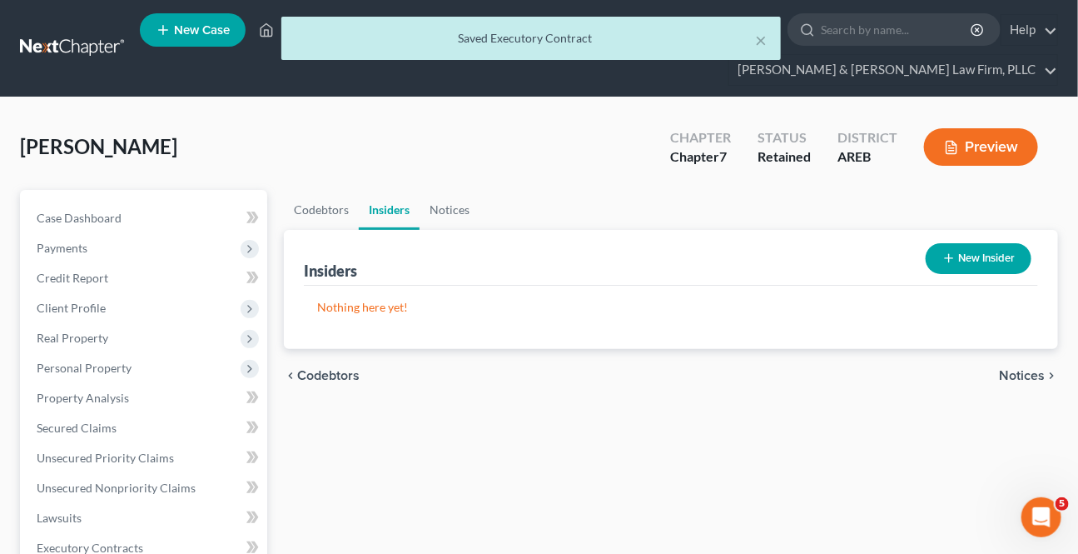
click at [1031, 371] on span "Notices" at bounding box center [1022, 375] width 46 height 13
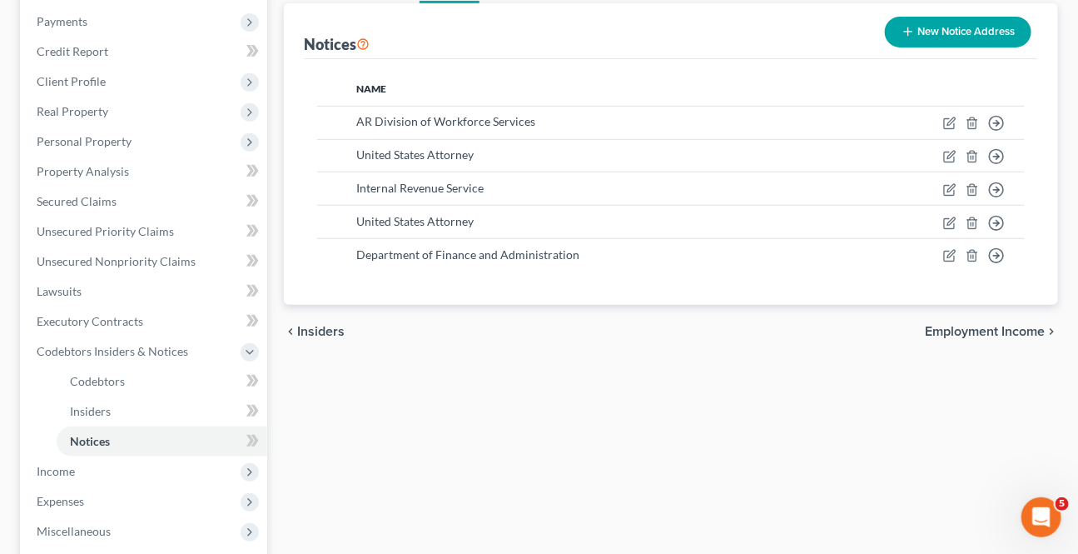
click at [971, 325] on span "Employment Income" at bounding box center [985, 331] width 120 height 13
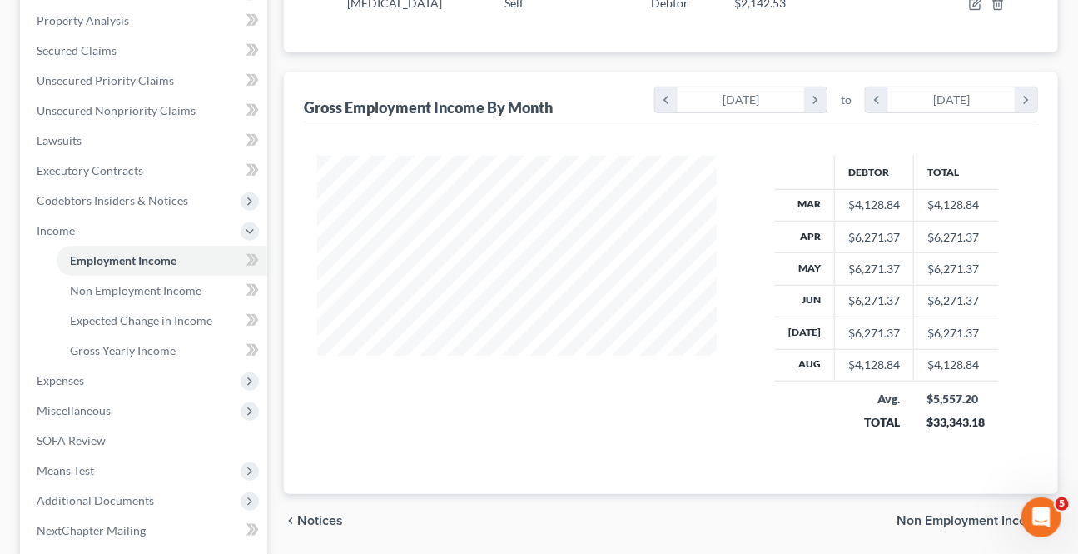
scroll to position [378, 0]
click at [945, 513] on span "Non Employment Income" at bounding box center [971, 519] width 148 height 13
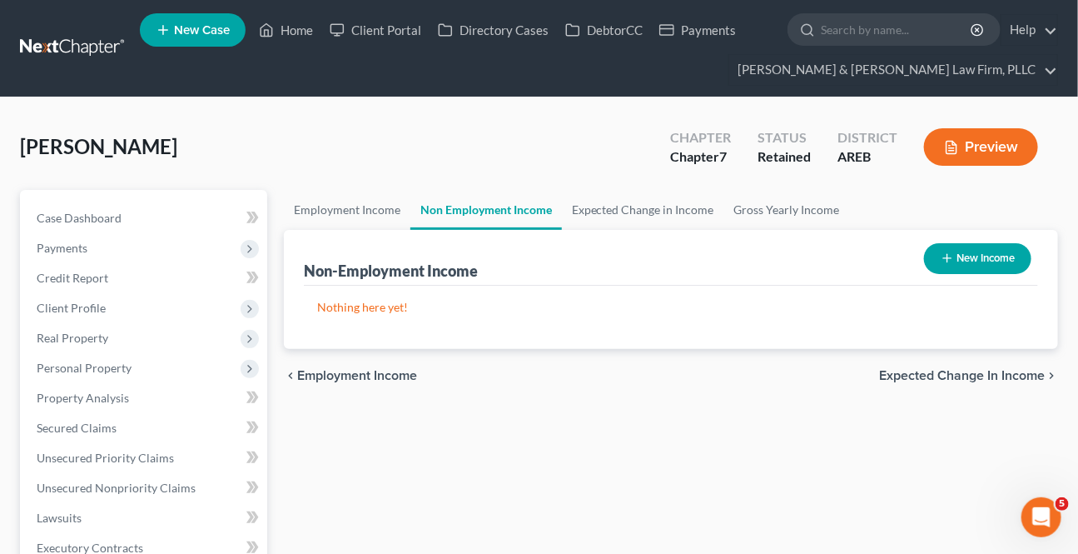
click at [936, 380] on span "Expected Change in Income" at bounding box center [962, 375] width 166 height 13
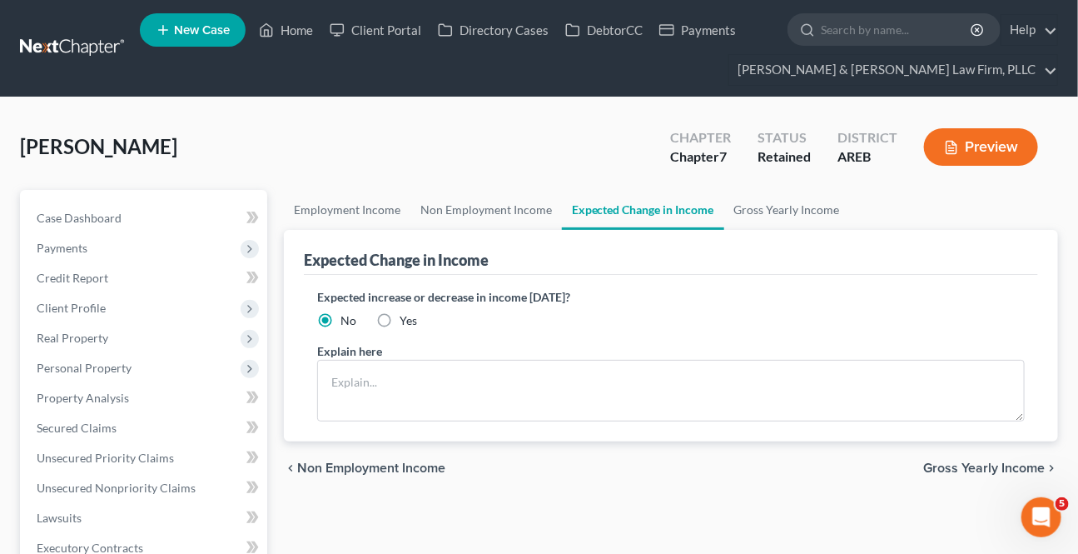
click at [948, 461] on span "Gross Yearly Income" at bounding box center [984, 467] width 122 height 13
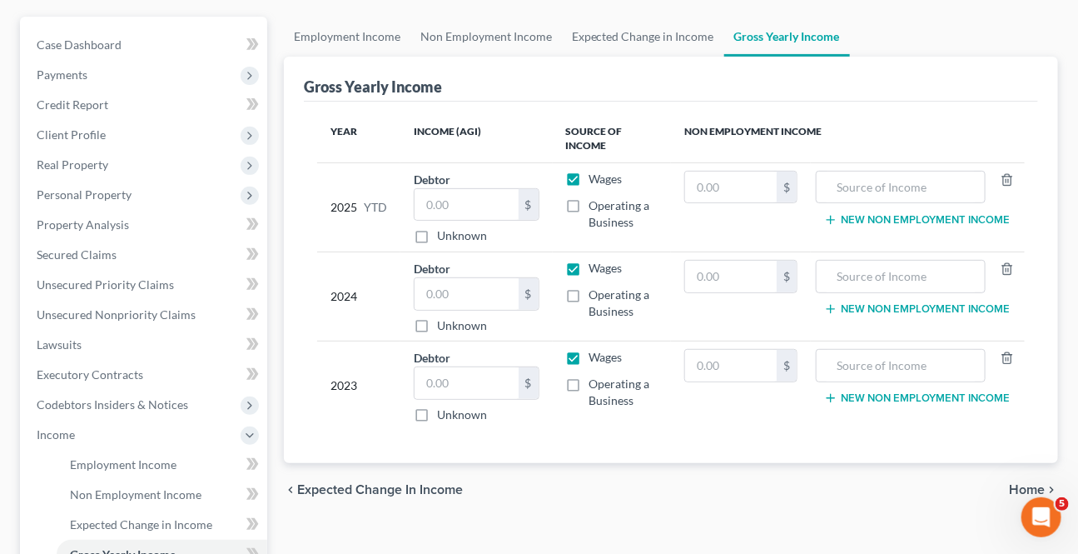
scroll to position [302, 0]
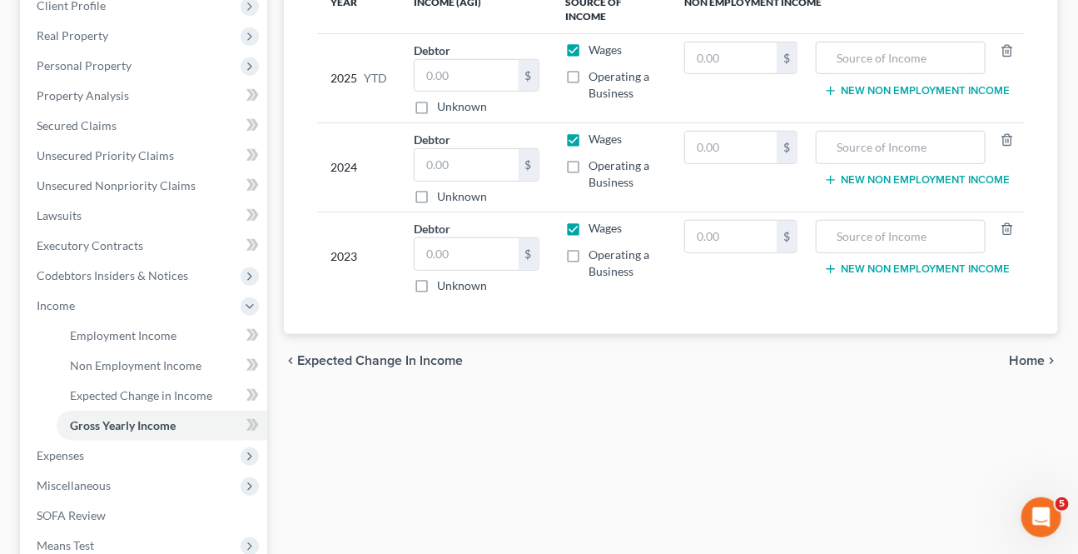
click at [1012, 362] on span "Home" at bounding box center [1027, 360] width 36 height 13
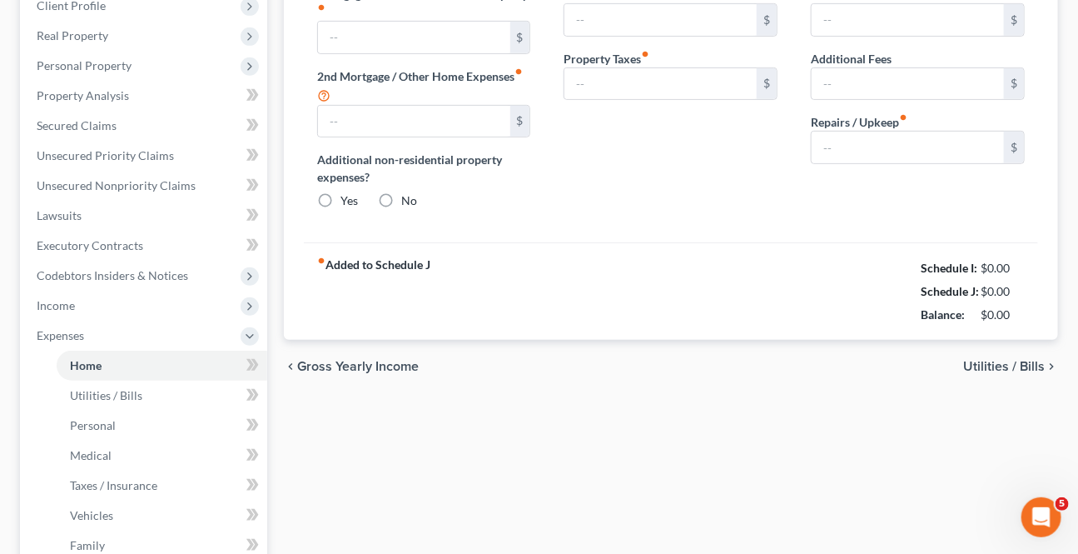
type input "882.00"
type input "0.00"
radio input "true"
type input "0.00"
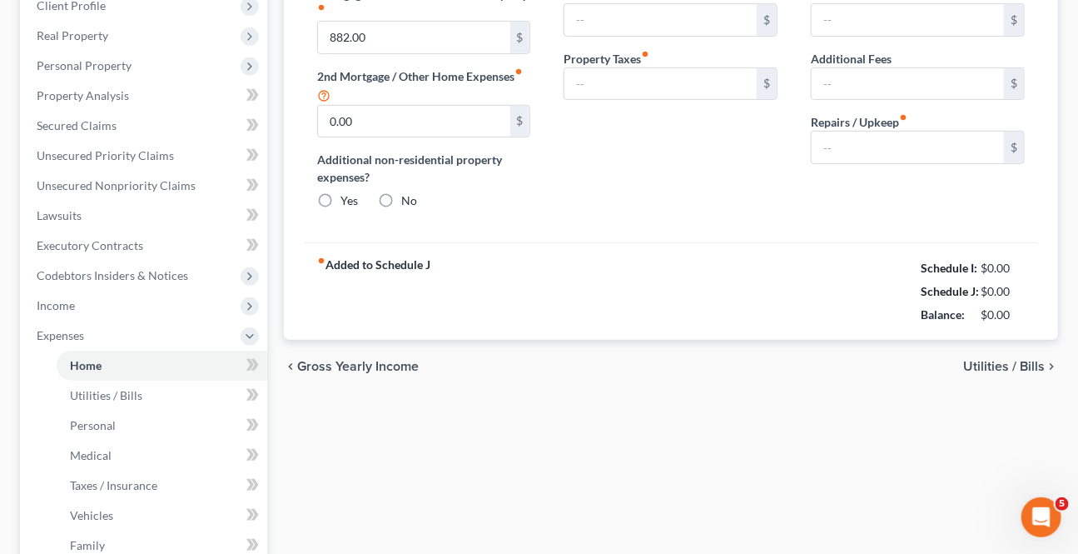
type input "0.00"
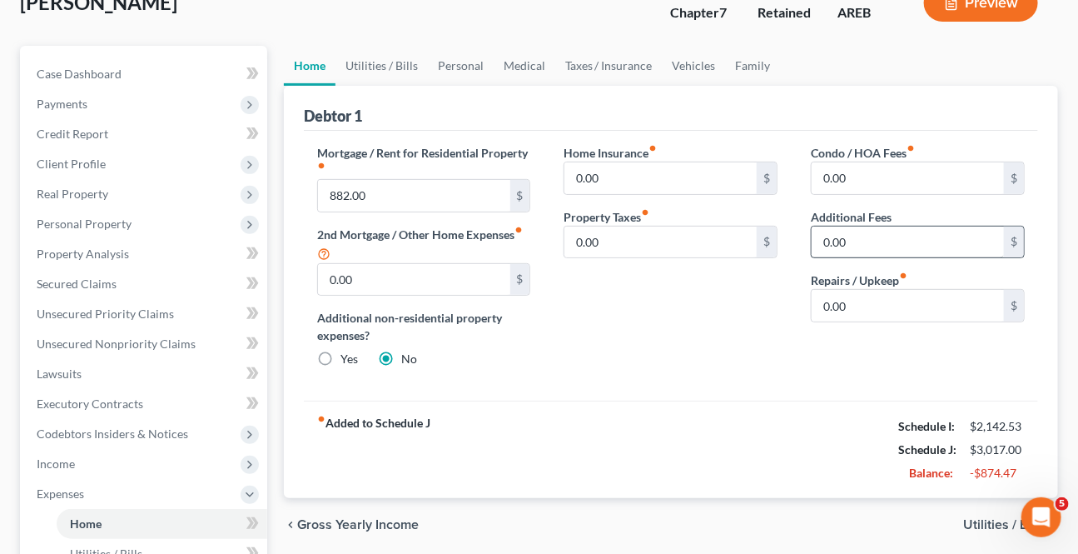
scroll to position [151, 0]
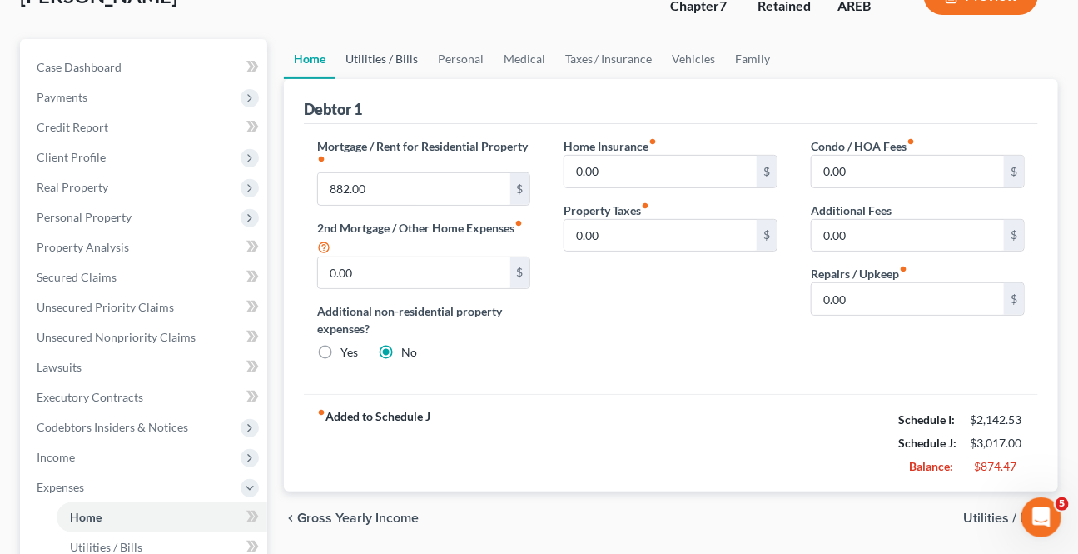
click at [383, 51] on link "Utilities / Bills" at bounding box center [382, 59] width 92 height 40
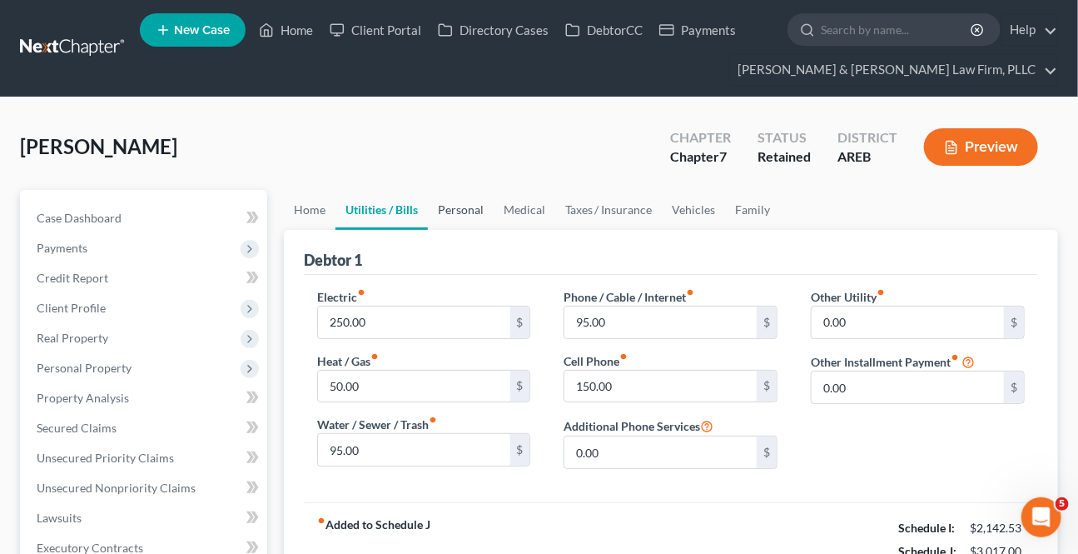
click at [445, 206] on link "Personal" at bounding box center [461, 210] width 66 height 40
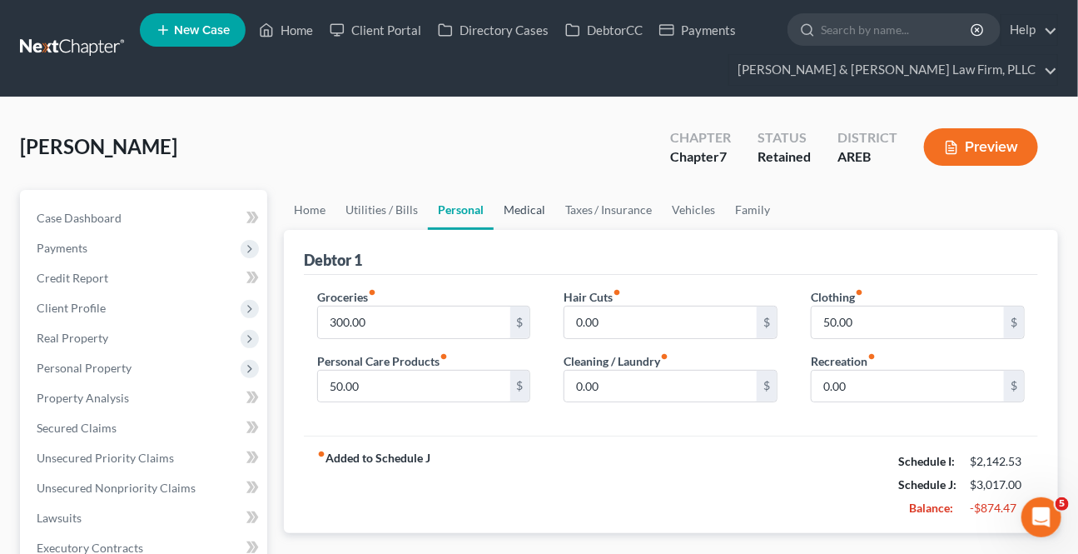
click at [517, 204] on link "Medical" at bounding box center [525, 210] width 62 height 40
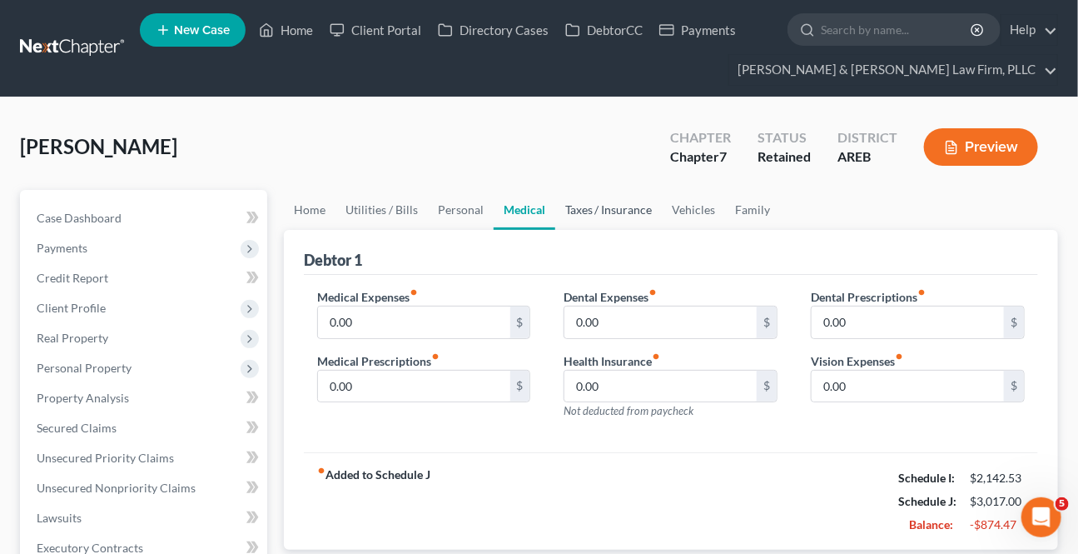
click at [573, 207] on link "Taxes / Insurance" at bounding box center [608, 210] width 107 height 40
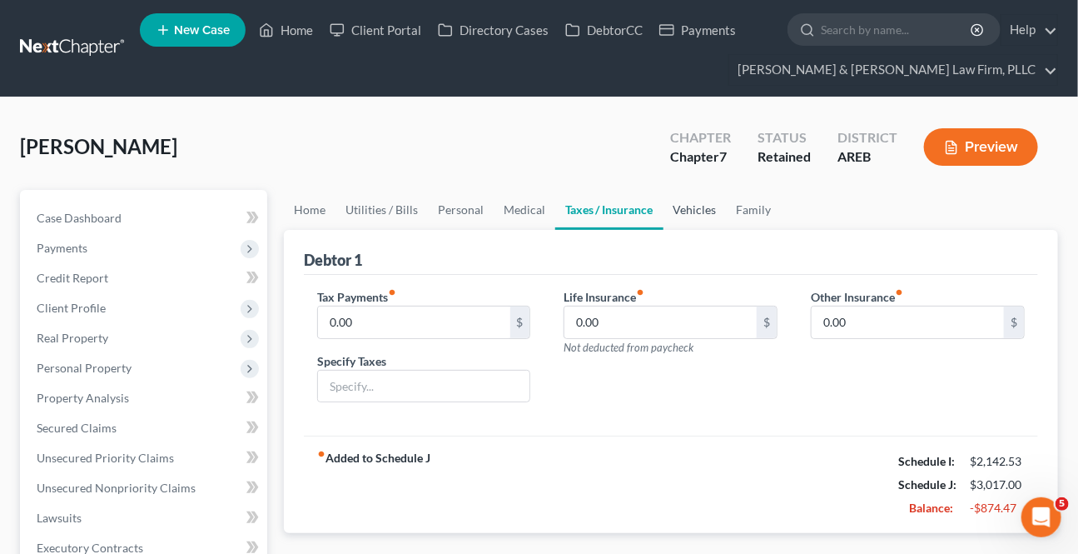
click at [683, 212] on link "Vehicles" at bounding box center [695, 210] width 63 height 40
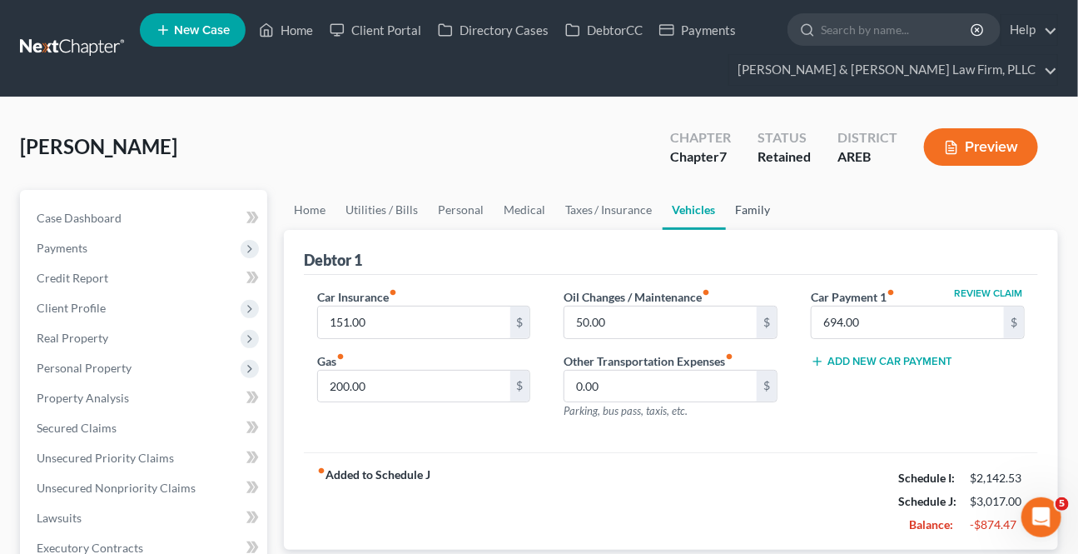
click at [756, 210] on link "Family" at bounding box center [753, 210] width 55 height 40
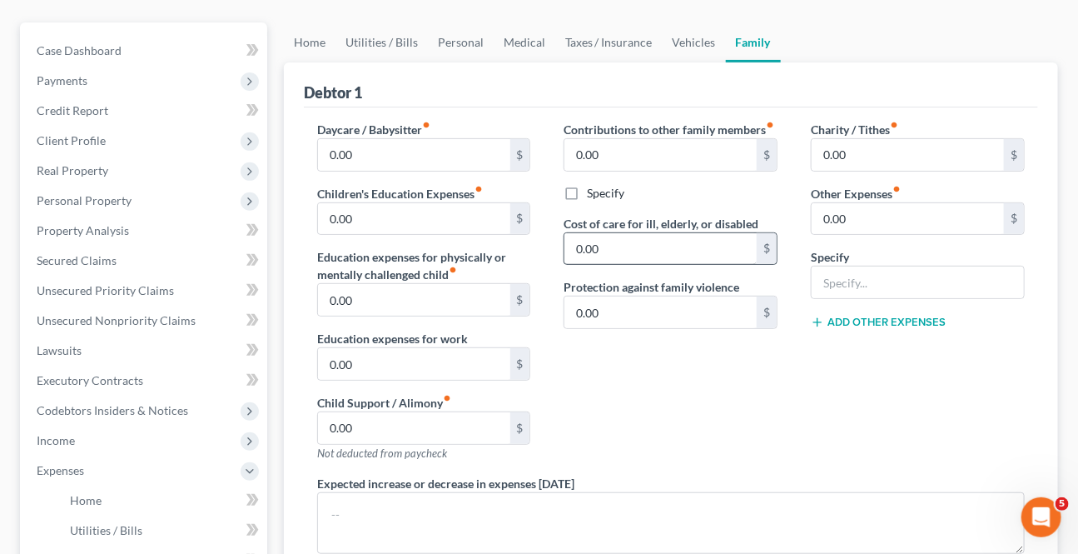
scroll to position [151, 0]
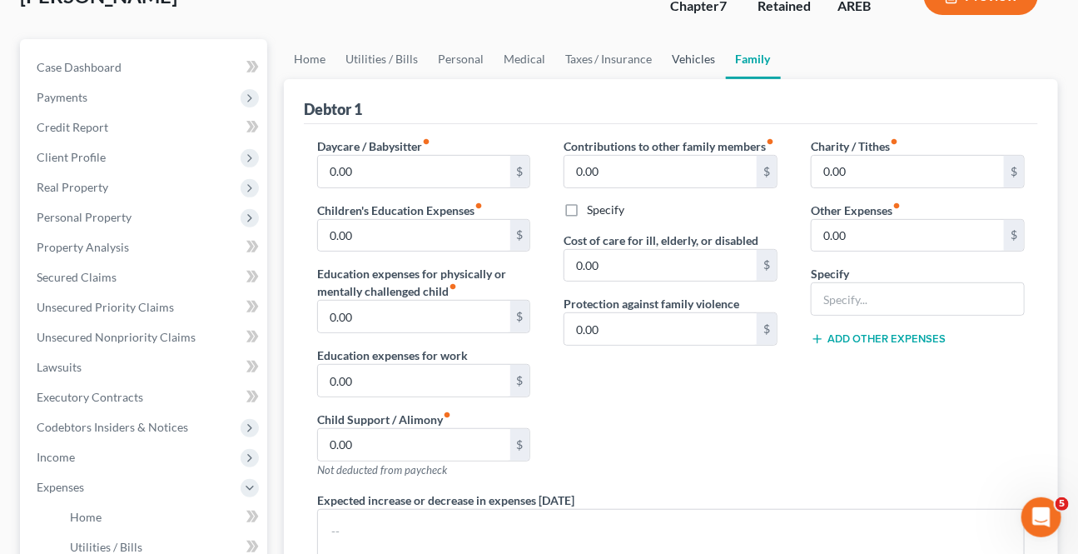
click at [679, 62] on link "Vehicles" at bounding box center [694, 59] width 63 height 40
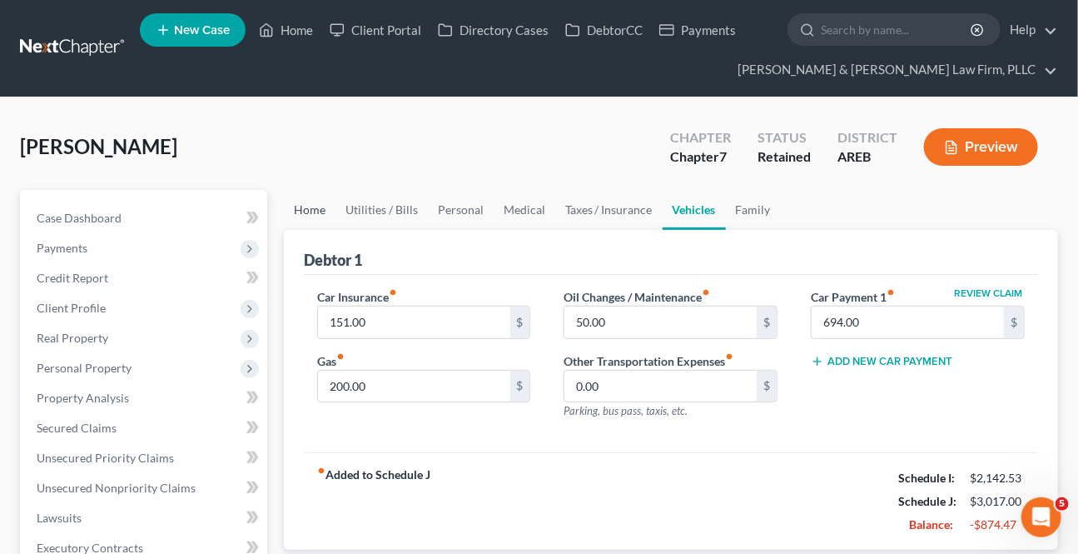
click at [296, 202] on link "Home" at bounding box center [310, 210] width 52 height 40
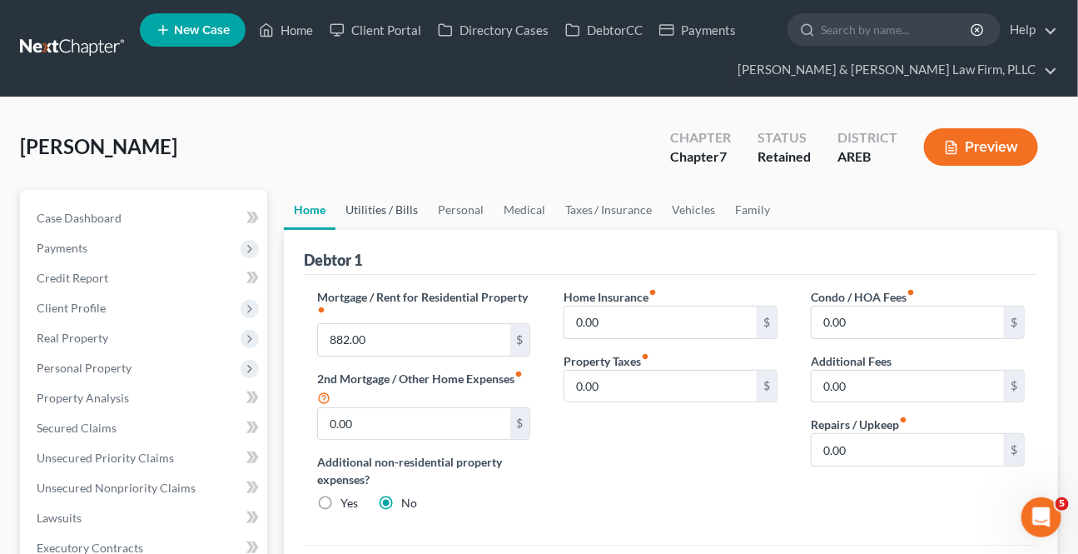
click at [362, 195] on link "Utilities / Bills" at bounding box center [382, 210] width 92 height 40
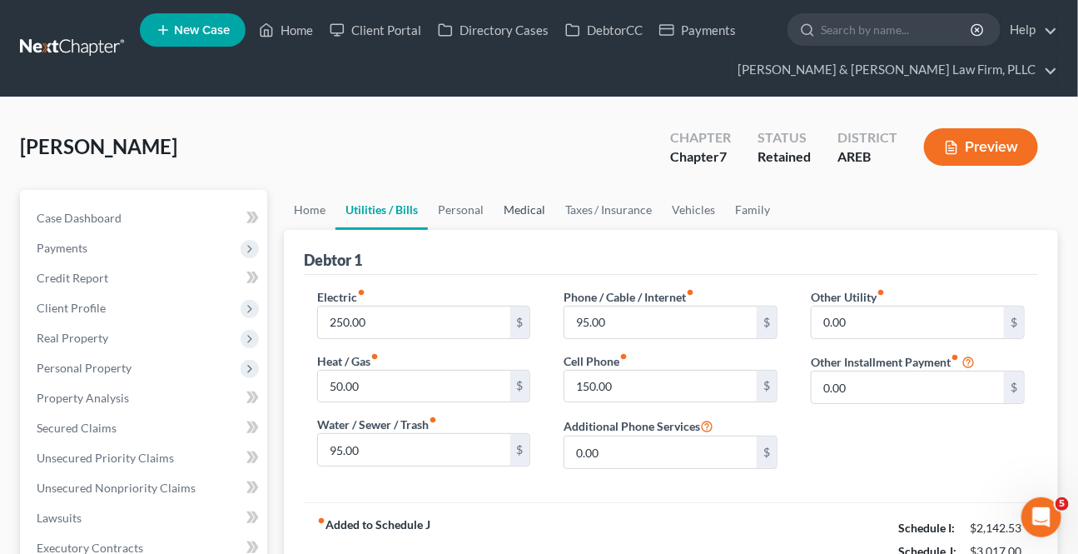
click at [500, 207] on link "Medical" at bounding box center [525, 210] width 62 height 40
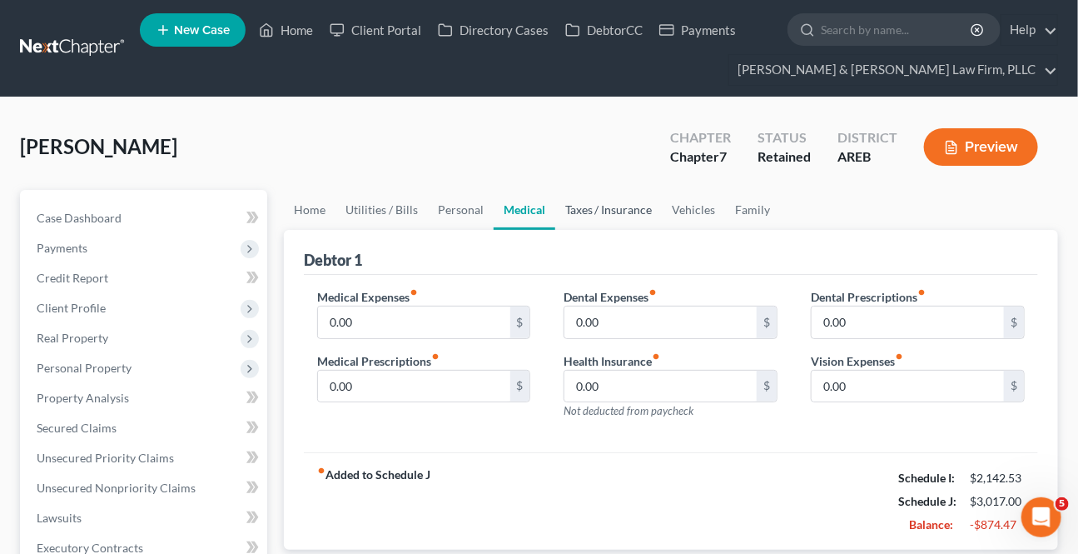
click at [637, 203] on link "Taxes / Insurance" at bounding box center [608, 210] width 107 height 40
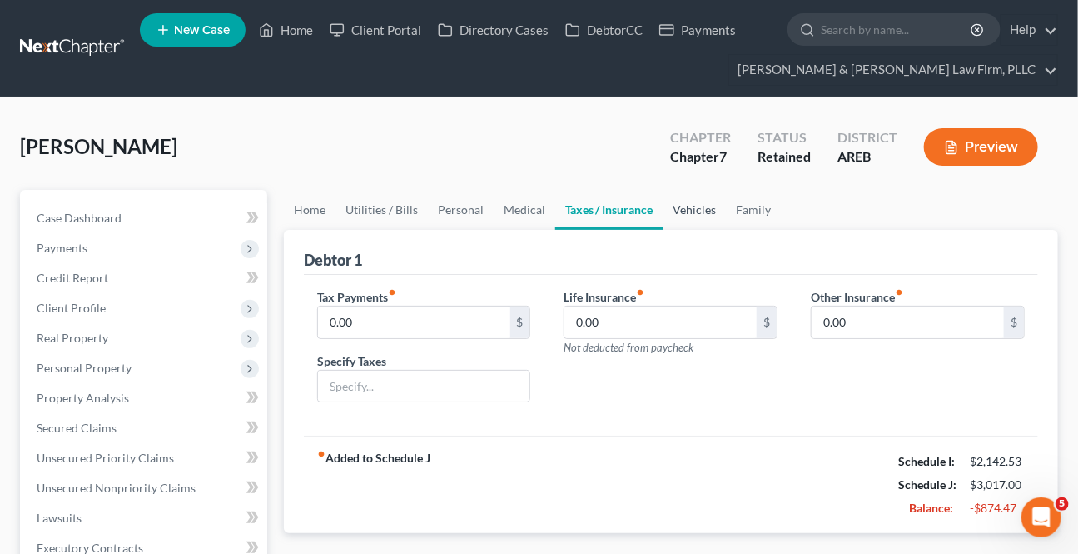
click at [707, 207] on link "Vehicles" at bounding box center [695, 210] width 63 height 40
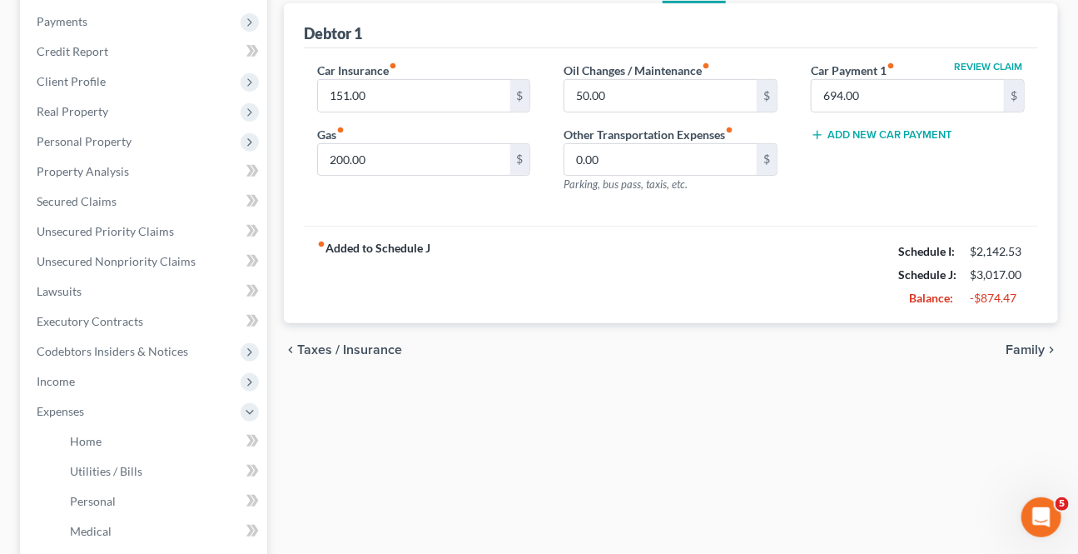
click at [1024, 349] on span "Family" at bounding box center [1025, 349] width 39 height 13
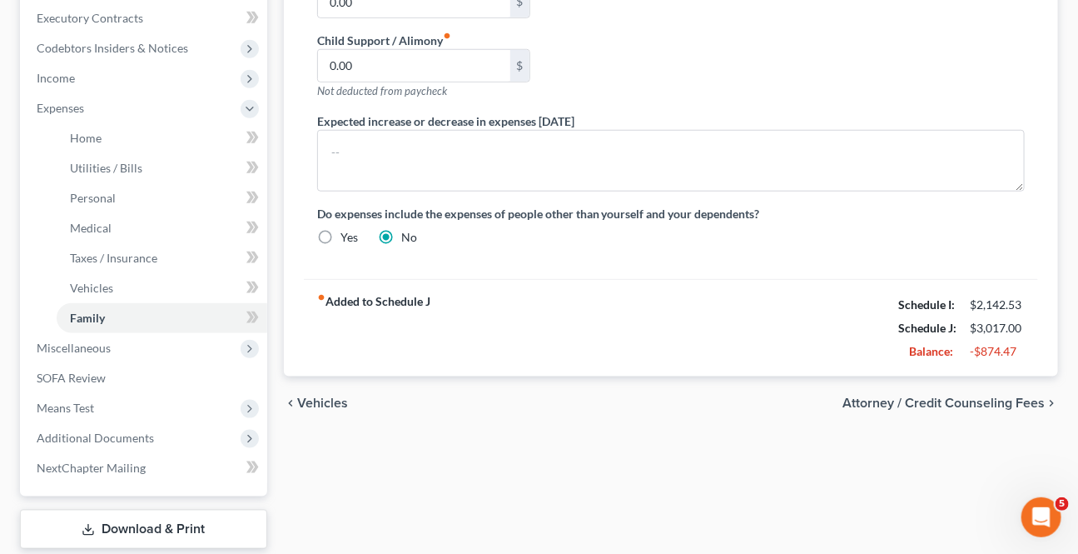
click at [961, 396] on span "Attorney / Credit Counseling Fees" at bounding box center [944, 402] width 202 height 13
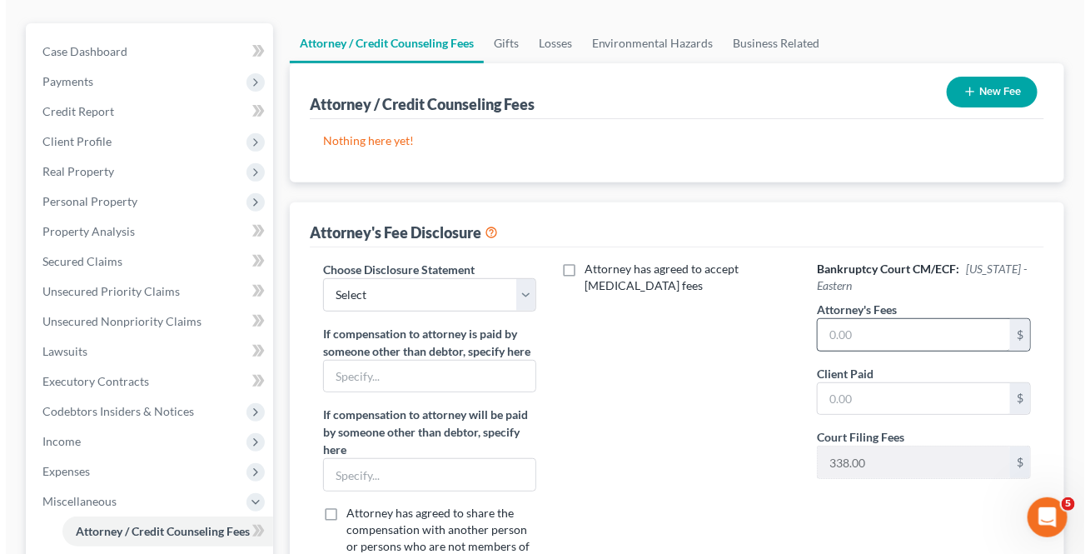
scroll to position [226, 0]
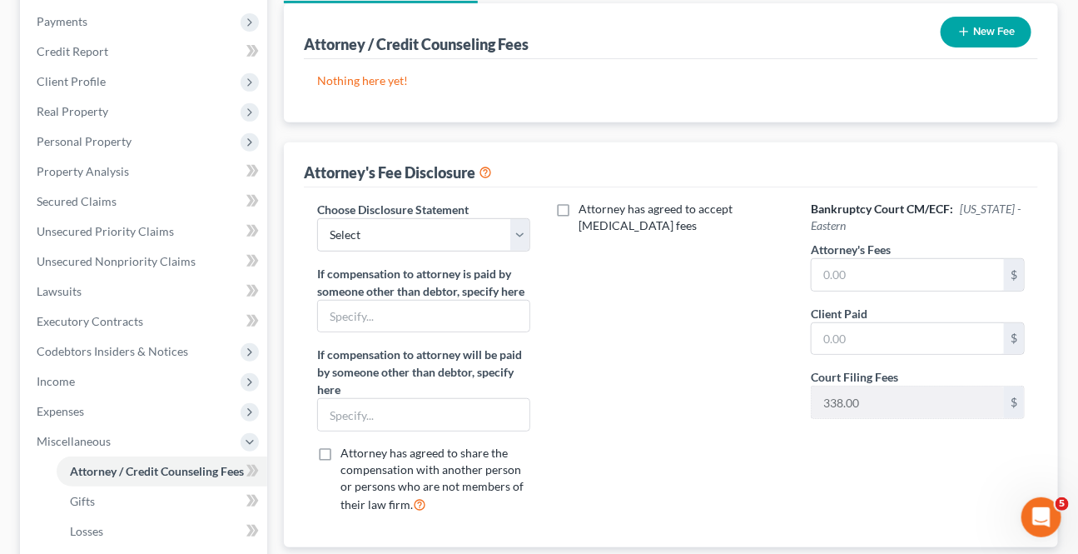
click at [948, 26] on button "New Fee" at bounding box center [986, 32] width 91 height 31
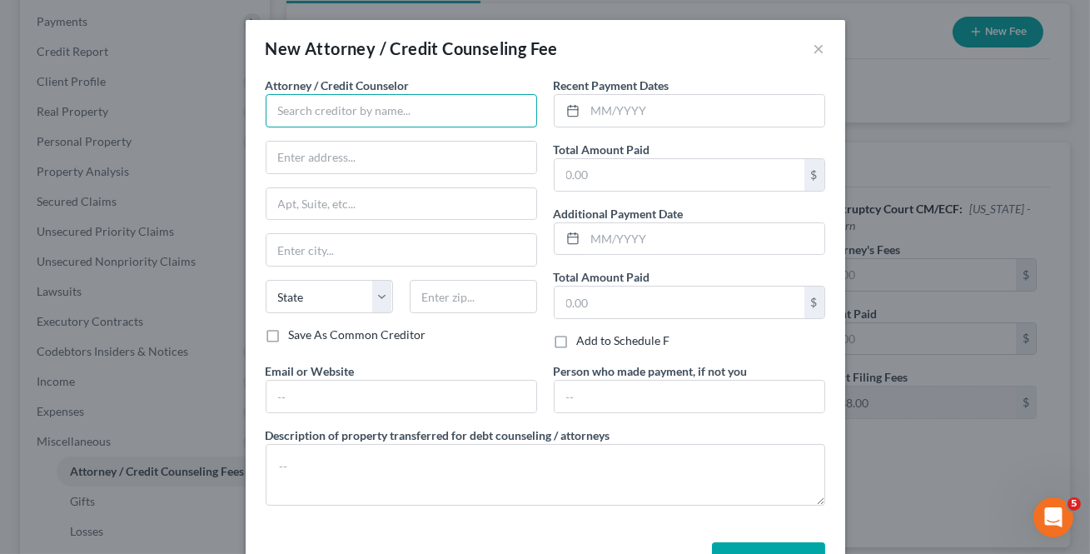
click at [327, 116] on input "text" at bounding box center [401, 110] width 271 height 33
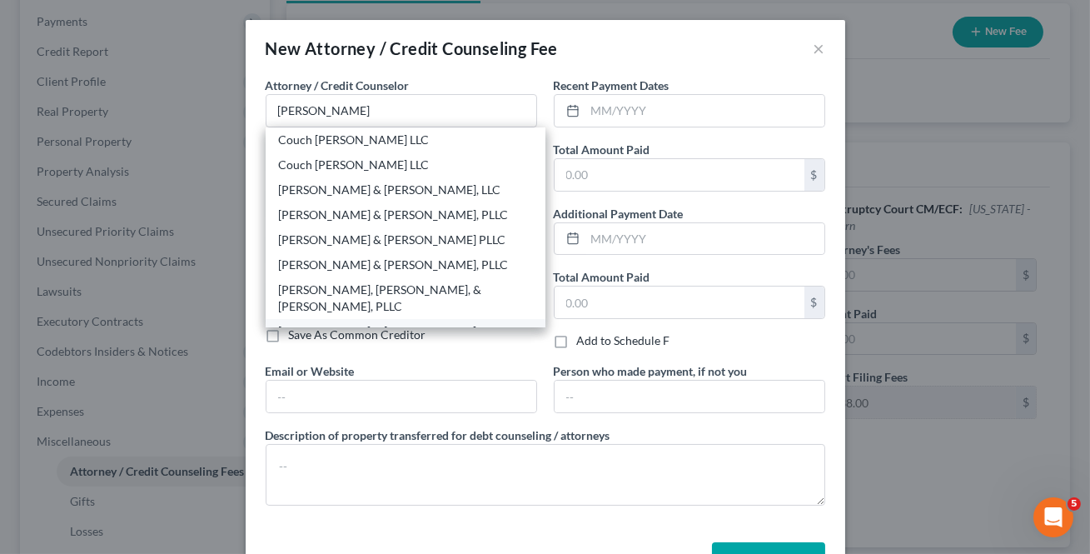
click at [356, 323] on div "[PERSON_NAME] & [PERSON_NAME] Law Firm, PLLC" at bounding box center [405, 339] width 253 height 33
type input "[PERSON_NAME] & [PERSON_NAME] Law Firm, PLLC"
type input "900 S [PERSON_NAME]"
type input "Suite 300"
type input "Little Rock"
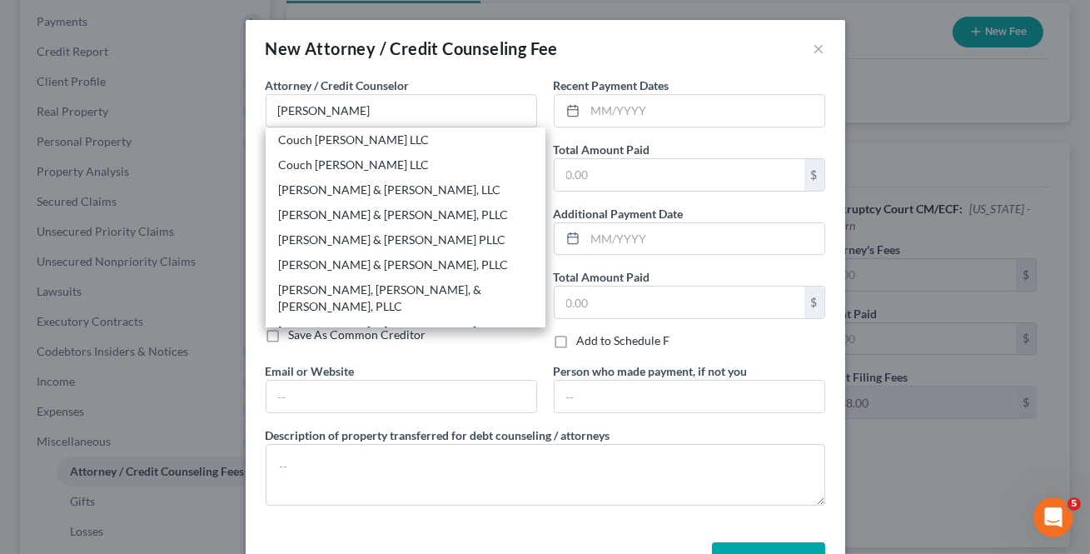
select select "2"
type input "72211"
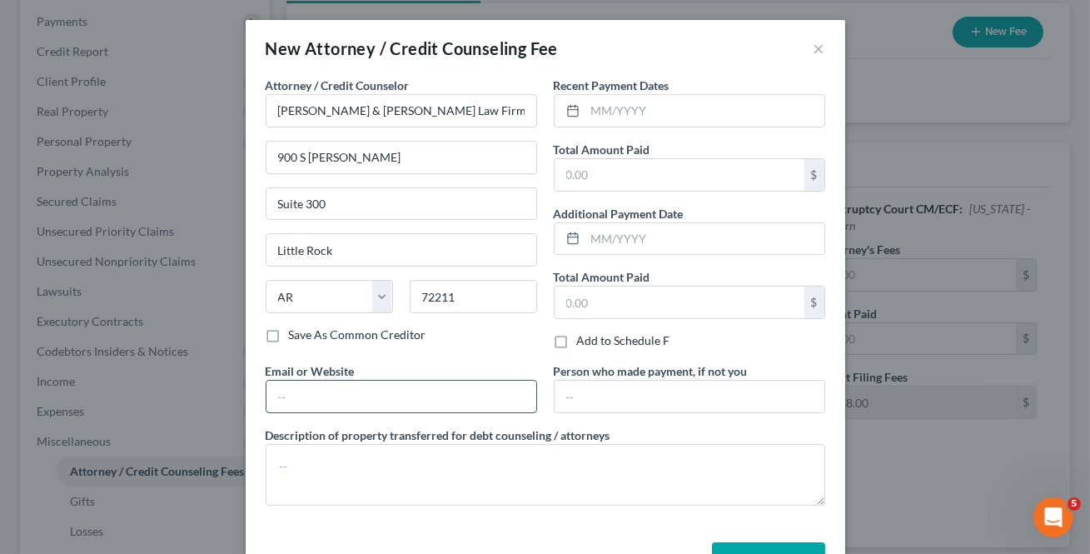
click at [351, 402] on input "text" at bounding box center [401, 397] width 270 height 32
type input "[EMAIL_ADDRESS][DOMAIN_NAME]"
type input "Ste. 300"
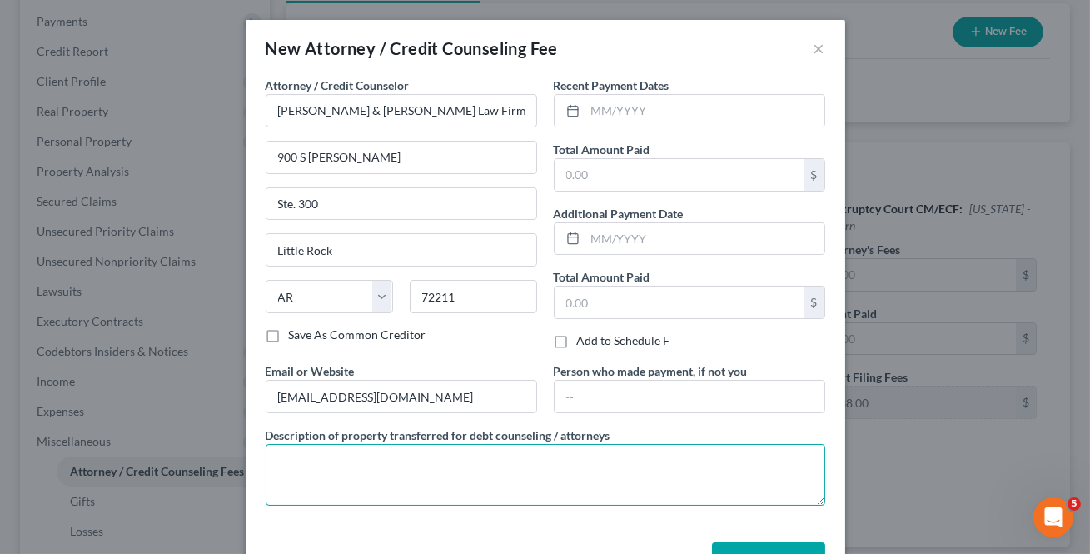
click at [357, 447] on textarea at bounding box center [546, 475] width 560 height 62
paste textarea "$338 Filing Fee $788 Attorney Fees $39 Credit Report $20 Credit Counseling $15 …"
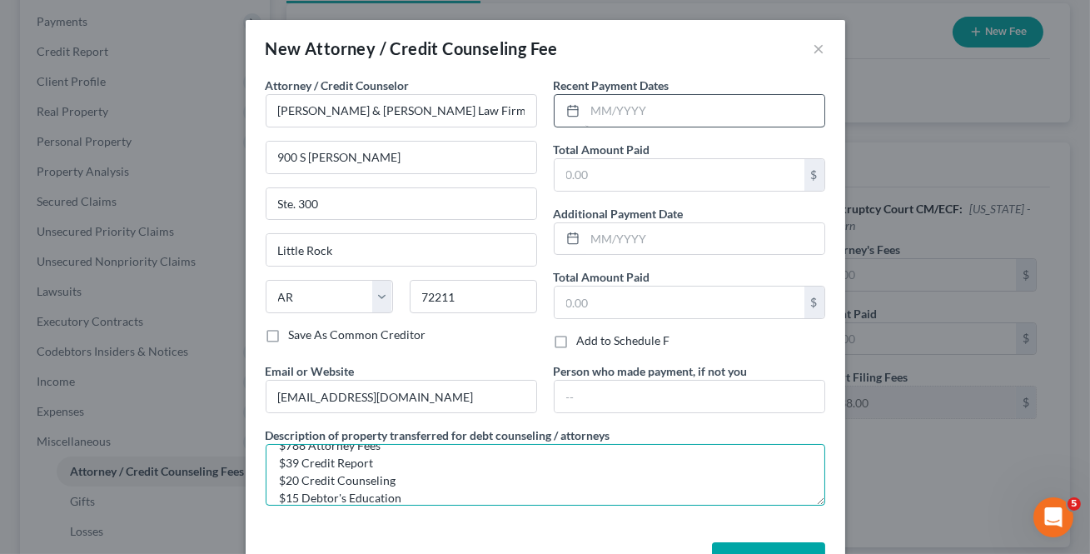
type textarea "$338 Filing Fee $788 Attorney Fees $39 Credit Report $20 Credit Counseling $15 …"
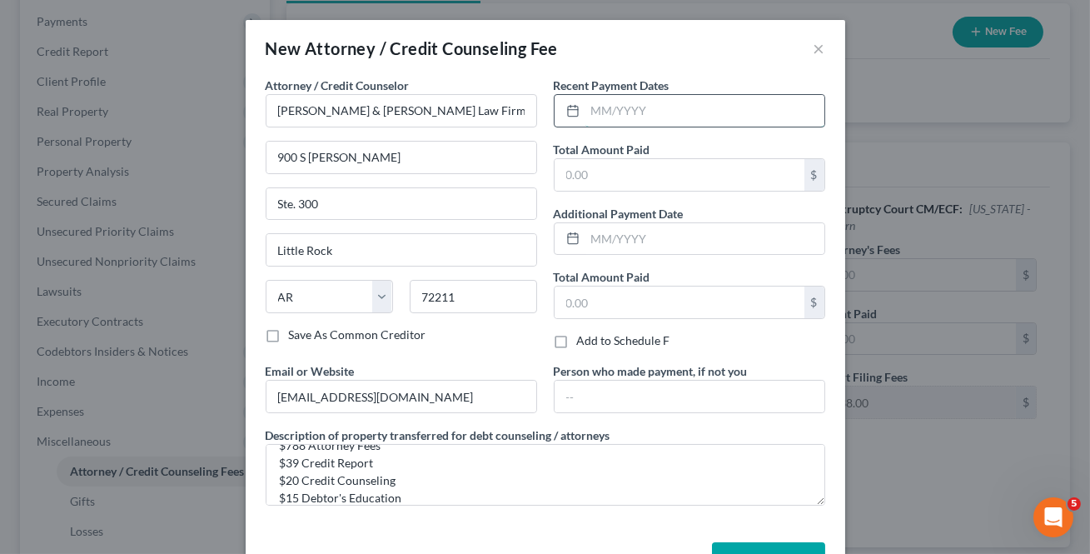
click at [641, 121] on input "text" at bounding box center [704, 111] width 239 height 32
type input "[DATE]"
type input "1,200"
click at [650, 137] on div "Recent Payment Dates [DATE] Total Amount Paid 1,200 $ Additional Payment Date T…" at bounding box center [689, 220] width 288 height 286
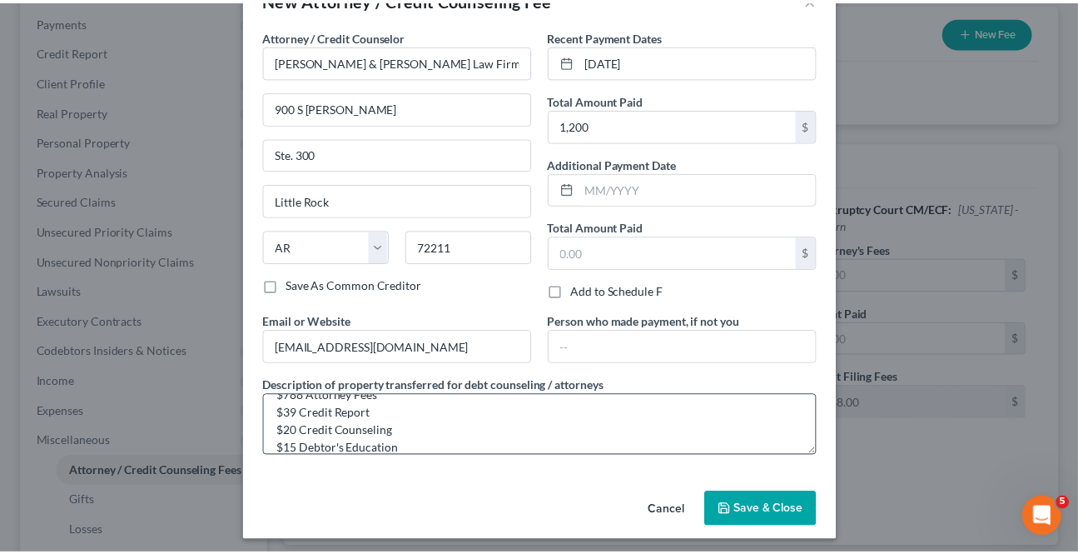
scroll to position [55, 0]
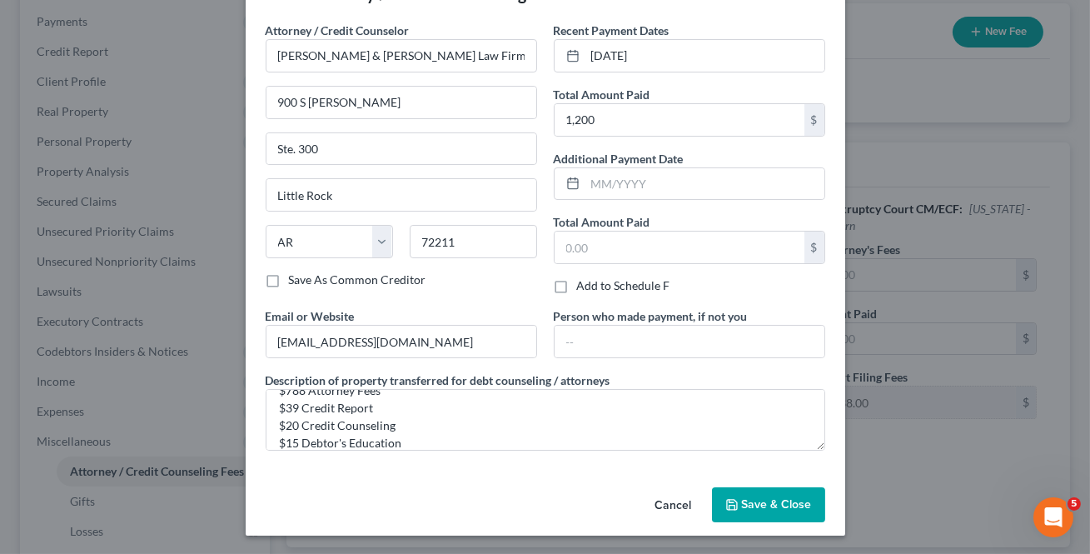
click at [736, 501] on button "Save & Close" at bounding box center [768, 504] width 113 height 35
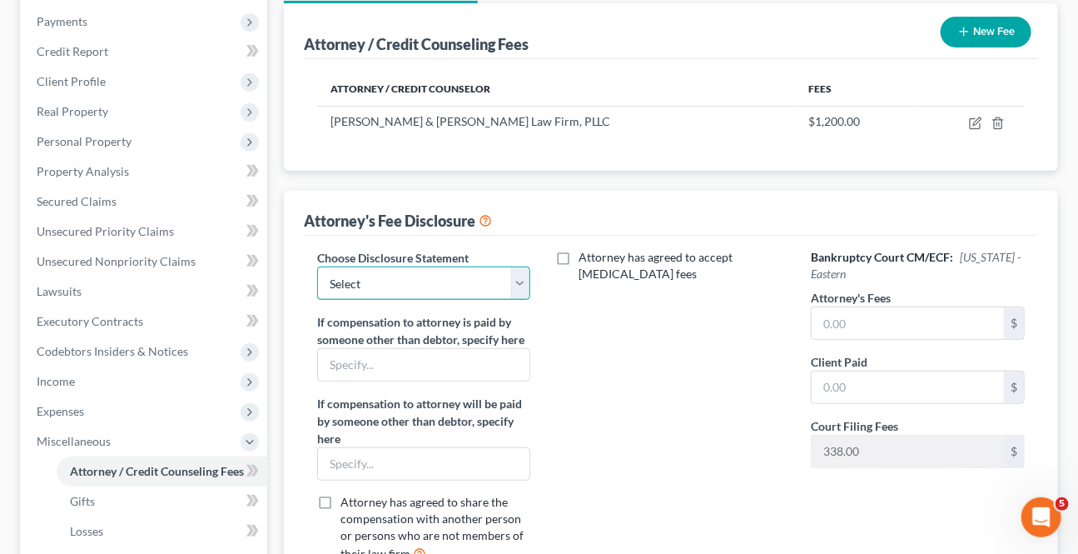
click at [457, 284] on select "Select Attorney Fee Disclosure - Western Attorney Fee Disclosure - Eastern" at bounding box center [424, 282] width 214 height 33
select select "1"
click at [317, 266] on select "Select Attorney Fee Disclosure - Western Attorney Fee Disclosure - Eastern" at bounding box center [424, 282] width 214 height 33
drag, startPoint x: 845, startPoint y: 330, endPoint x: 827, endPoint y: 331, distance: 18.4
click at [844, 330] on input "text" at bounding box center [908, 323] width 192 height 32
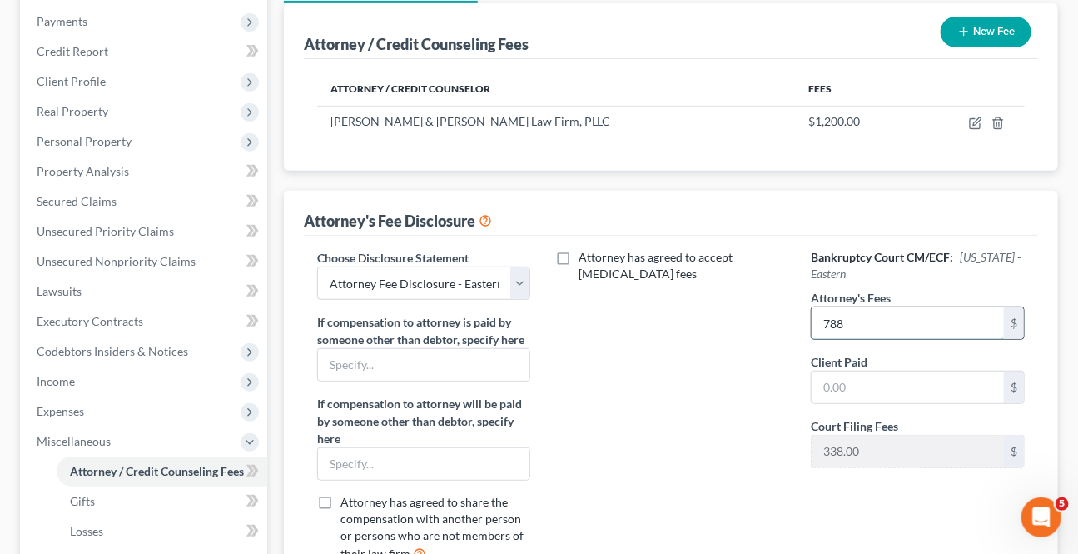
type input "788"
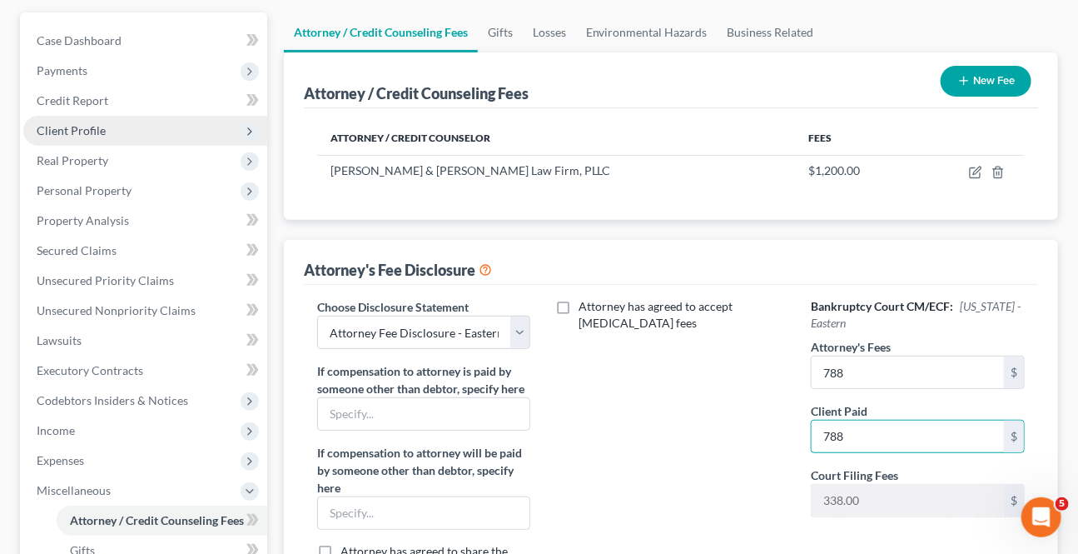
scroll to position [151, 0]
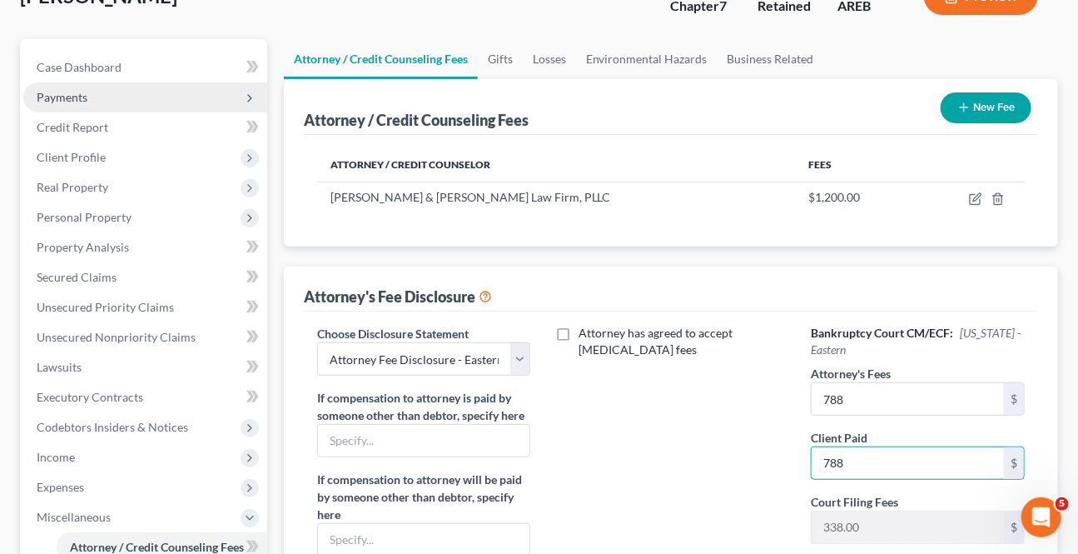
type input "788"
click at [92, 89] on span "Payments" at bounding box center [145, 97] width 244 height 30
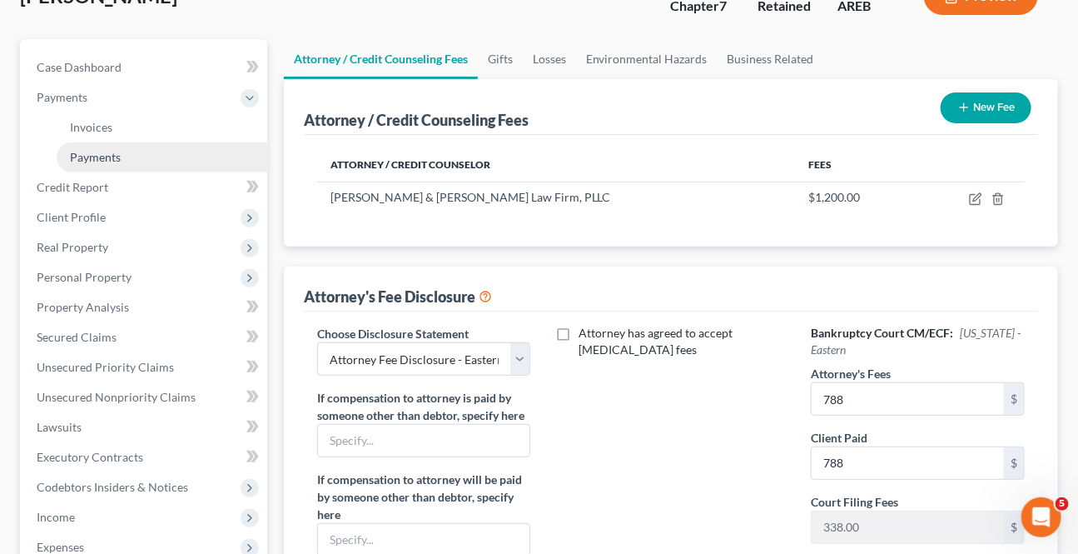
click at [91, 155] on span "Payments" at bounding box center [95, 157] width 51 height 14
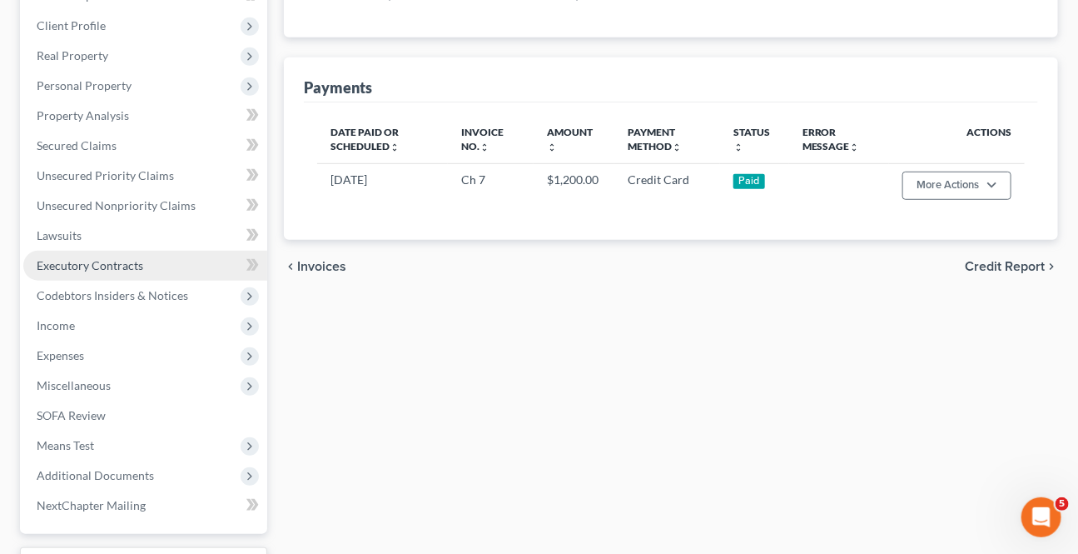
scroll to position [378, 0]
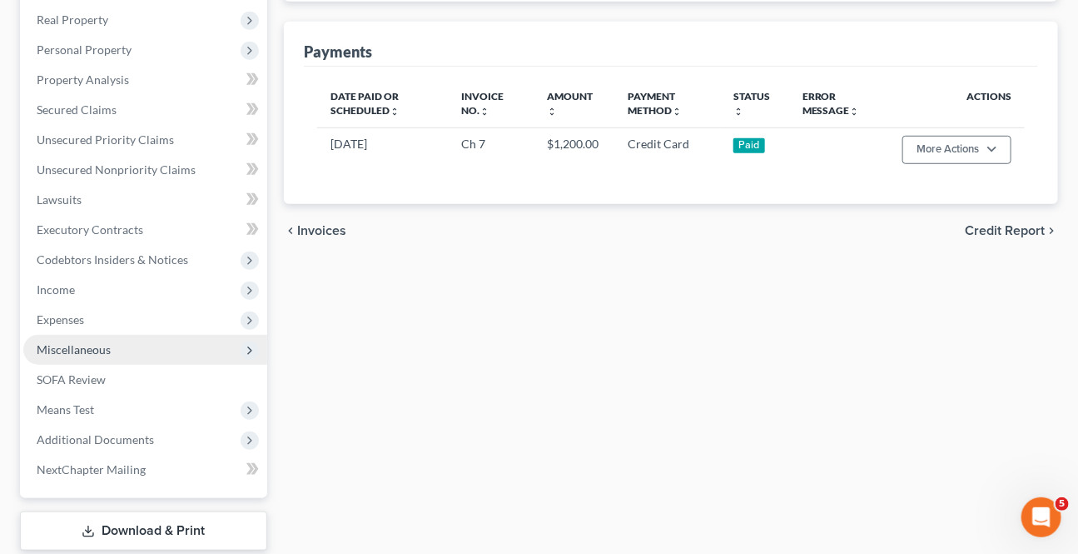
click at [94, 347] on span "Miscellaneous" at bounding box center [74, 349] width 74 height 14
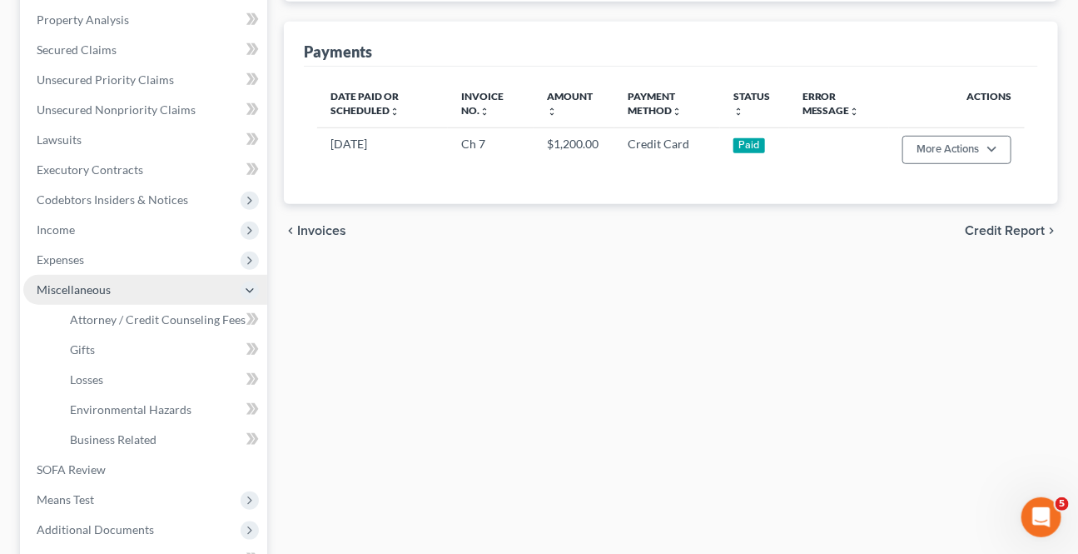
scroll to position [318, 0]
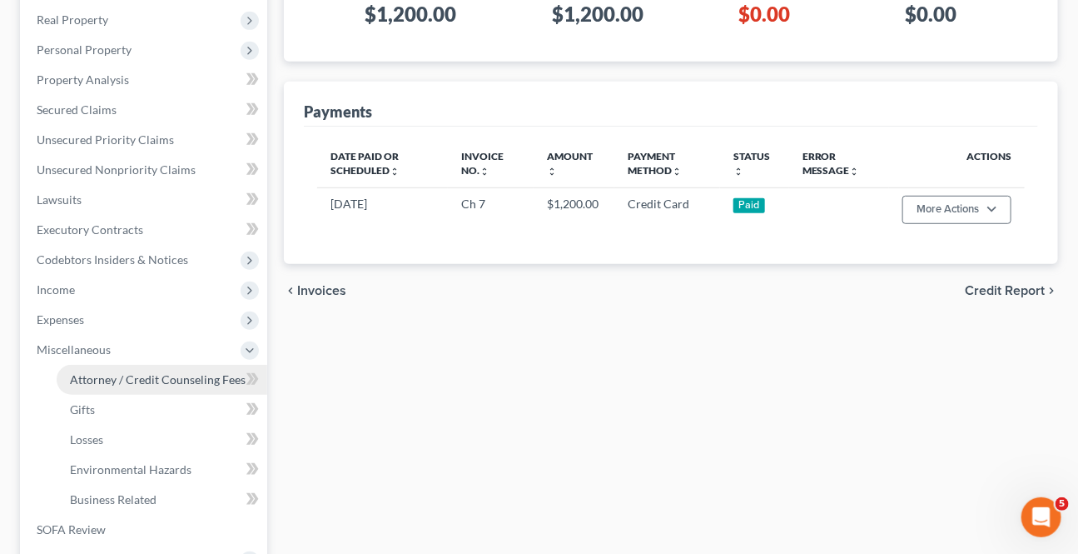
click at [108, 382] on span "Attorney / Credit Counseling Fees" at bounding box center [158, 379] width 176 height 14
select select "1"
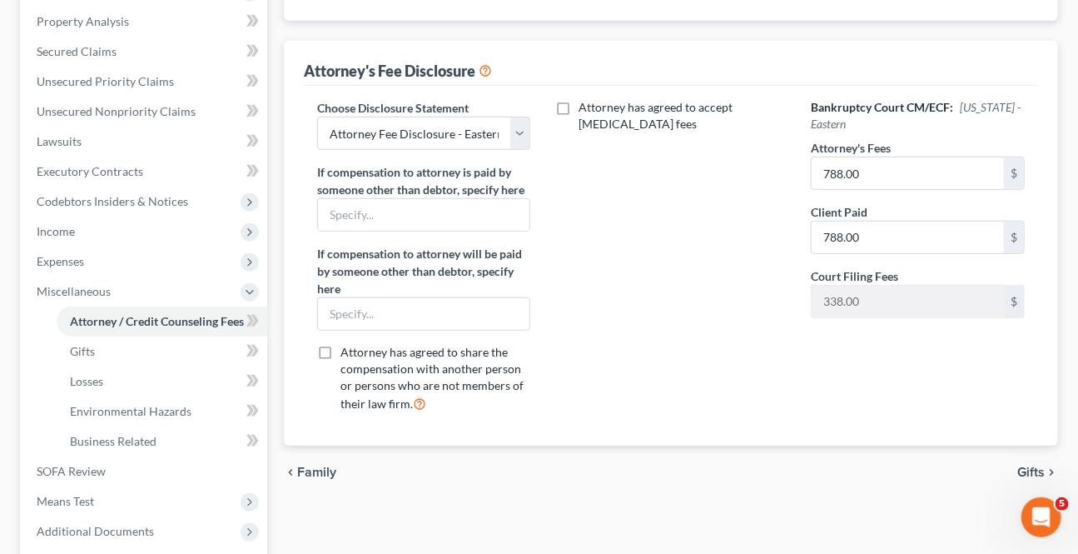
scroll to position [378, 0]
click at [1023, 455] on div "chevron_left Family Gifts chevron_right" at bounding box center [671, 470] width 774 height 53
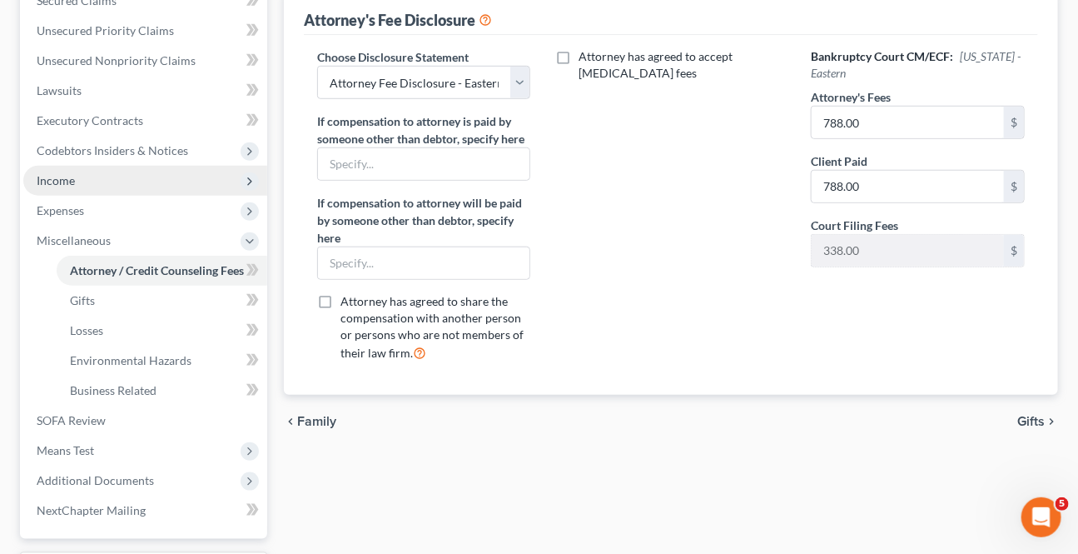
scroll to position [454, 0]
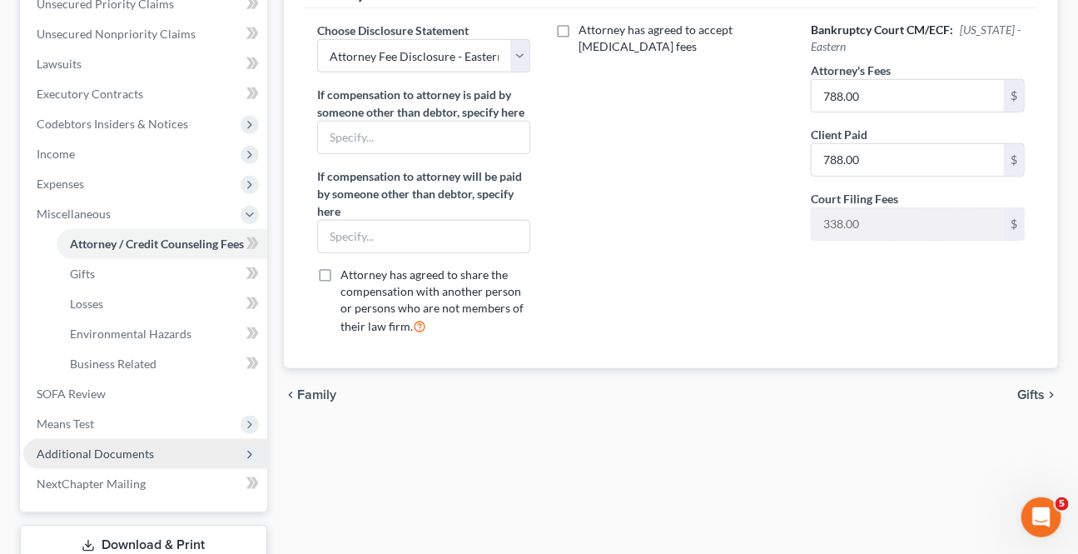
click at [140, 452] on span "Additional Documents" at bounding box center [95, 453] width 117 height 14
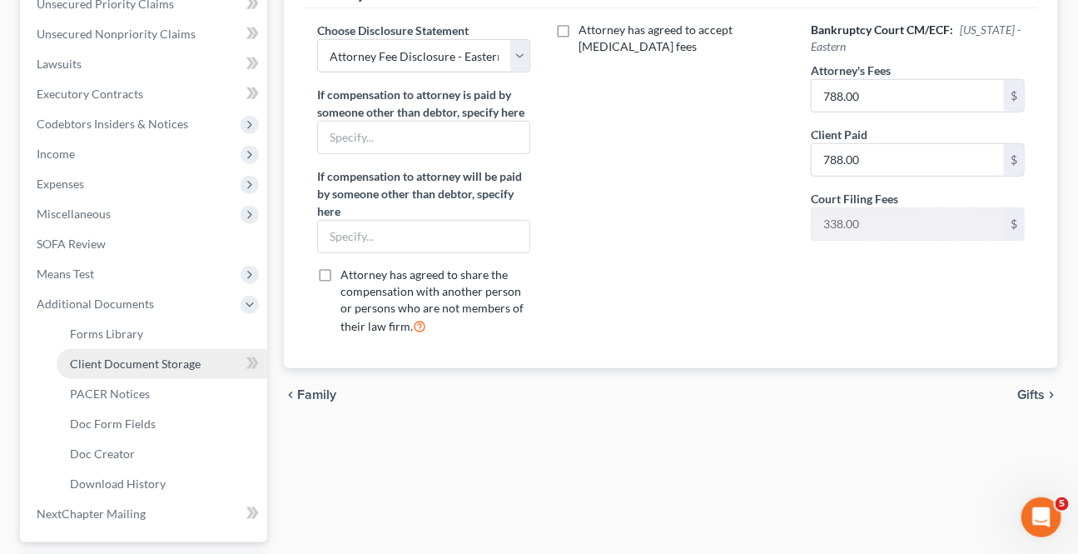
click at [114, 359] on span "Client Document Storage" at bounding box center [135, 363] width 131 height 14
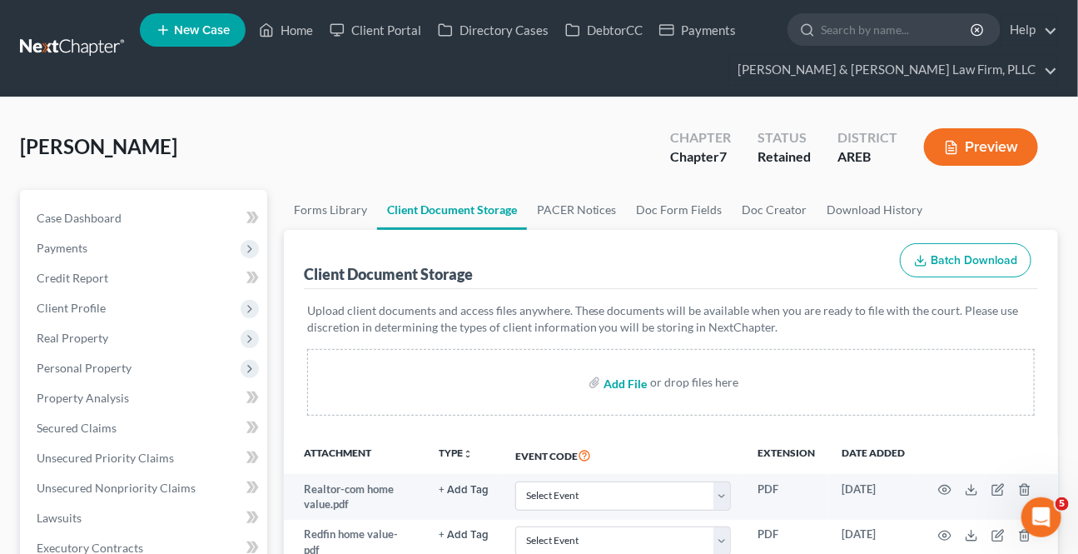
drag, startPoint x: 634, startPoint y: 381, endPoint x: 638, endPoint y: 404, distance: 22.9
click at [634, 381] on input "file" at bounding box center [624, 382] width 40 height 30
type input "C:\fakepath\Form 1 Voluntary Petition Attachment A.pdf"
click at [124, 424] on link "Secured Claims" at bounding box center [145, 428] width 244 height 30
